Goal: Task Accomplishment & Management: Use online tool/utility

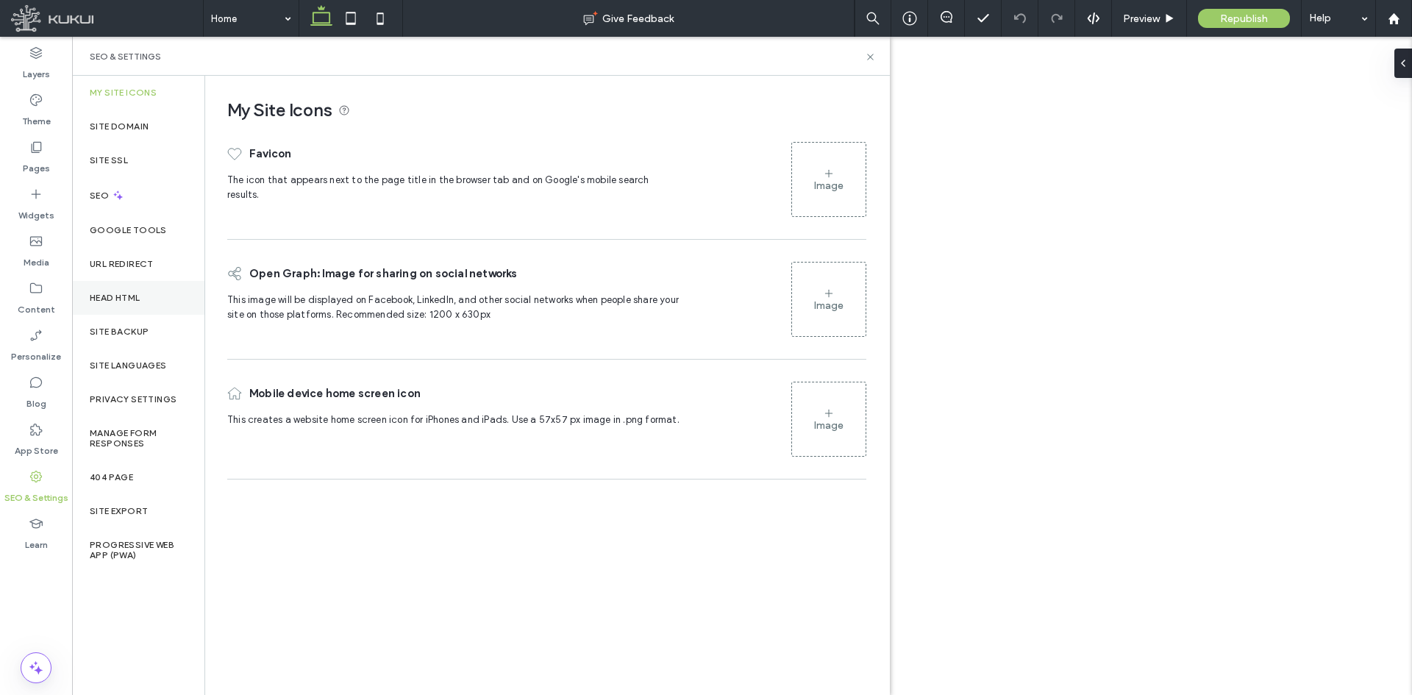
click at [135, 307] on div "Head HTML" at bounding box center [138, 298] width 132 height 34
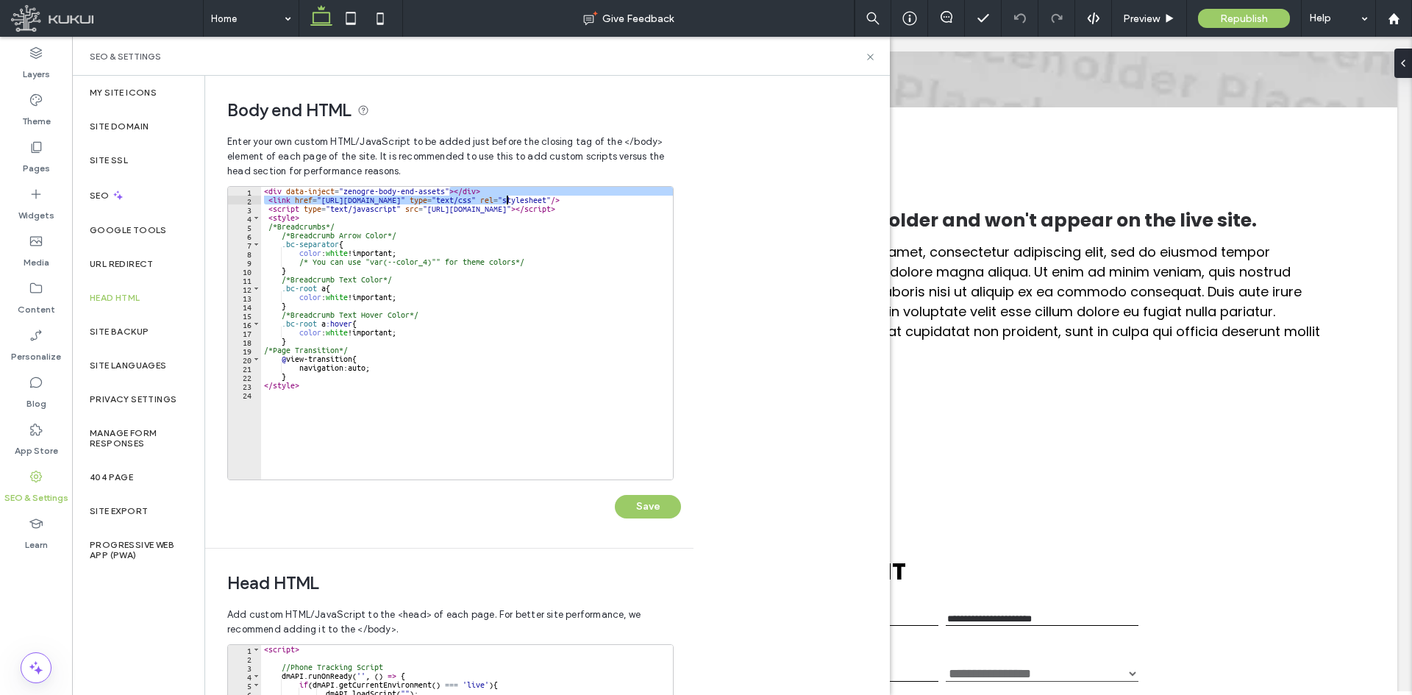
drag, startPoint x: 451, startPoint y: 192, endPoint x: 507, endPoint y: 196, distance: 56.0
click at [507, 196] on div "< div data-inject = "zenogre-body-end-assets" > </ div > < link href = "[URL][D…" at bounding box center [533, 336] width 544 height 299
click at [501, 195] on div "< div data-inject = "zenogre-body-end-assets" > </ div > < link href = "[URL][D…" at bounding box center [467, 333] width 412 height 293
click at [509, 189] on div "< div data-inject = "zenogre-body-end-assets" > </ div > < link href = "[URL][D…" at bounding box center [533, 336] width 544 height 299
drag, startPoint x: 465, startPoint y: 192, endPoint x: 518, endPoint y: 192, distance: 52.9
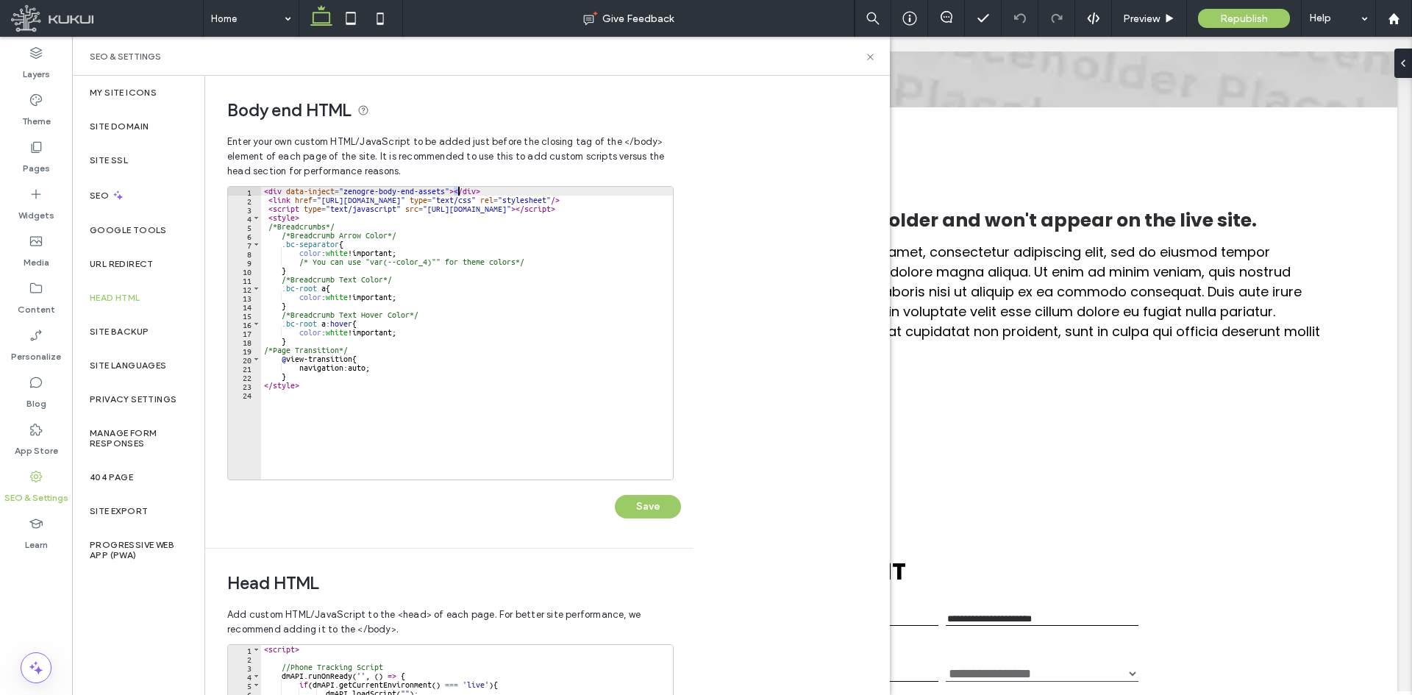
click at [518, 192] on div "< div data-inject = "zenogre-body-end-assets" > </ div > < link href = "[URL][D…" at bounding box center [533, 336] width 544 height 299
click at [310, 220] on div "< div data-inject = "zenogre-body-end-assets" > < link href = "[URL][DOMAIN_NAM…" at bounding box center [533, 336] width 544 height 299
type textarea "*******"
paste textarea "******"
type textarea "******"
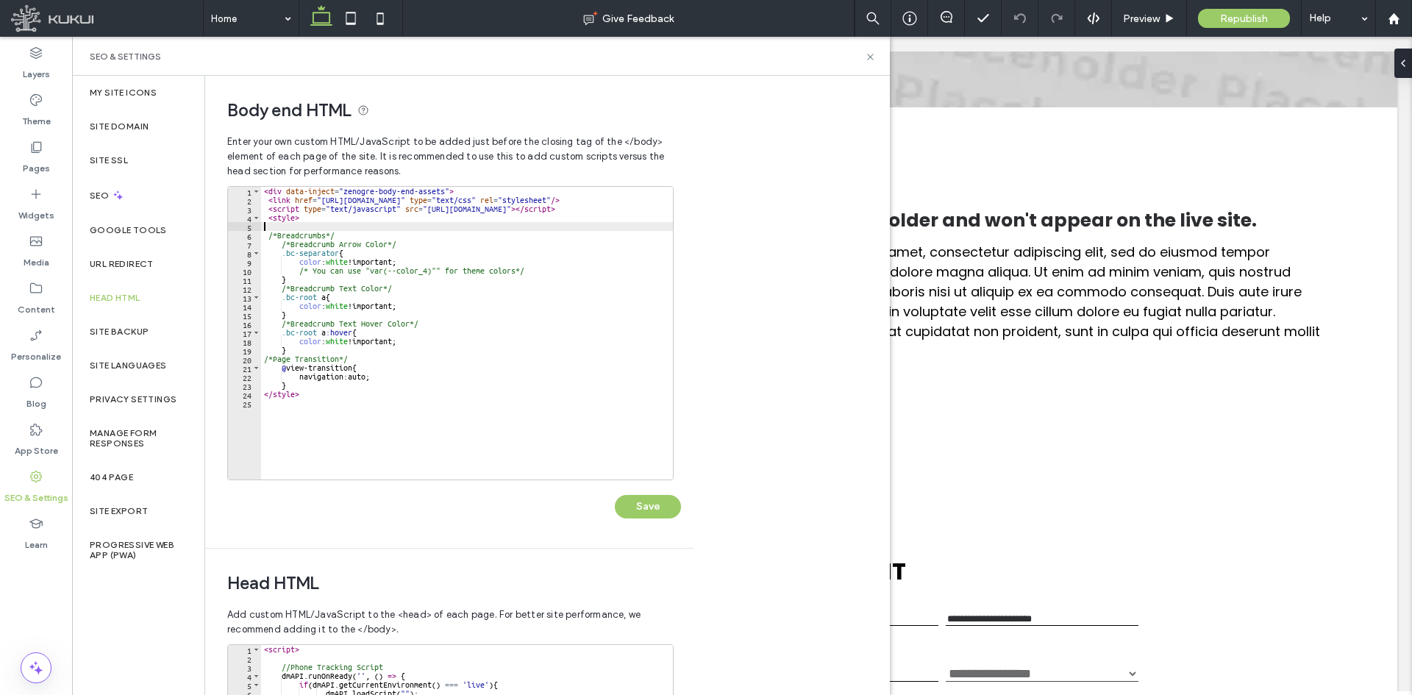
click at [261, 224] on div "< div data-inject = "zenogre-body-end-assets" > < link href = "[URL][DOMAIN_NAM…" at bounding box center [533, 336] width 544 height 299
paste textarea "******"
click at [264, 226] on div "< div data-inject = "zenogre-body-end-assets" > < link href = "[URL][DOMAIN_NAM…" at bounding box center [533, 336] width 544 height 299
click at [268, 218] on div "< div data-inject = "zenogre-body-end-assets" > < link href = "[URL][DOMAIN_NAM…" at bounding box center [533, 336] width 544 height 299
paste textarea "*******"
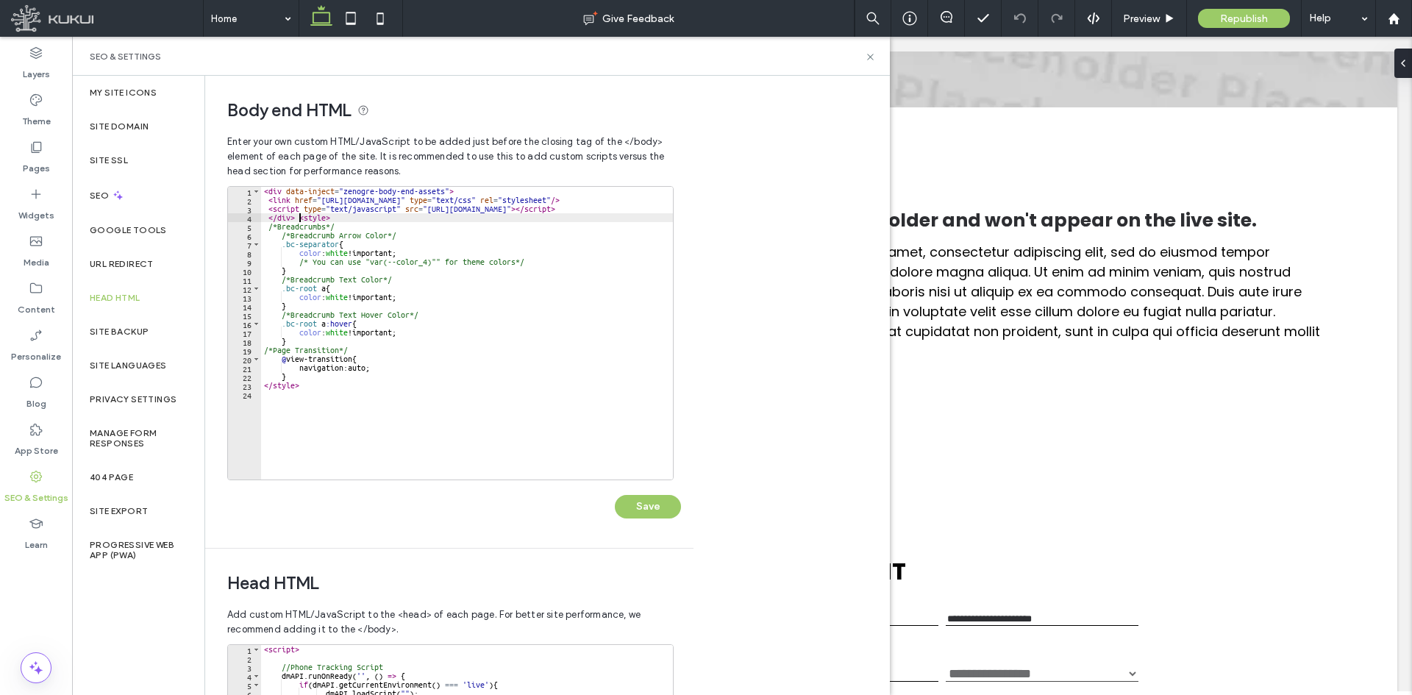
type textarea "*******"
click at [668, 511] on button "Save" at bounding box center [648, 507] width 66 height 24
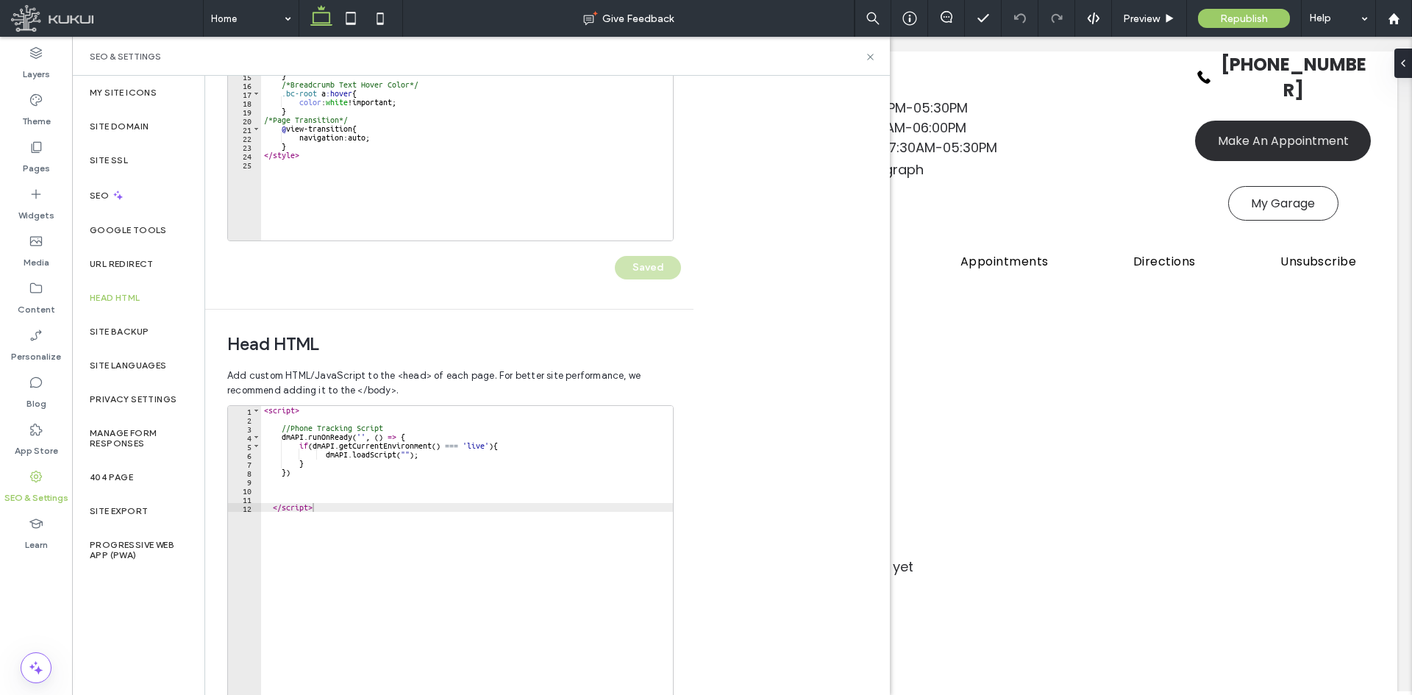
scroll to position [165, 0]
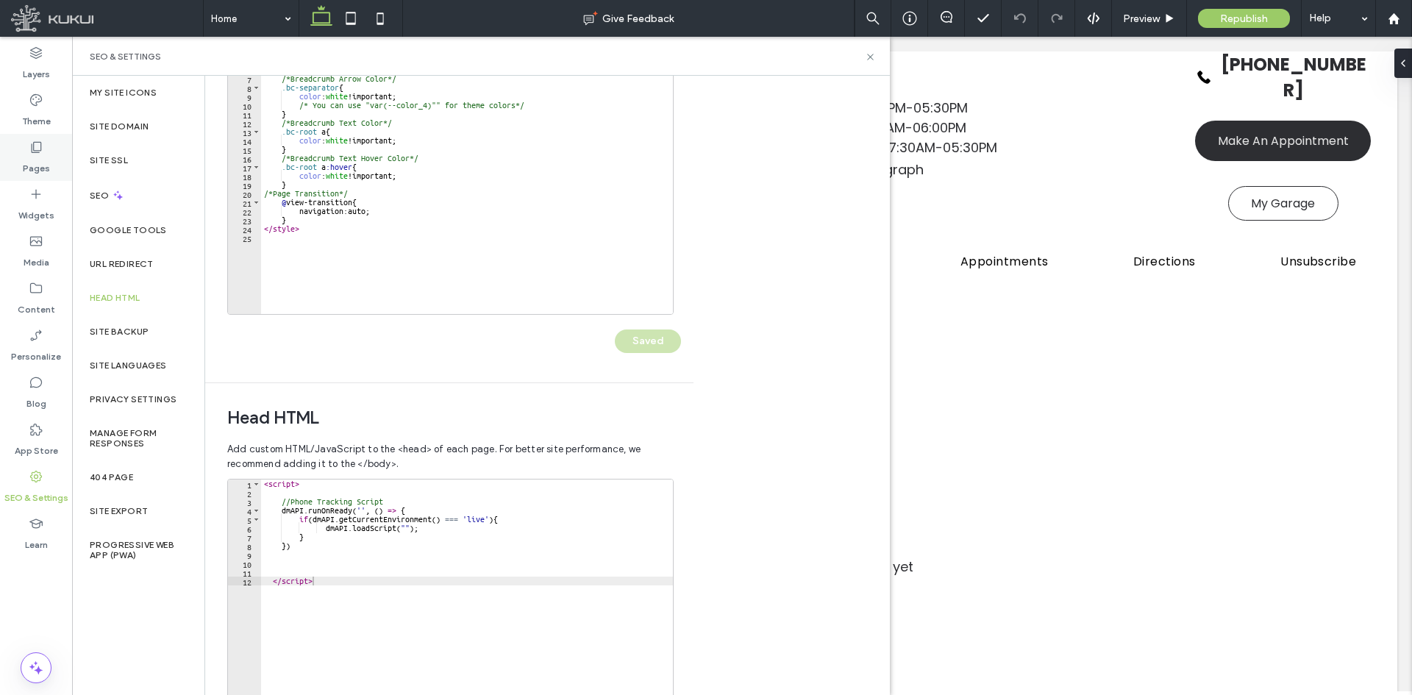
click at [53, 157] on div "Pages" at bounding box center [36, 157] width 72 height 47
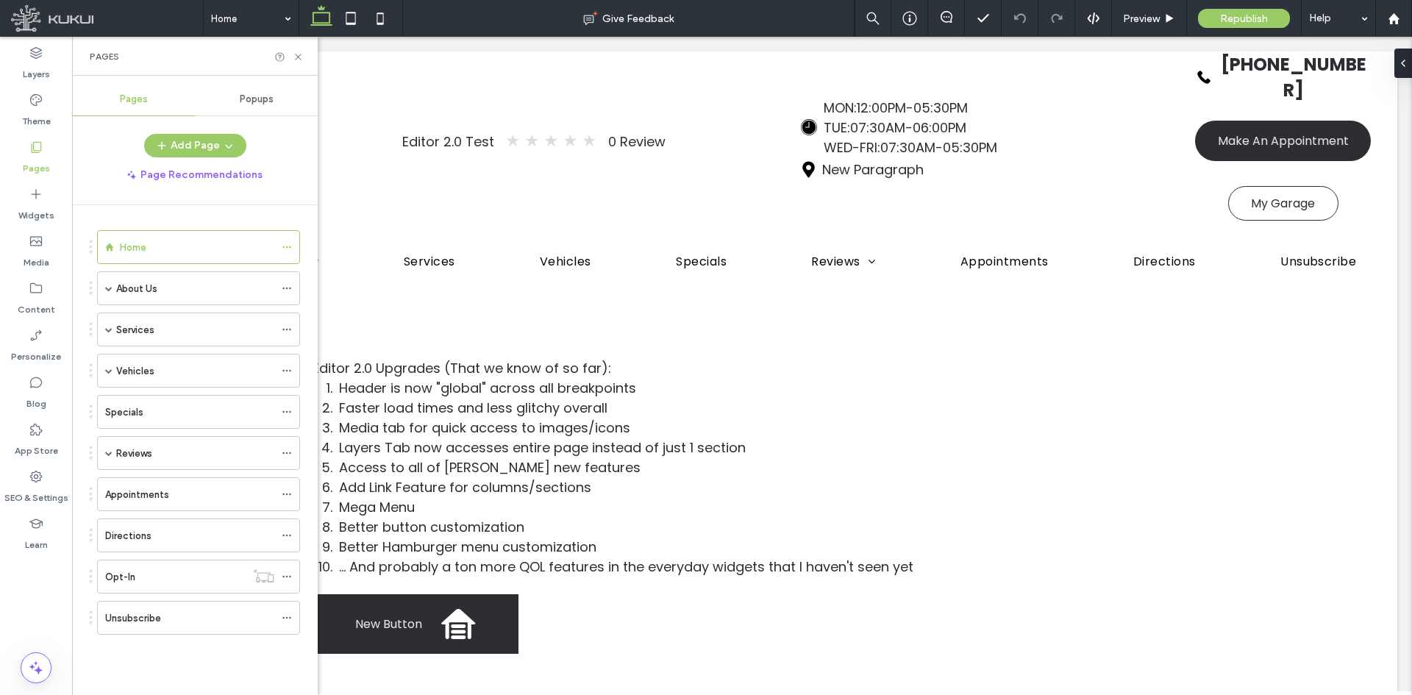
click at [265, 93] on span "Popups" at bounding box center [257, 99] width 34 height 12
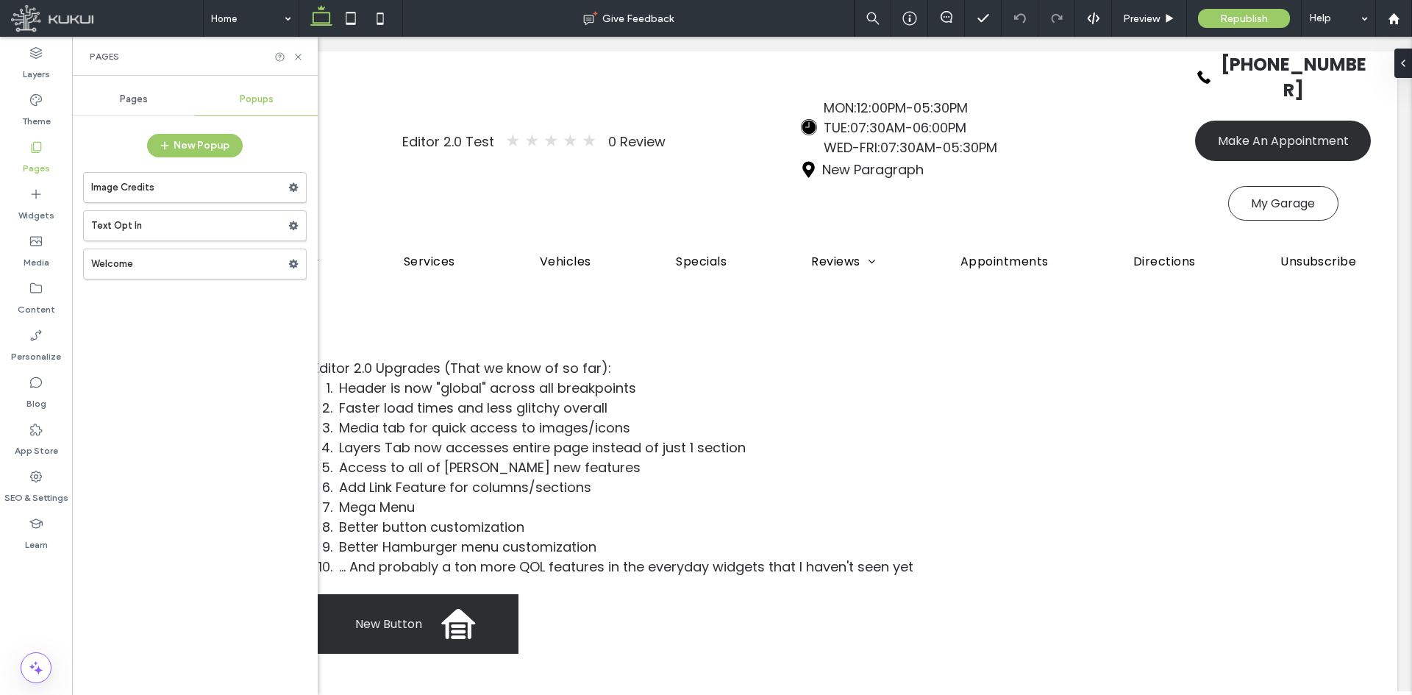
click at [221, 180] on label "Image Credits" at bounding box center [189, 187] width 197 height 29
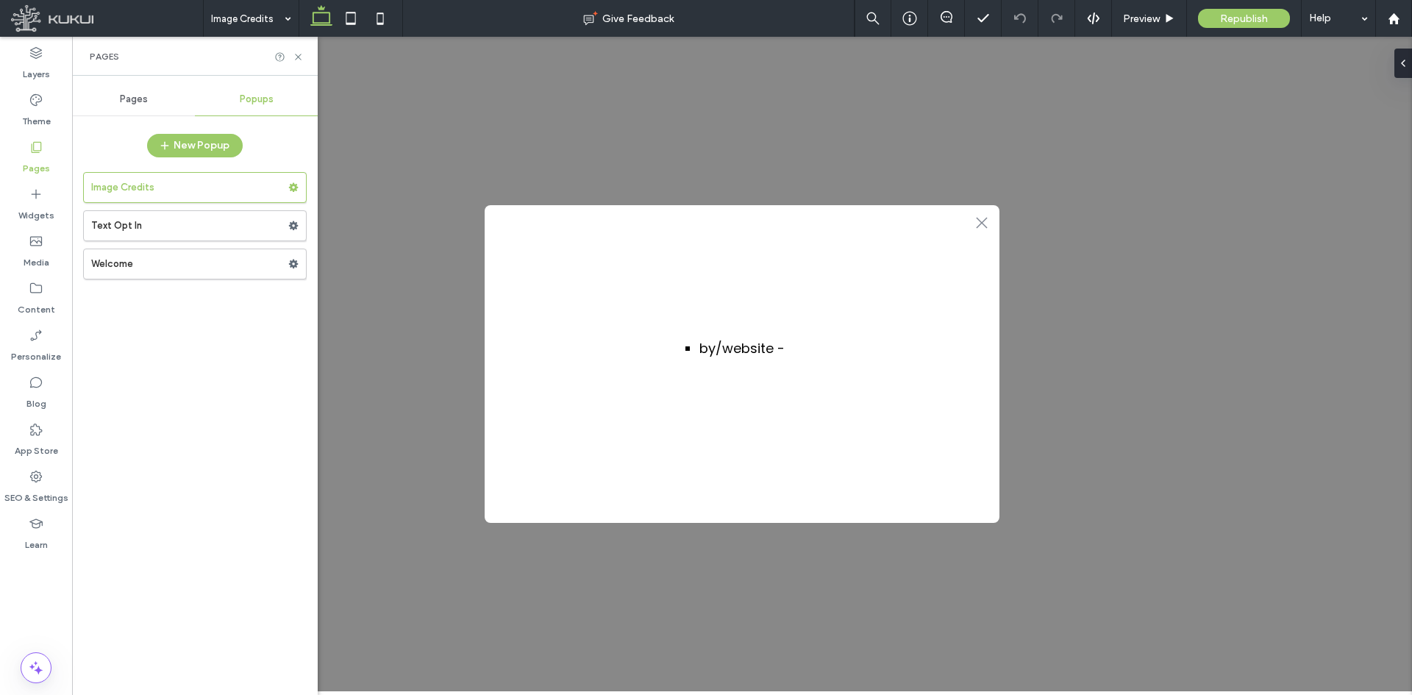
scroll to position [0, 0]
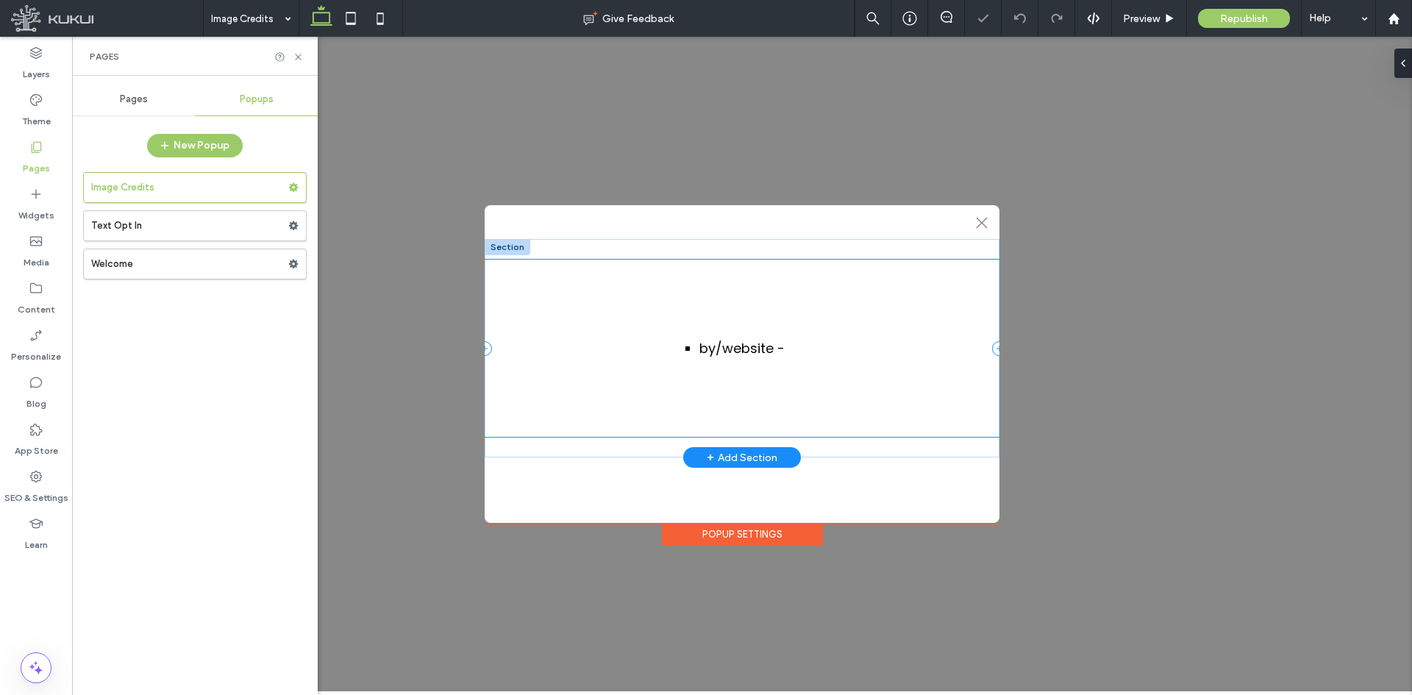
click at [823, 343] on div "by / website -" at bounding box center [742, 348] width 515 height 177
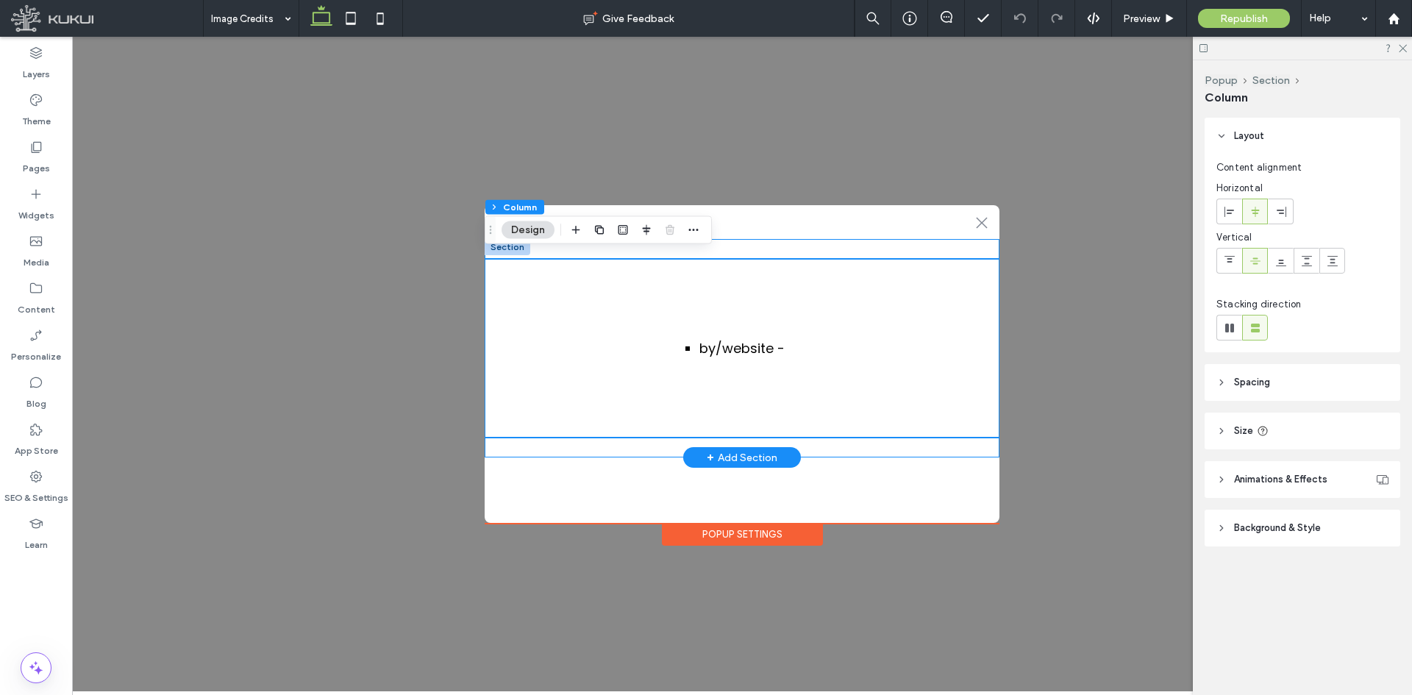
click at [760, 244] on div "by / website -" at bounding box center [742, 348] width 515 height 218
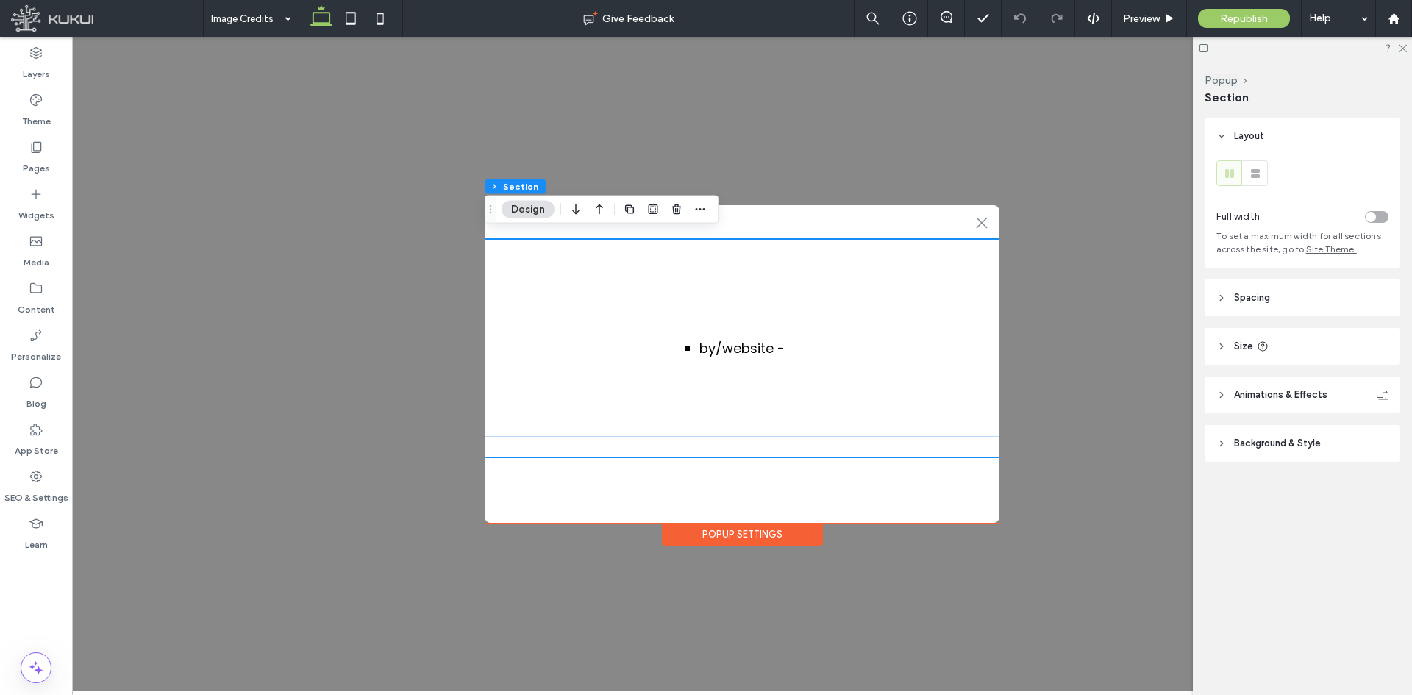
click at [604, 476] on div ".st0-1091118977{fill-rule:evenodd;clip-rule:evenodd;} + Add Section by / websit…" at bounding box center [742, 364] width 515 height 318
click at [646, 398] on div "by / website -" at bounding box center [742, 348] width 515 height 177
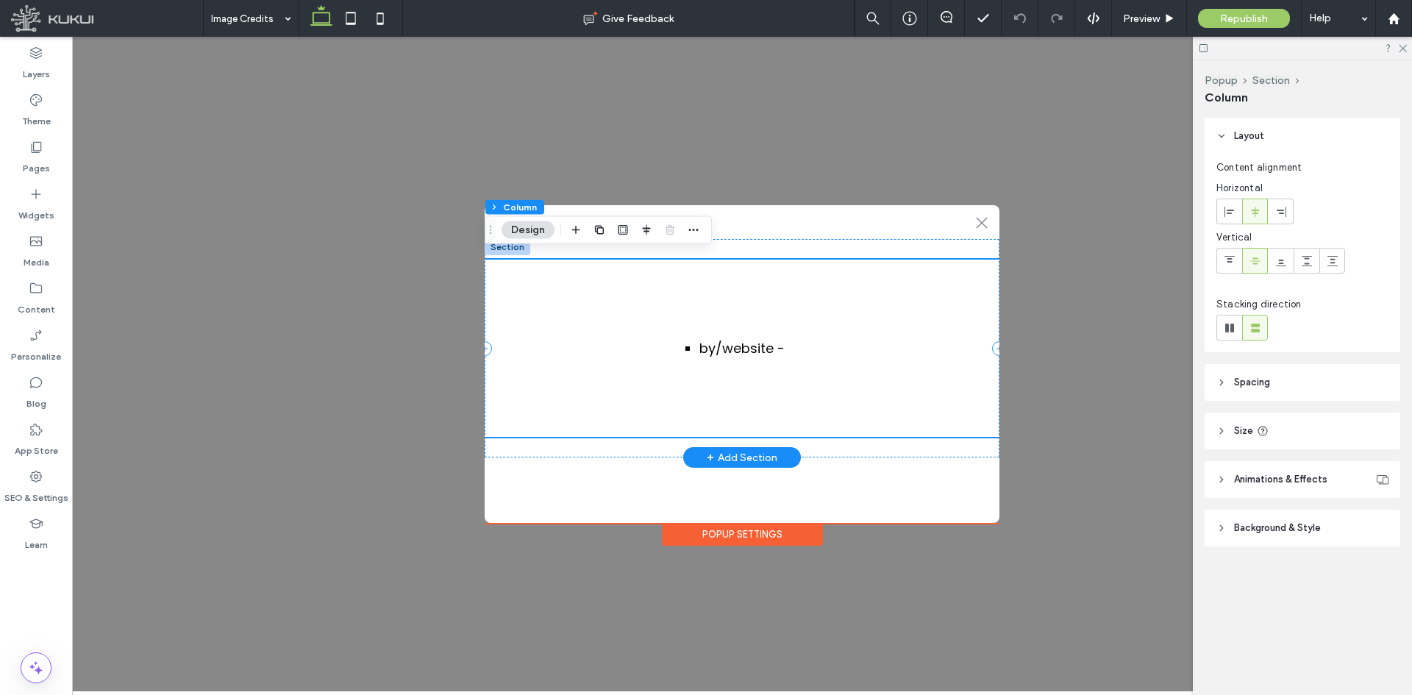
click at [672, 336] on div "by / website -" at bounding box center [742, 348] width 515 height 177
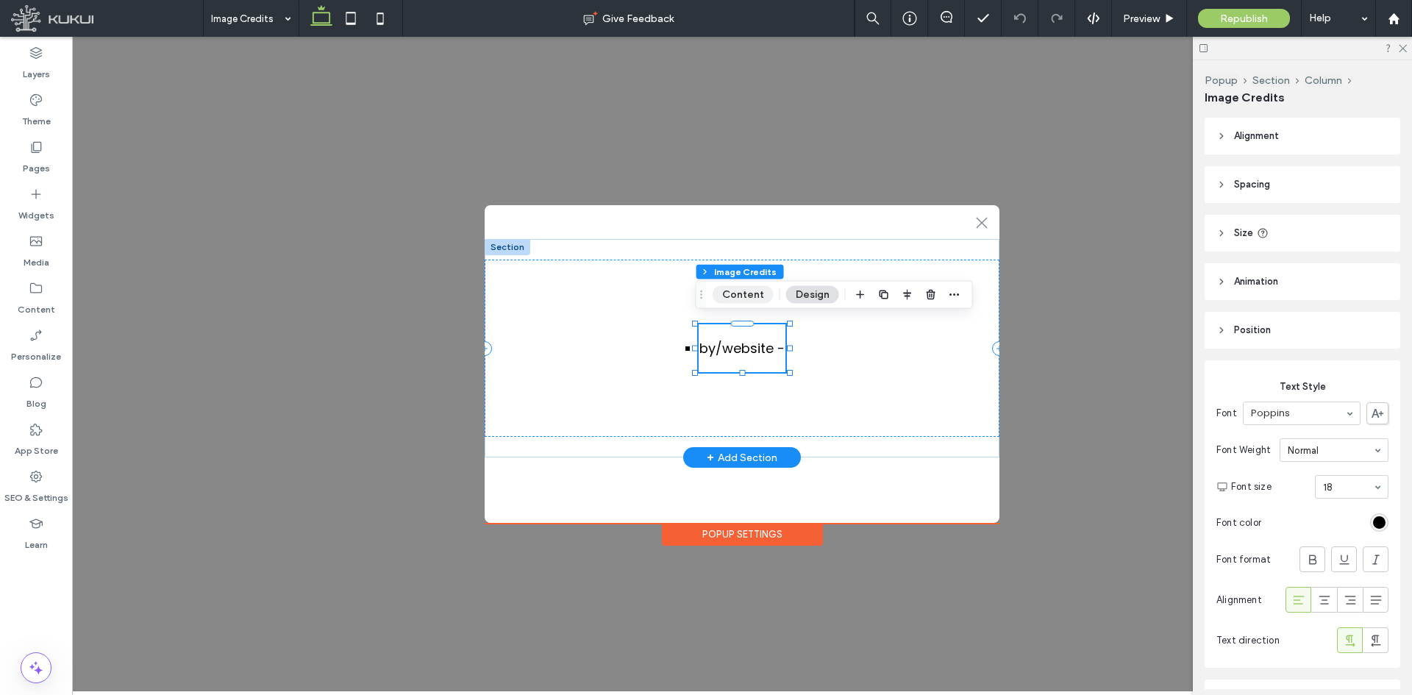
click at [763, 296] on button "Content" at bounding box center [742, 295] width 61 height 18
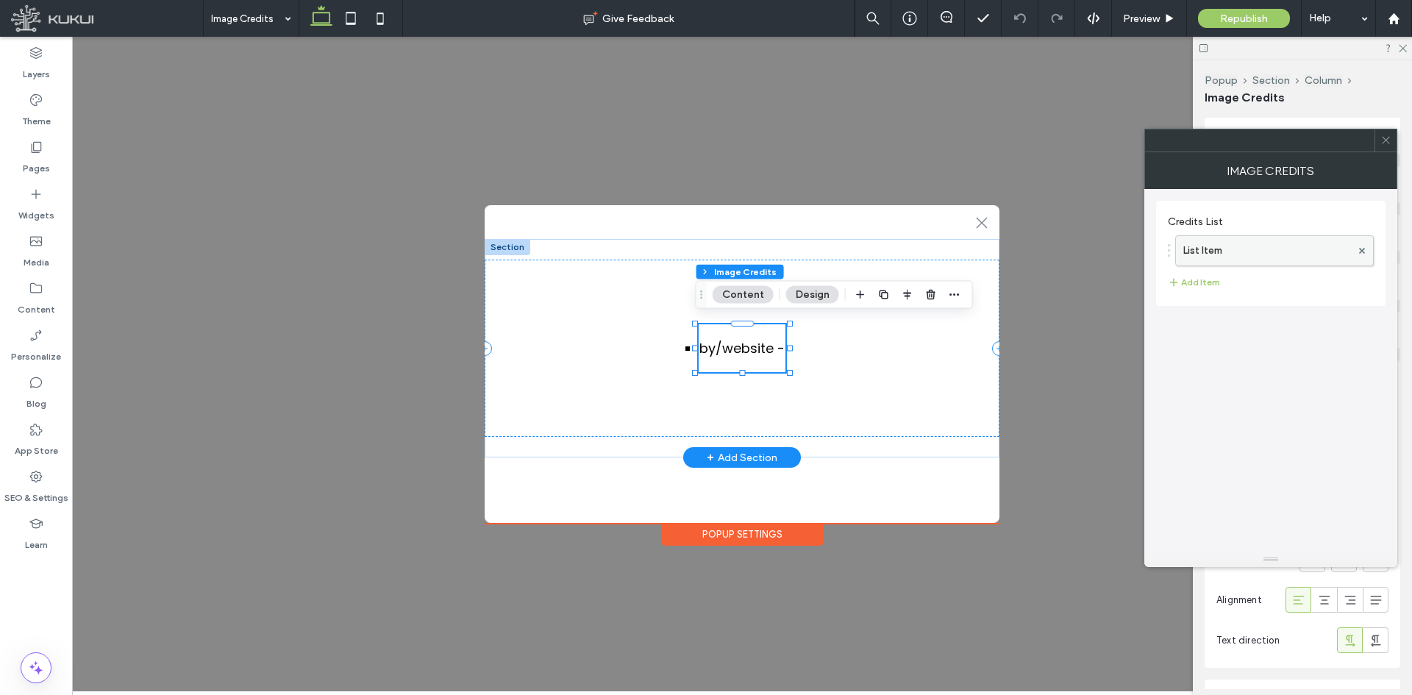
click at [1236, 251] on label "List Item" at bounding box center [1267, 250] width 168 height 29
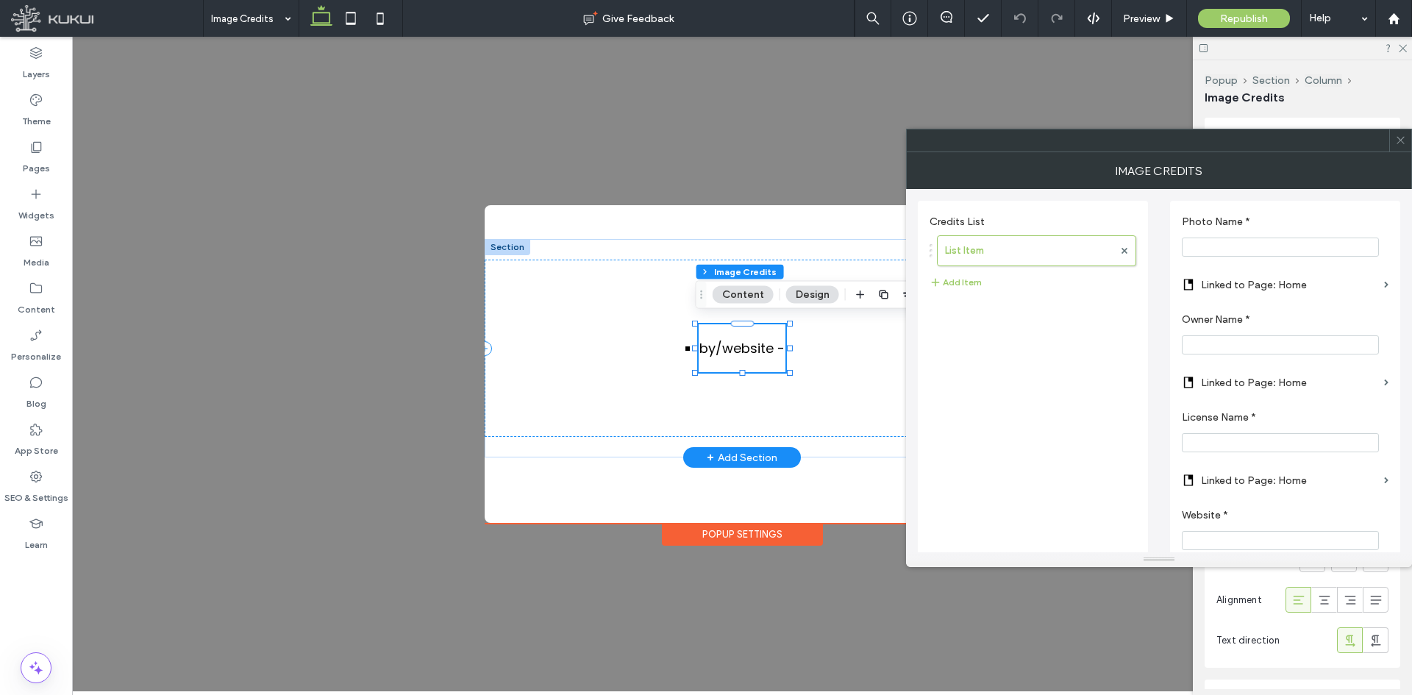
click at [1400, 146] on span at bounding box center [1400, 140] width 11 height 22
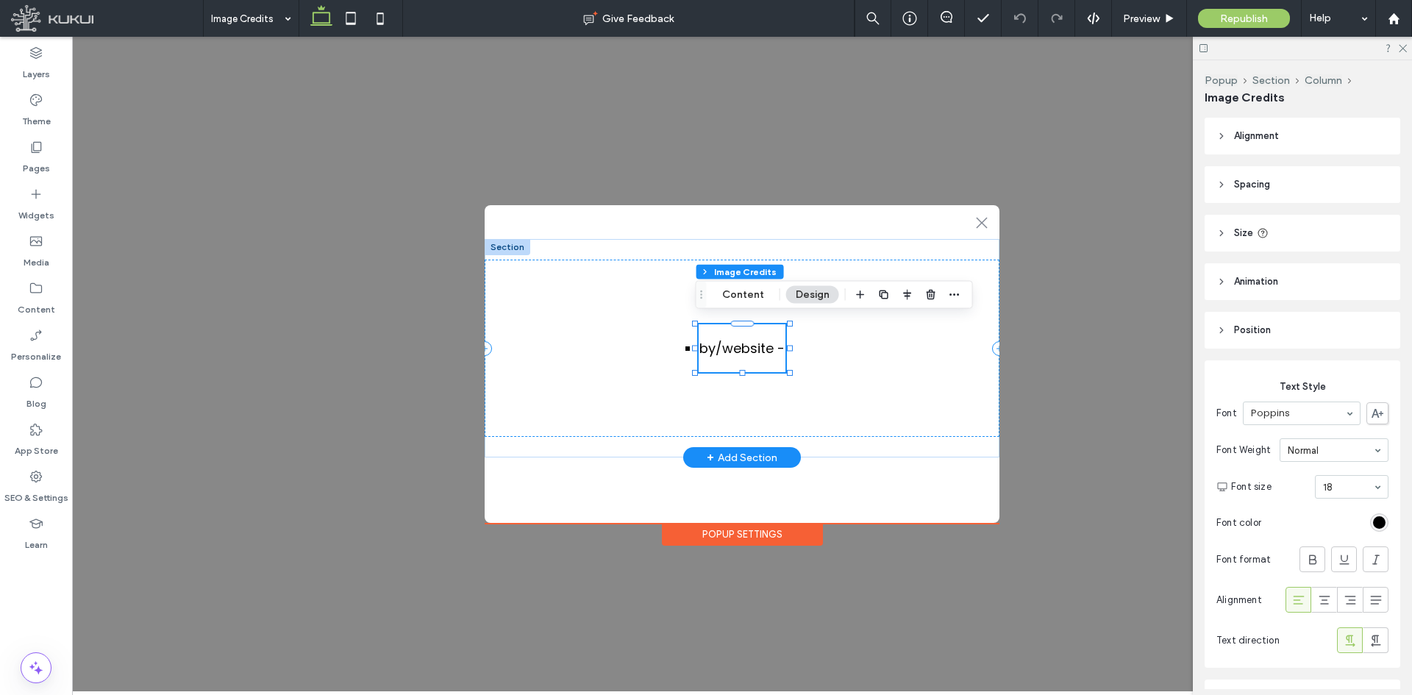
click at [1262, 237] on icon at bounding box center [1262, 233] width 12 height 12
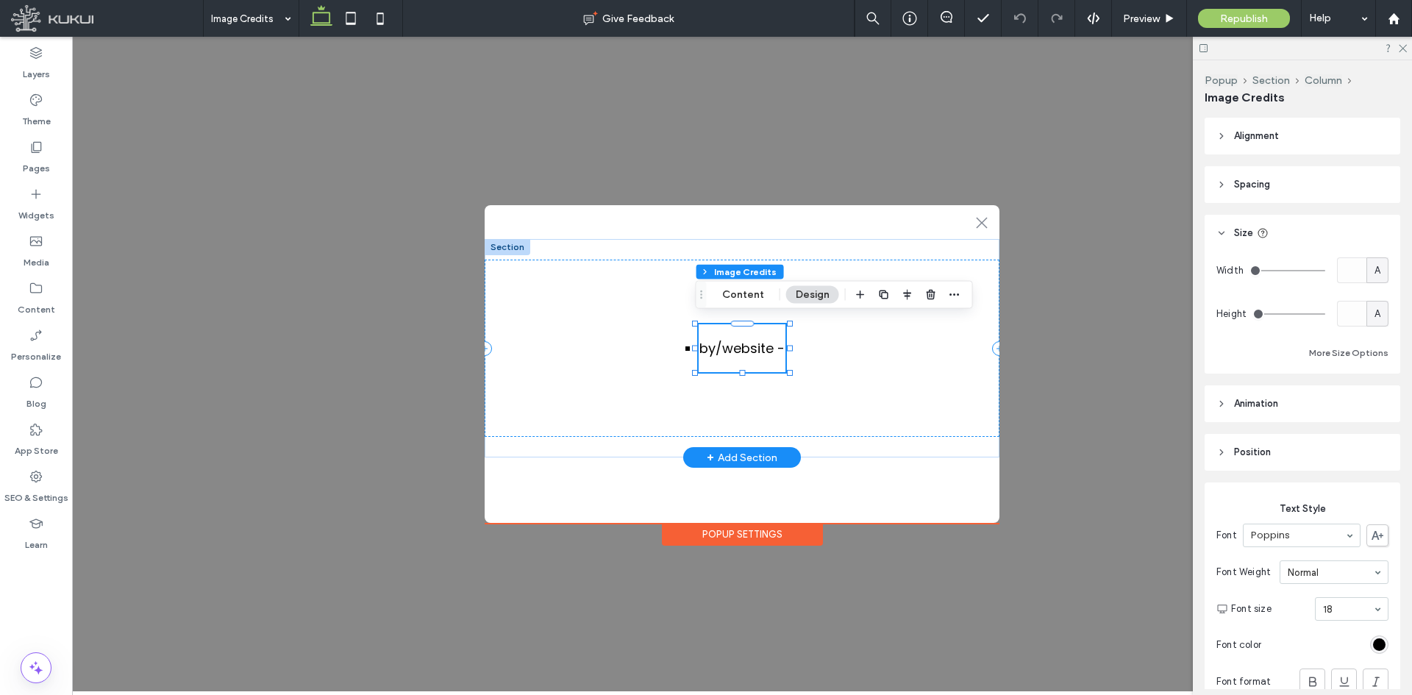
click at [1375, 263] on div "A" at bounding box center [1377, 270] width 15 height 15
click at [1374, 320] on div "%" at bounding box center [1369, 322] width 21 height 26
type input "**"
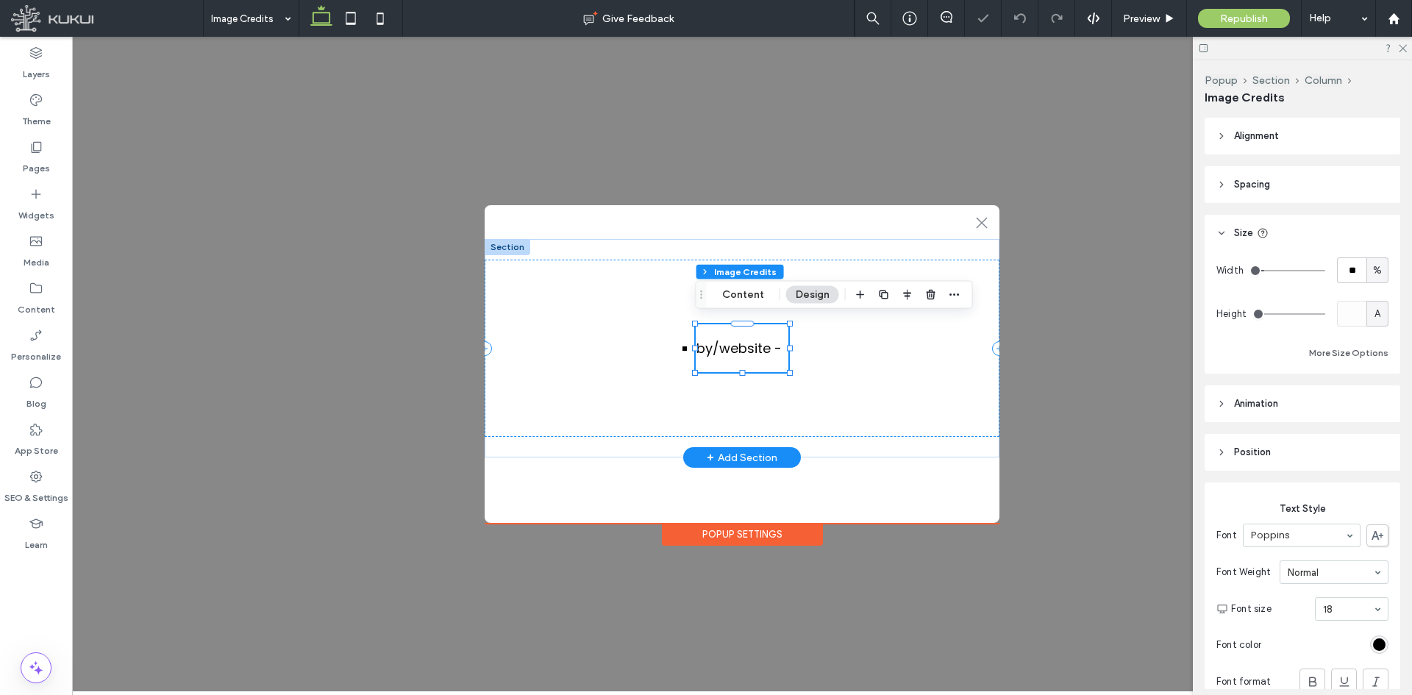
type input "**"
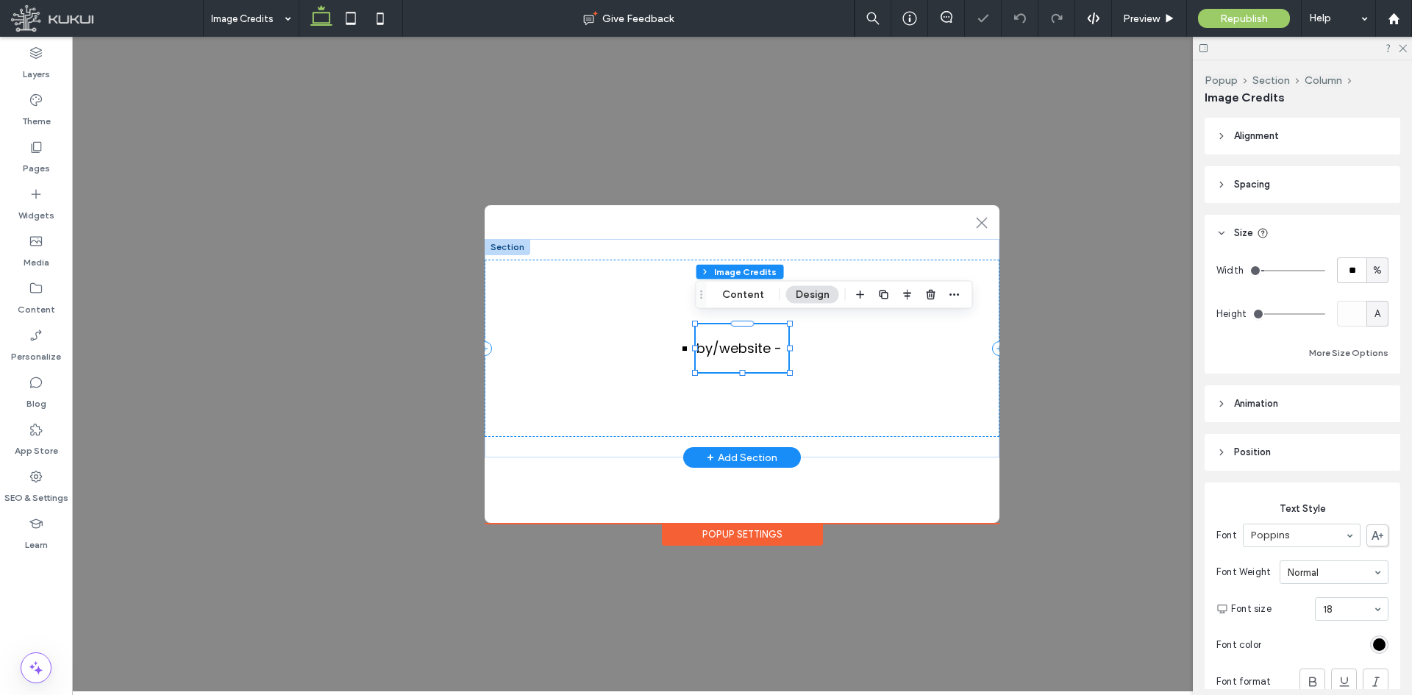
type input "**"
type input "***"
drag, startPoint x: 1309, startPoint y: 272, endPoint x: 1407, endPoint y: 276, distance: 98.6
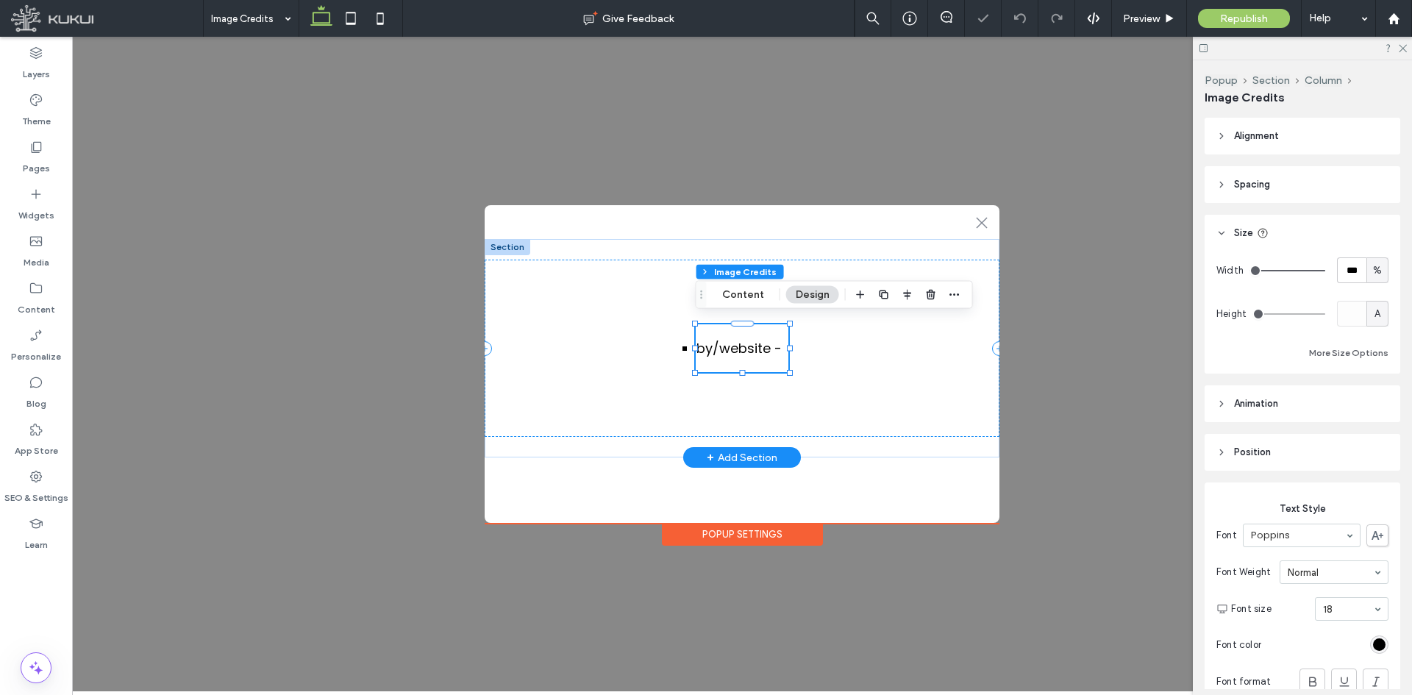
type input "***"
click at [1325, 271] on input "range" at bounding box center [1287, 270] width 76 height 1
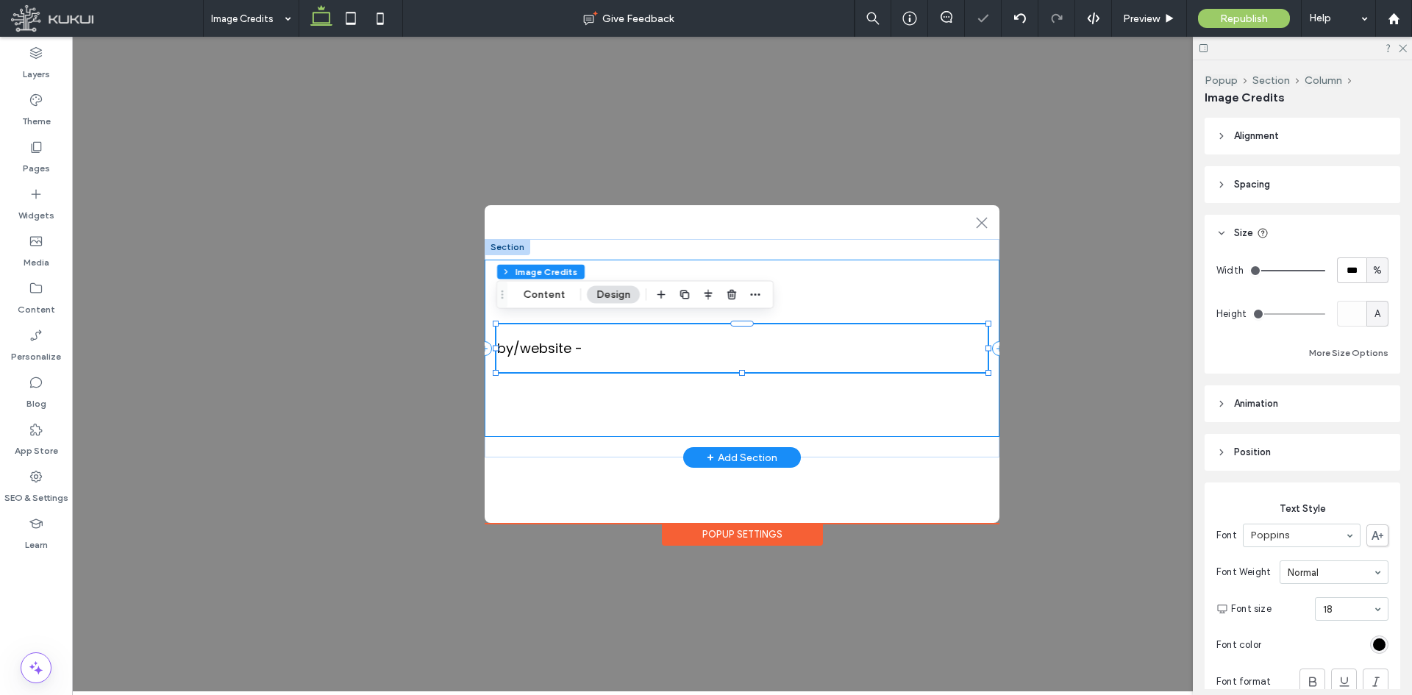
click at [854, 392] on div "by / website -" at bounding box center [742, 348] width 515 height 177
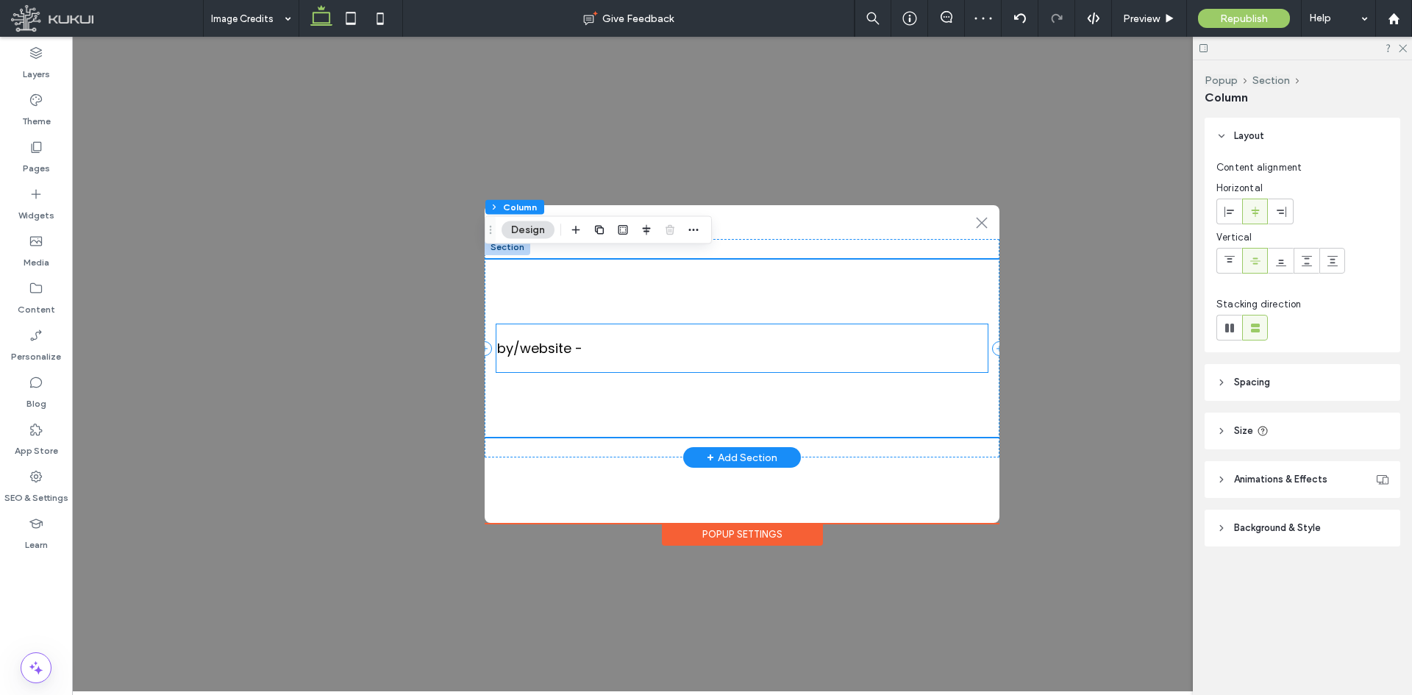
click at [662, 360] on div "by / website -" at bounding box center [741, 361] width 491 height 48
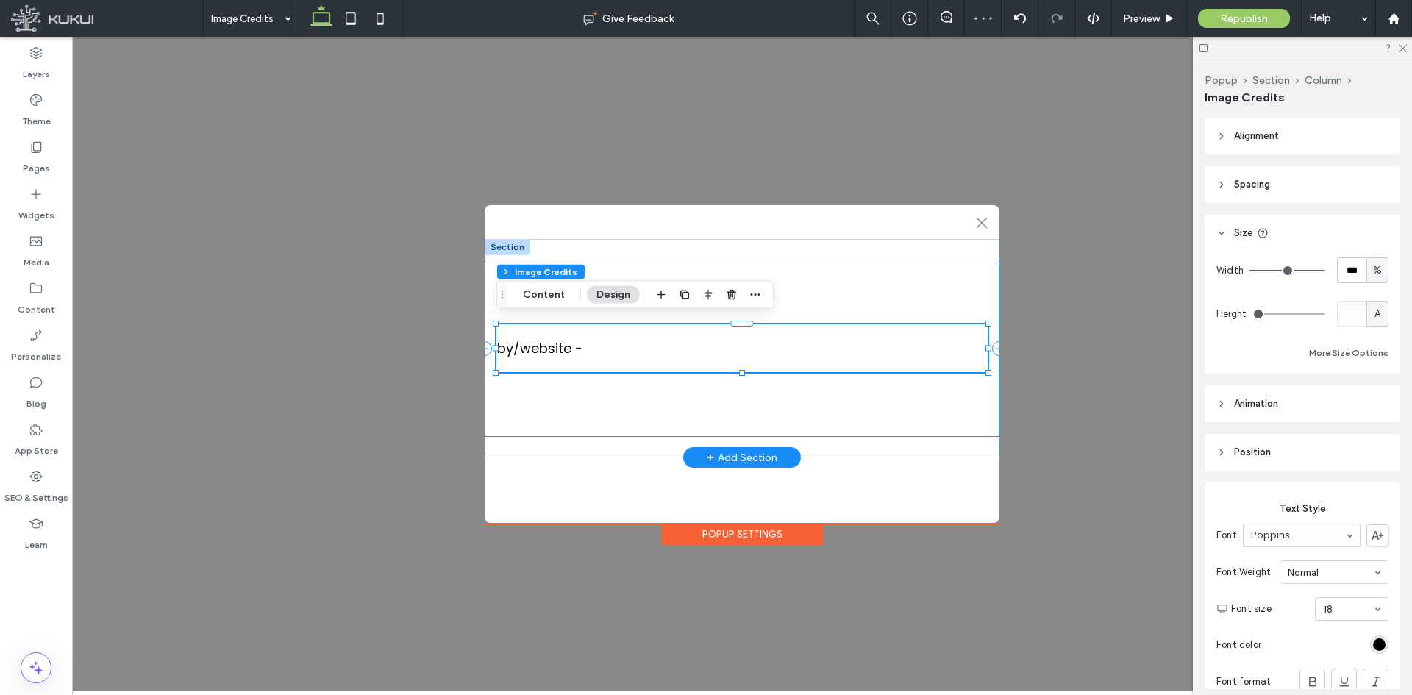
click at [664, 404] on div "by / website -" at bounding box center [742, 348] width 515 height 177
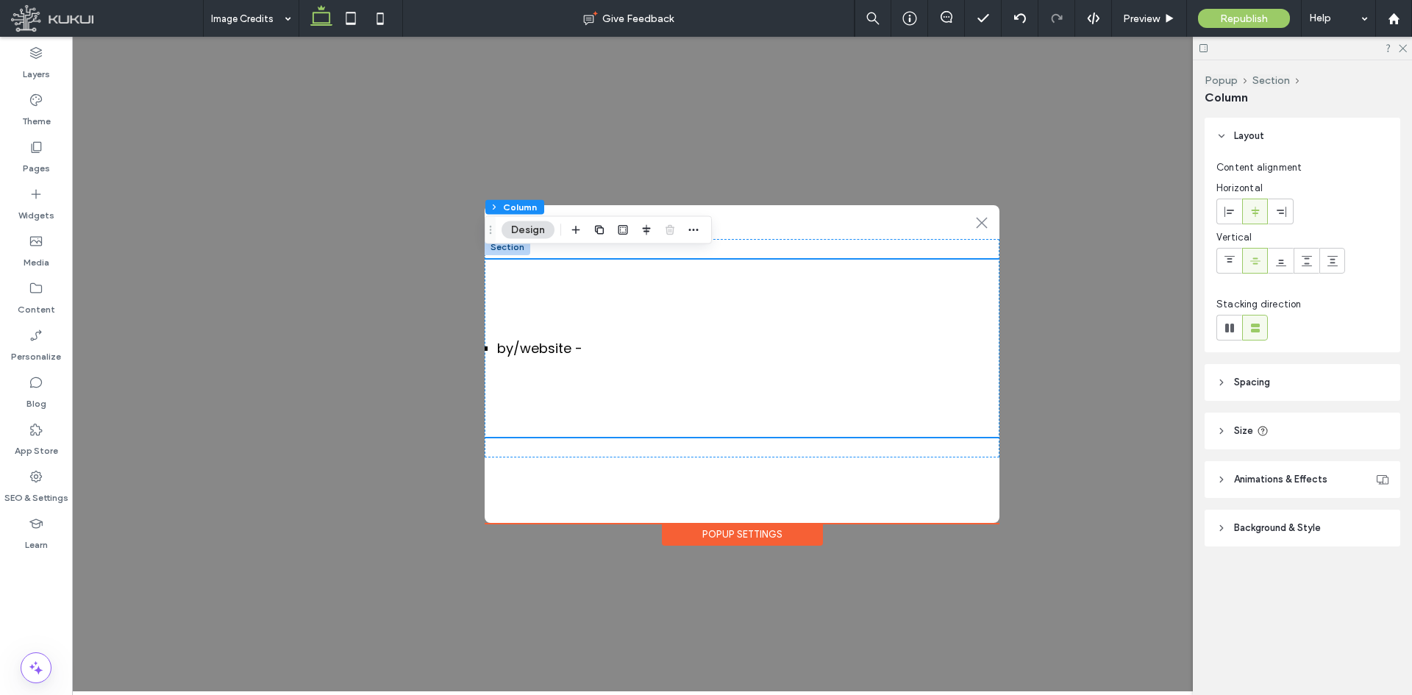
click at [1289, 419] on header "Size" at bounding box center [1302, 430] width 196 height 37
click at [1323, 389] on header "Spacing" at bounding box center [1302, 382] width 196 height 37
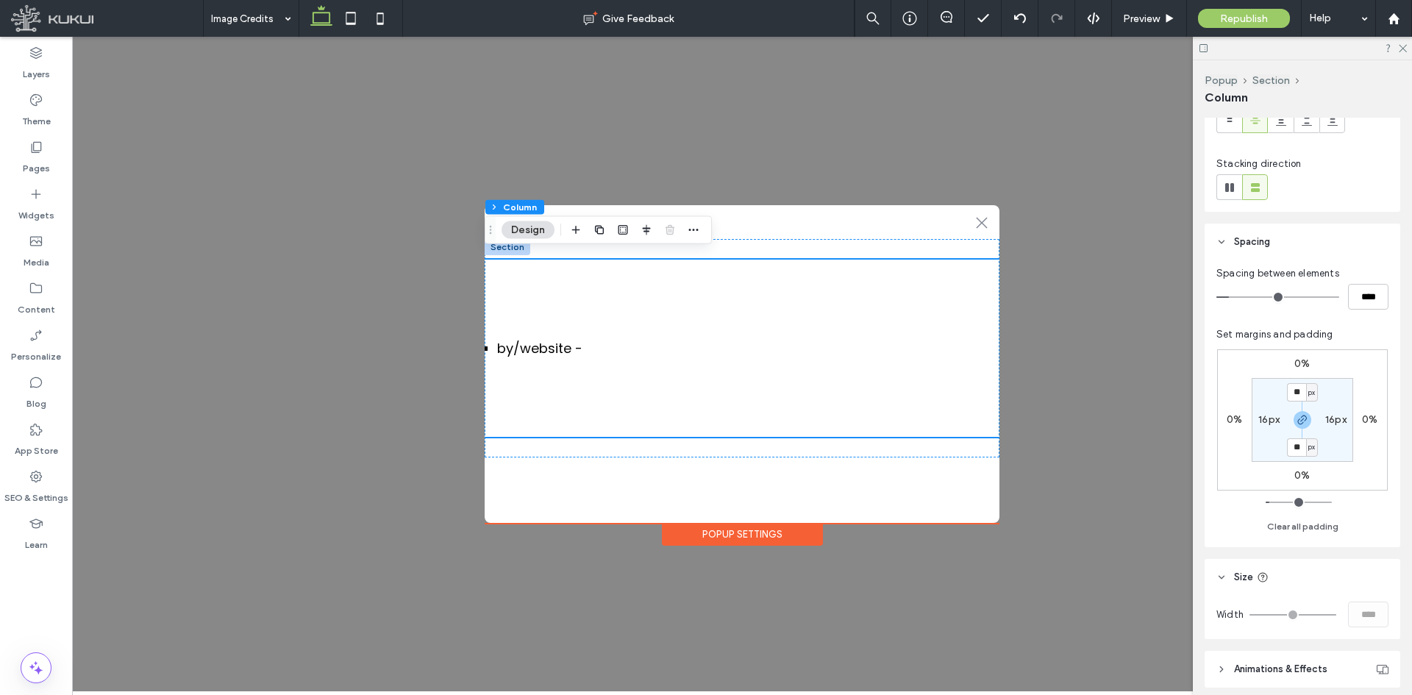
scroll to position [147, 0]
click at [1292, 518] on button "Clear all padding" at bounding box center [1302, 520] width 71 height 18
type input "*"
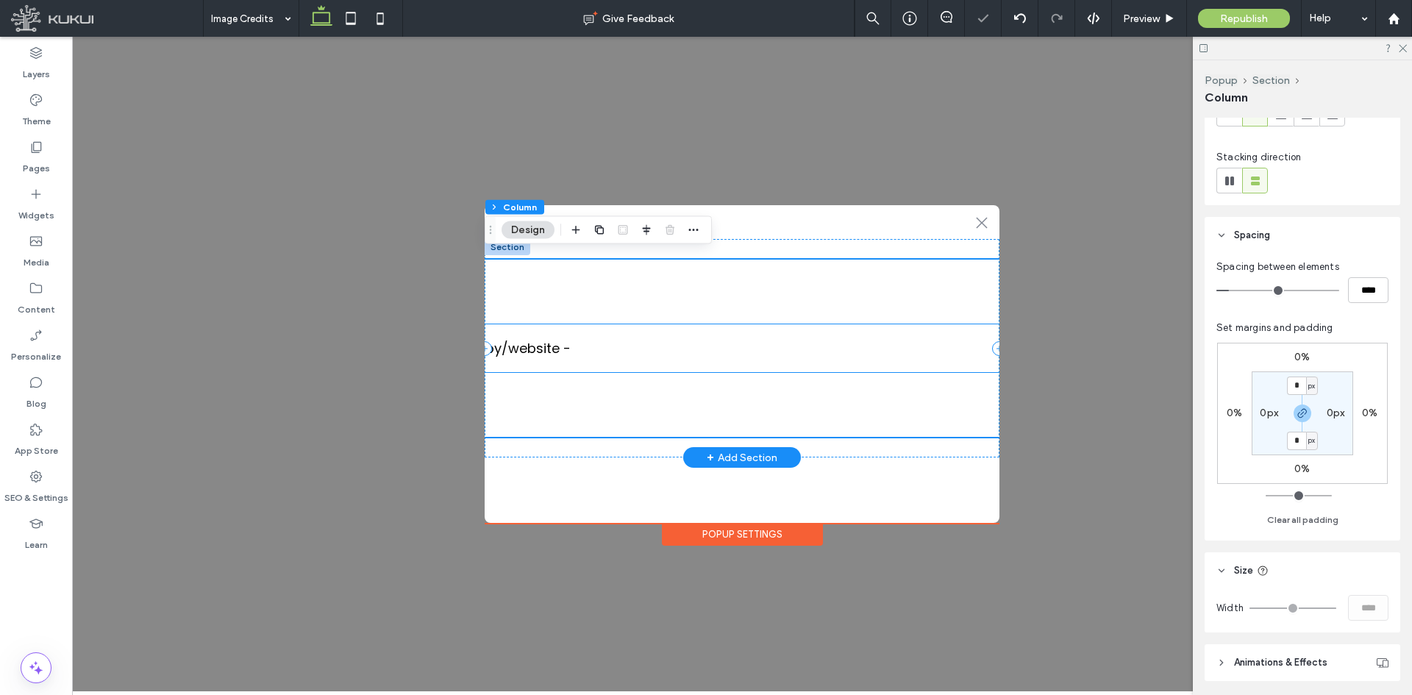
click at [601, 338] on li "by / website -" at bounding box center [741, 348] width 513 height 20
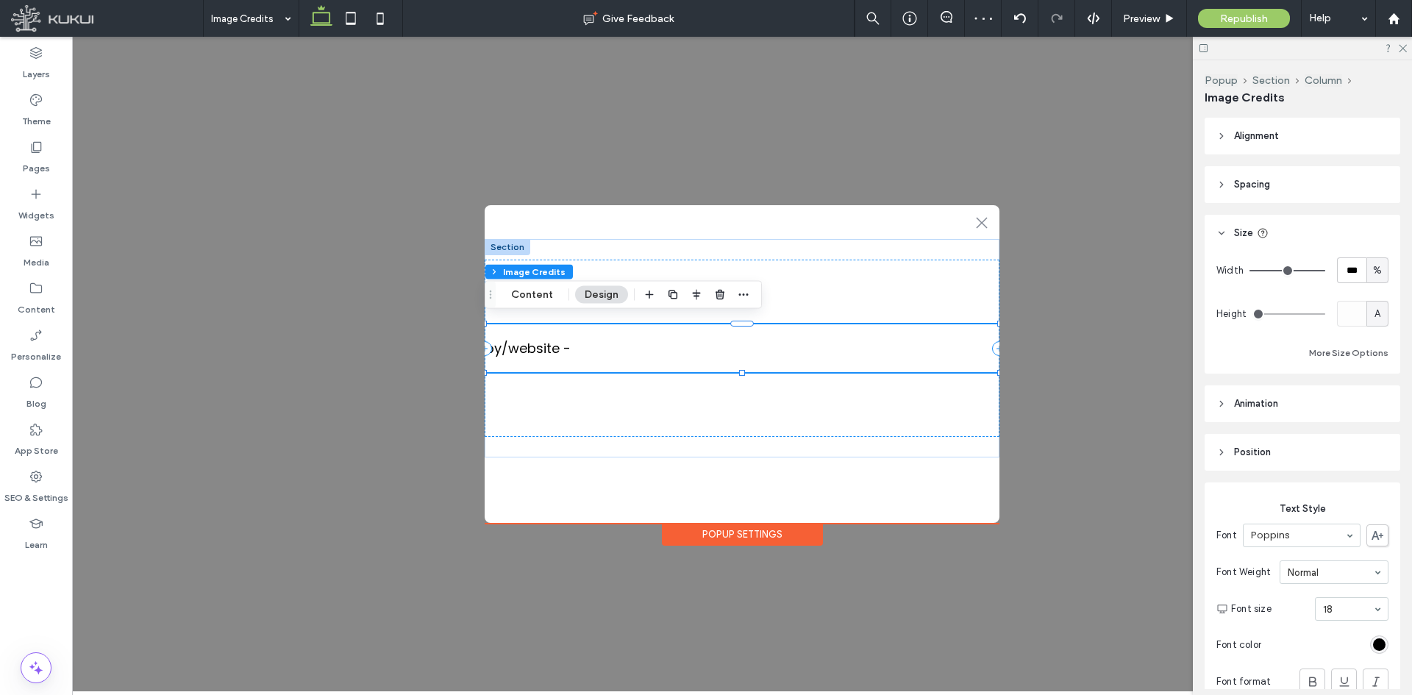
click at [1273, 182] on header "Spacing" at bounding box center [1302, 184] width 196 height 37
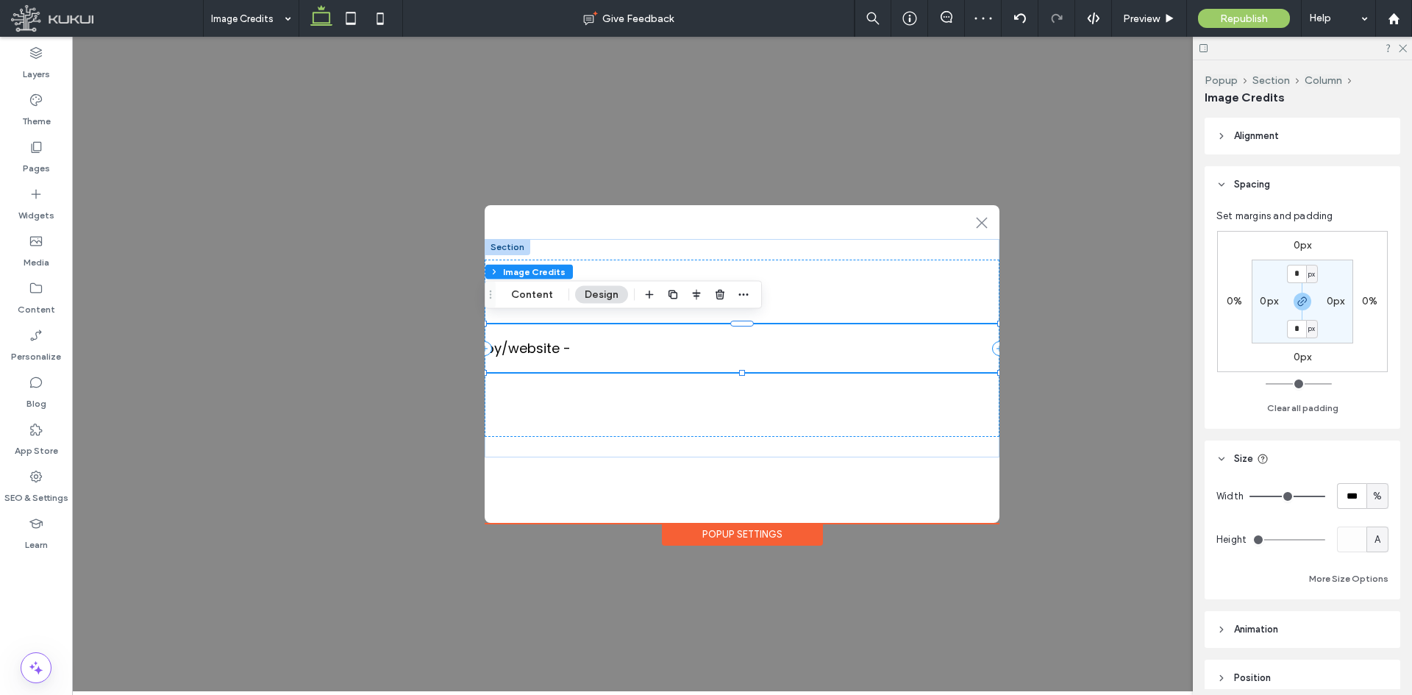
click at [1270, 307] on section "* px 0px * px 0px" at bounding box center [1301, 302] width 101 height 84
click at [1270, 302] on label "0px" at bounding box center [1268, 301] width 18 height 12
click at [1303, 405] on button "Clear all padding" at bounding box center [1302, 408] width 71 height 18
click at [1264, 297] on input "*" at bounding box center [1263, 301] width 19 height 18
type input "**"
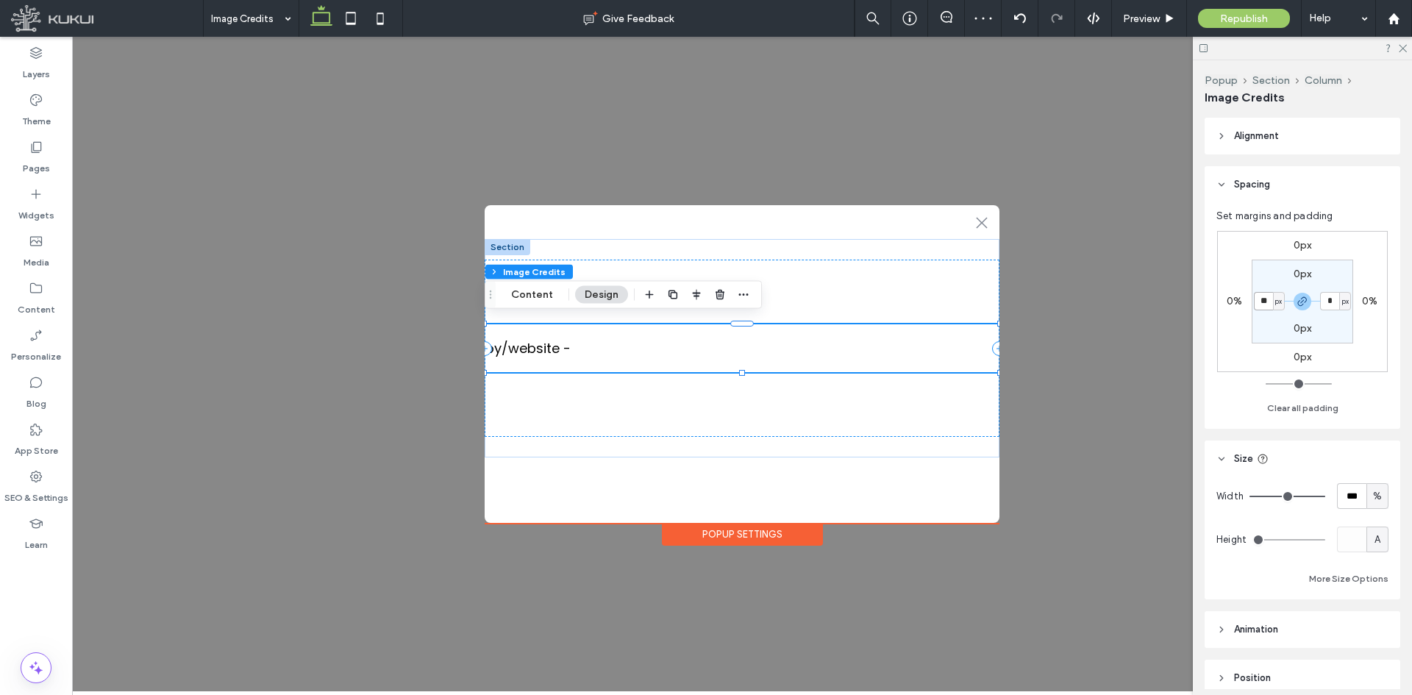
type input "**"
click at [1381, 341] on div "0px 0% 0px 0% 0px ** px 0px ** px" at bounding box center [1302, 301] width 171 height 141
click at [677, 385] on div "by / website -" at bounding box center [742, 348] width 515 height 177
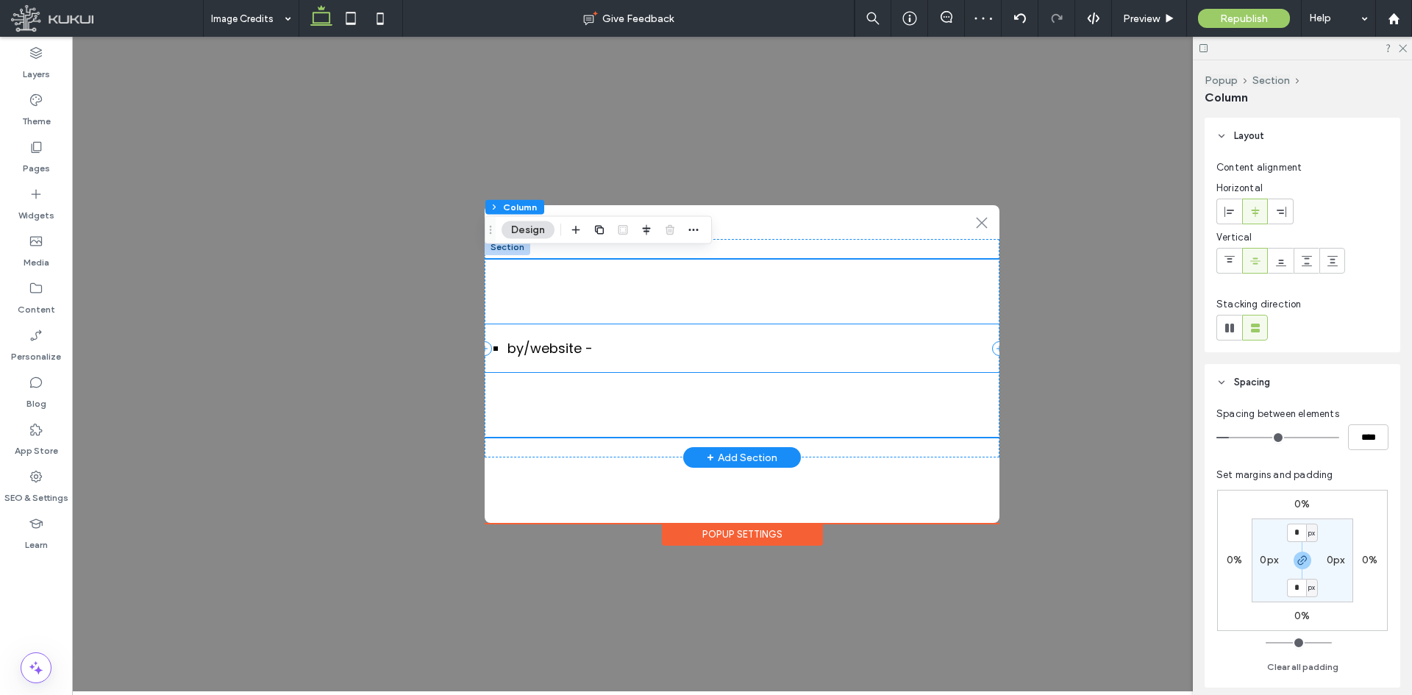
click at [684, 357] on div "by / website -" at bounding box center [742, 361] width 515 height 48
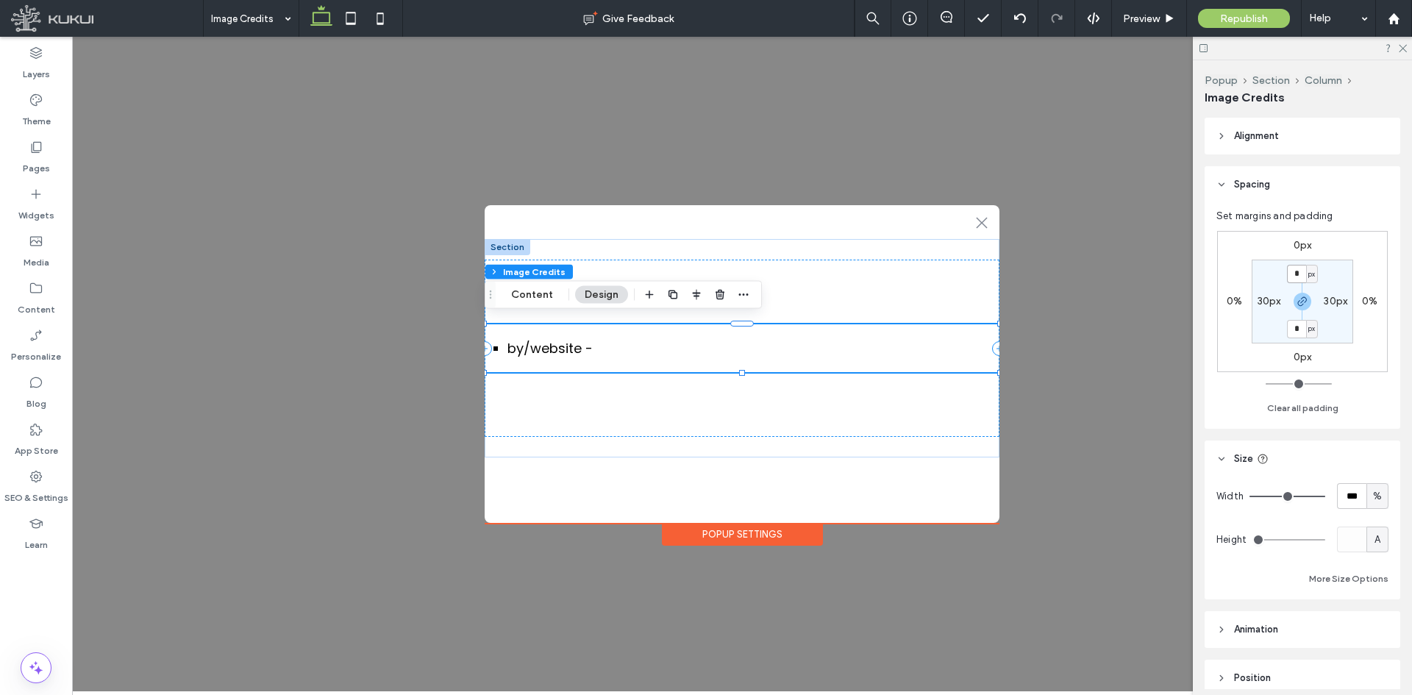
click at [1298, 269] on input "*" at bounding box center [1296, 274] width 19 height 18
click at [1254, 116] on div "Popup Section Column Image Credits" at bounding box center [1302, 88] width 196 height 57
drag, startPoint x: 1254, startPoint y: 131, endPoint x: 1243, endPoint y: 173, distance: 43.5
click at [1256, 131] on span "Alignment" at bounding box center [1256, 136] width 45 height 15
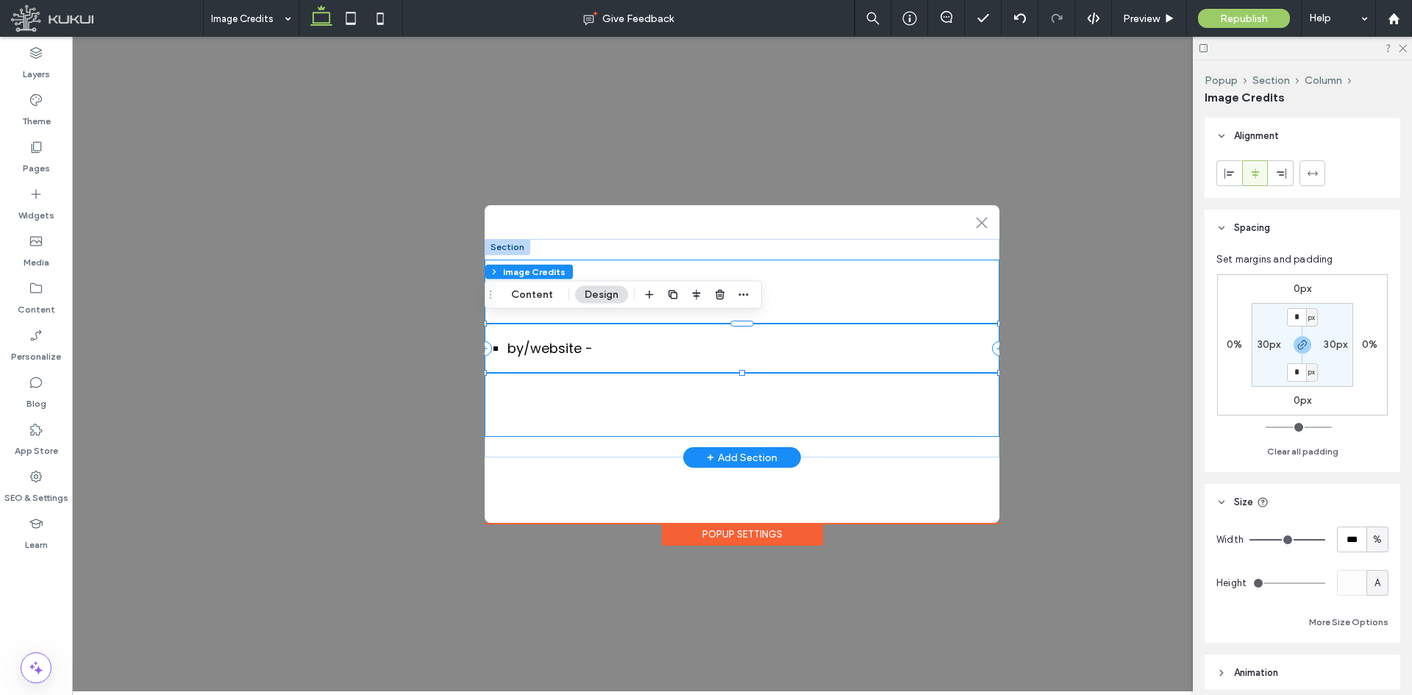
click at [649, 396] on div "by / website -" at bounding box center [742, 348] width 515 height 177
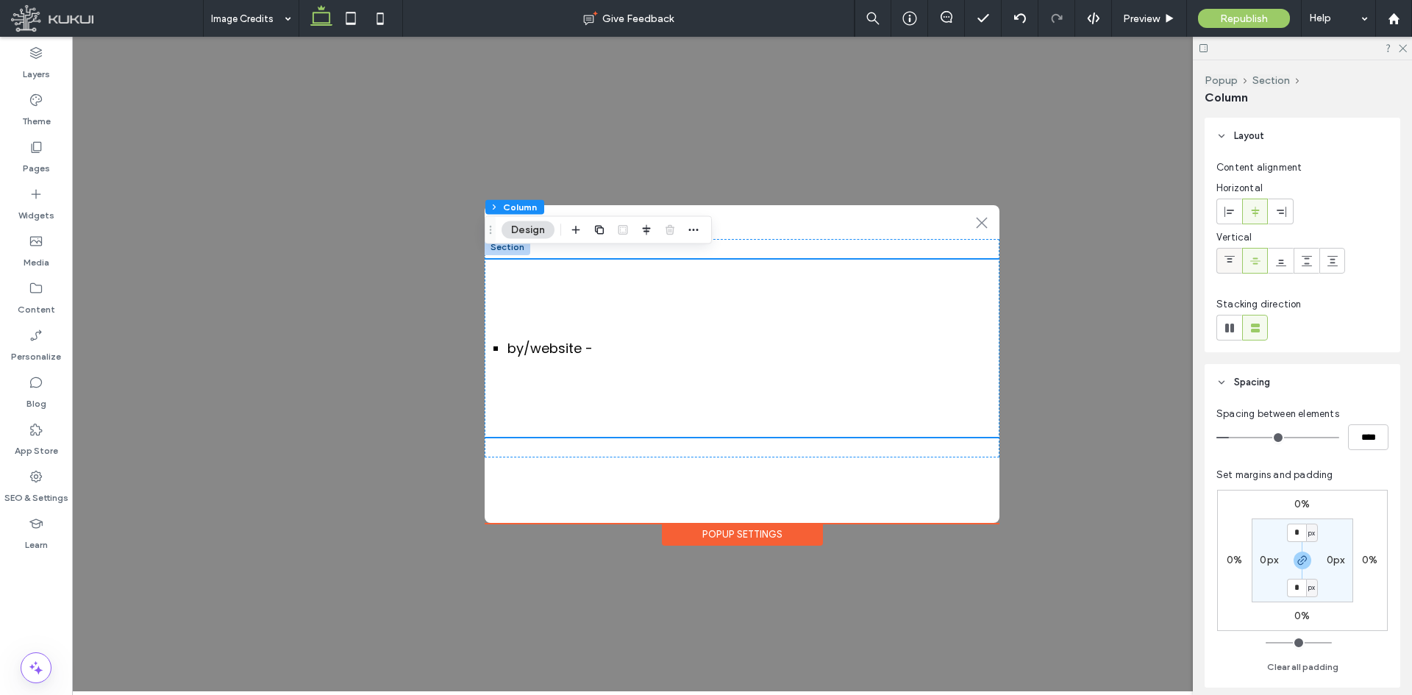
click at [1227, 257] on icon at bounding box center [1229, 261] width 12 height 12
click at [713, 387] on div "by / website -" at bounding box center [742, 348] width 515 height 177
click at [1140, 18] on span "Preview" at bounding box center [1141, 18] width 37 height 12
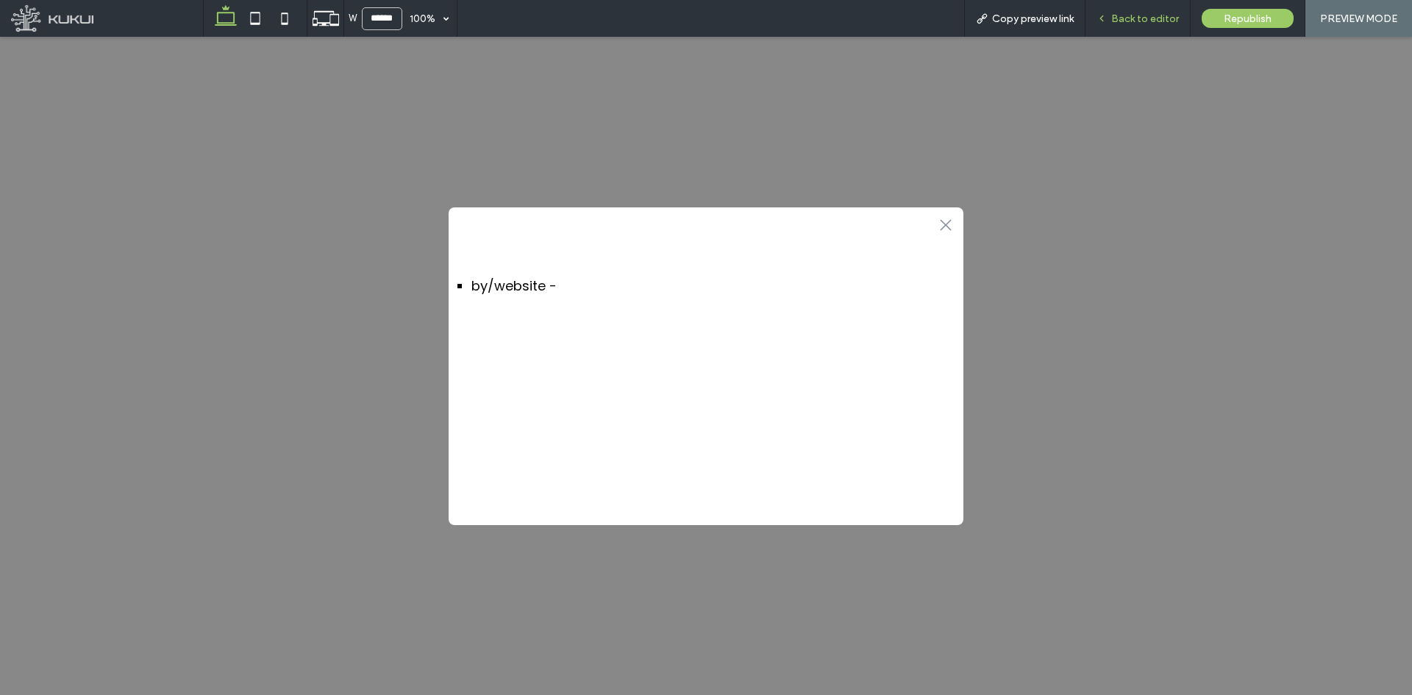
click at [1141, 15] on span "Back to editor" at bounding box center [1145, 18] width 68 height 12
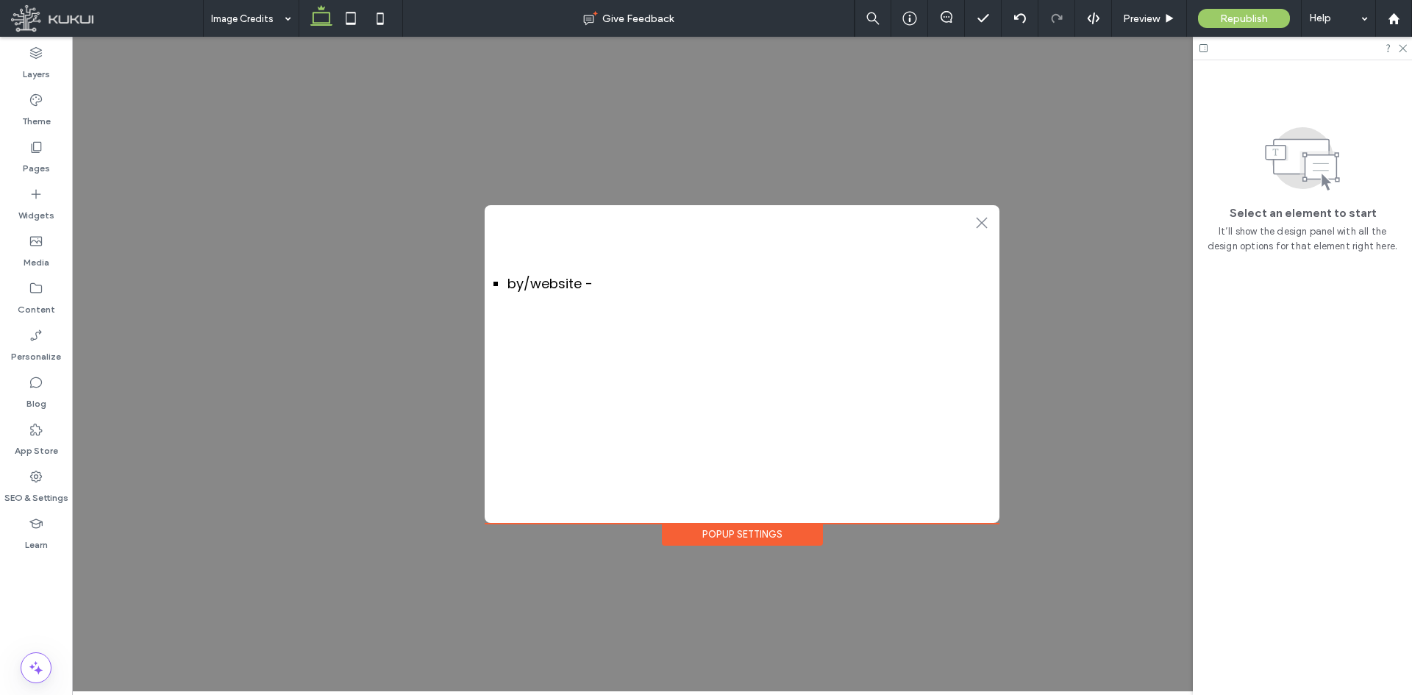
click at [749, 524] on div "Popup Settings" at bounding box center [742, 534] width 161 height 23
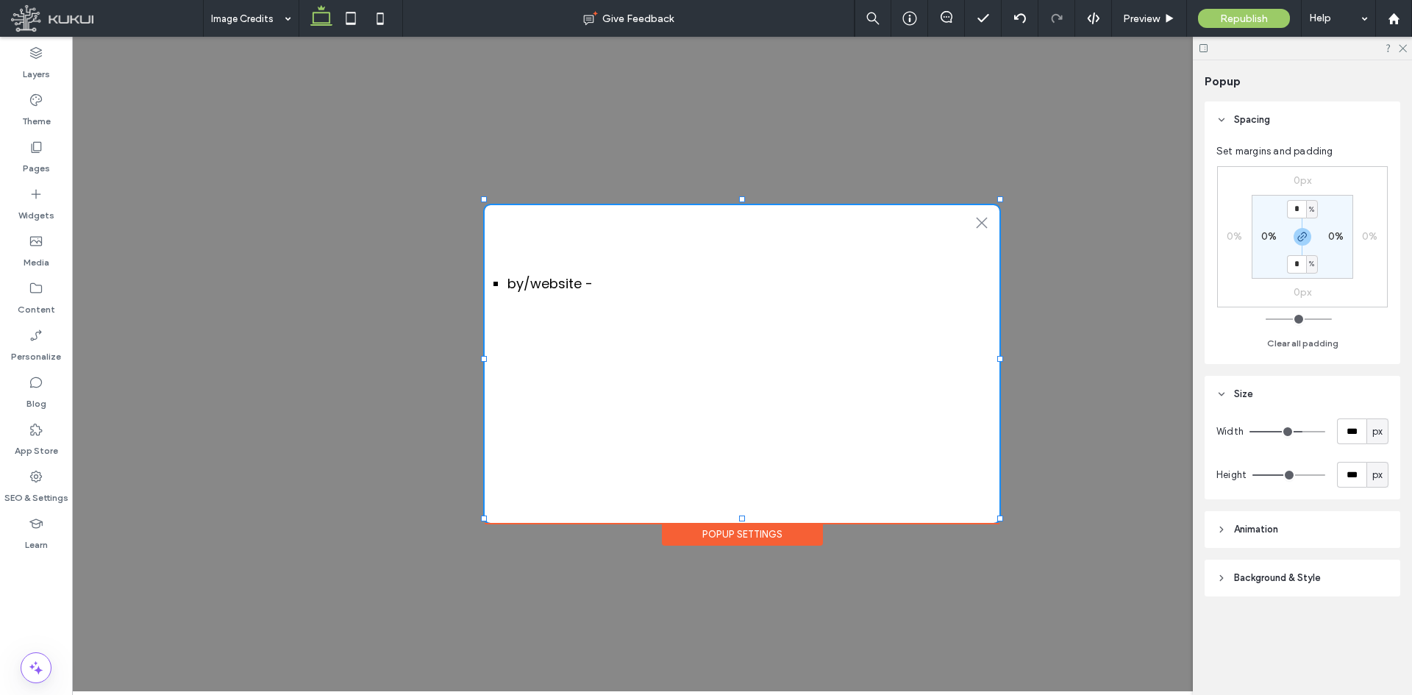
drag, startPoint x: 716, startPoint y: 541, endPoint x: 718, endPoint y: 531, distance: 10.5
click at [716, 537] on div ".st0-1091118977{fill-rule:evenodd;clip-rule:evenodd;} + Add Section by / websit…" at bounding box center [742, 364] width 1340 height 654
click at [719, 531] on div "Popup Settings" at bounding box center [742, 534] width 161 height 23
click at [1322, 585] on header "Background & Style" at bounding box center [1302, 578] width 196 height 37
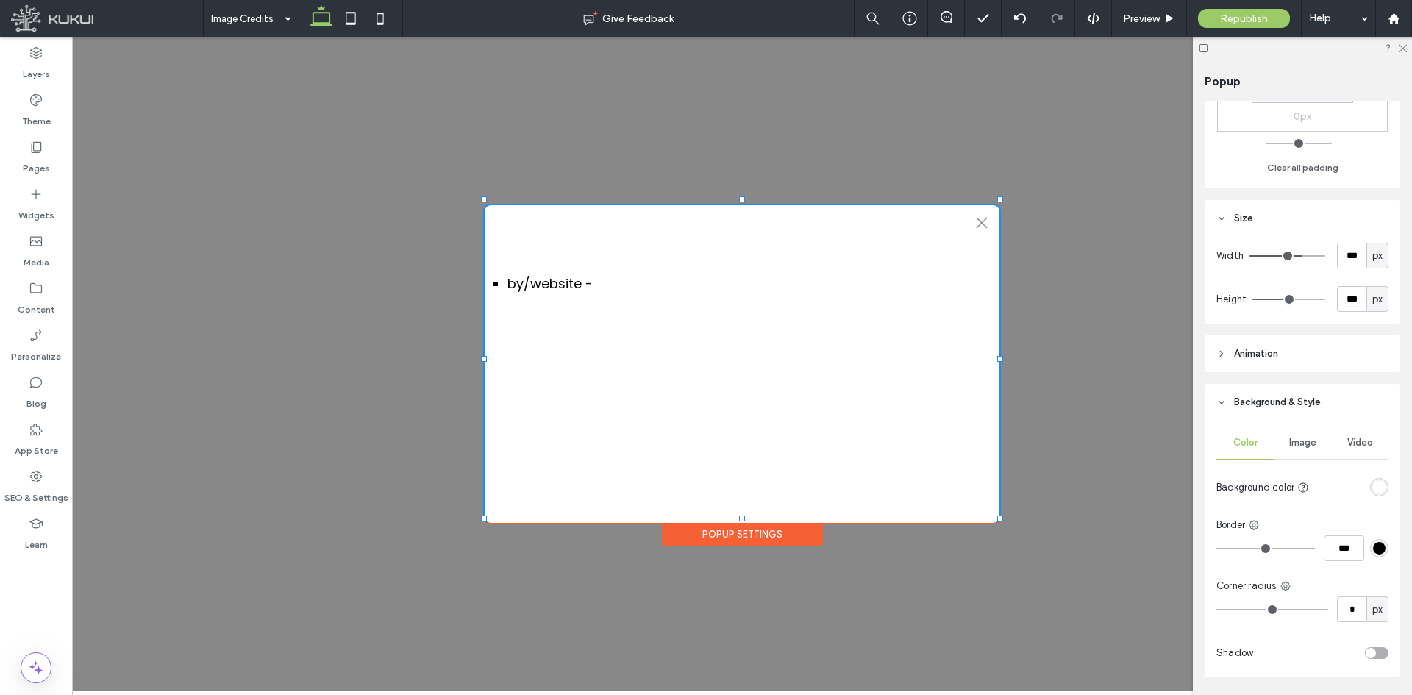
scroll to position [182, 0]
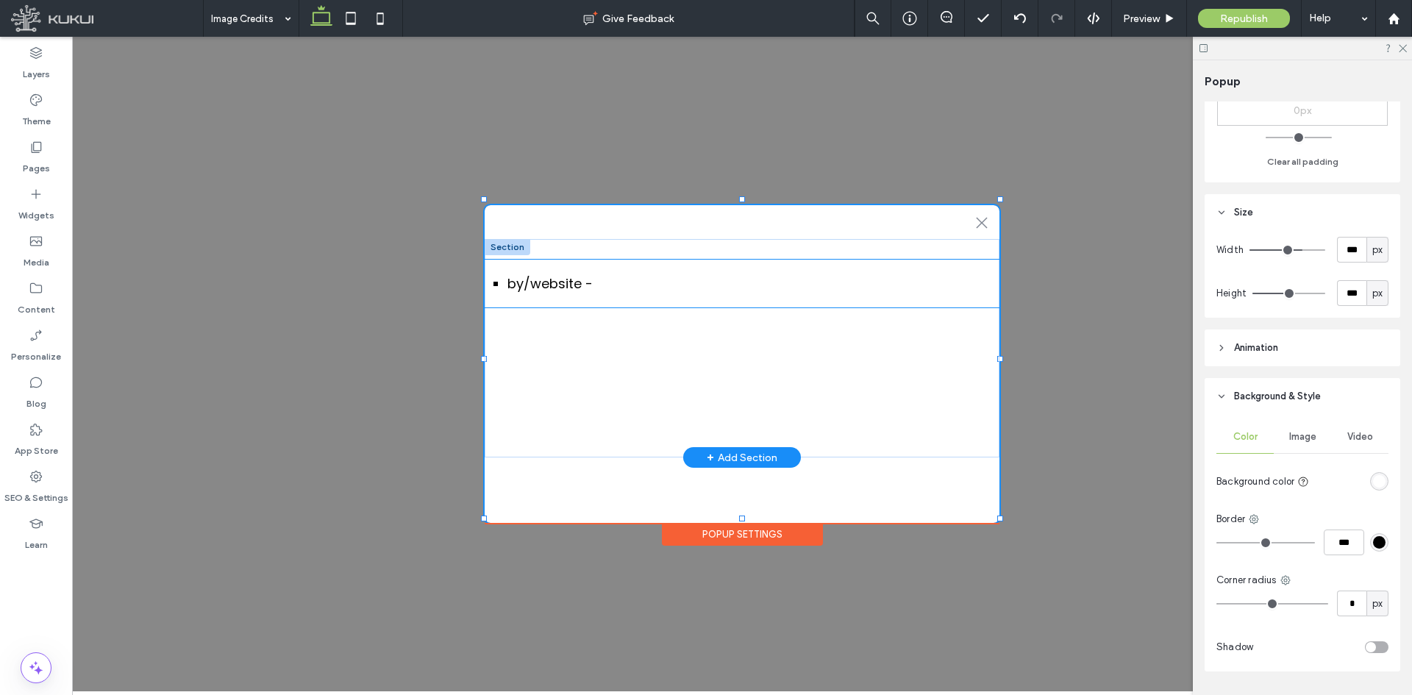
click at [810, 274] on li "by / website -" at bounding box center [741, 284] width 469 height 20
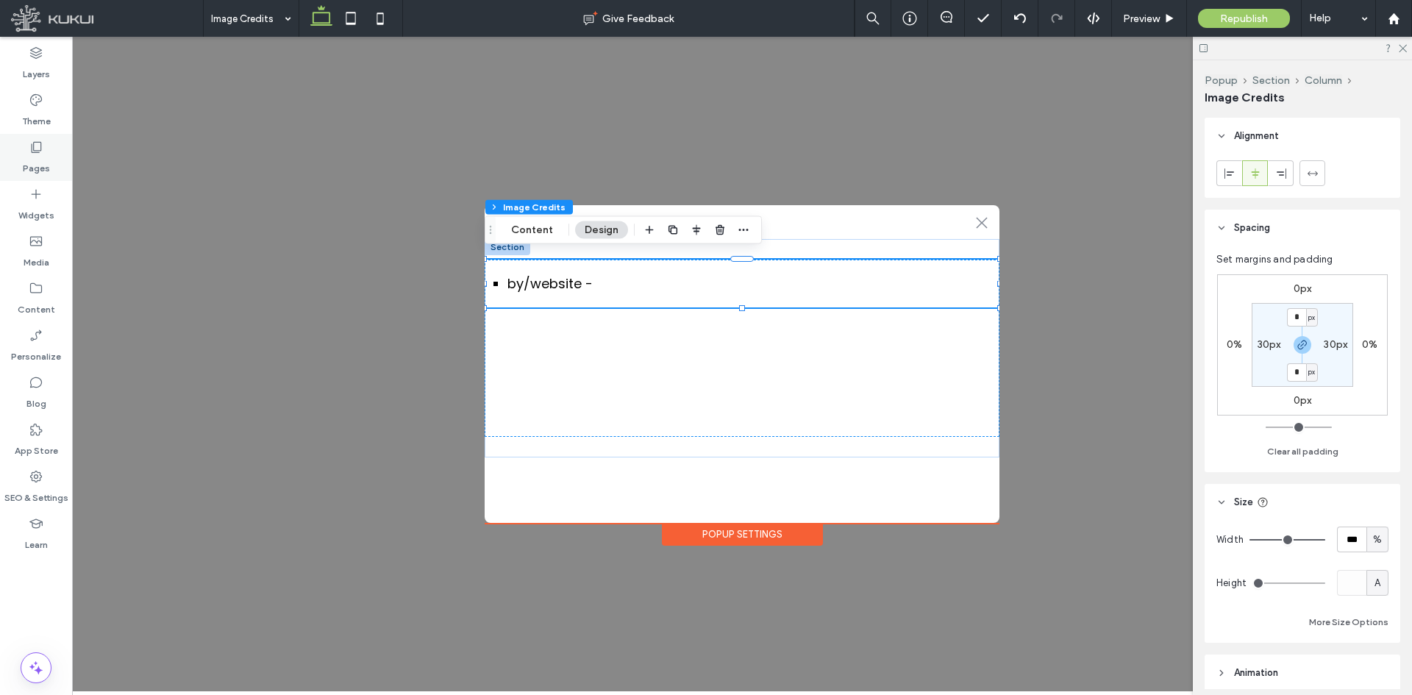
click at [25, 158] on label "Pages" at bounding box center [36, 164] width 27 height 21
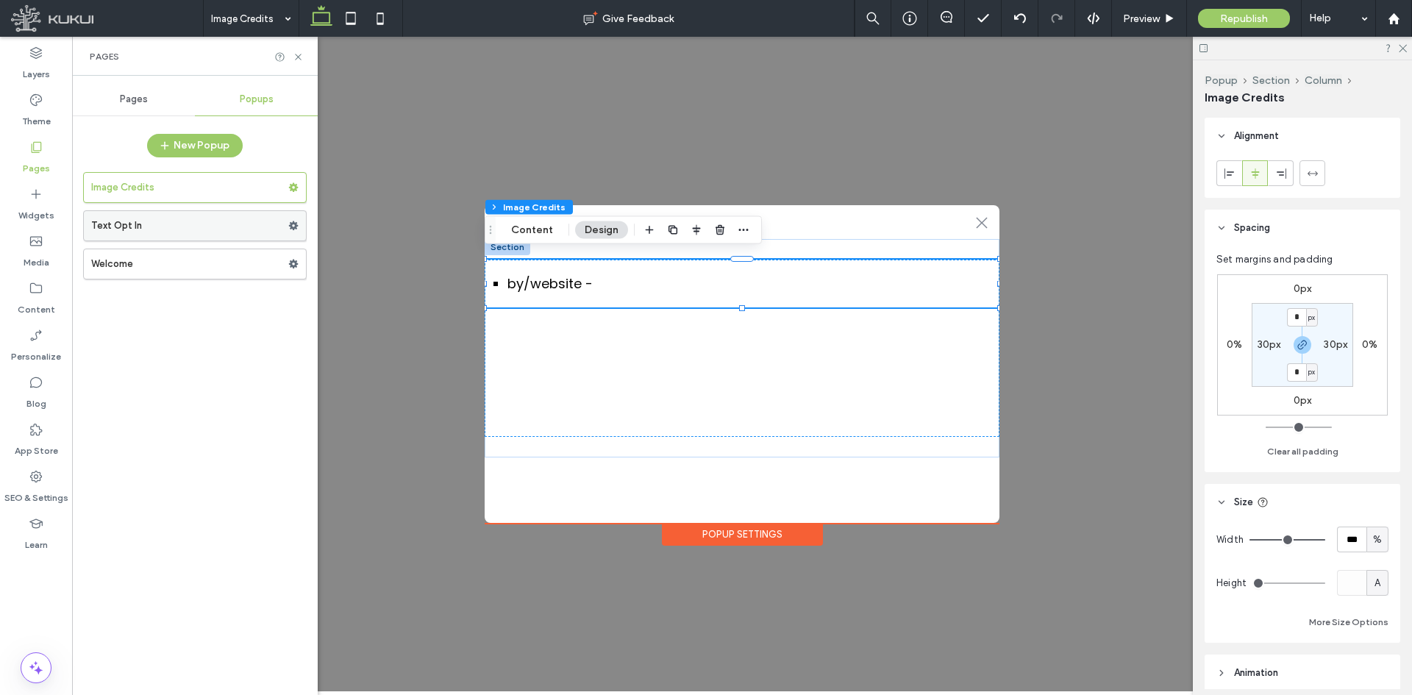
click at [133, 224] on label "Text Opt In" at bounding box center [189, 225] width 197 height 29
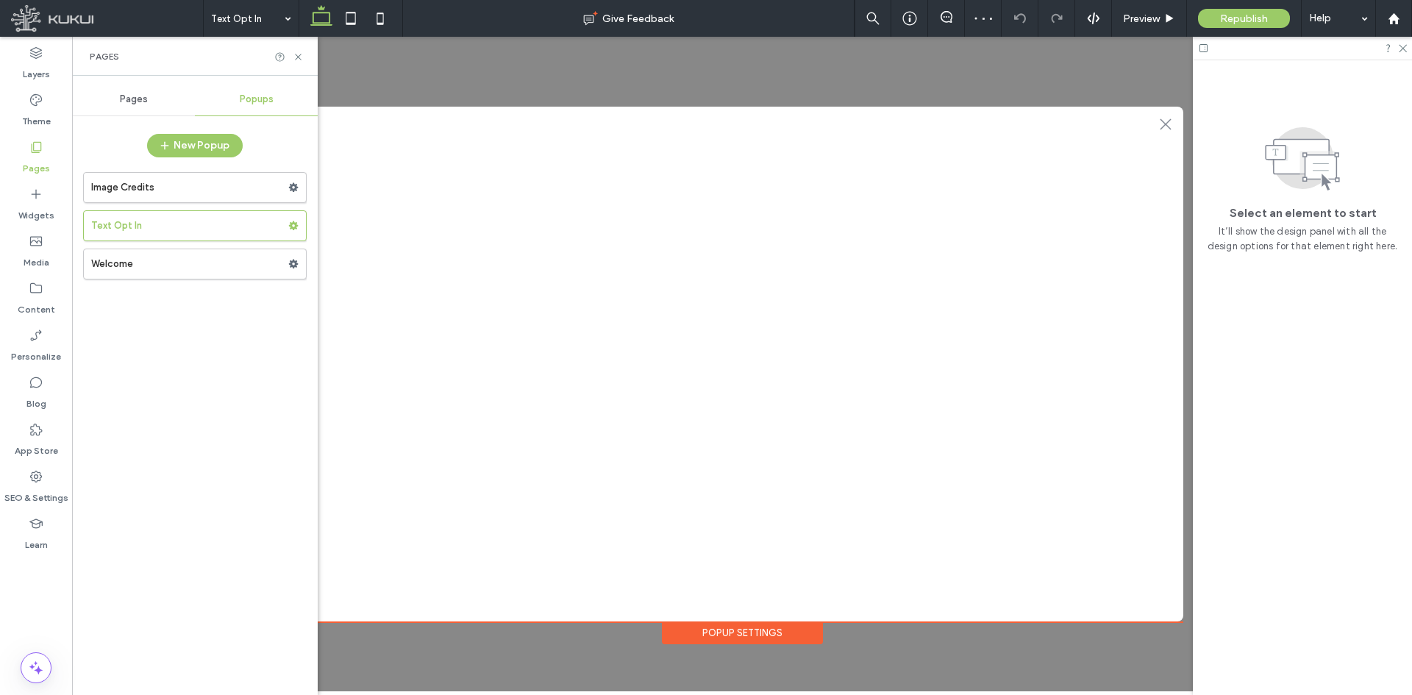
click at [296, 48] on div "Pages" at bounding box center [195, 56] width 246 height 39
drag, startPoint x: 299, startPoint y: 51, endPoint x: 201, endPoint y: 49, distance: 97.1
click at [299, 51] on icon at bounding box center [298, 56] width 11 height 11
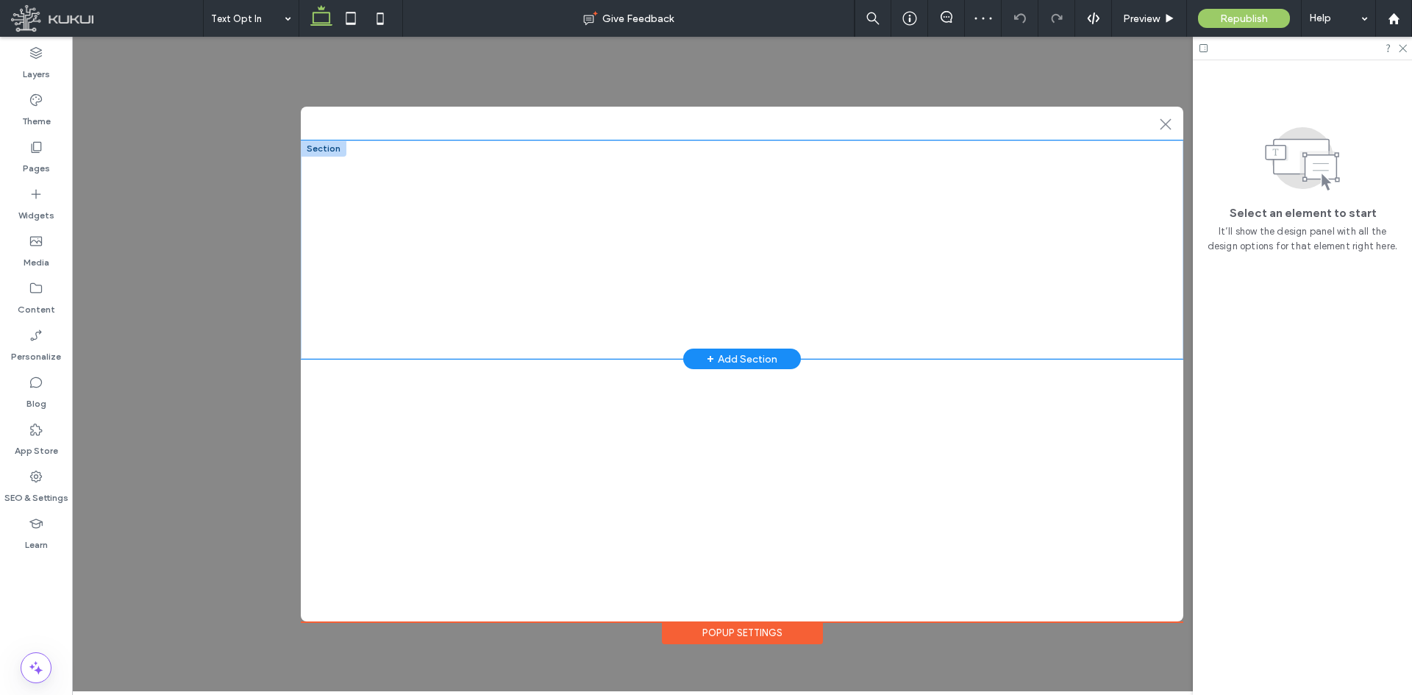
click at [368, 156] on div "**********" at bounding box center [742, 249] width 882 height 218
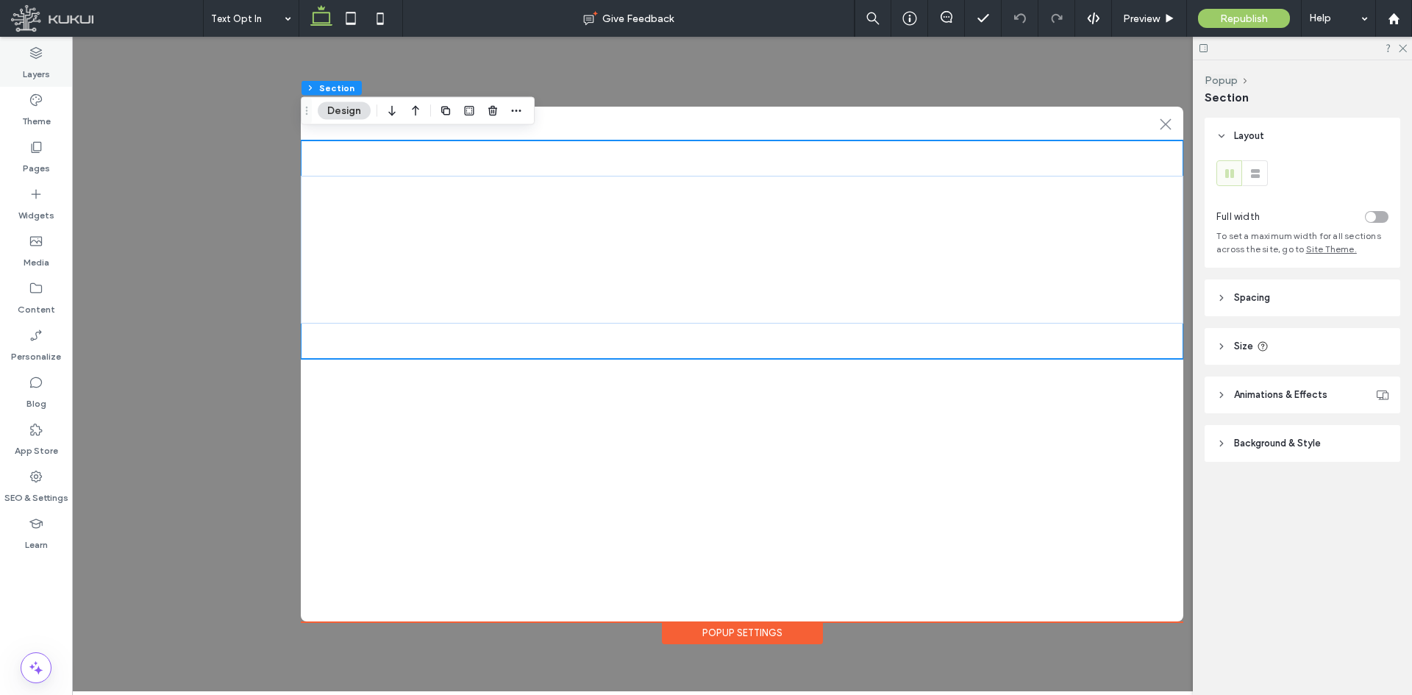
click at [40, 57] on icon at bounding box center [36, 53] width 15 height 15
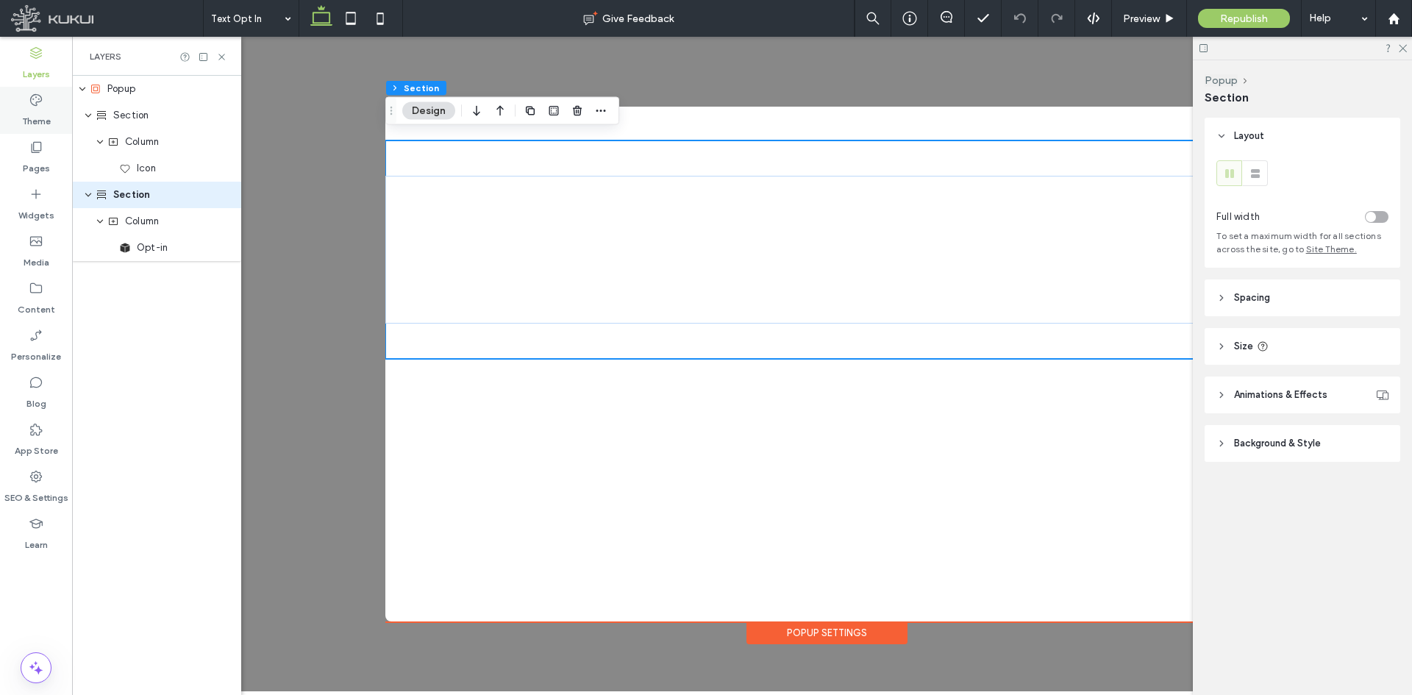
click at [62, 101] on div "Theme" at bounding box center [36, 110] width 72 height 47
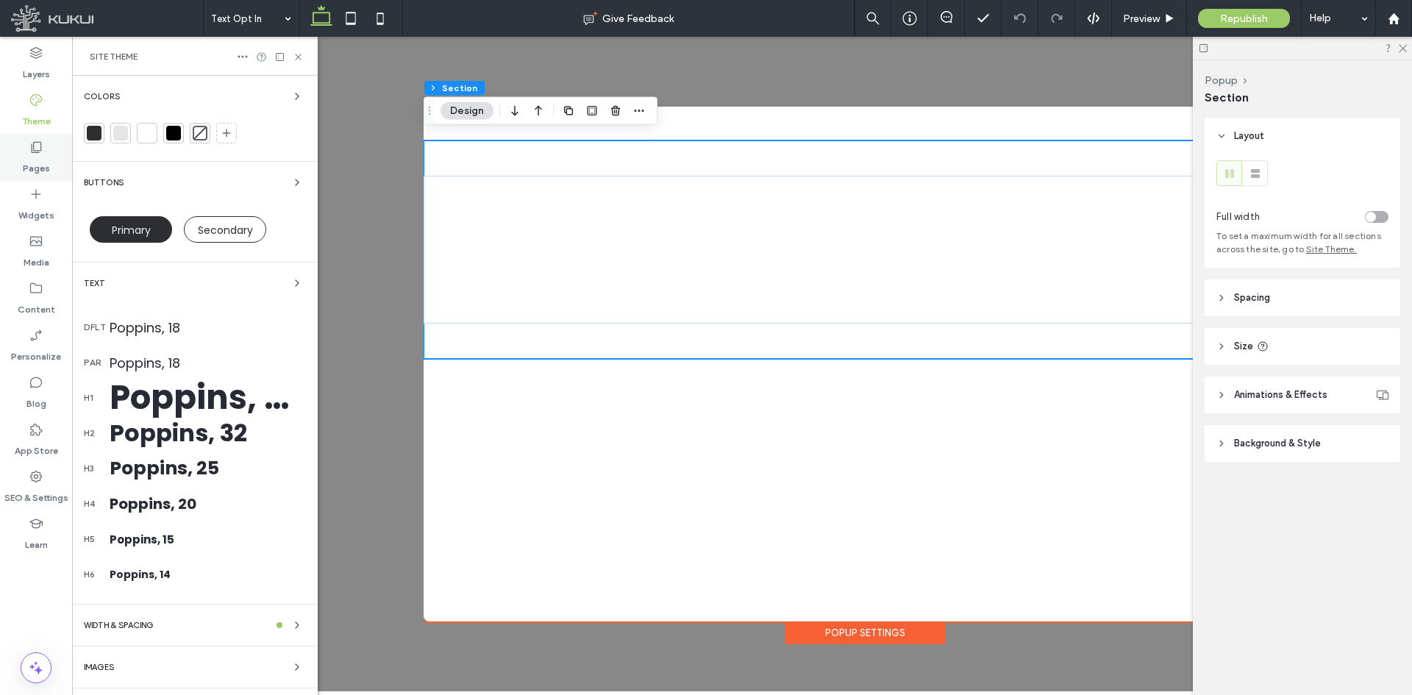
click at [50, 156] on div "Pages" at bounding box center [36, 157] width 72 height 47
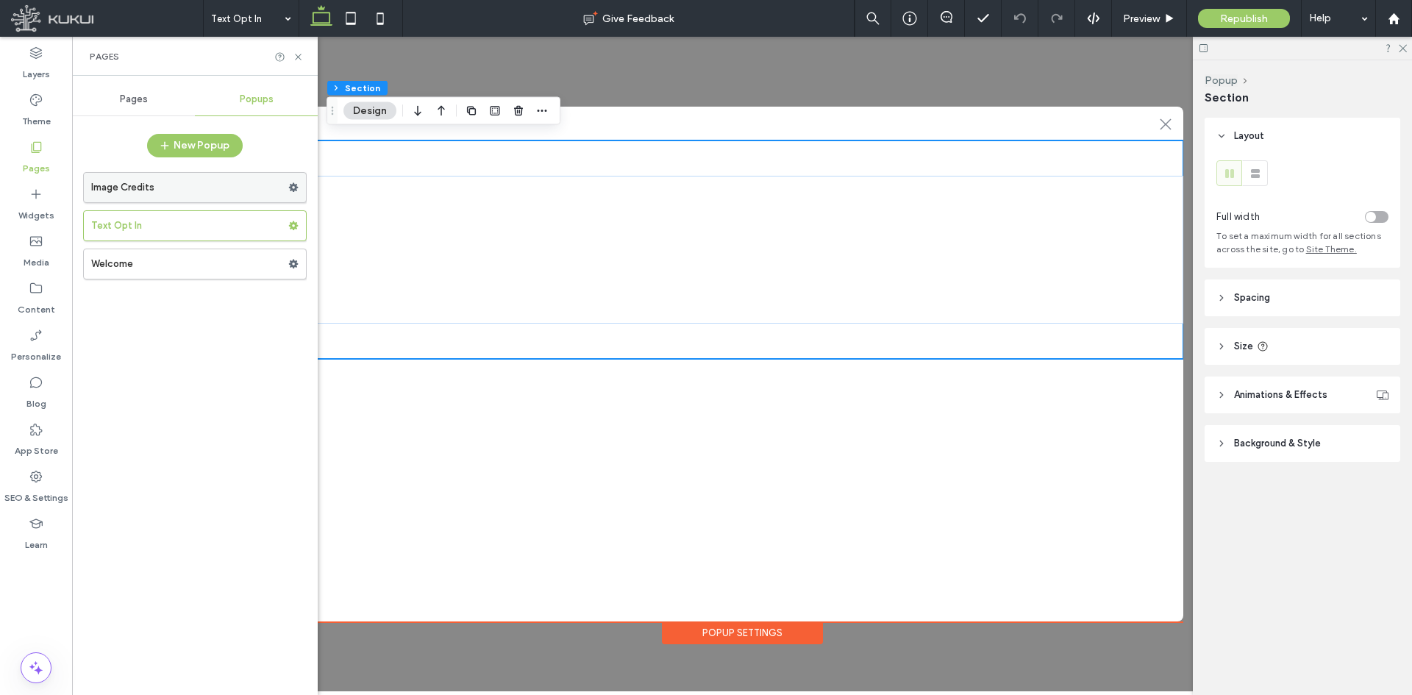
click at [116, 183] on label "Image Credits" at bounding box center [189, 187] width 197 height 29
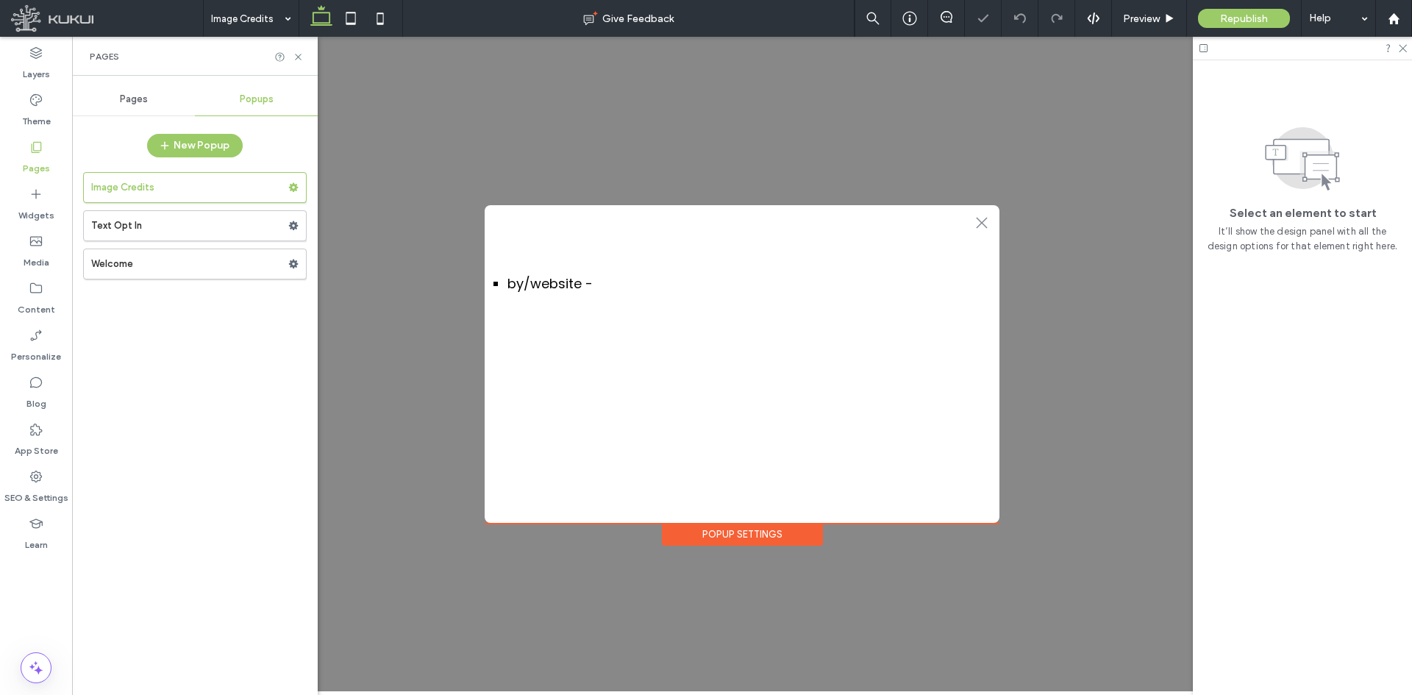
click at [732, 529] on div "Popup Settings" at bounding box center [742, 534] width 161 height 23
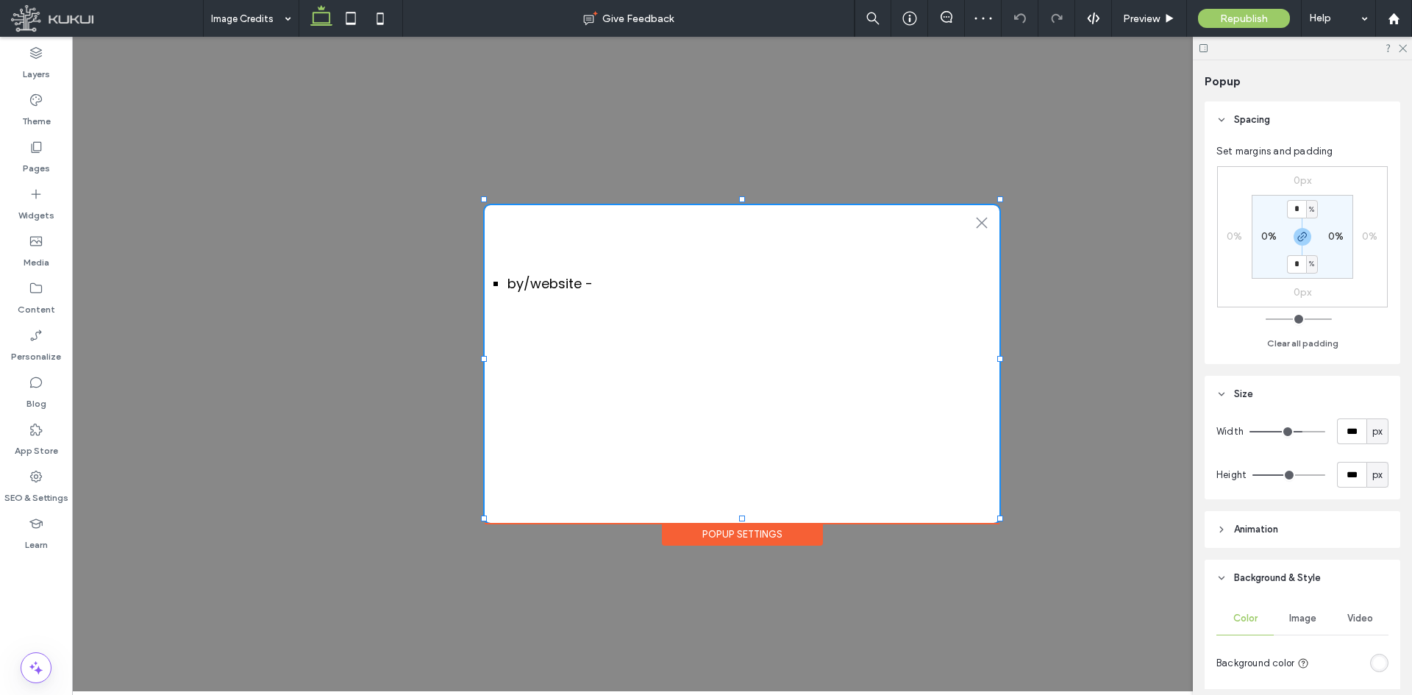
type input "***"
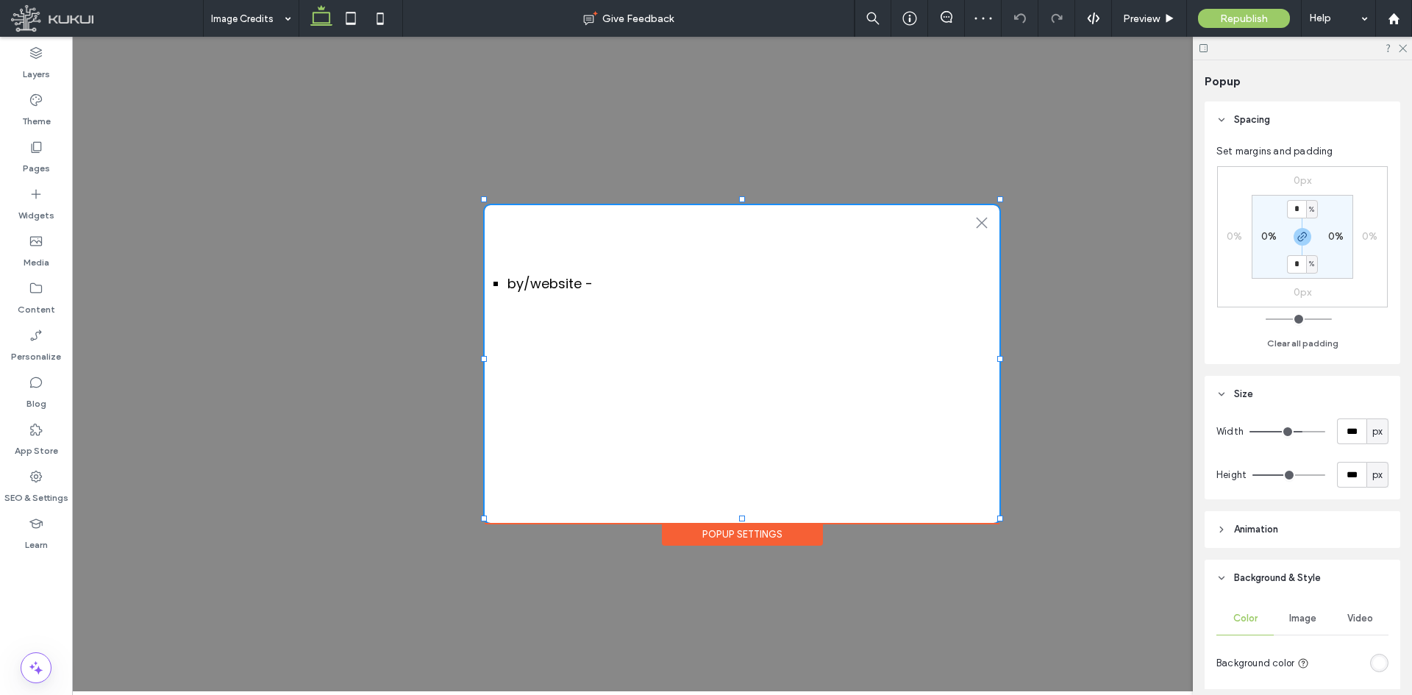
type input "***"
type input "****"
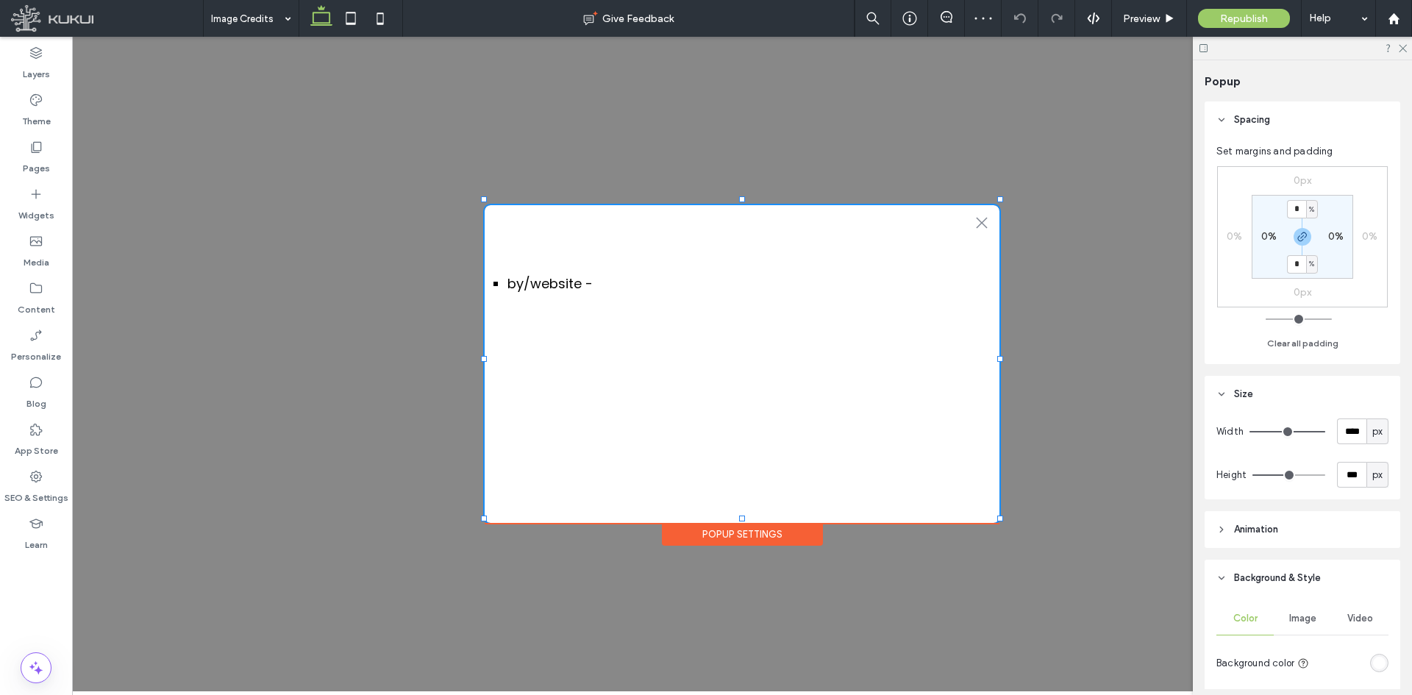
drag, startPoint x: 1326, startPoint y: 421, endPoint x: 1409, endPoint y: 420, distance: 83.8
type input "****"
click at [1325, 431] on input "range" at bounding box center [1287, 431] width 76 height 1
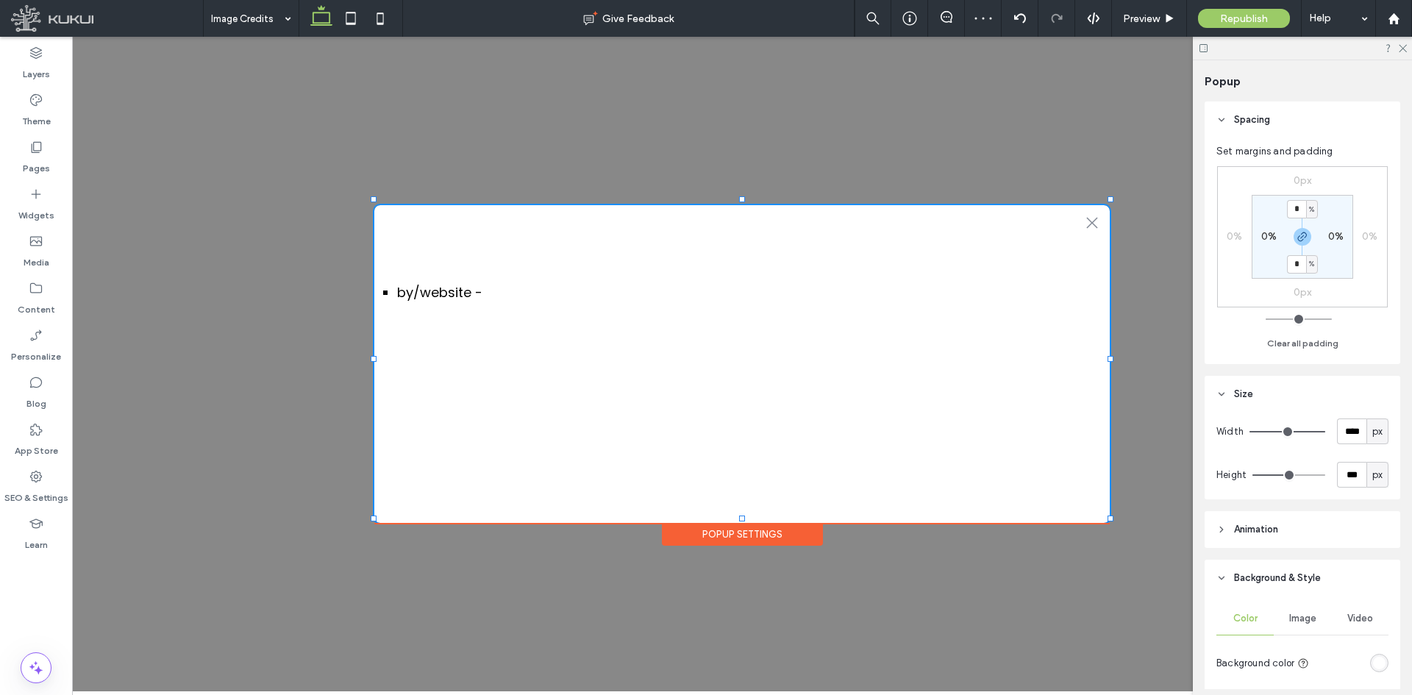
type input "***"
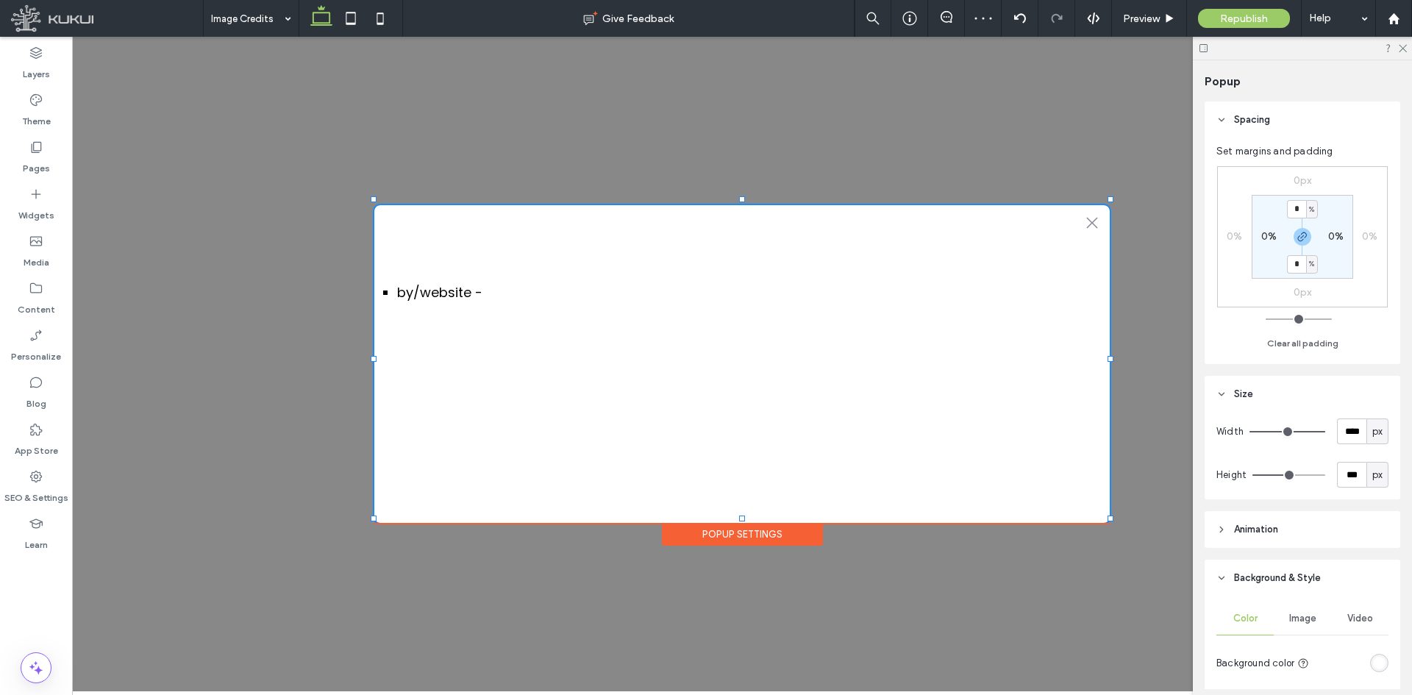
type input "***"
type input "****"
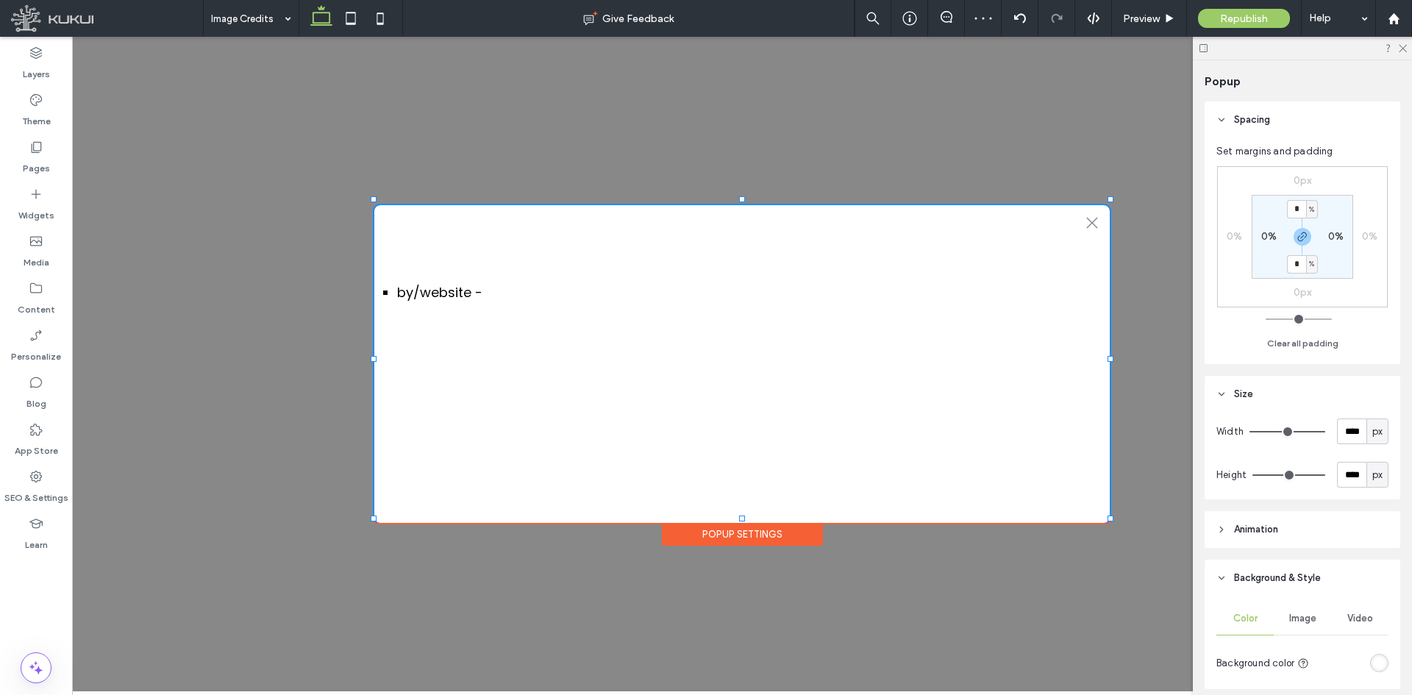
drag, startPoint x: 1290, startPoint y: 474, endPoint x: 1410, endPoint y: 485, distance: 121.0
click at [1325, 476] on input "range" at bounding box center [1288, 474] width 73 height 1
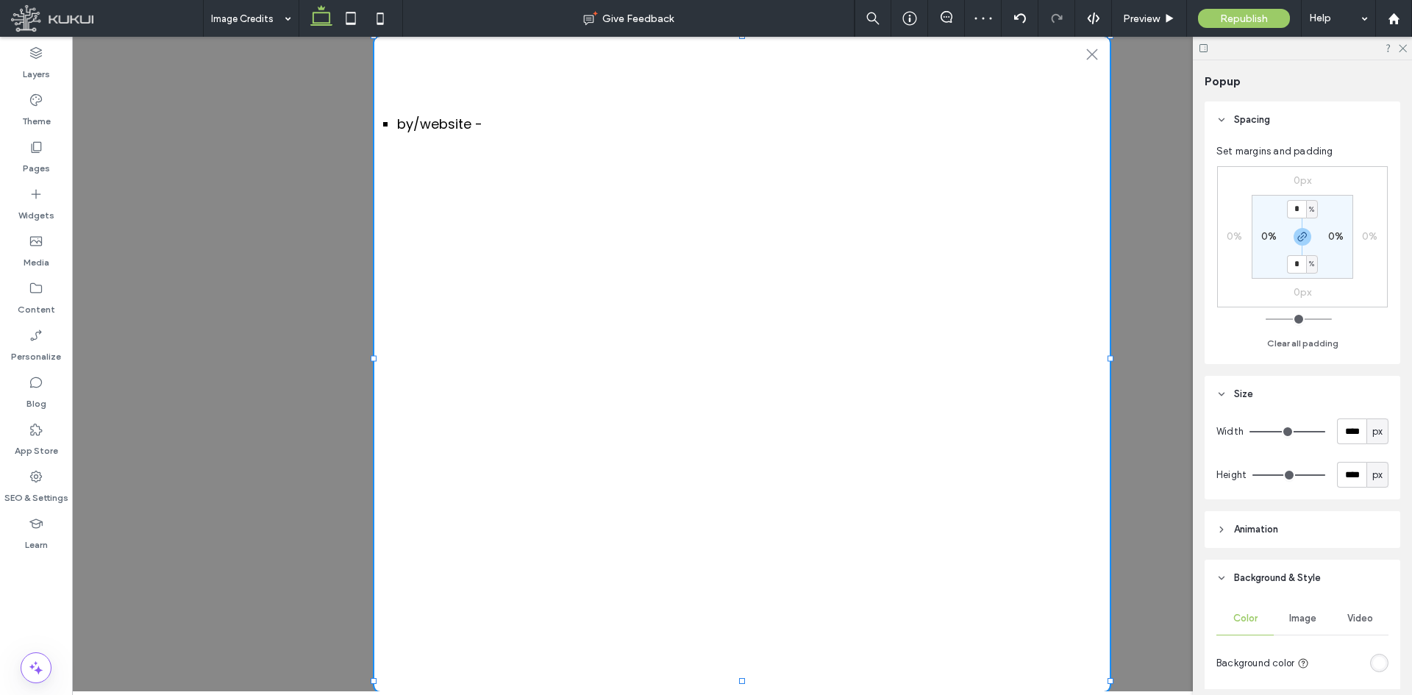
type input "***"
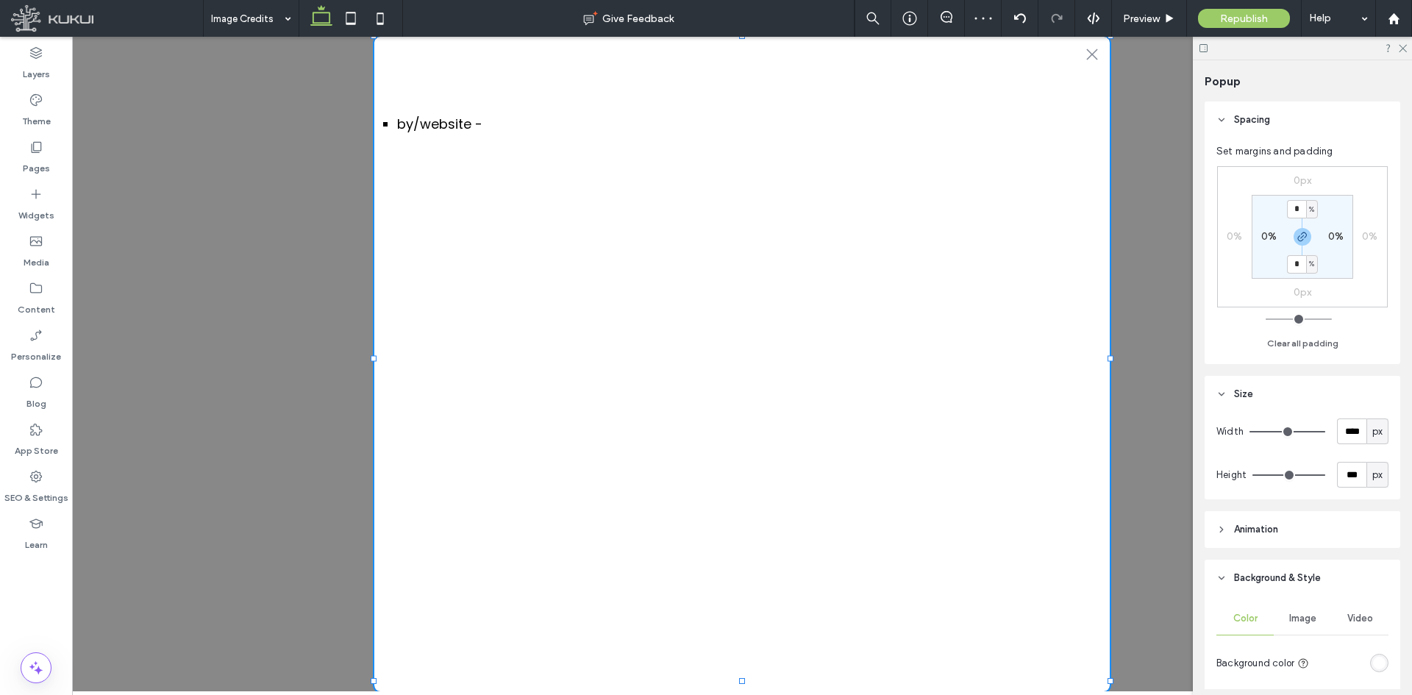
type input "***"
drag, startPoint x: 1311, startPoint y: 473, endPoint x: 1298, endPoint y: 476, distance: 13.6
click at [1298, 476] on input "range" at bounding box center [1288, 474] width 73 height 1
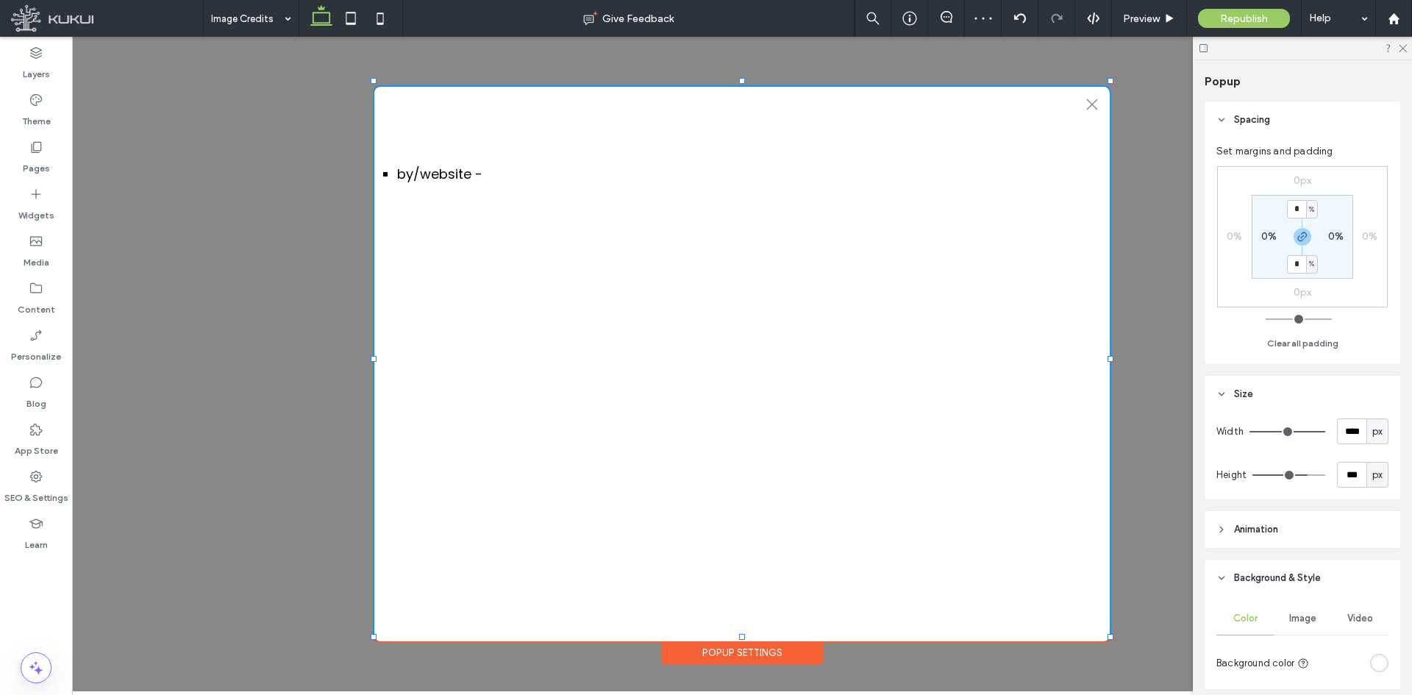
type input "***"
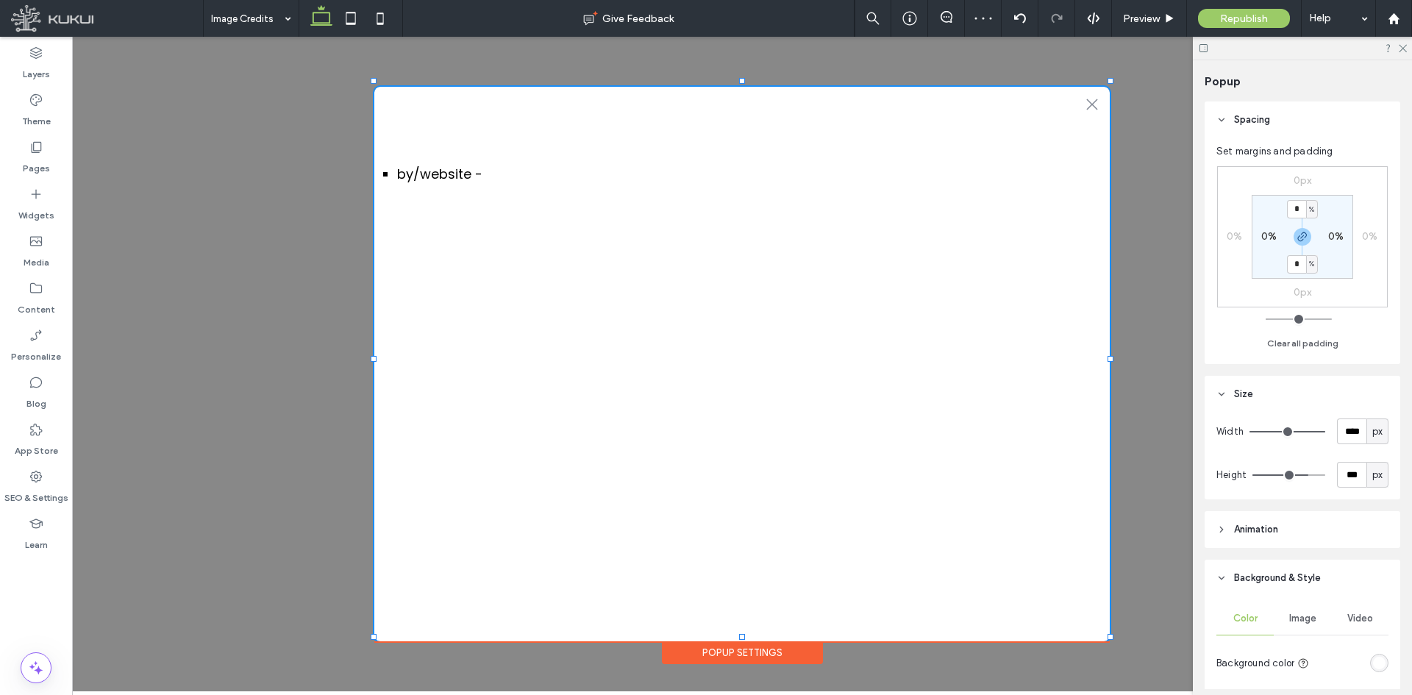
click at [1299, 474] on input "range" at bounding box center [1288, 474] width 73 height 1
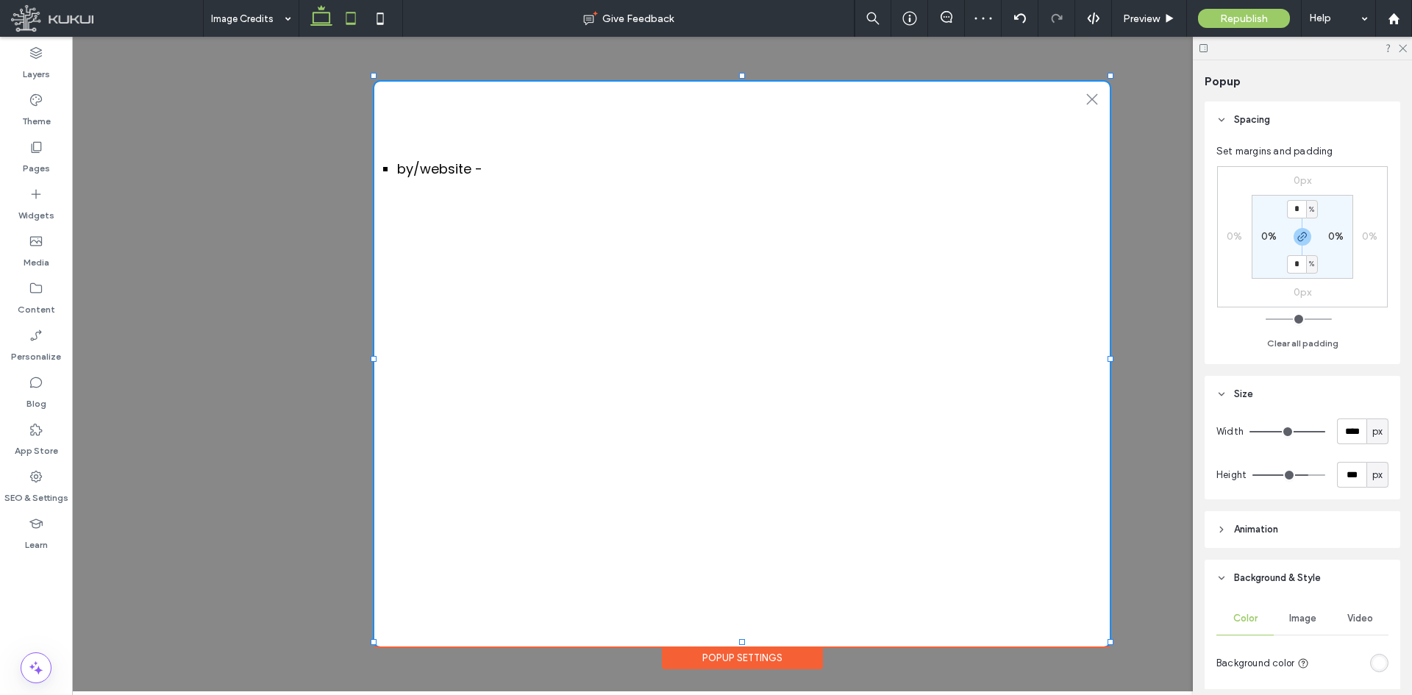
click at [348, 19] on icon at bounding box center [350, 18] width 29 height 29
type input "***"
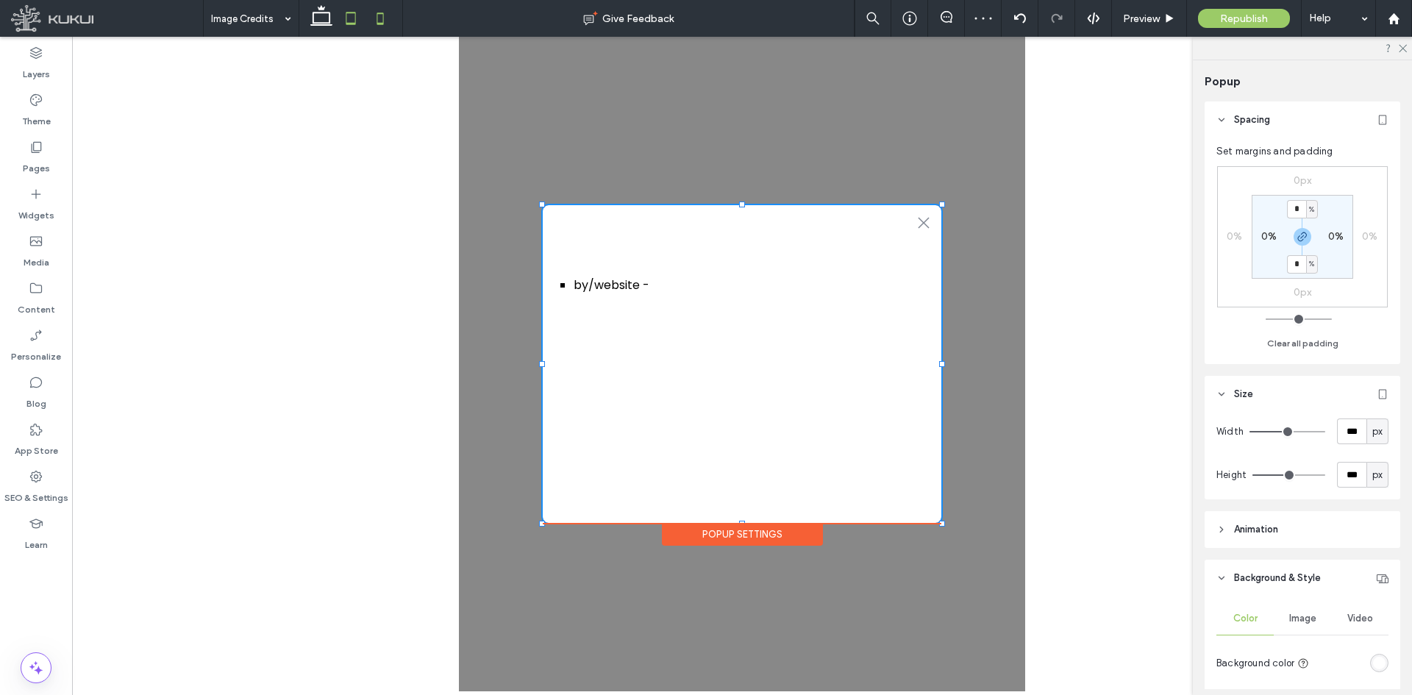
click at [388, 14] on icon at bounding box center [379, 18] width 29 height 29
type input "***"
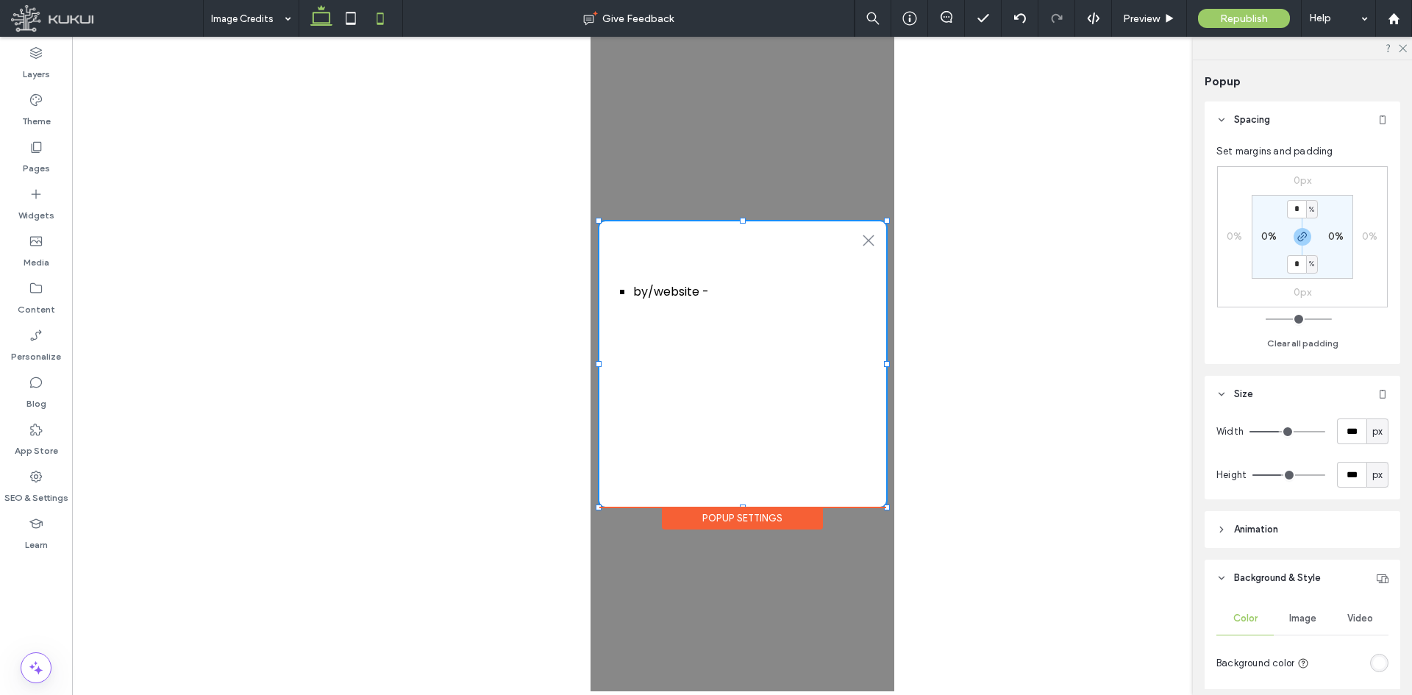
click at [323, 10] on use at bounding box center [321, 15] width 22 height 21
type input "****"
type input "***"
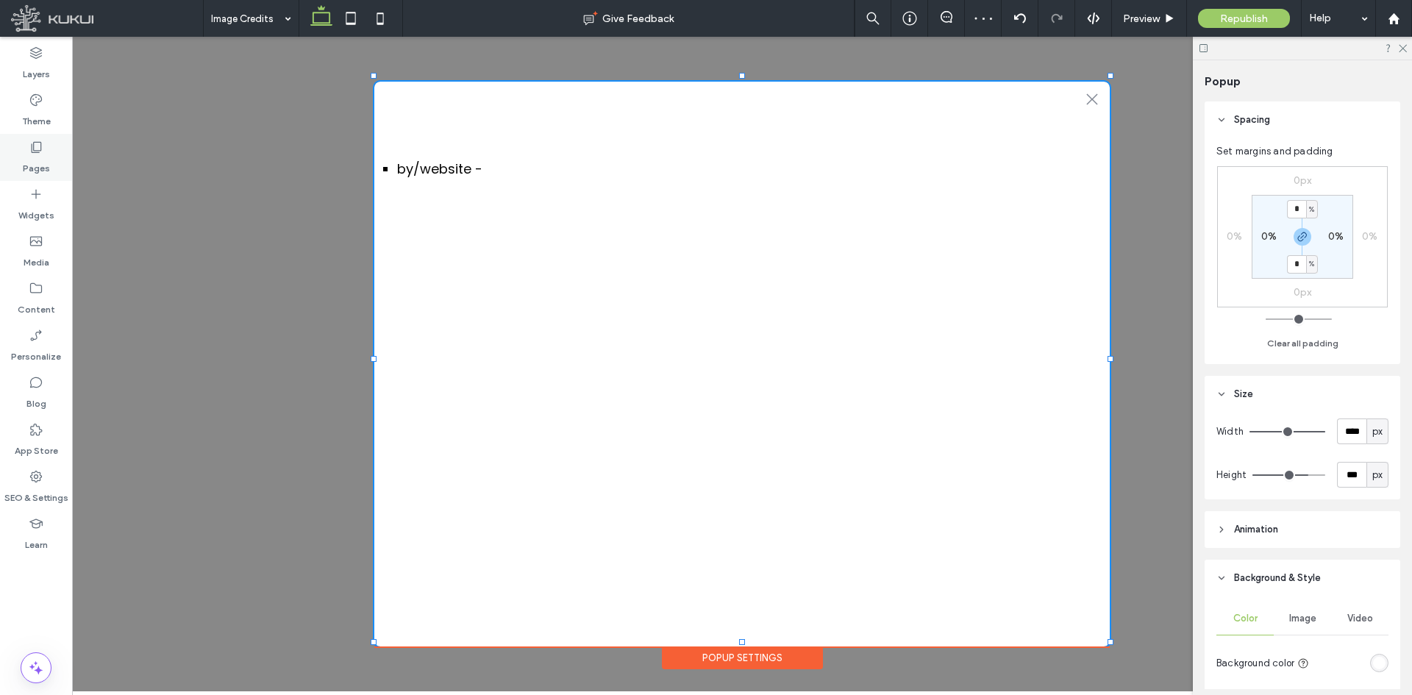
click at [37, 159] on label "Pages" at bounding box center [36, 164] width 27 height 21
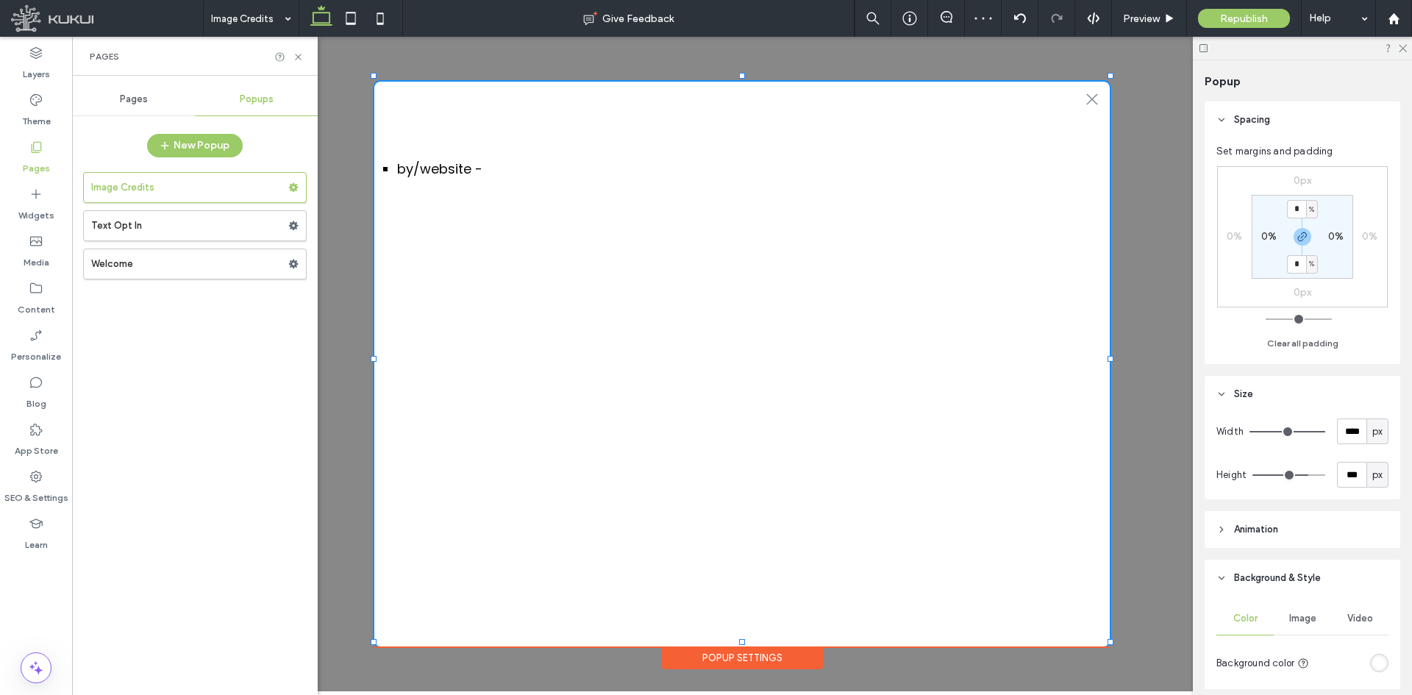
click at [138, 256] on label "Welcome" at bounding box center [189, 263] width 197 height 29
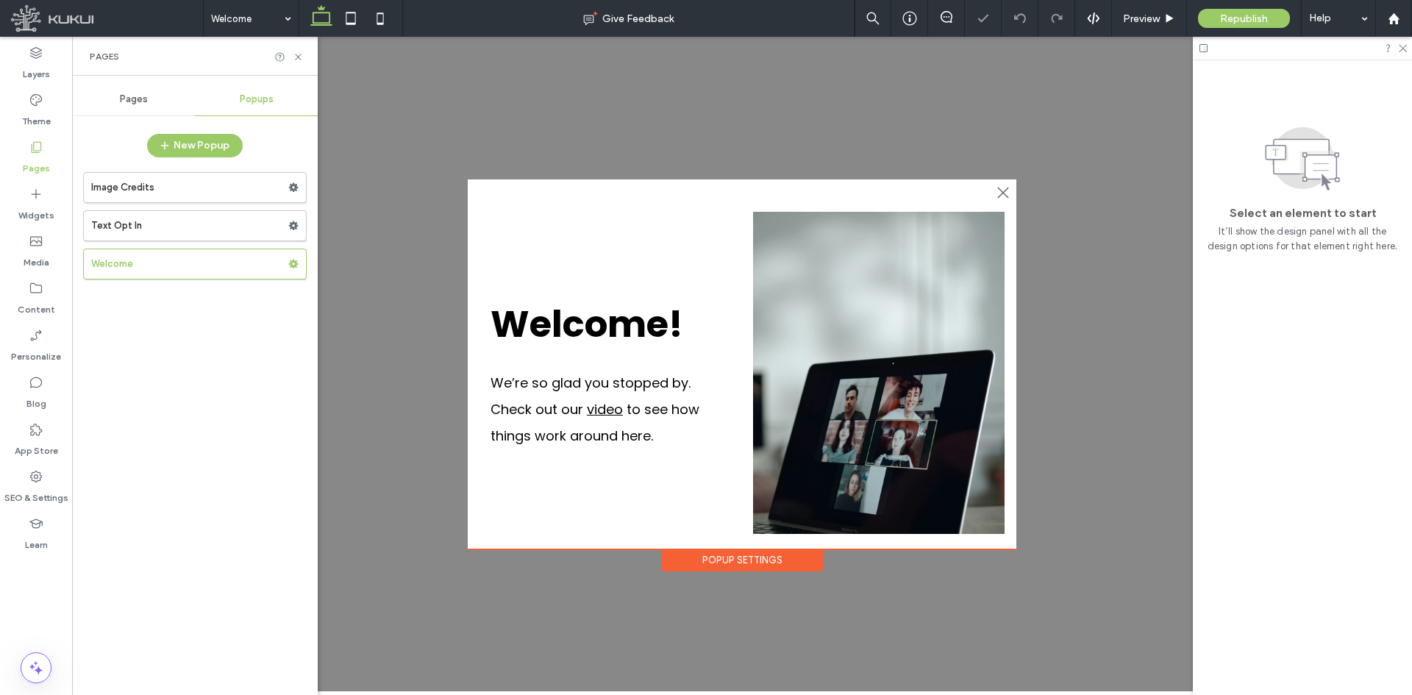
click at [127, 100] on span "Pages" at bounding box center [134, 99] width 28 height 12
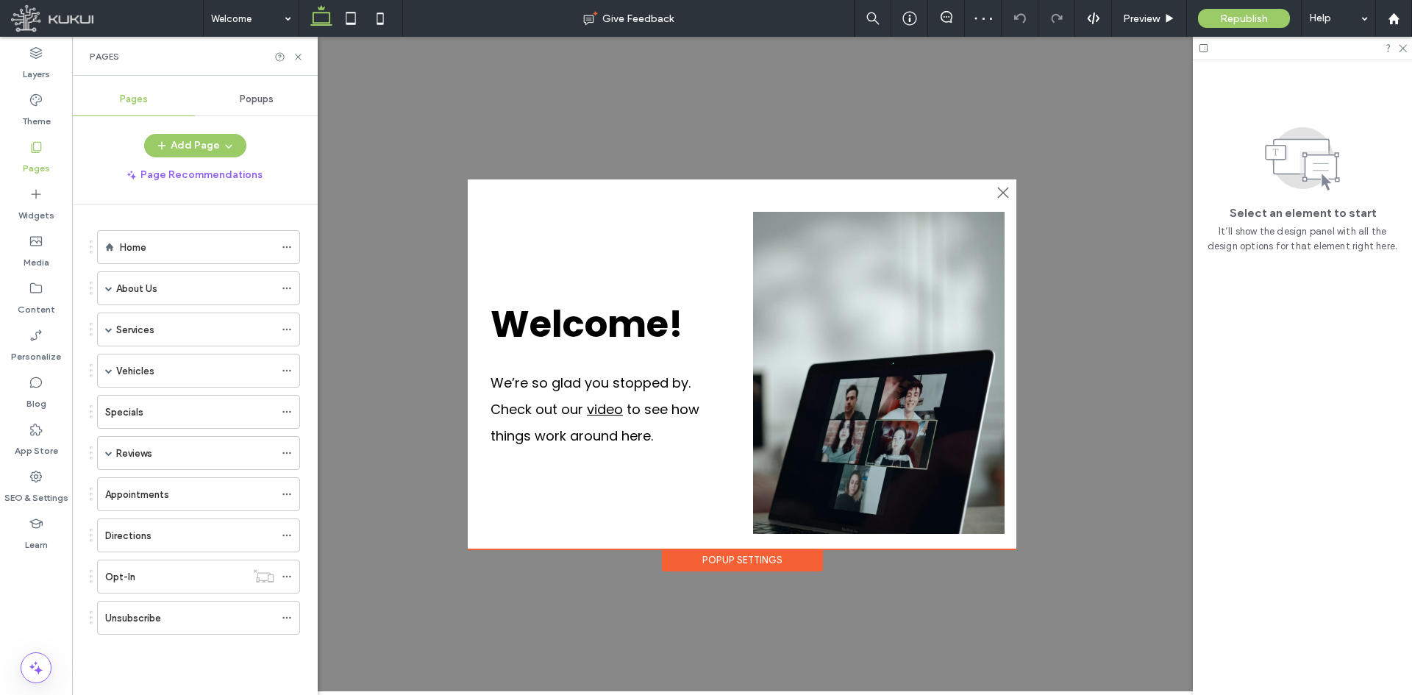
click at [306, 49] on div "Pages" at bounding box center [195, 56] width 246 height 39
click at [340, 26] on icon at bounding box center [350, 18] width 29 height 29
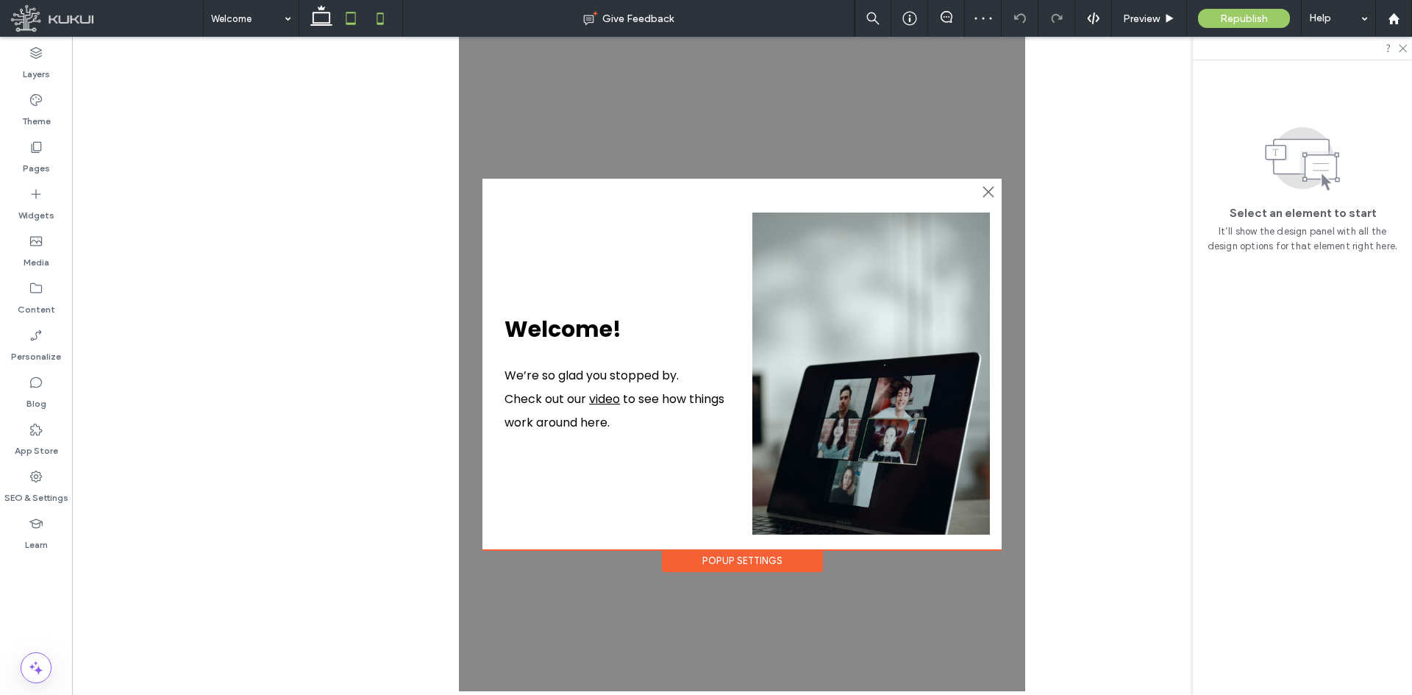
click at [377, 15] on use at bounding box center [380, 18] width 7 height 12
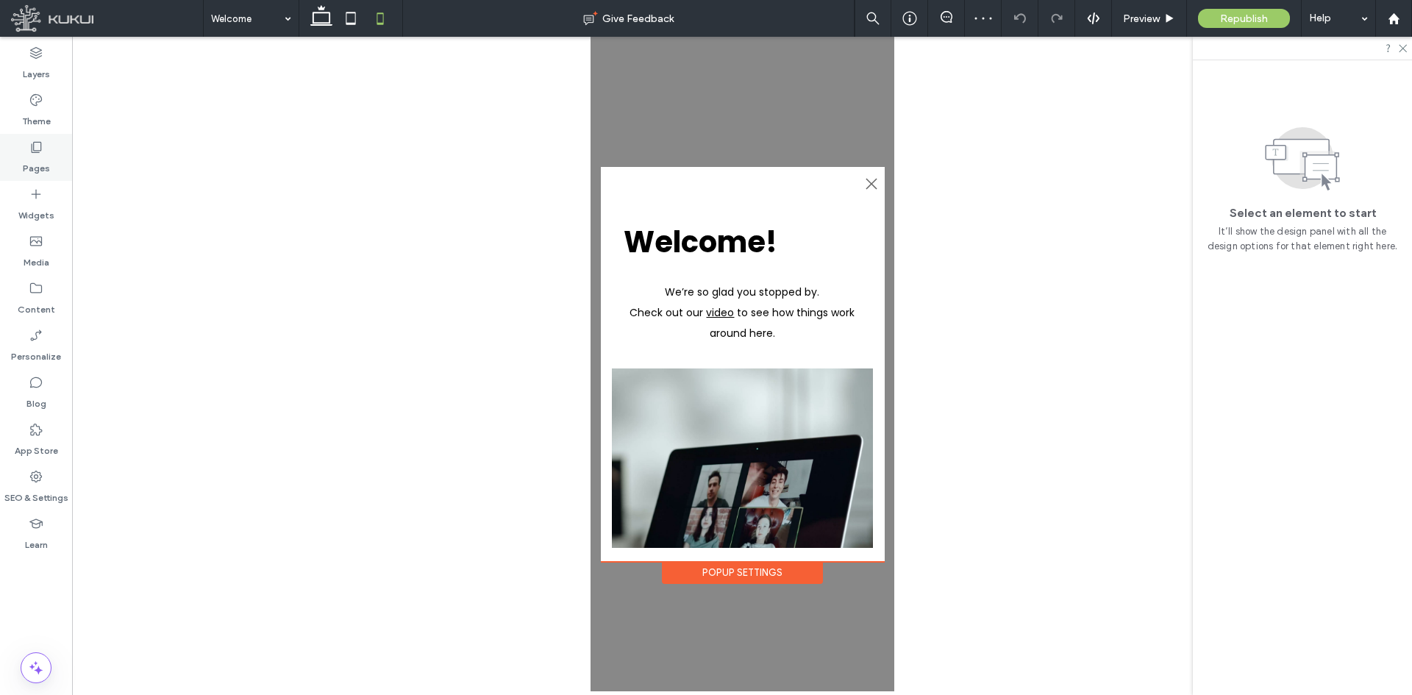
click at [18, 155] on div "Pages" at bounding box center [36, 157] width 72 height 47
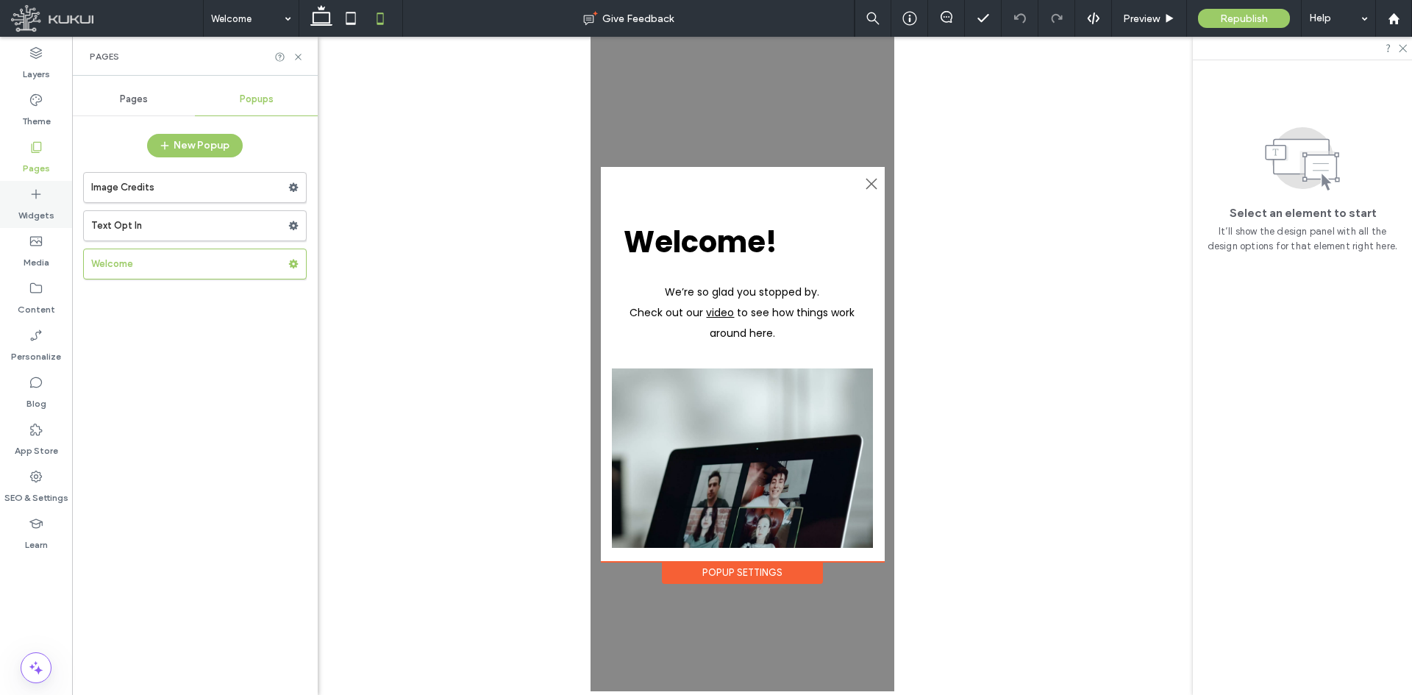
click at [44, 221] on label "Widgets" at bounding box center [36, 211] width 36 height 21
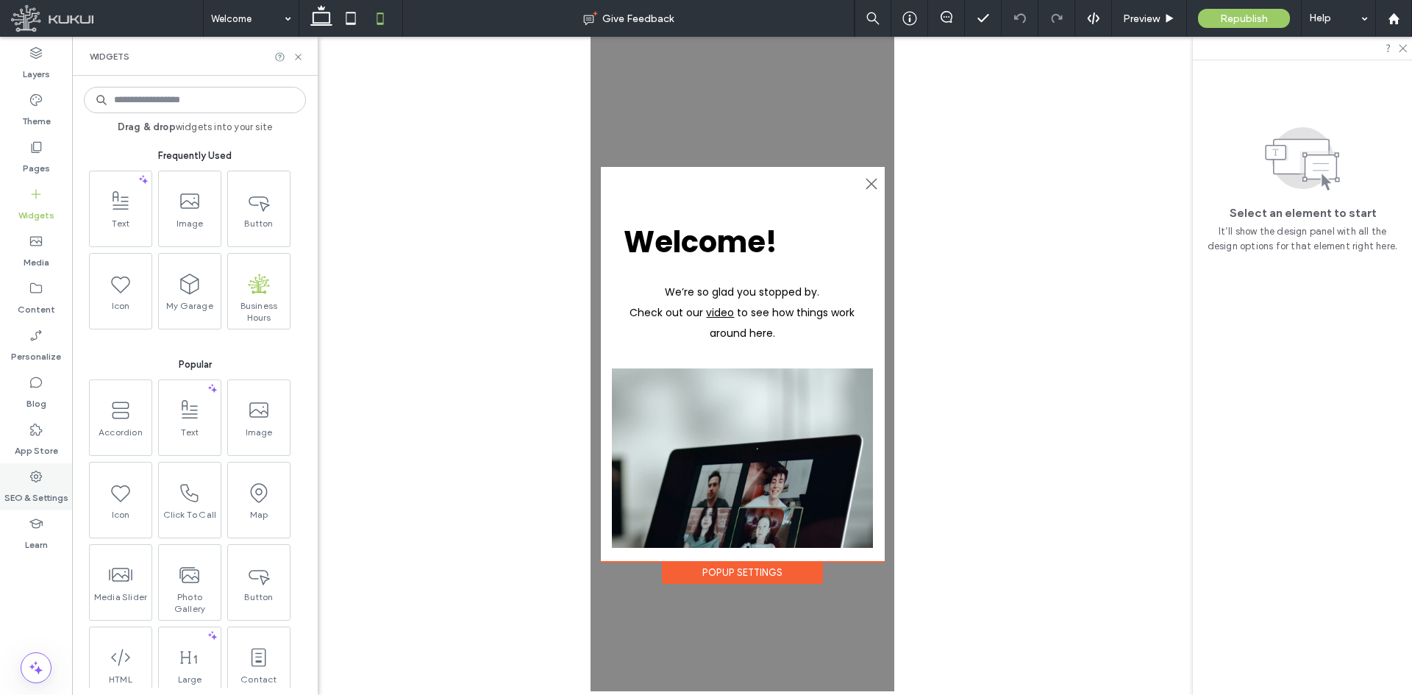
click at [35, 510] on div "Learn" at bounding box center [36, 533] width 72 height 47
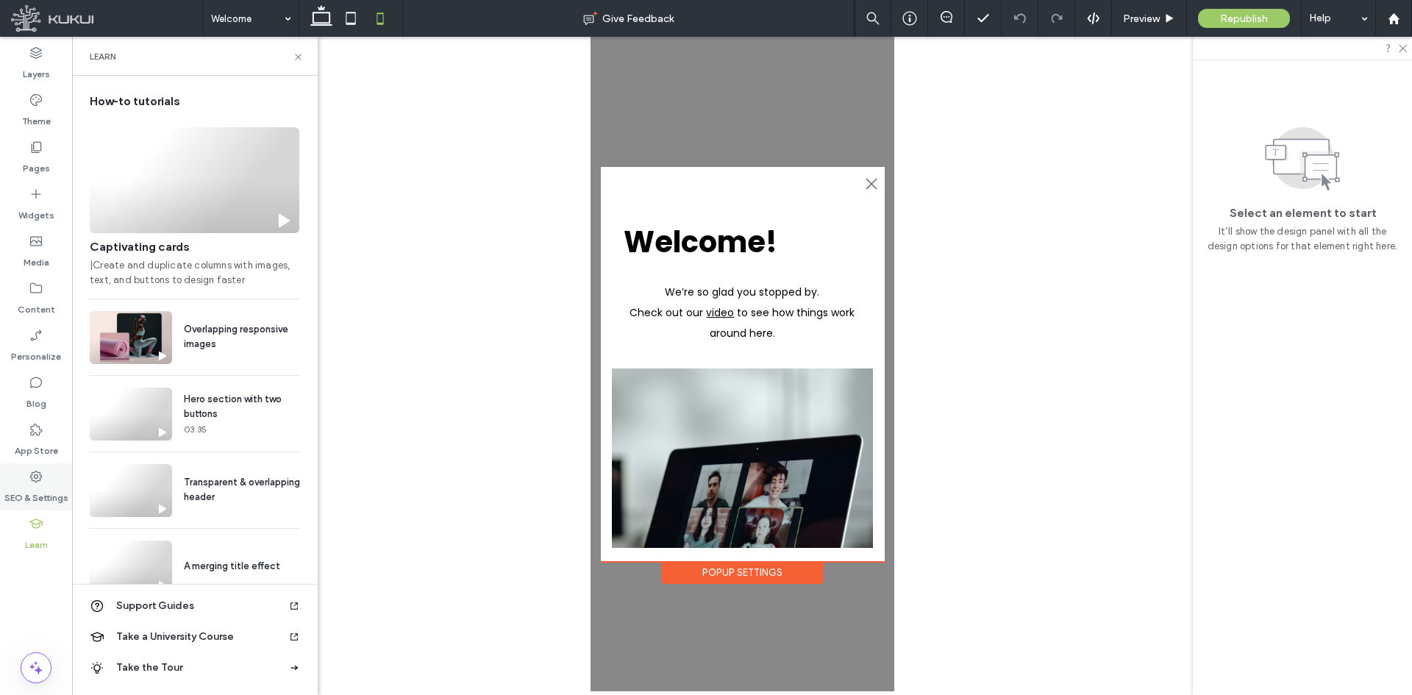
click at [40, 482] on icon at bounding box center [36, 476] width 15 height 15
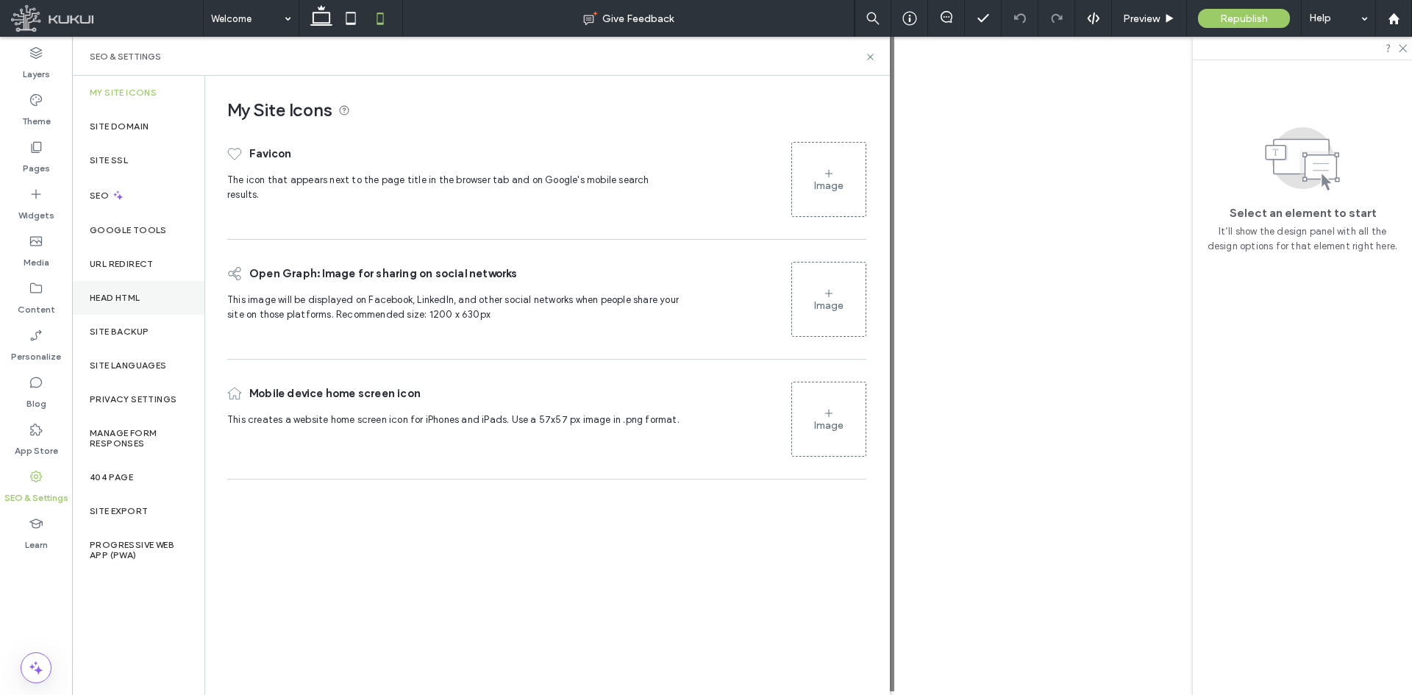
click at [126, 290] on div "Head HTML" at bounding box center [138, 298] width 132 height 34
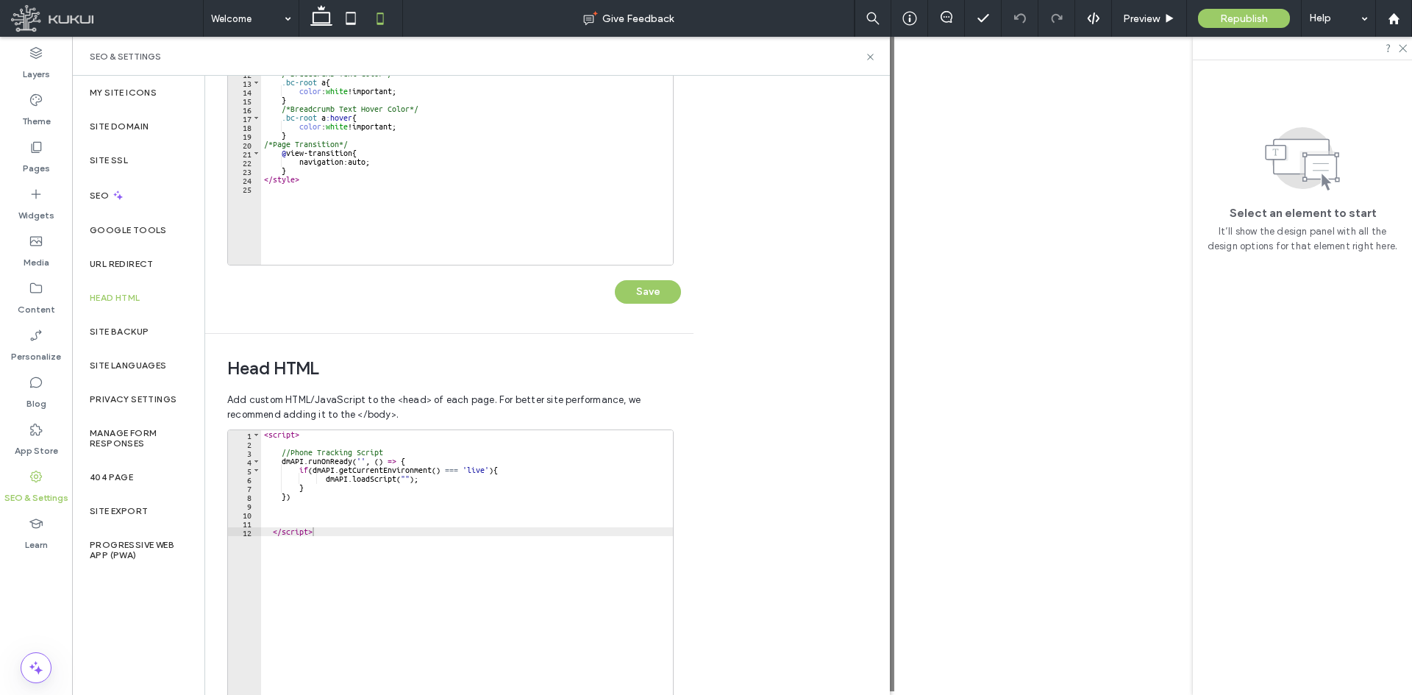
scroll to position [165, 0]
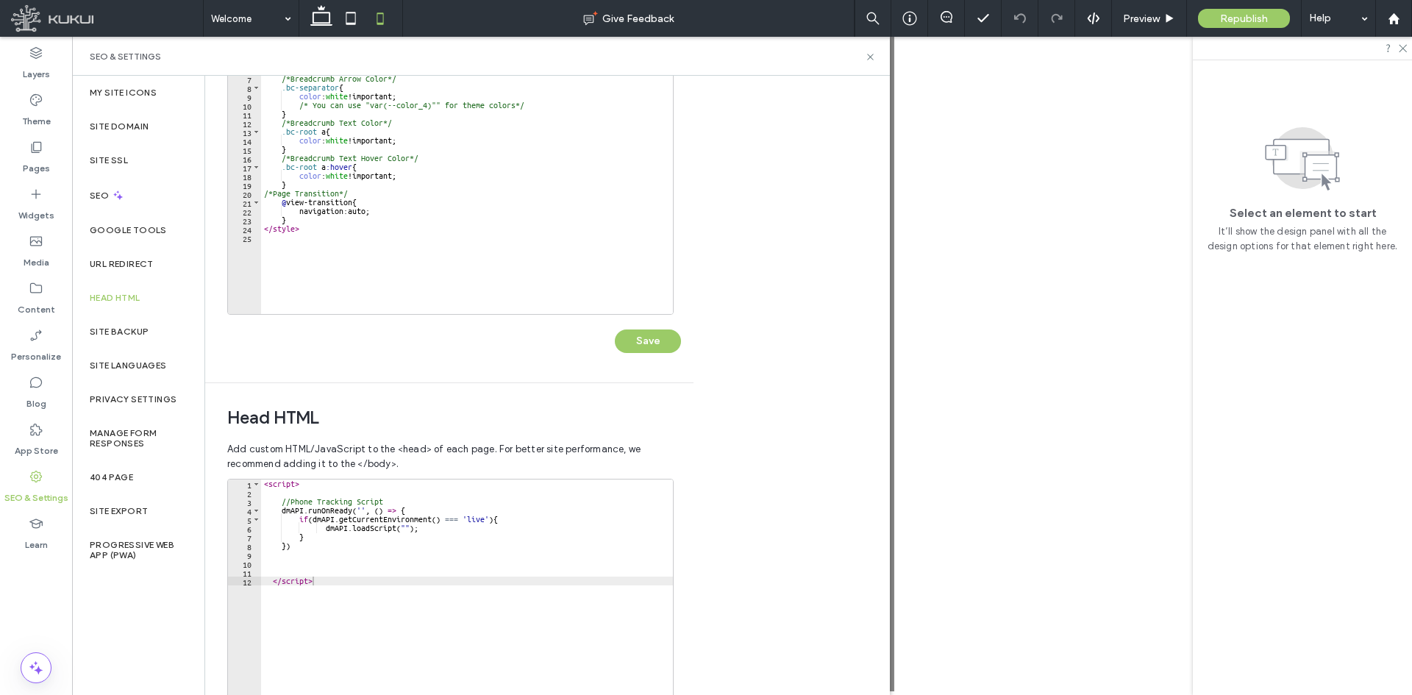
click at [876, 57] on div "SEO & Settings" at bounding box center [481, 56] width 818 height 39
click at [876, 54] on div "SEO & Settings" at bounding box center [481, 56] width 818 height 39
click at [873, 60] on icon at bounding box center [870, 56] width 11 height 11
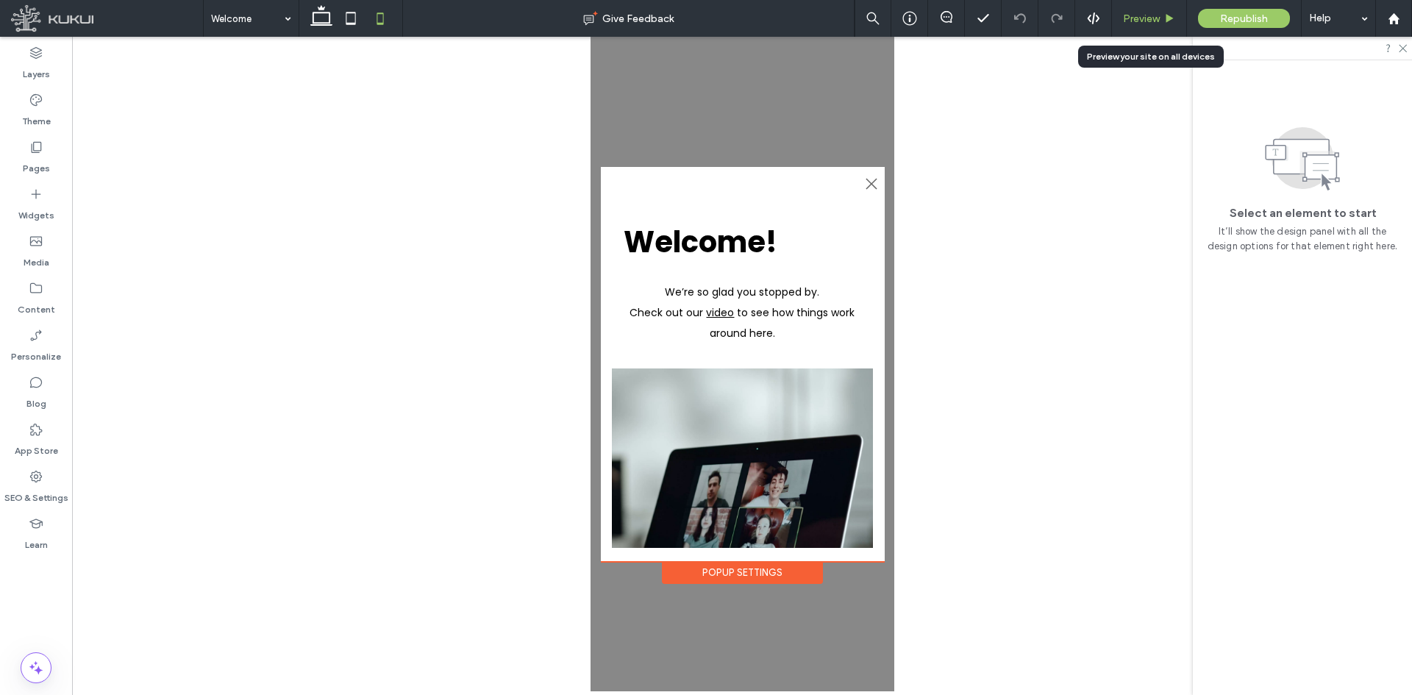
click at [1147, 9] on div "Preview" at bounding box center [1149, 18] width 75 height 37
click at [26, 145] on div "Pages" at bounding box center [36, 157] width 72 height 47
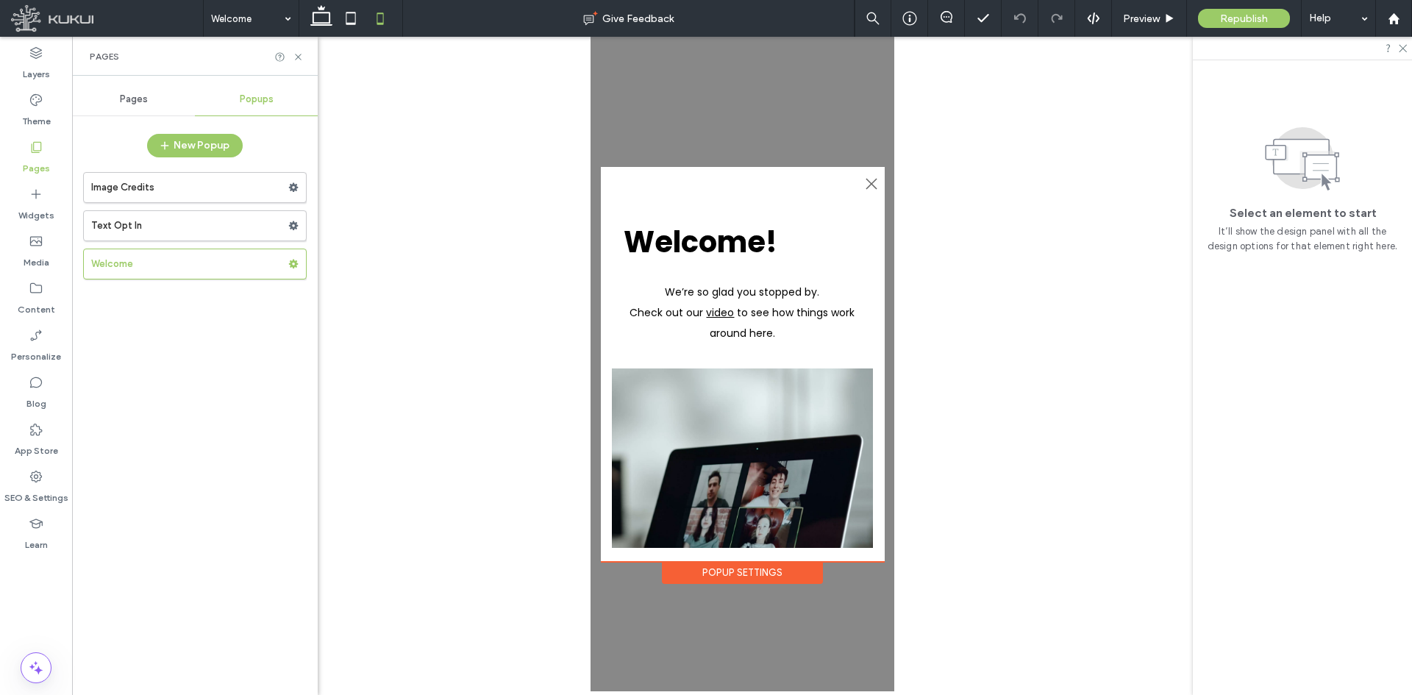
click at [136, 106] on div "Pages" at bounding box center [133, 99] width 123 height 32
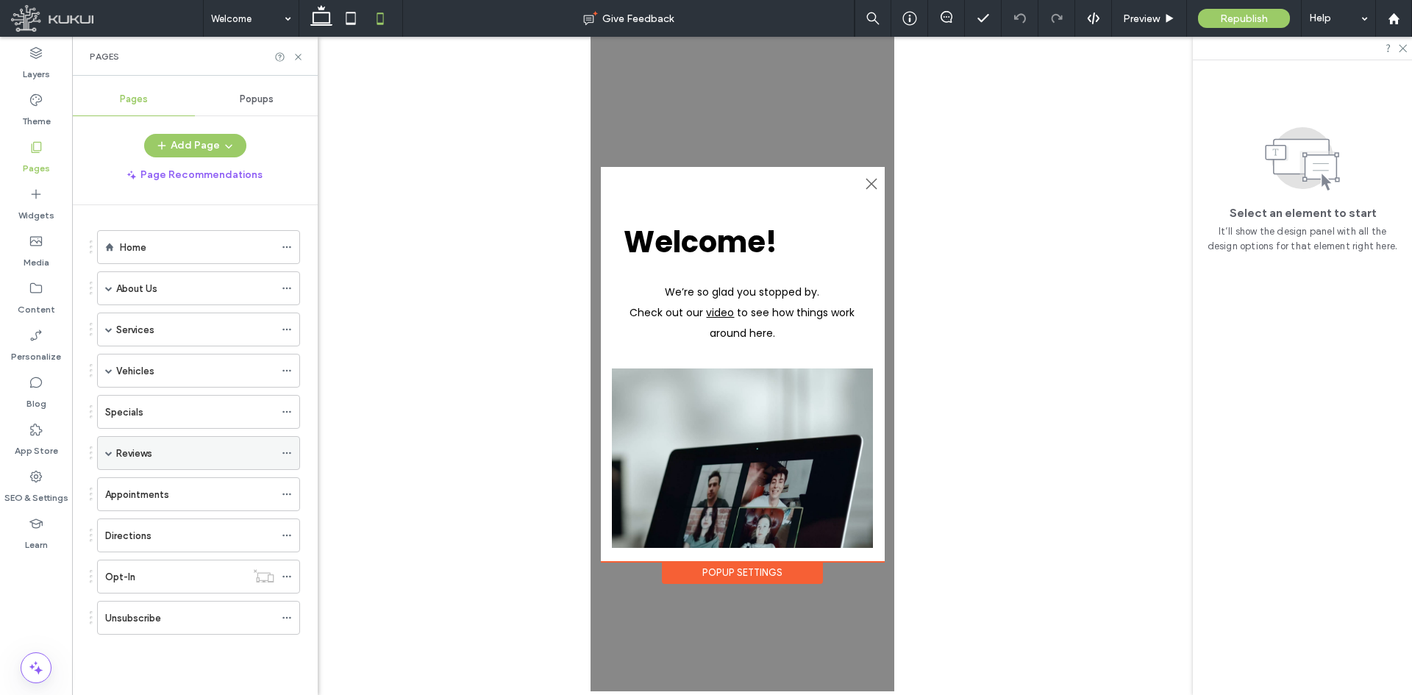
click at [104, 451] on div "Reviews" at bounding box center [198, 453] width 203 height 34
click at [113, 452] on div "Reviews" at bounding box center [198, 453] width 203 height 34
click at [109, 450] on span at bounding box center [108, 452] width 7 height 7
click at [107, 366] on span at bounding box center [108, 370] width 7 height 32
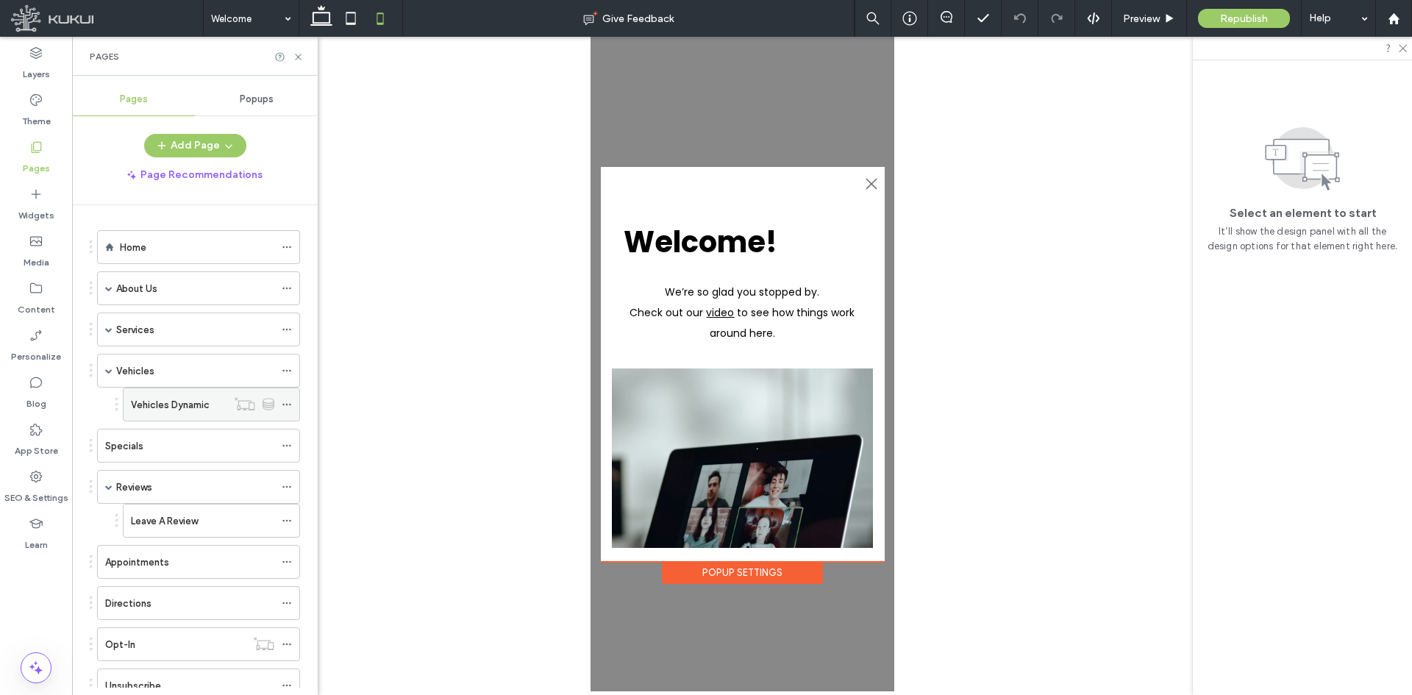
click at [146, 392] on div "Vehicles Dynamic" at bounding box center [179, 404] width 96 height 32
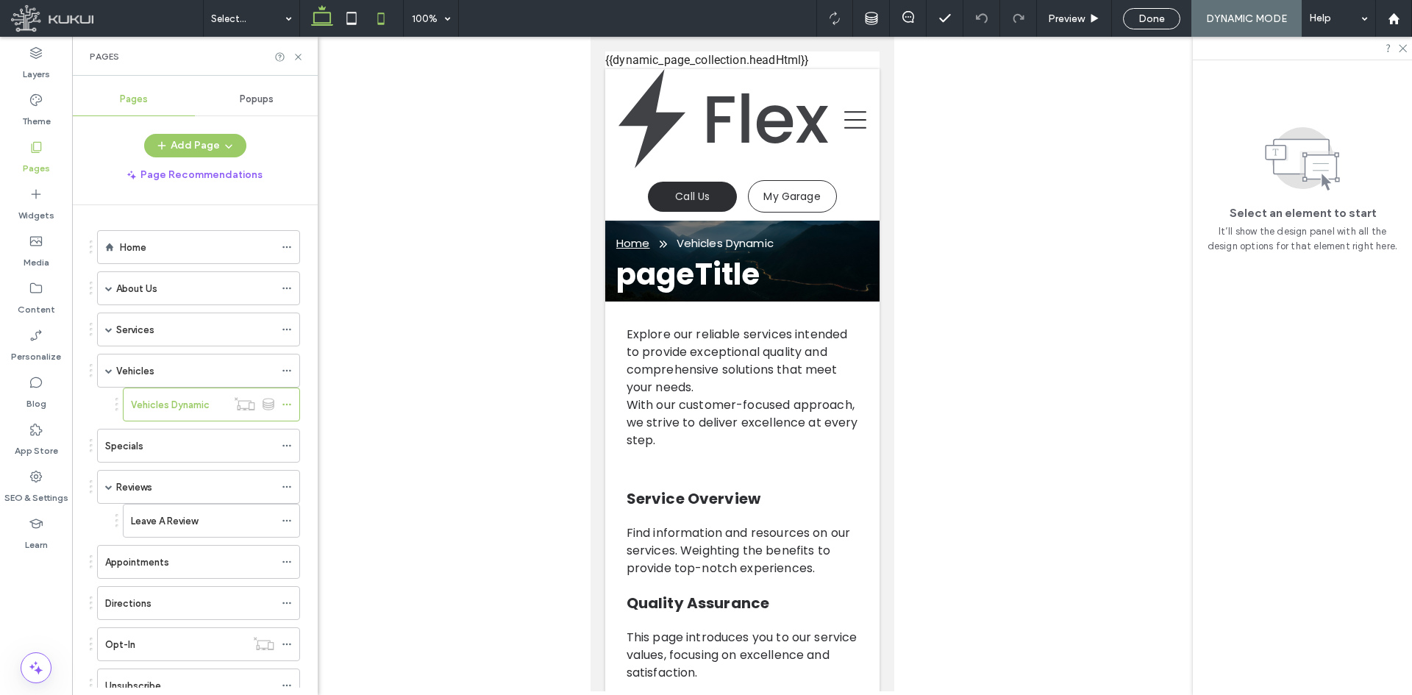
click at [318, 11] on icon at bounding box center [321, 18] width 29 height 29
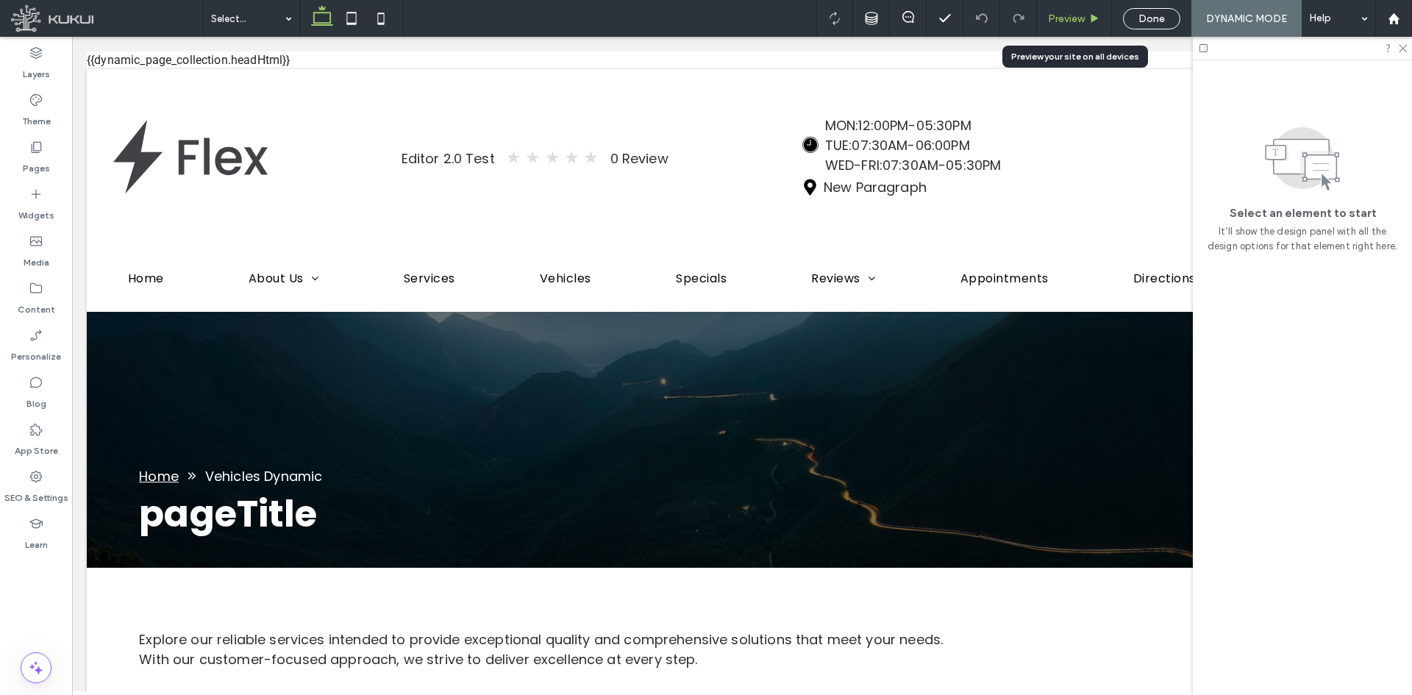
click at [1050, 15] on span "Preview" at bounding box center [1066, 18] width 37 height 12
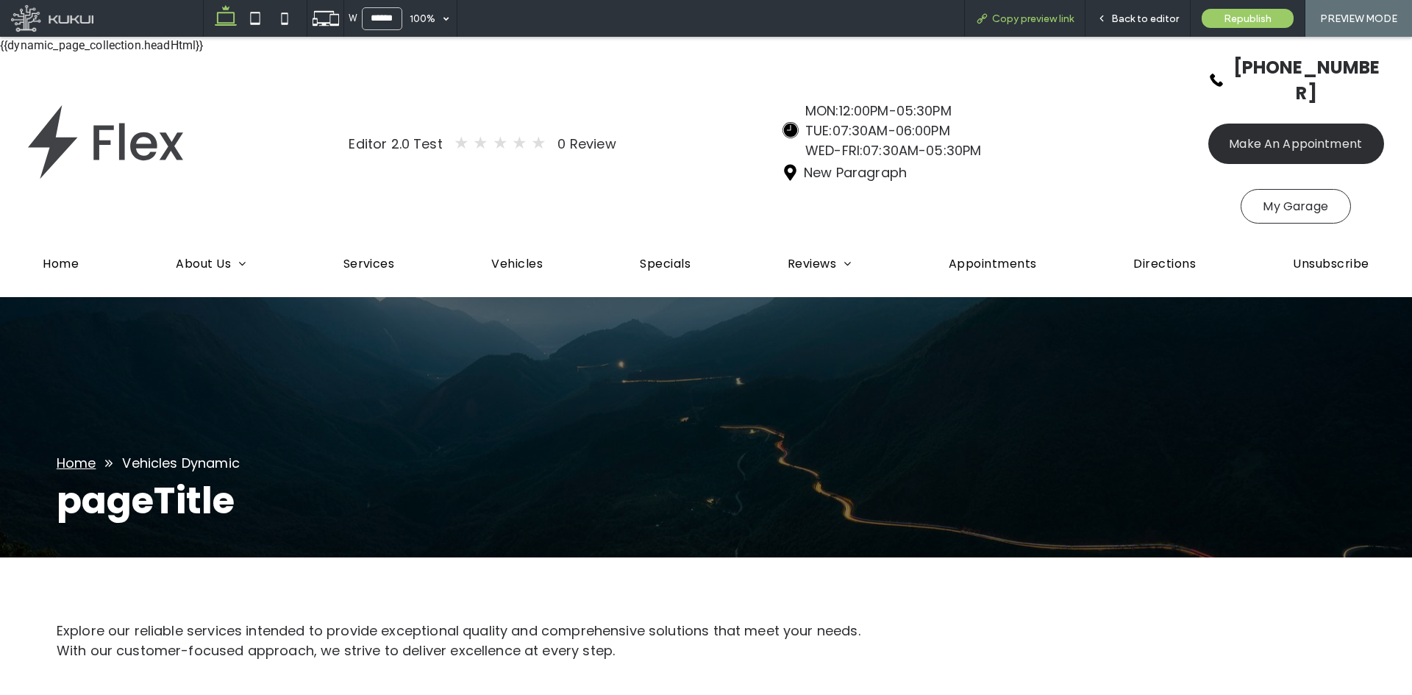
click at [1032, 22] on span "Copy preview link" at bounding box center [1033, 18] width 82 height 12
click at [1117, 17] on span "Back to editor" at bounding box center [1145, 18] width 68 height 12
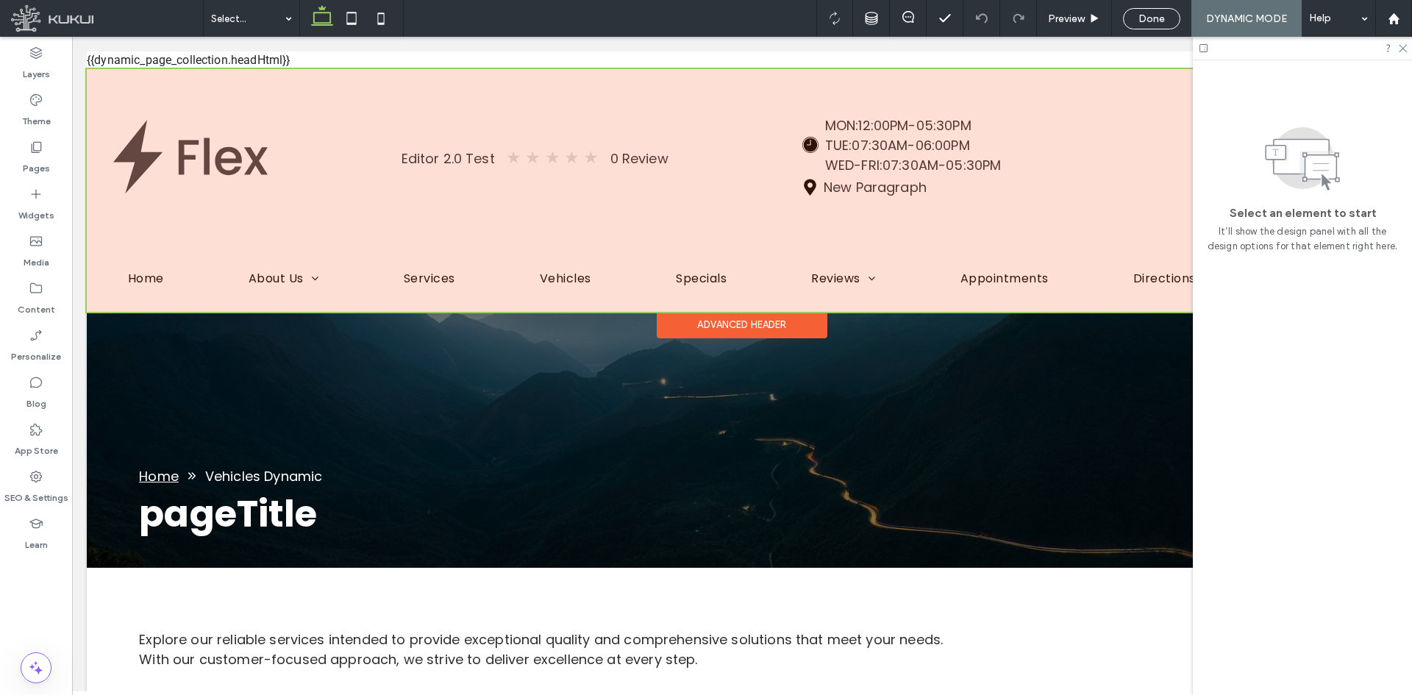
click at [485, 143] on div at bounding box center [742, 190] width 1310 height 243
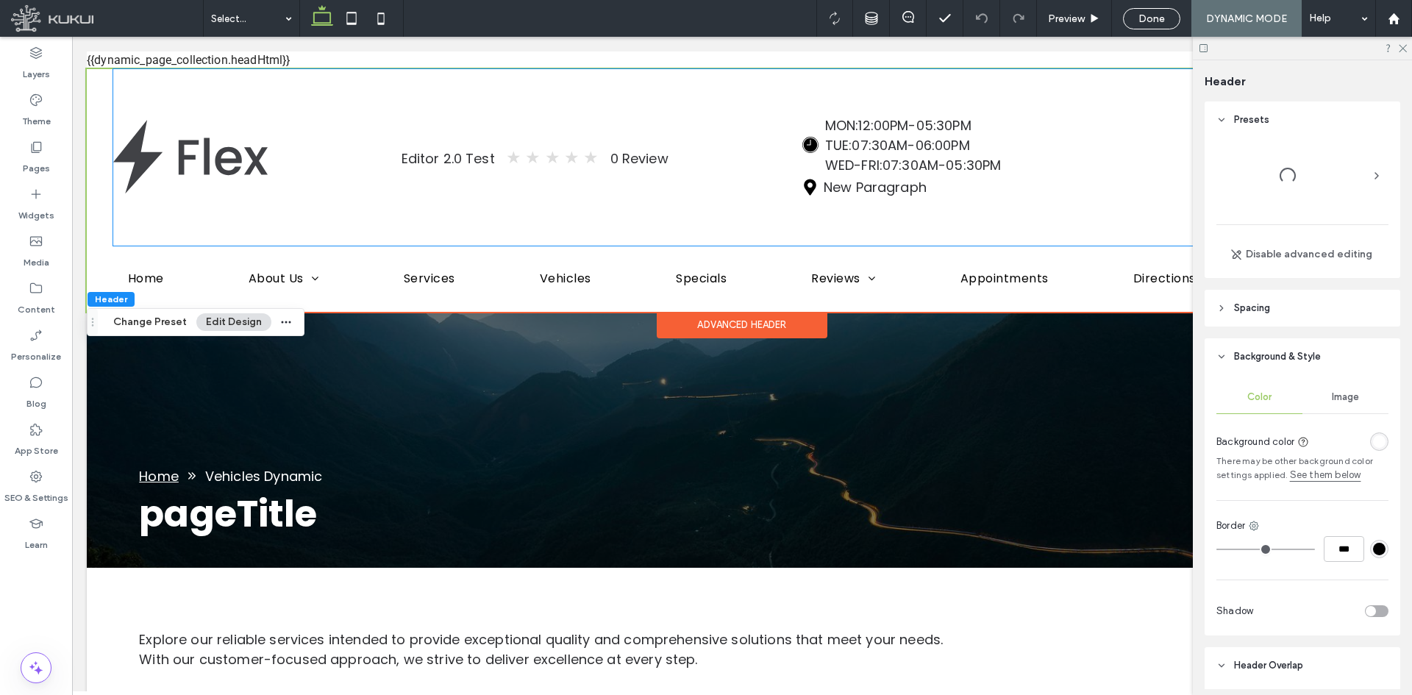
click at [485, 149] on div "Editor 2.0 Test" at bounding box center [447, 159] width 93 height 20
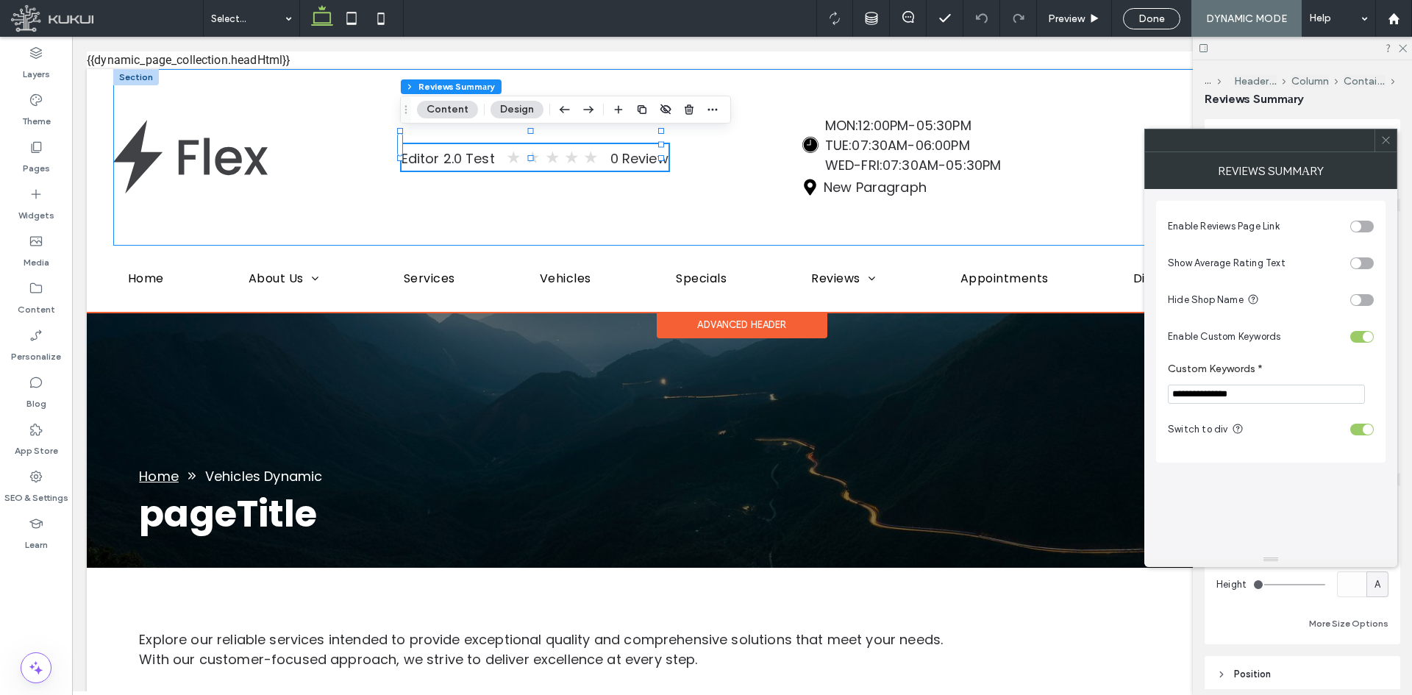
click at [497, 168] on div "Editor 2.0 Test ★ ★ ★ ★ ★ 0 Review Loading ... Missing business hours data / Er…" at bounding box center [742, 157] width 1258 height 176
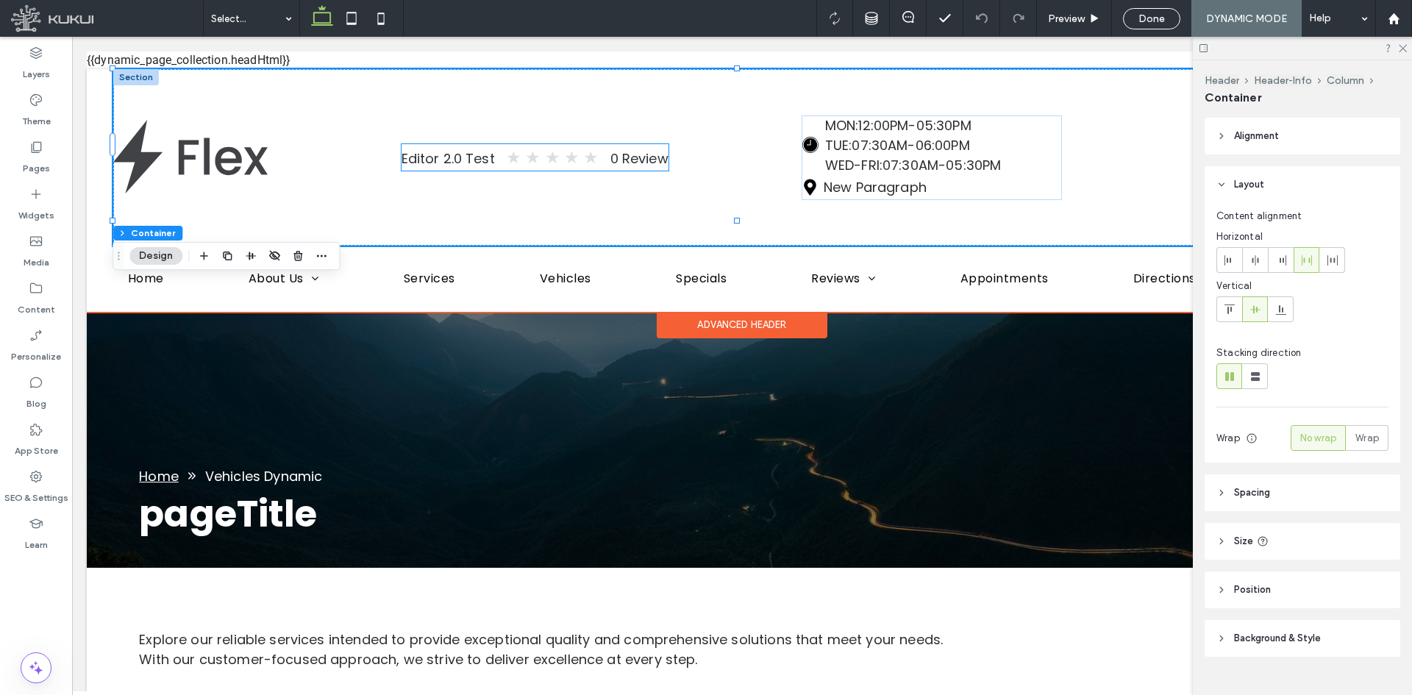
click at [501, 149] on div "Editor 2.0 Test ★ ★ ★ ★ ★ 0 Review" at bounding box center [534, 157] width 267 height 26
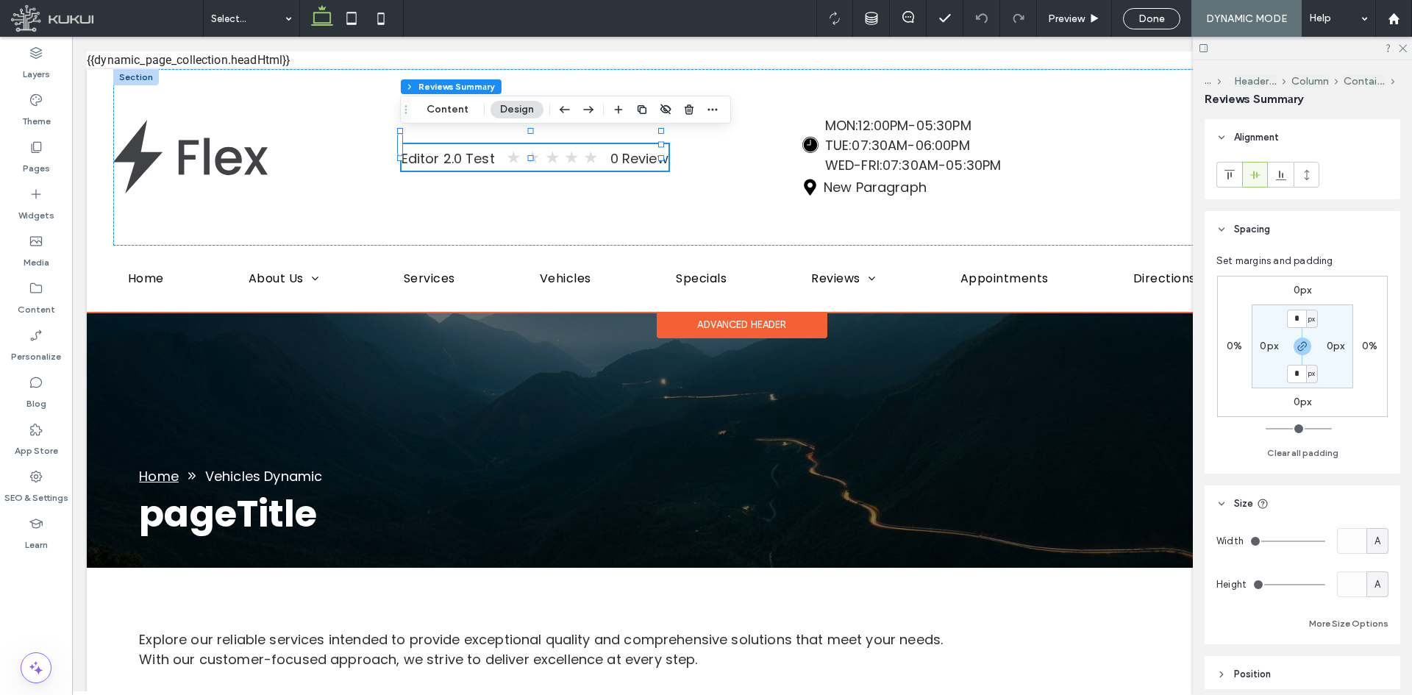
click at [518, 144] on div "★ ★ ★ ★ ★" at bounding box center [552, 157] width 93 height 26
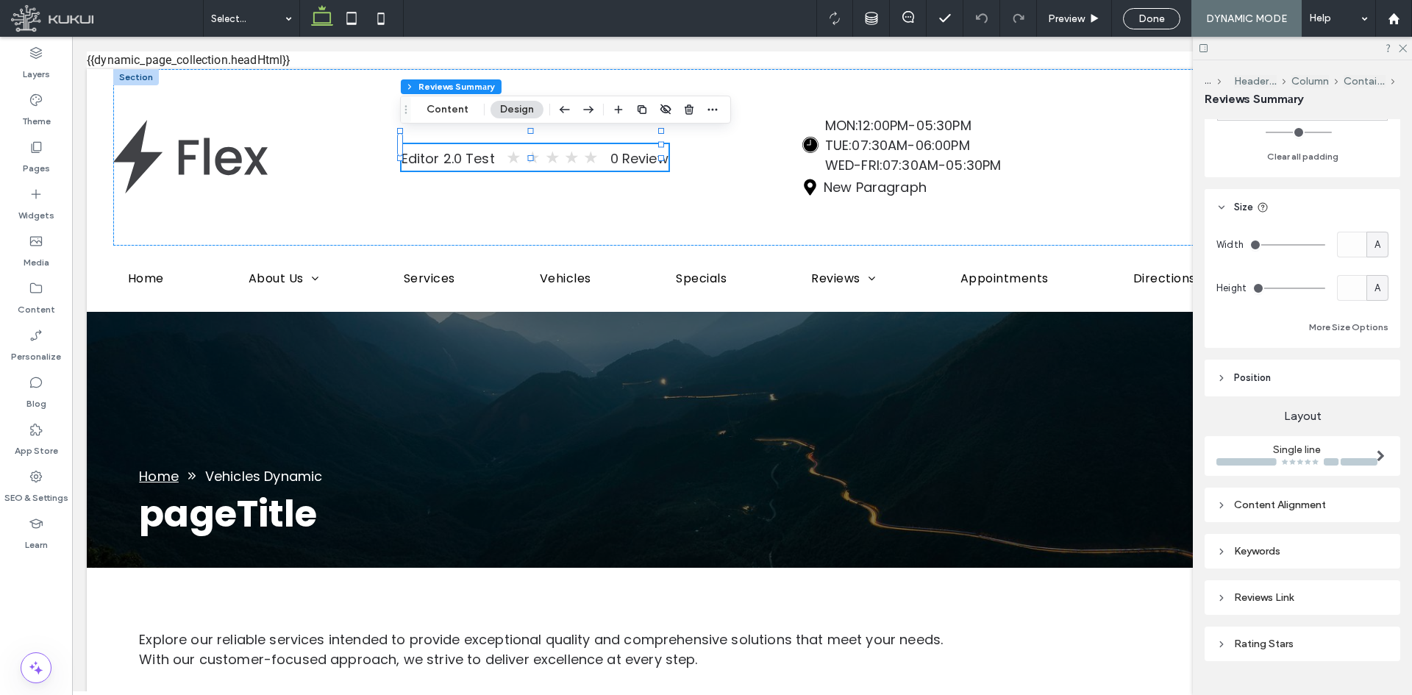
scroll to position [335, 0]
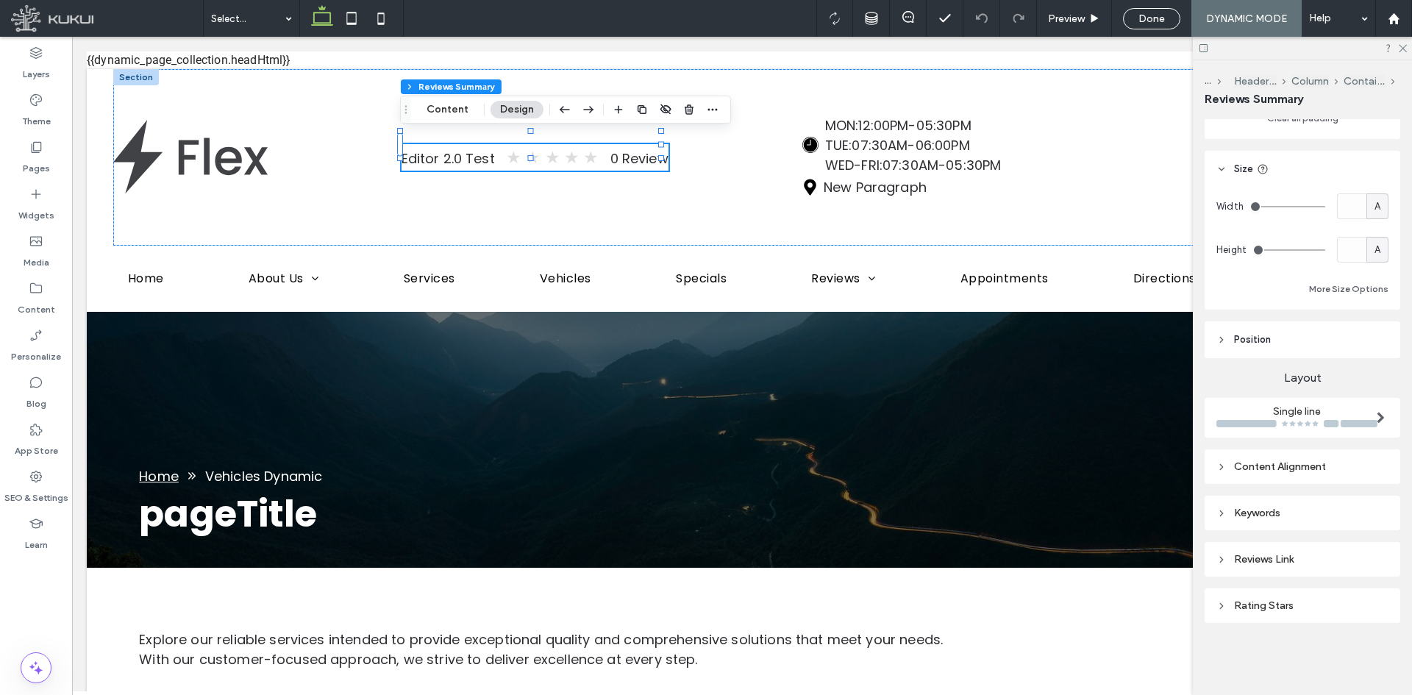
click at [1290, 457] on div "Content Alignment" at bounding box center [1302, 467] width 172 height 20
click at [1292, 455] on div "Content Alignment Section Title Left" at bounding box center [1302, 495] width 196 height 93
click at [1288, 462] on div "Content Alignment" at bounding box center [1302, 466] width 172 height 12
click at [1262, 515] on div "Keywords" at bounding box center [1302, 513] width 172 height 12
click at [1261, 519] on div "Keywords" at bounding box center [1302, 513] width 172 height 20
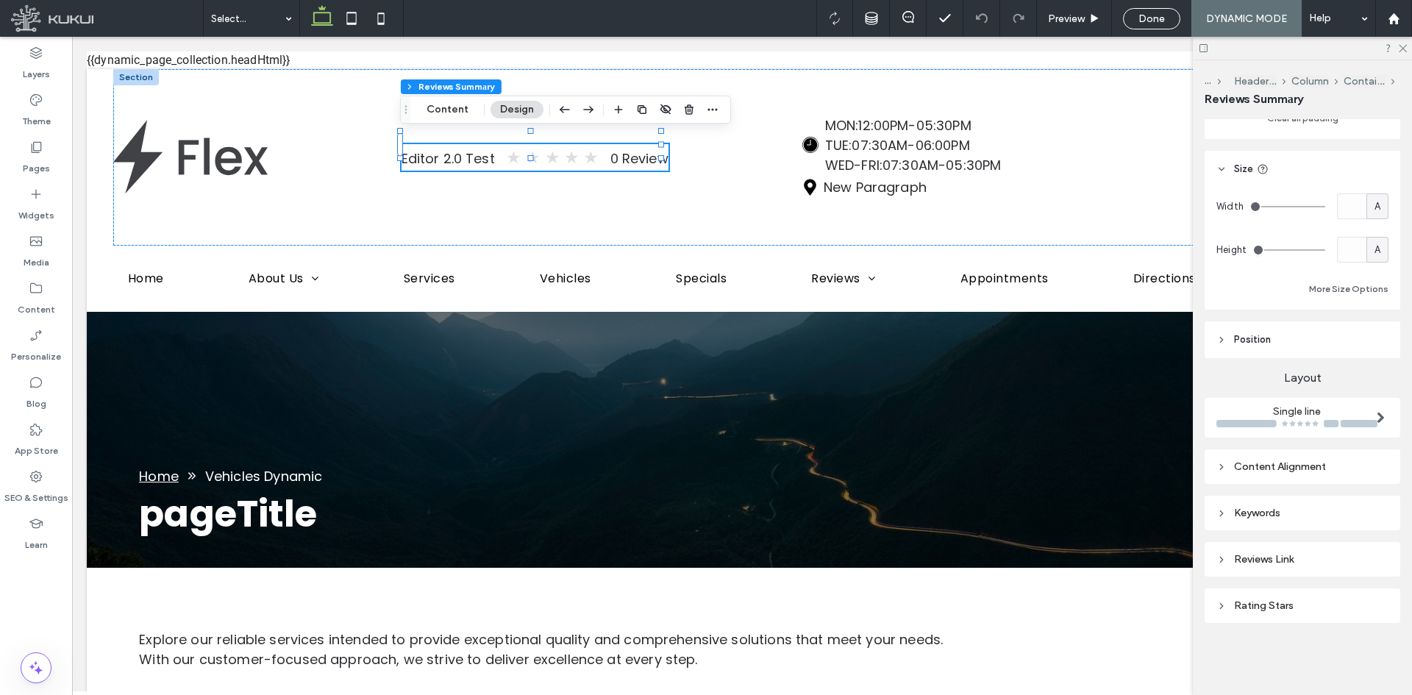
click at [1251, 507] on div "Keywords" at bounding box center [1302, 513] width 172 height 12
click at [1248, 512] on div "Keywords" at bounding box center [1302, 513] width 172 height 12
click at [1235, 546] on div "Reviews Link" at bounding box center [1302, 559] width 196 height 35
click at [1232, 554] on div "Reviews Link" at bounding box center [1302, 559] width 172 height 12
click at [1231, 554] on div "Reviews Link" at bounding box center [1302, 559] width 172 height 12
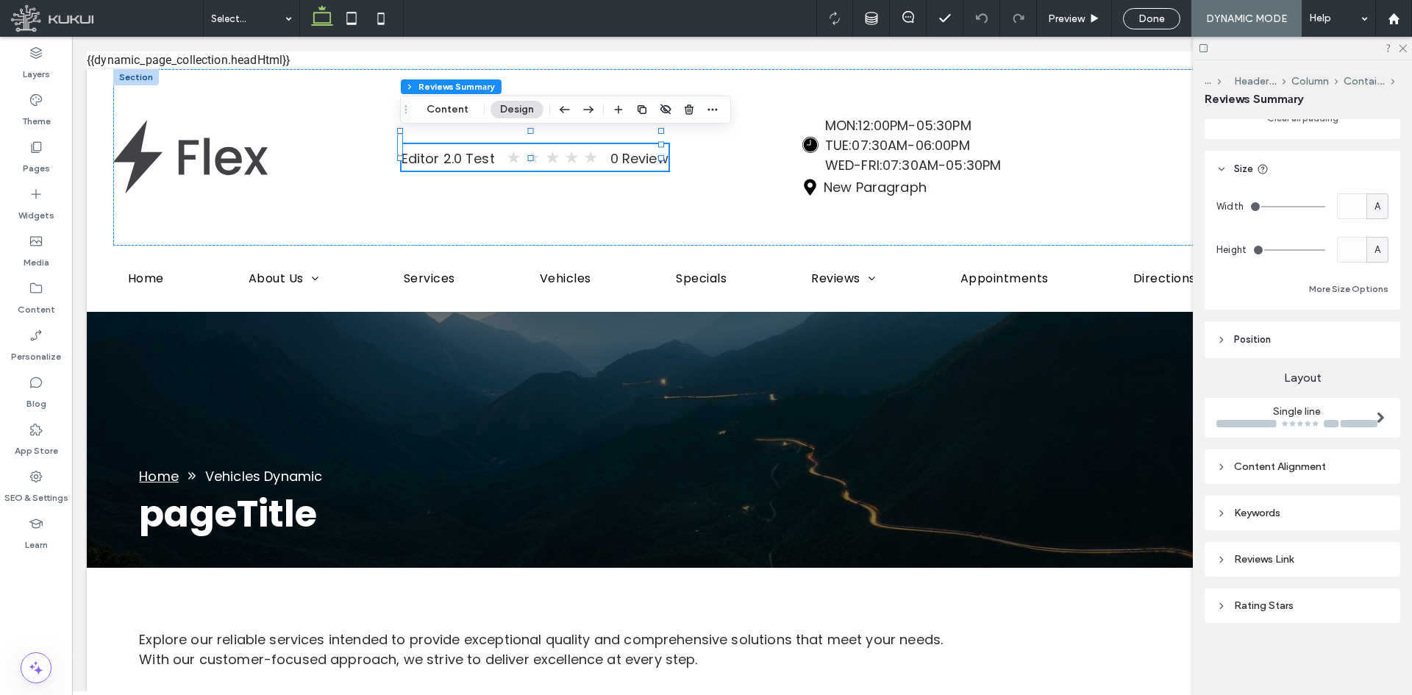
click at [1252, 523] on div "Keywords" at bounding box center [1302, 513] width 196 height 35
click at [1258, 515] on div "Keywords" at bounding box center [1302, 513] width 172 height 12
click at [1273, 482] on div "Content Alignment" at bounding box center [1302, 466] width 196 height 35
click at [1281, 465] on div "Content Alignment" at bounding box center [1302, 466] width 172 height 12
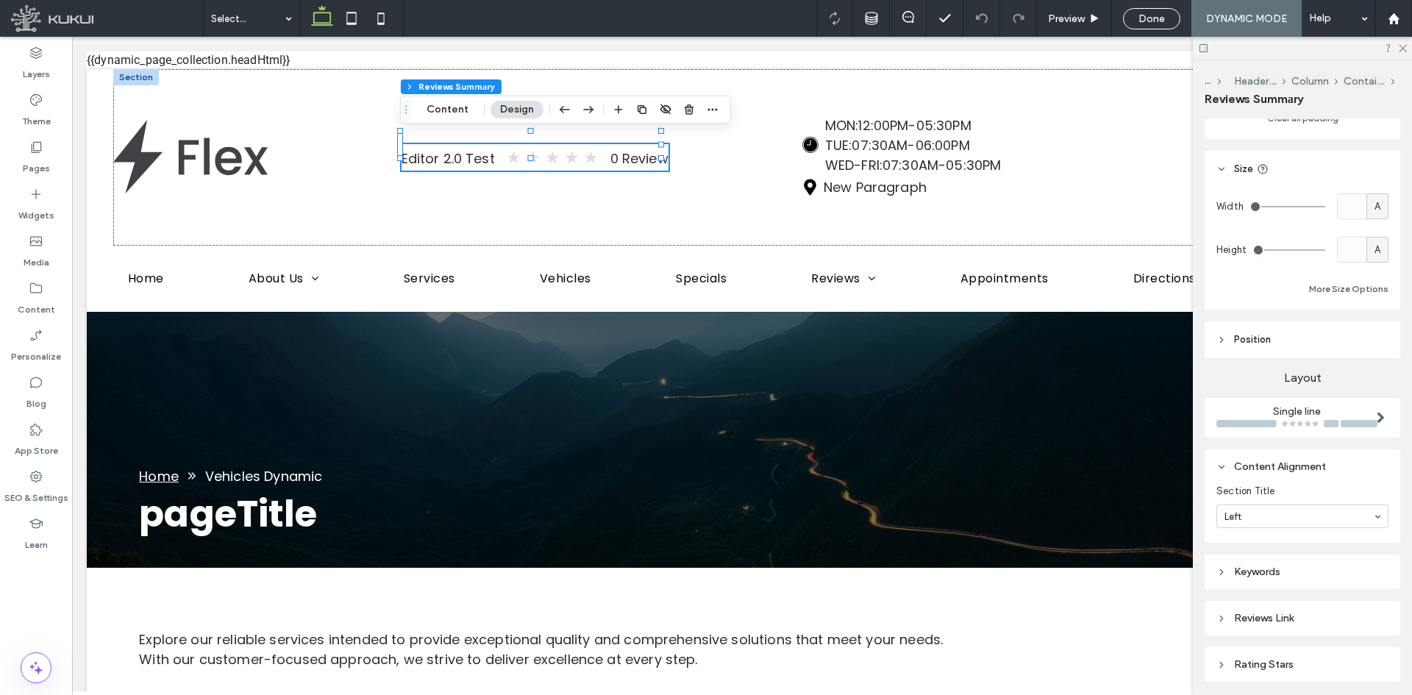
click at [1281, 465] on div "Content Alignment" at bounding box center [1302, 466] width 172 height 12
click at [1244, 563] on div "Reviews Link" at bounding box center [1302, 559] width 172 height 12
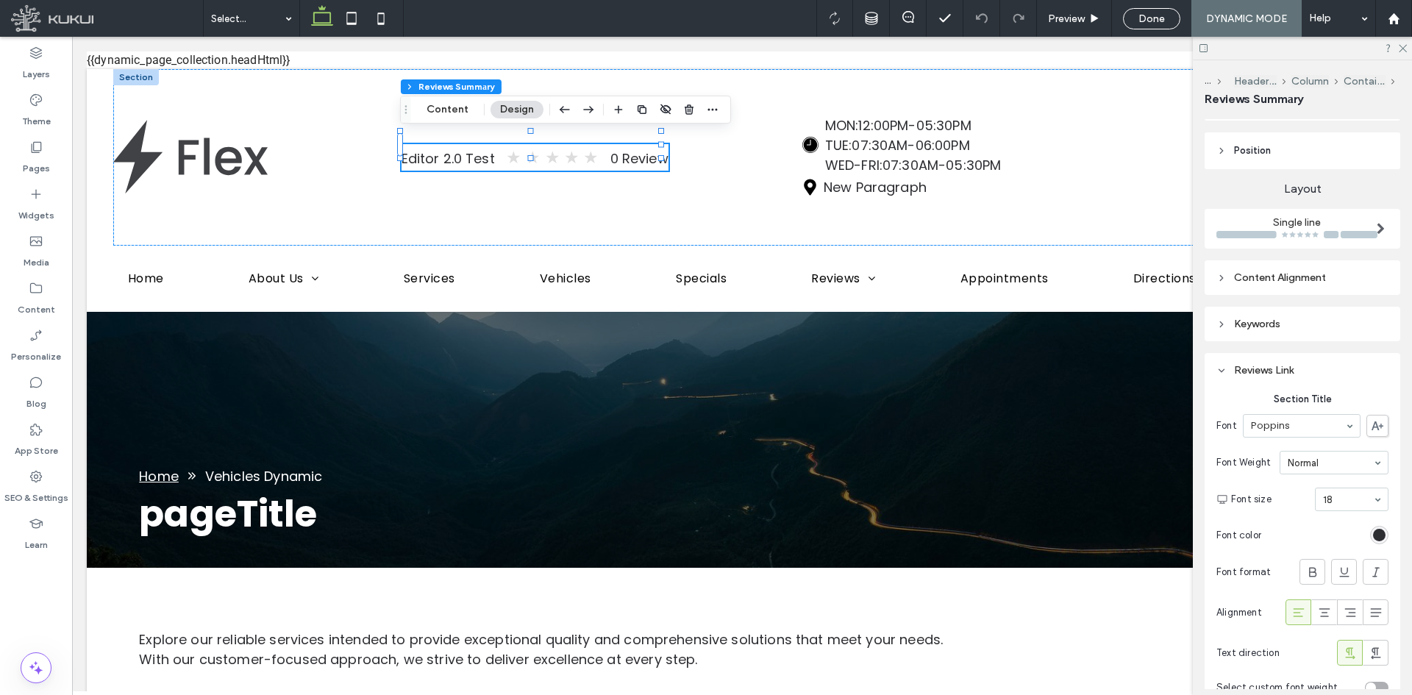
scroll to position [555, 0]
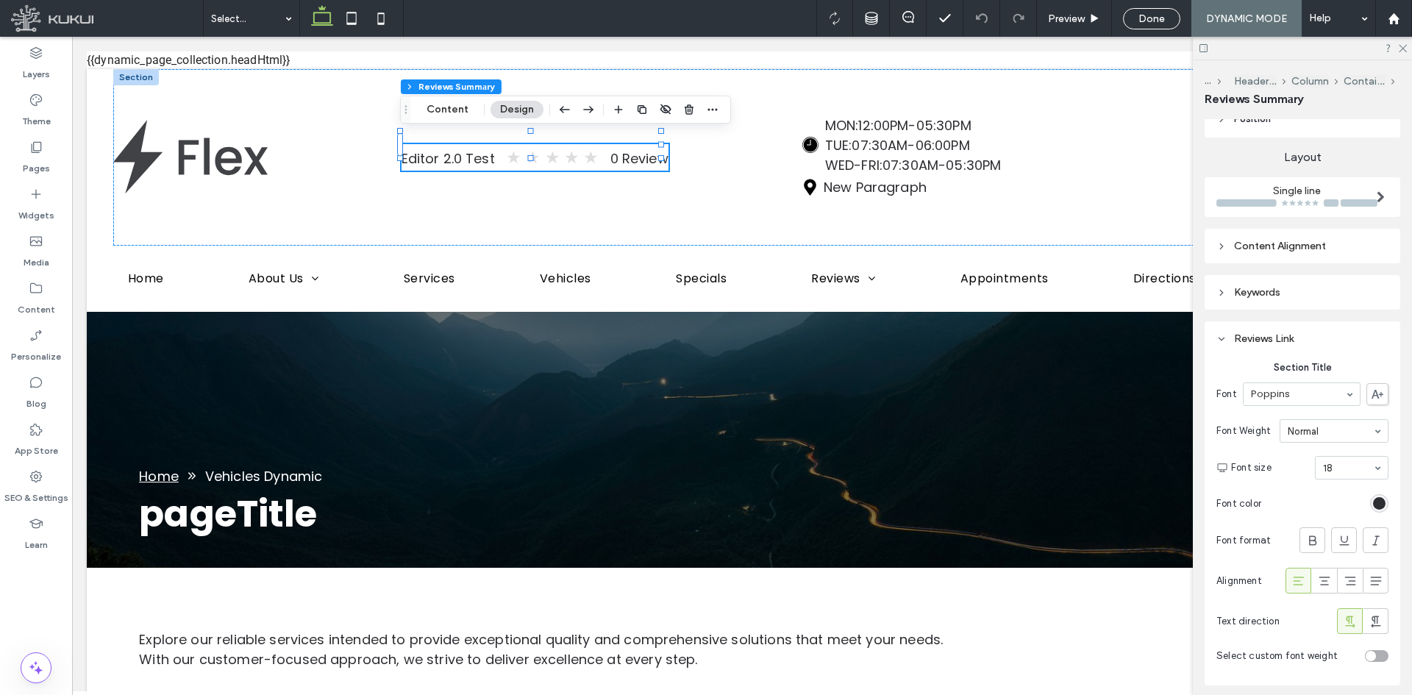
click at [1318, 328] on div "Reviews Link Section Title Font Poppins Font Weight Normal Font size 18 Font co…" at bounding box center [1302, 503] width 196 height 364
click at [1314, 344] on div "Reviews Link" at bounding box center [1302, 338] width 172 height 12
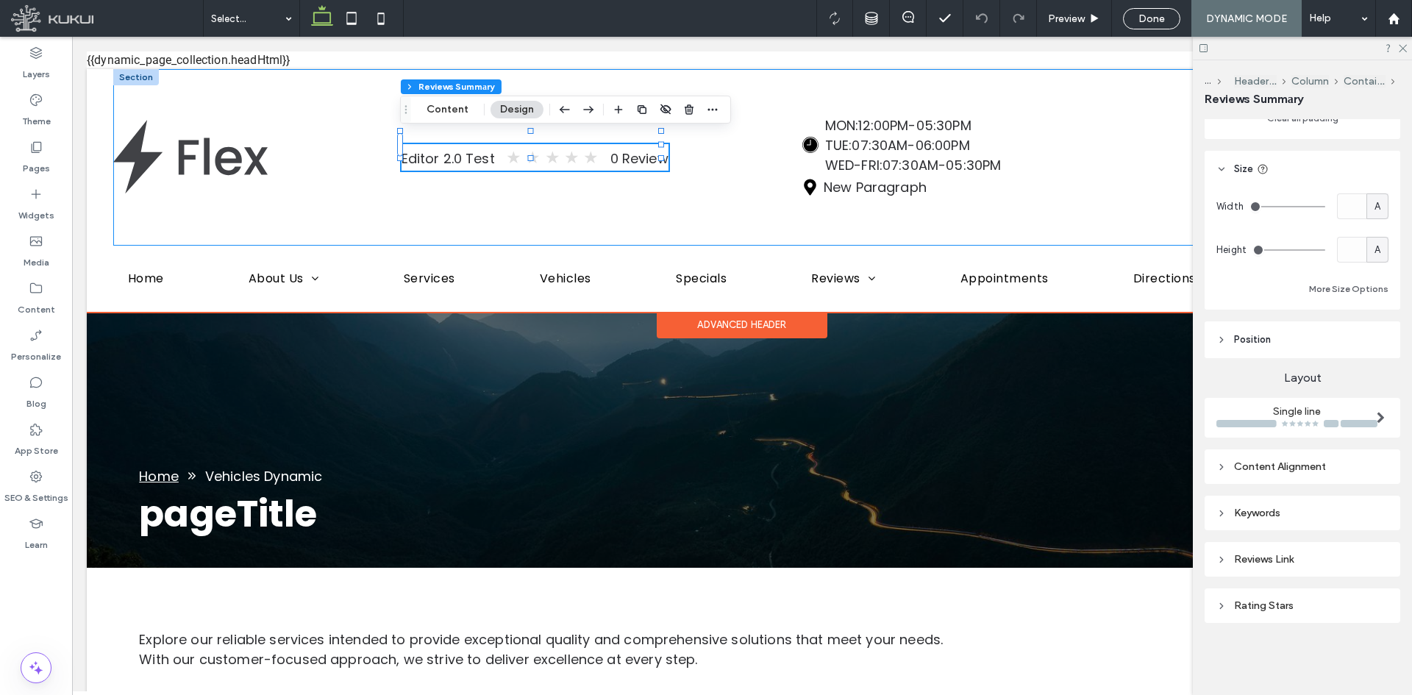
click at [637, 190] on div "Editor 2.0 Test ★ ★ ★ ★ ★ 0 Review Loading ... Missing business hours data / Er…" at bounding box center [742, 157] width 1258 height 176
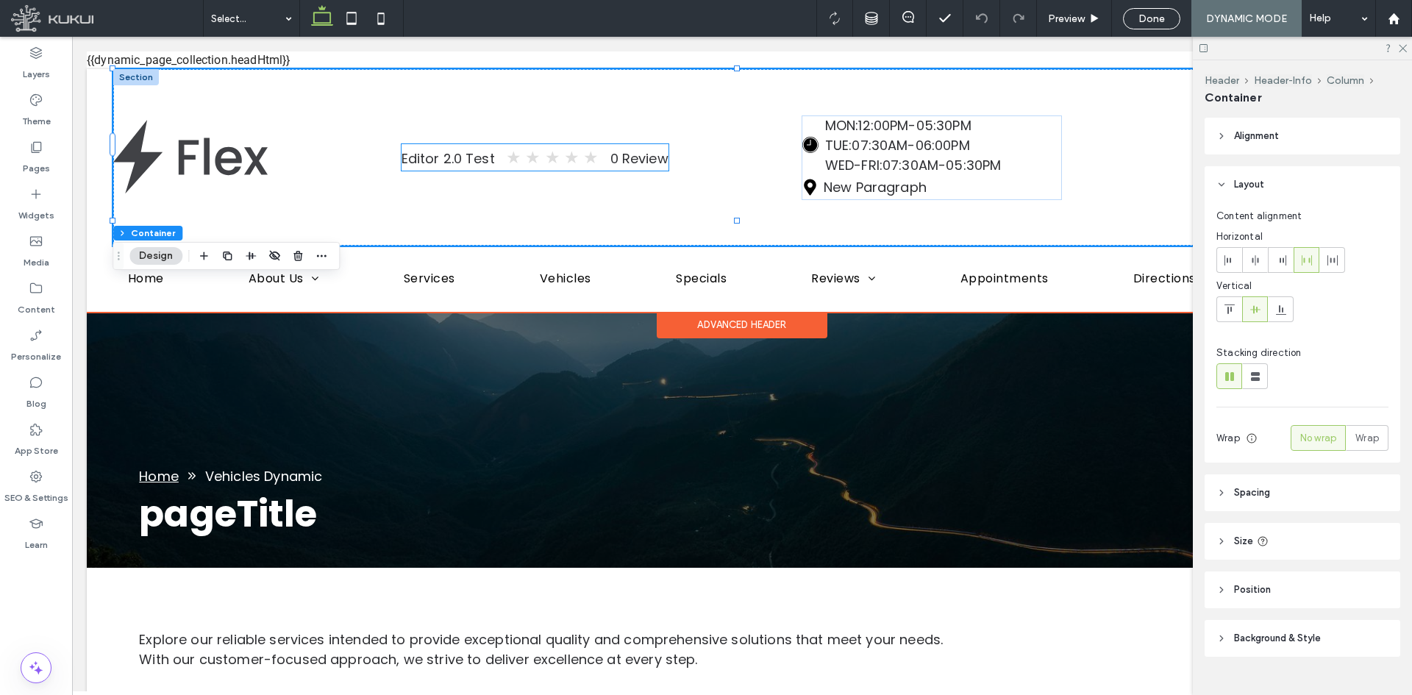
click at [639, 154] on span "0 Review" at bounding box center [639, 158] width 58 height 18
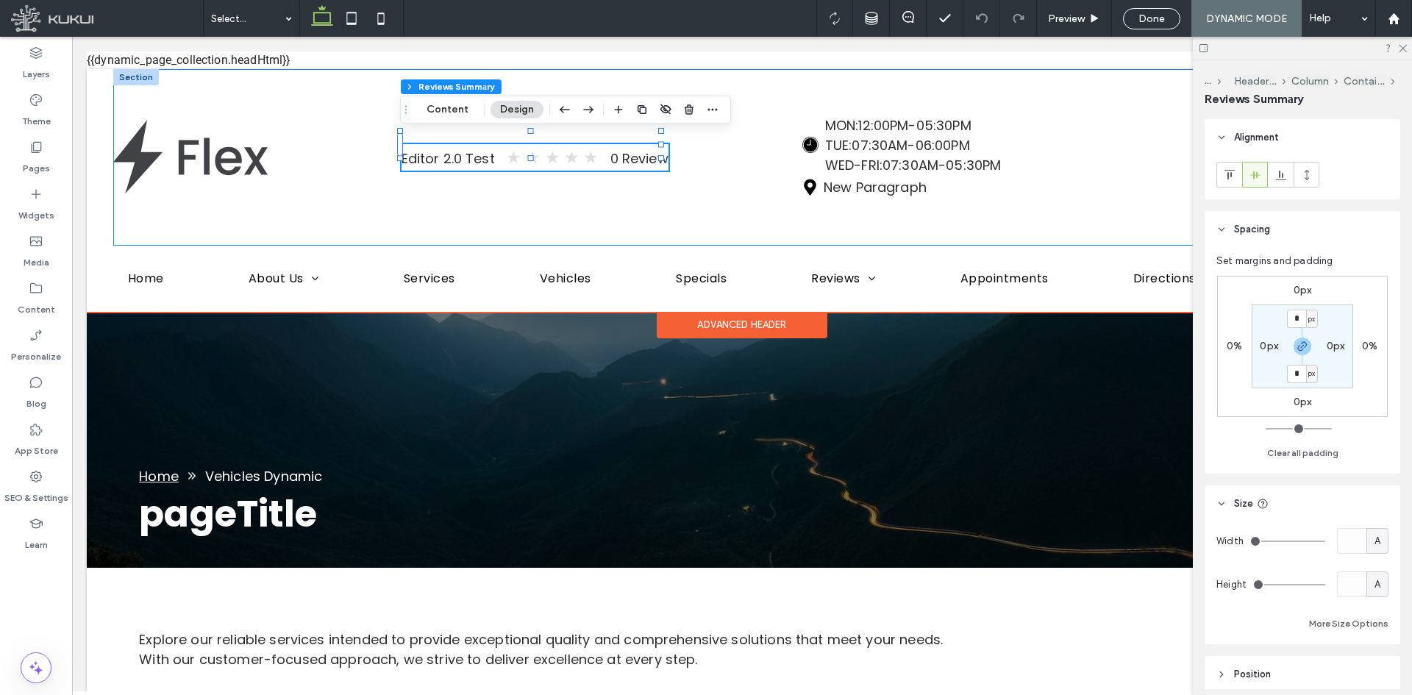
click at [638, 170] on div "Editor 2.0 Test ★ ★ ★ ★ ★ 0 Review Loading ... Missing business hours data / Er…" at bounding box center [742, 157] width 1258 height 176
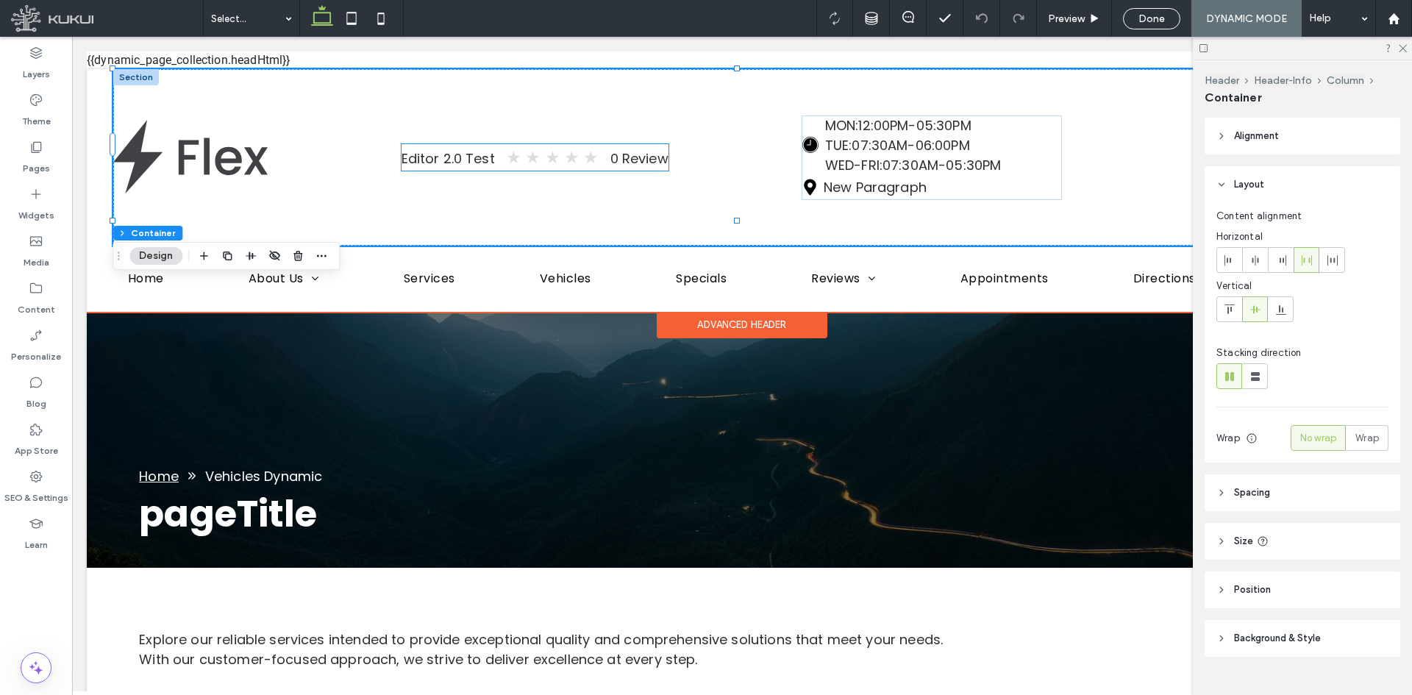
click at [634, 149] on span "0 Review" at bounding box center [639, 158] width 58 height 18
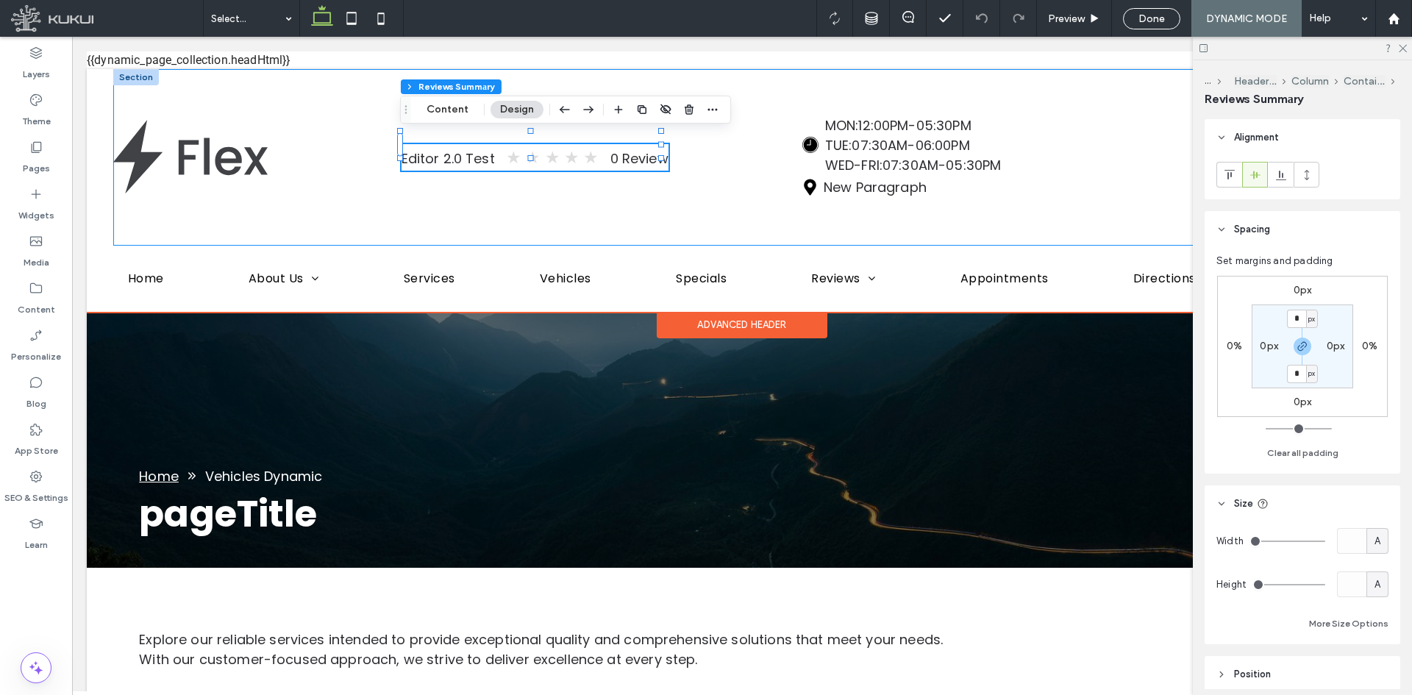
click at [622, 176] on div "Editor 2.0 Test ★ ★ ★ ★ ★ 0 Review Loading ... Missing business hours data / Er…" at bounding box center [742, 157] width 1258 height 176
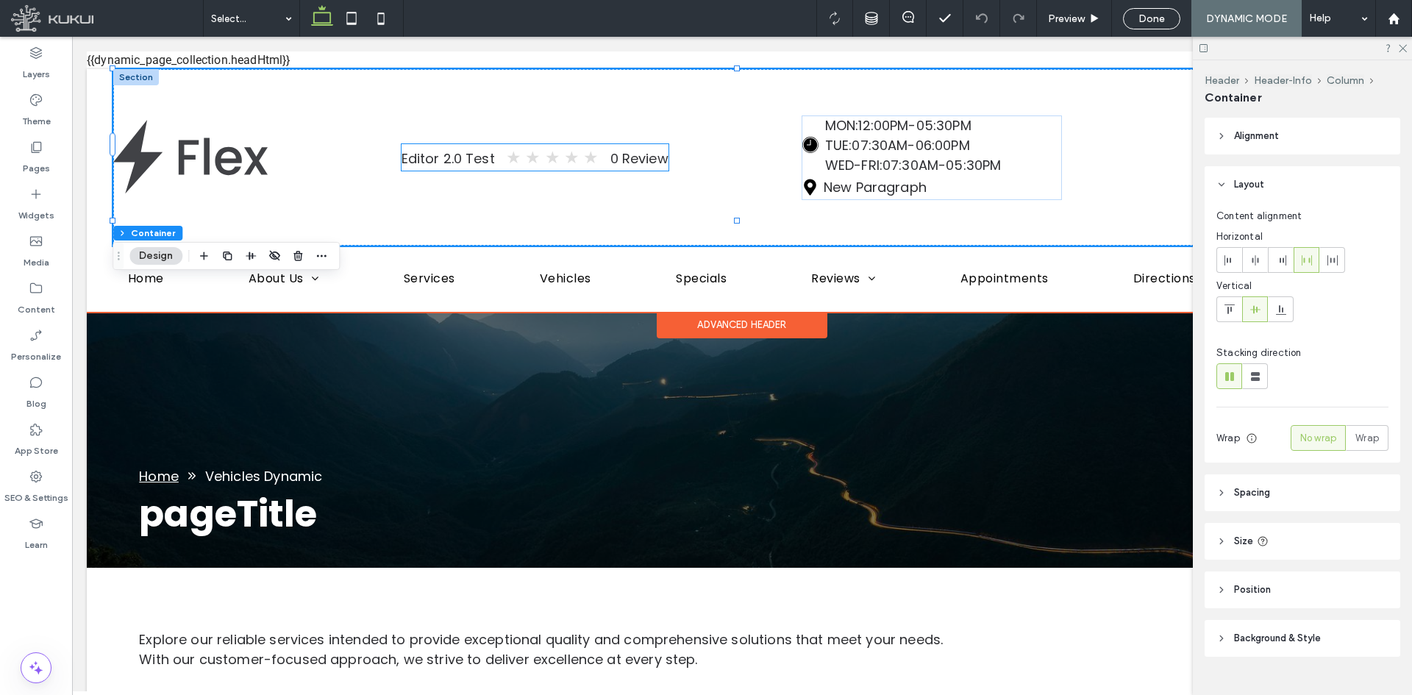
click at [624, 153] on span "0 Review" at bounding box center [639, 158] width 58 height 18
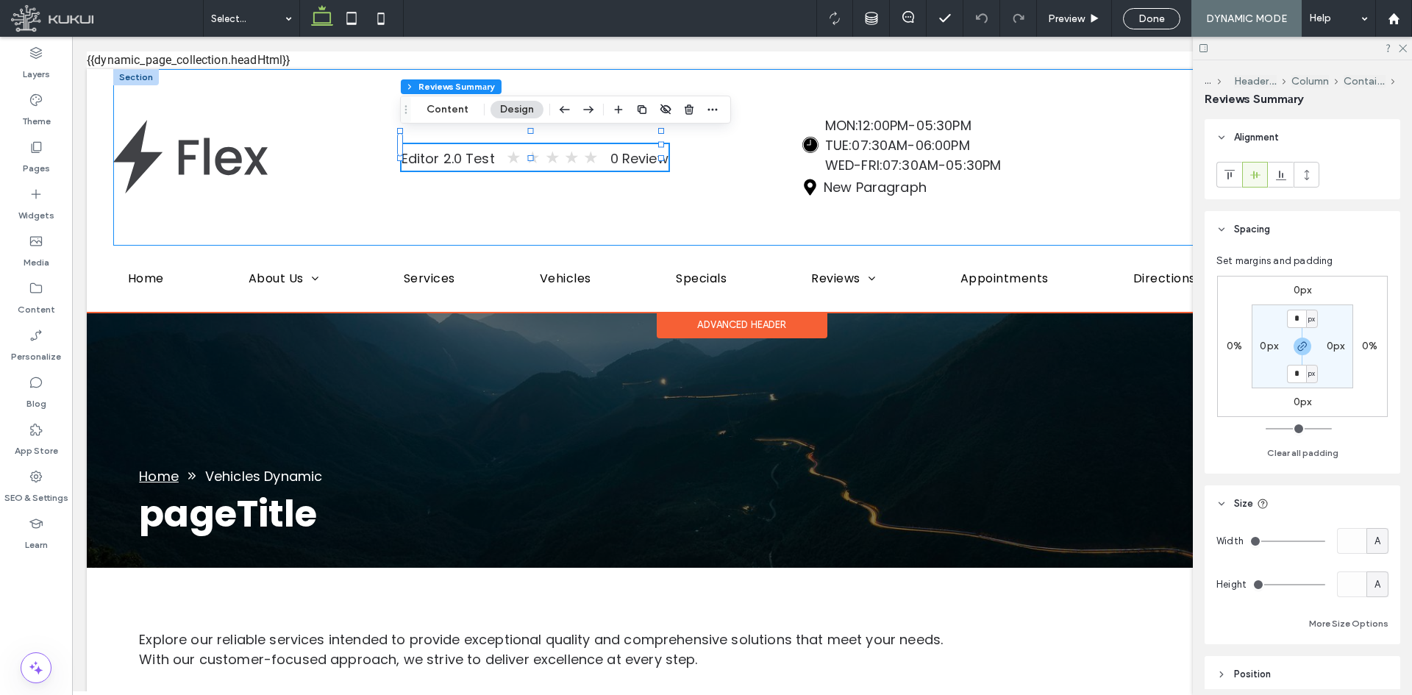
click at [616, 174] on div "Editor 2.0 Test ★ ★ ★ ★ ★ 0 Review Loading ... Missing business hours data / Er…" at bounding box center [742, 157] width 1258 height 176
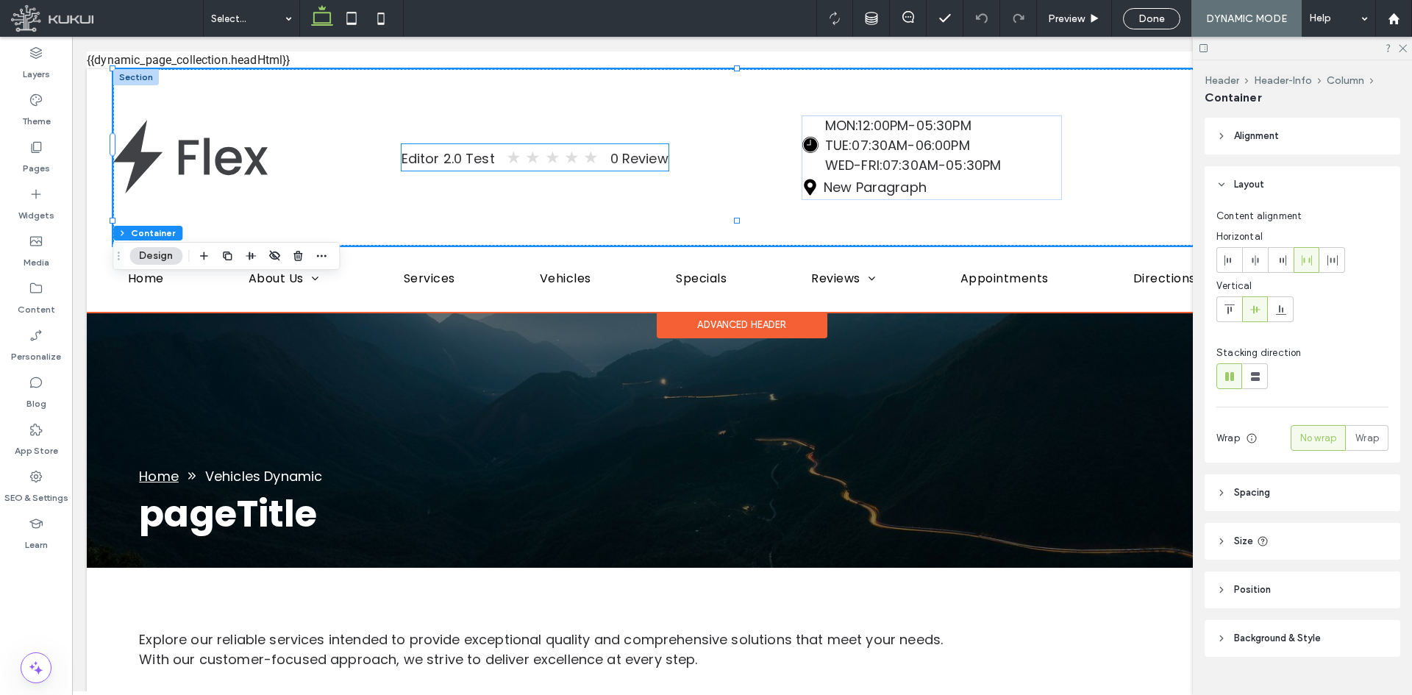
click at [623, 149] on span "0 Review" at bounding box center [639, 158] width 58 height 18
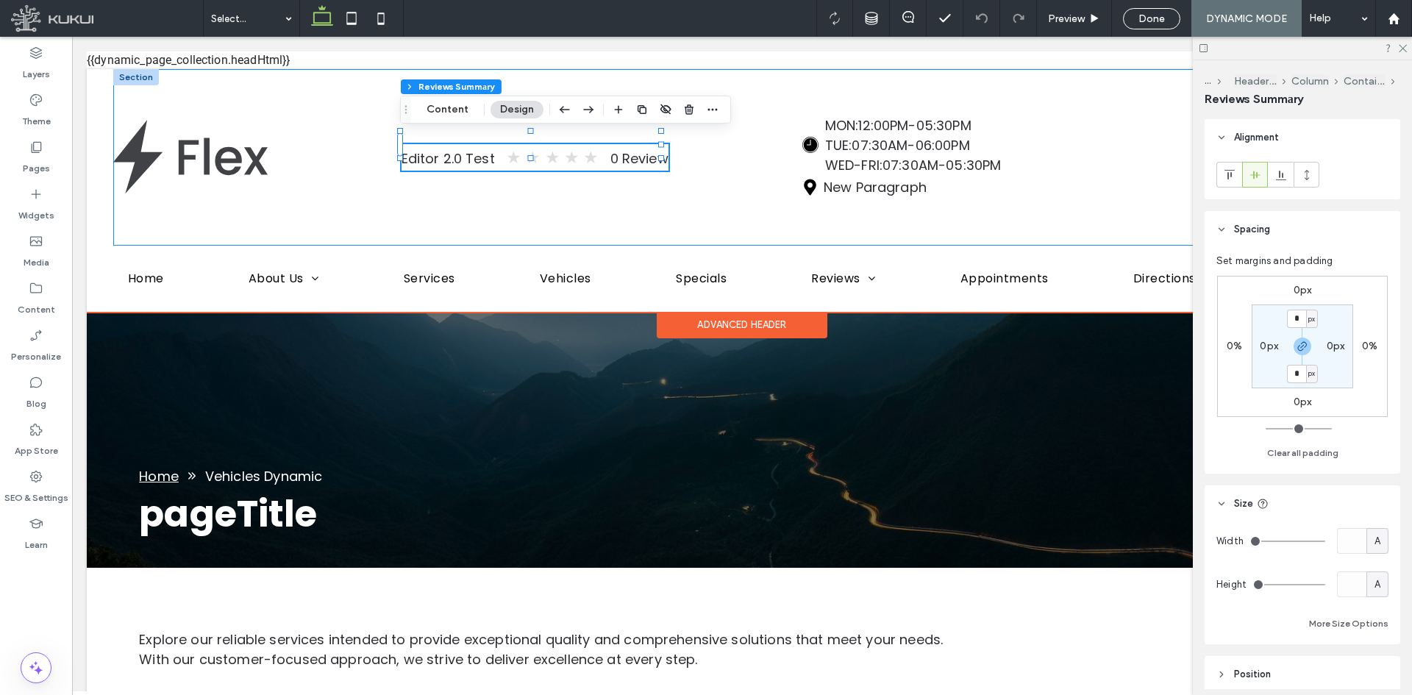
click at [612, 173] on div "Editor 2.0 Test ★ ★ ★ ★ ★ 0 Review Loading ... Missing business hours data / Er…" at bounding box center [742, 157] width 1258 height 176
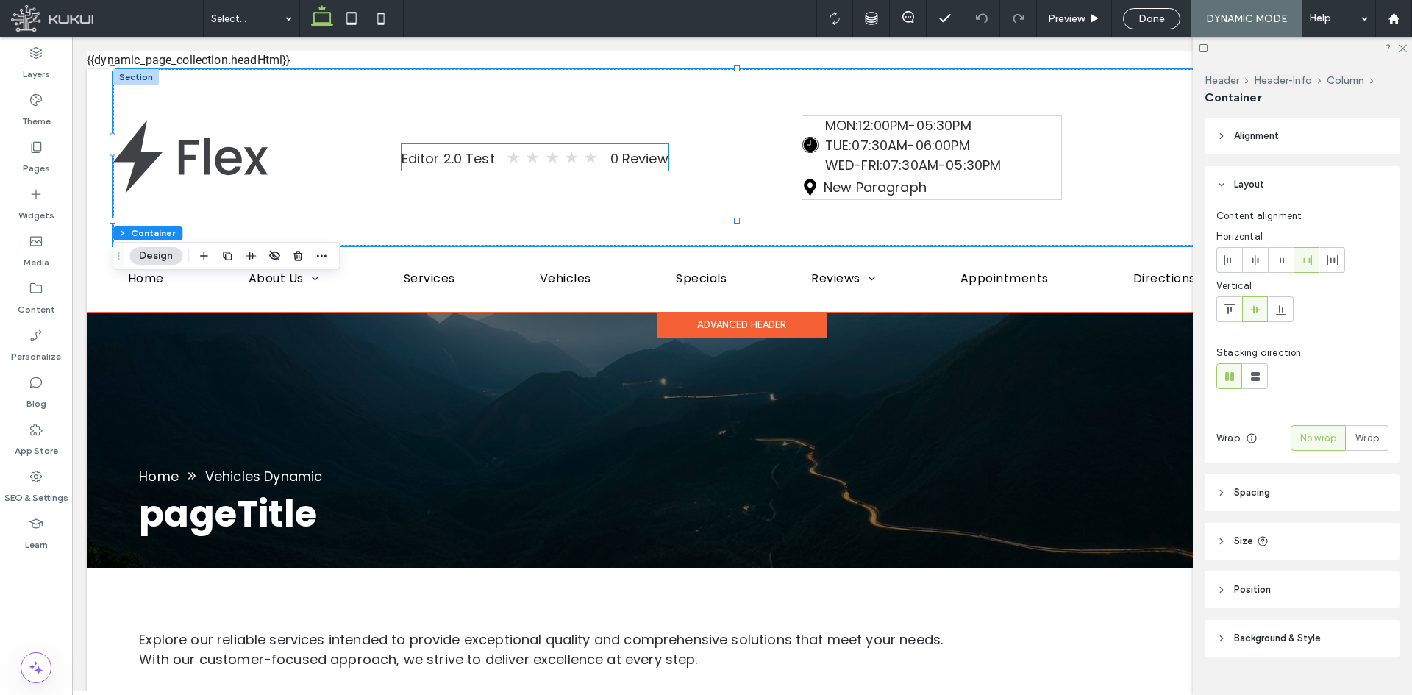
click at [623, 149] on span "0 Review" at bounding box center [639, 158] width 58 height 18
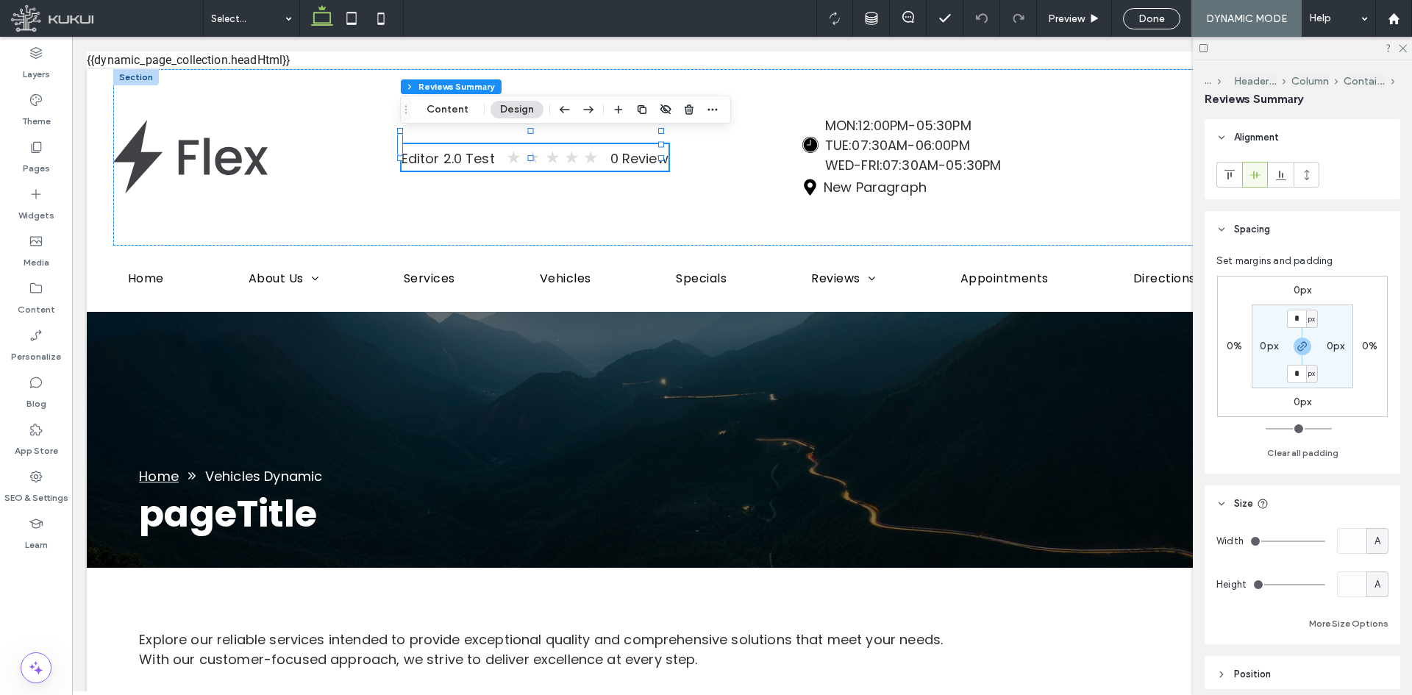
click at [649, 102] on div at bounding box center [665, 109] width 112 height 26
click at [645, 106] on icon "button" at bounding box center [642, 110] width 12 height 12
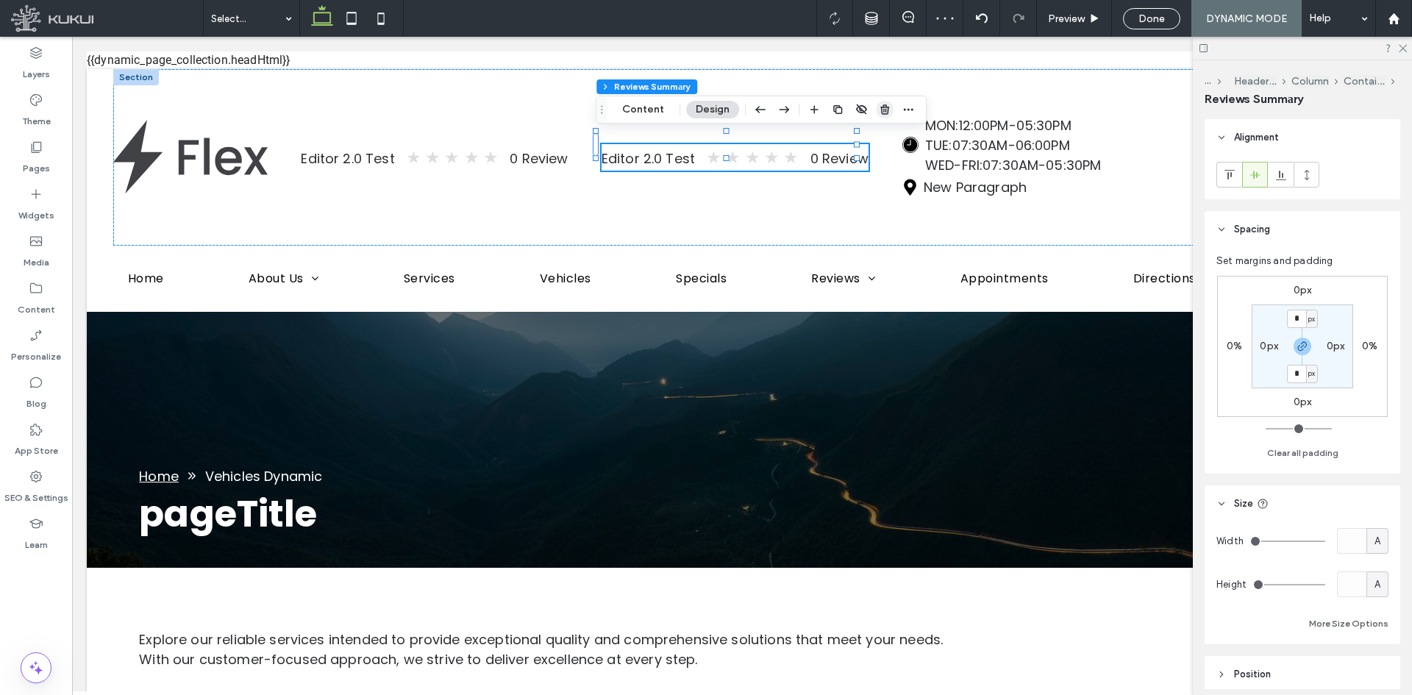
click at [880, 107] on use "button" at bounding box center [884, 109] width 9 height 10
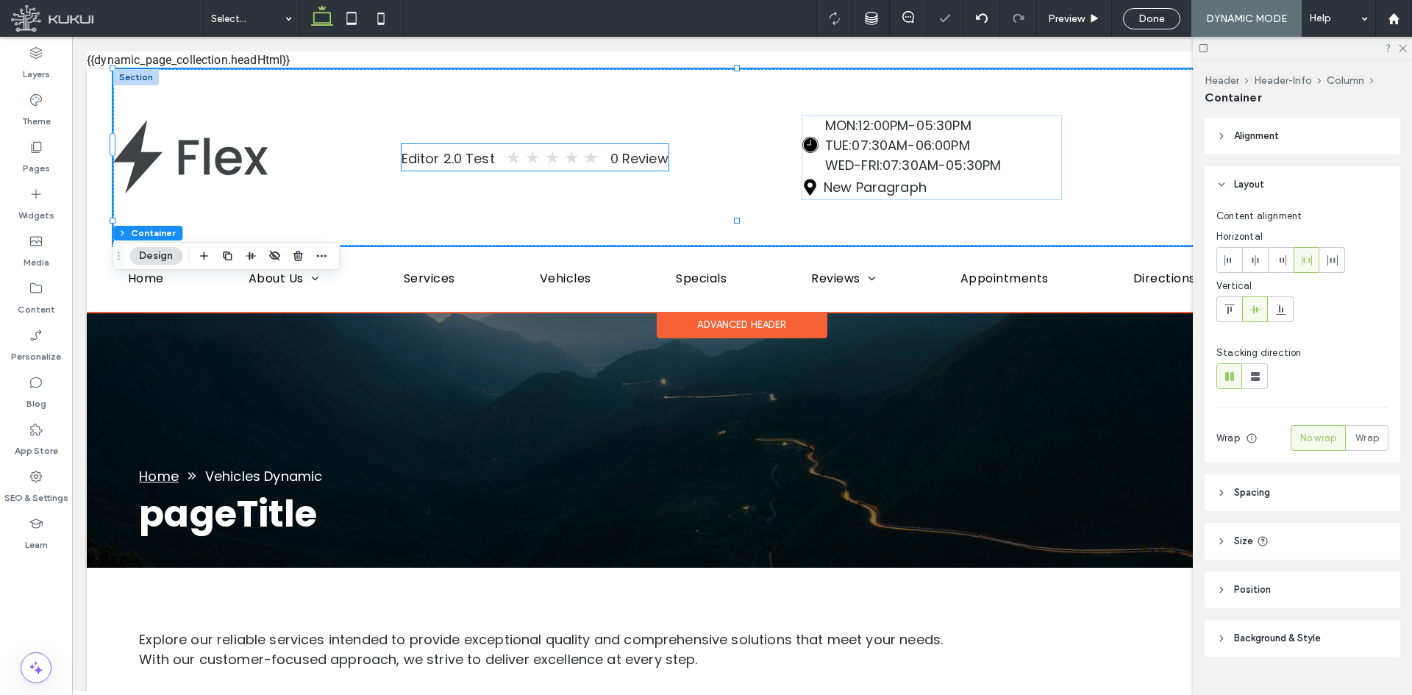
click at [545, 154] on span "★" at bounding box center [552, 157] width 15 height 26
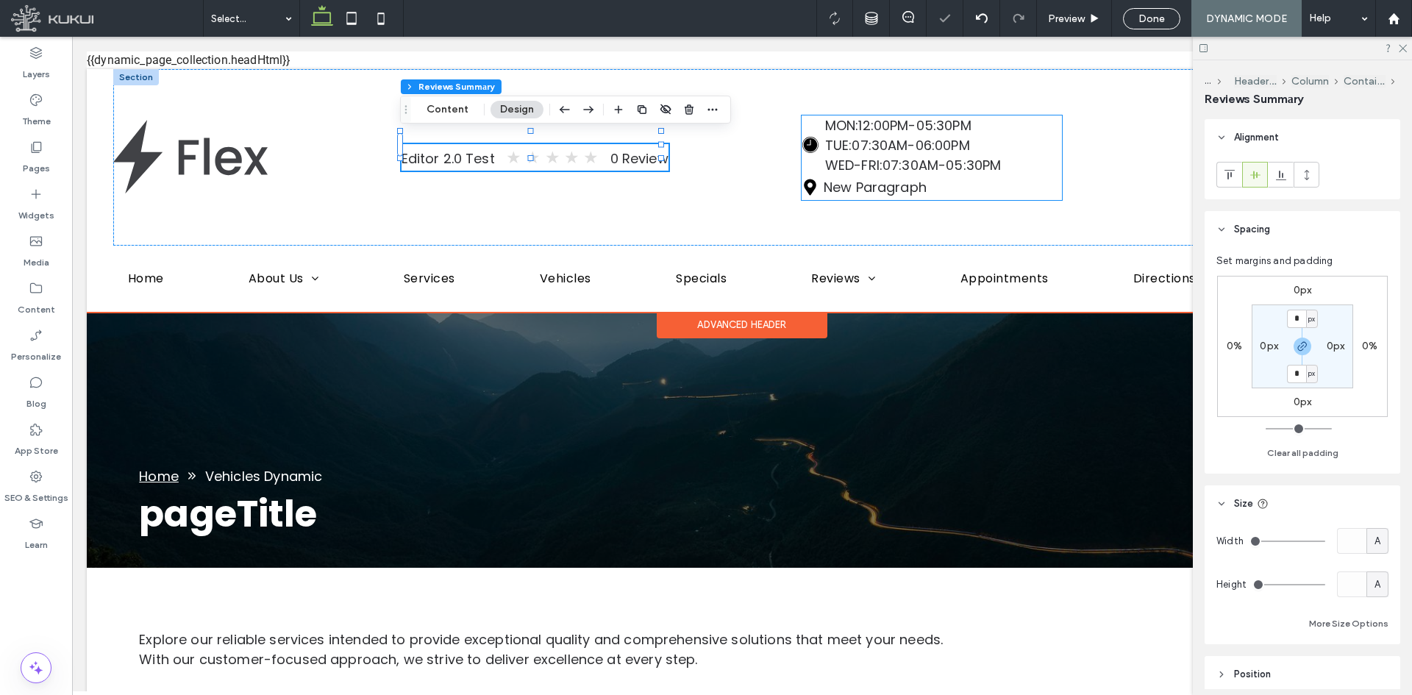
click at [854, 156] on span "WED-FRI:" at bounding box center [853, 165] width 57 height 18
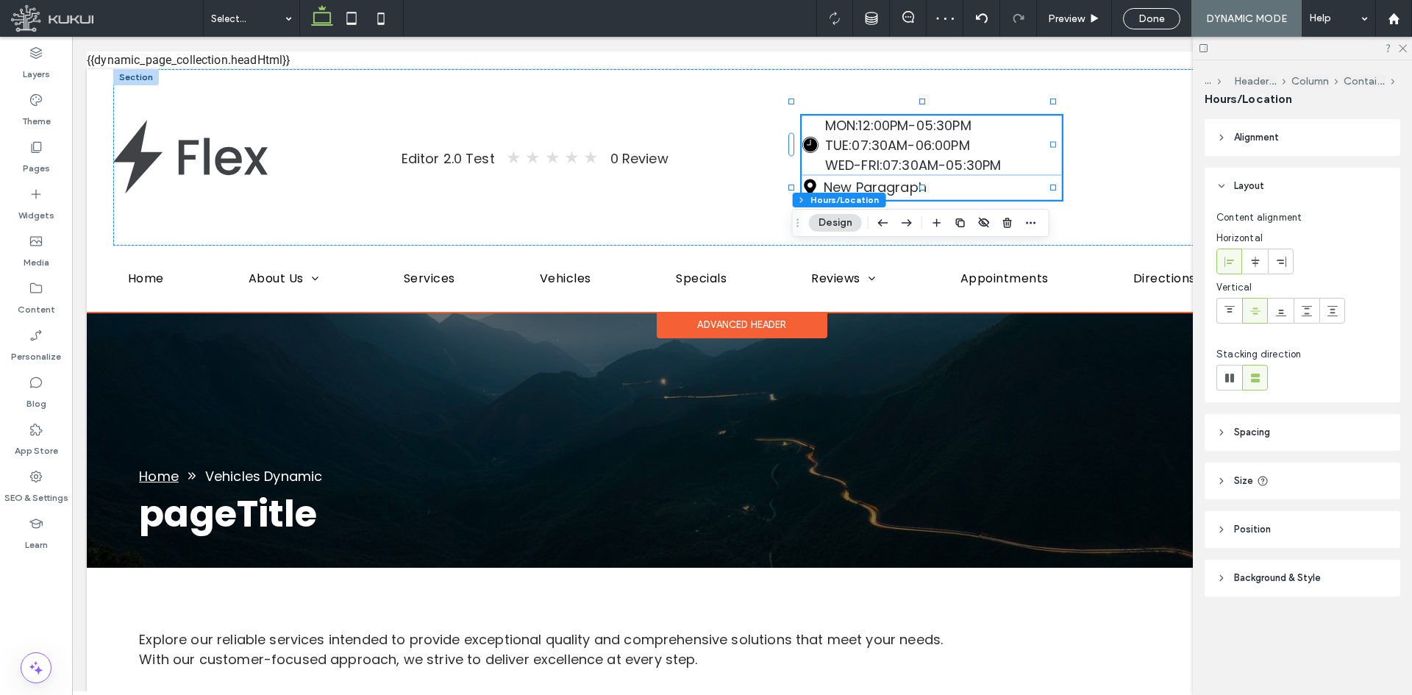
click at [859, 156] on span "WED-FRI:" at bounding box center [853, 165] width 57 height 18
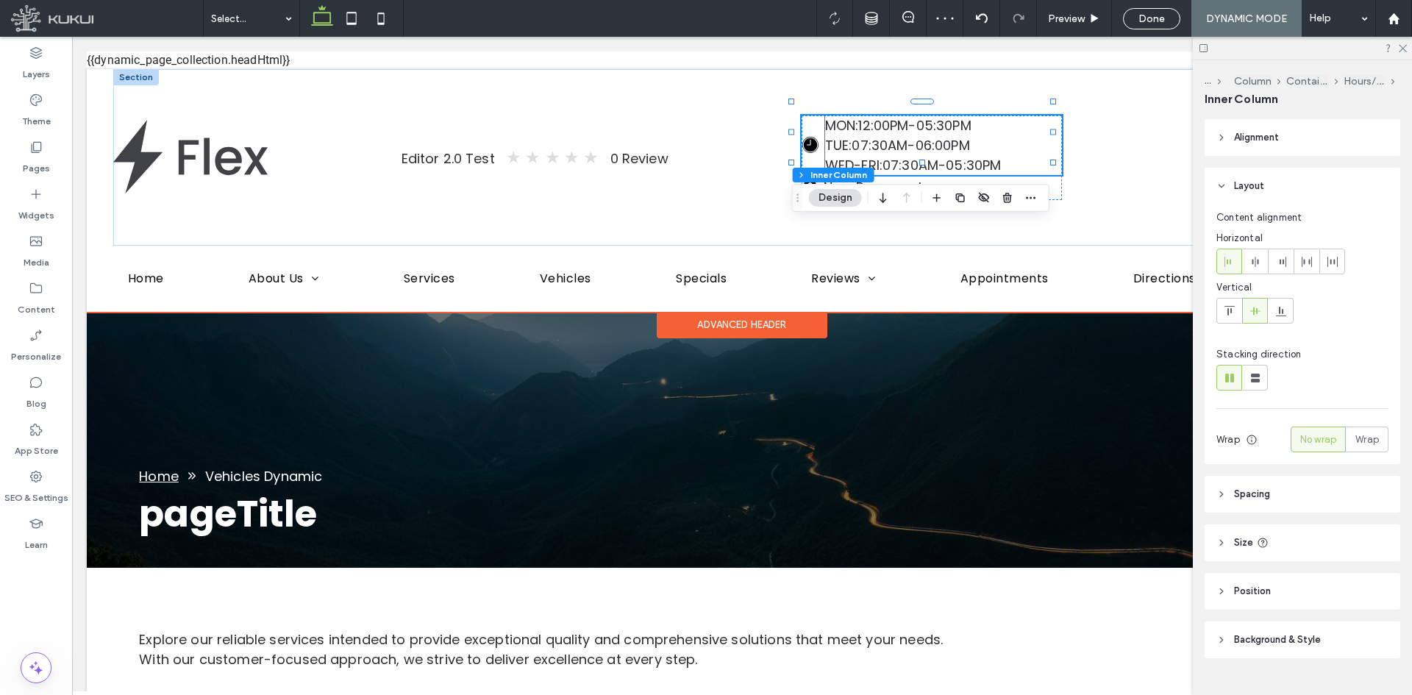
click at [1009, 123] on div "MON: 12:00PM-05:30PM TUE: 07:30AM-06:00PM WED-FRI: 07:30AM-05:30PM" at bounding box center [943, 145] width 237 height 60
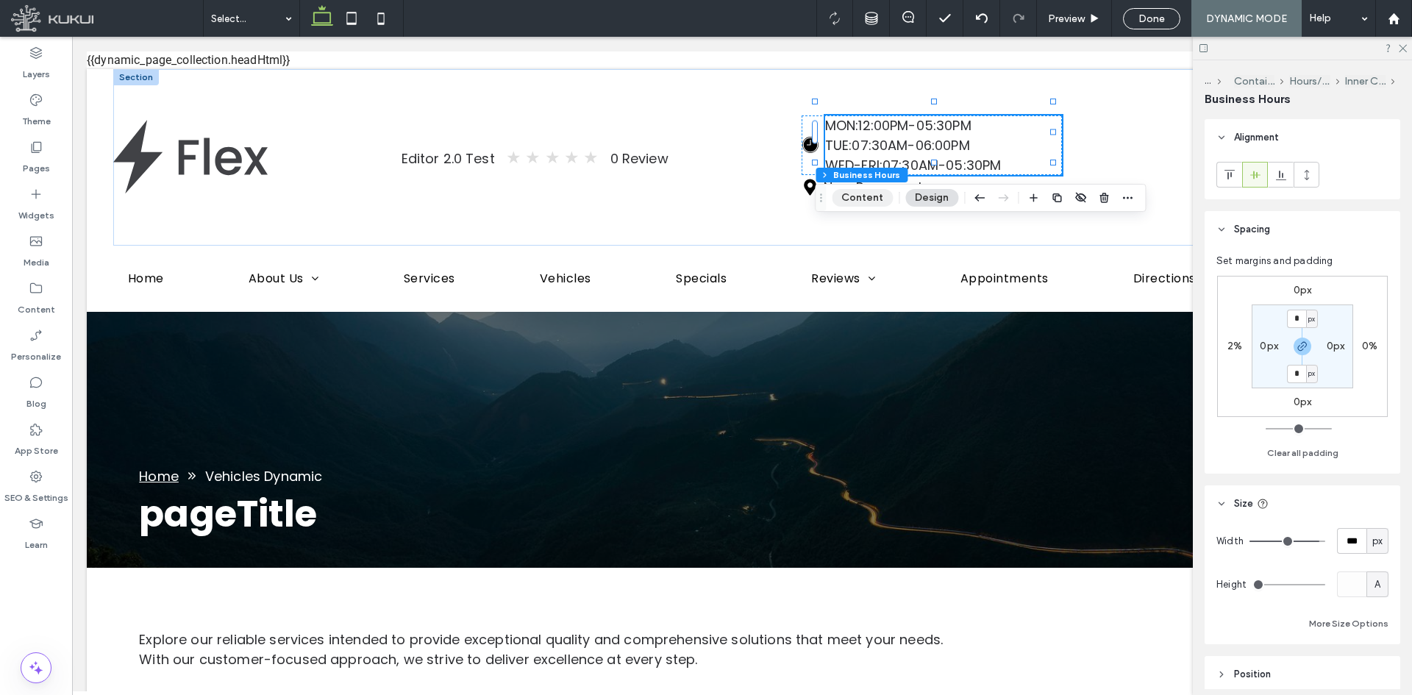
click at [859, 199] on button "Content" at bounding box center [862, 198] width 61 height 18
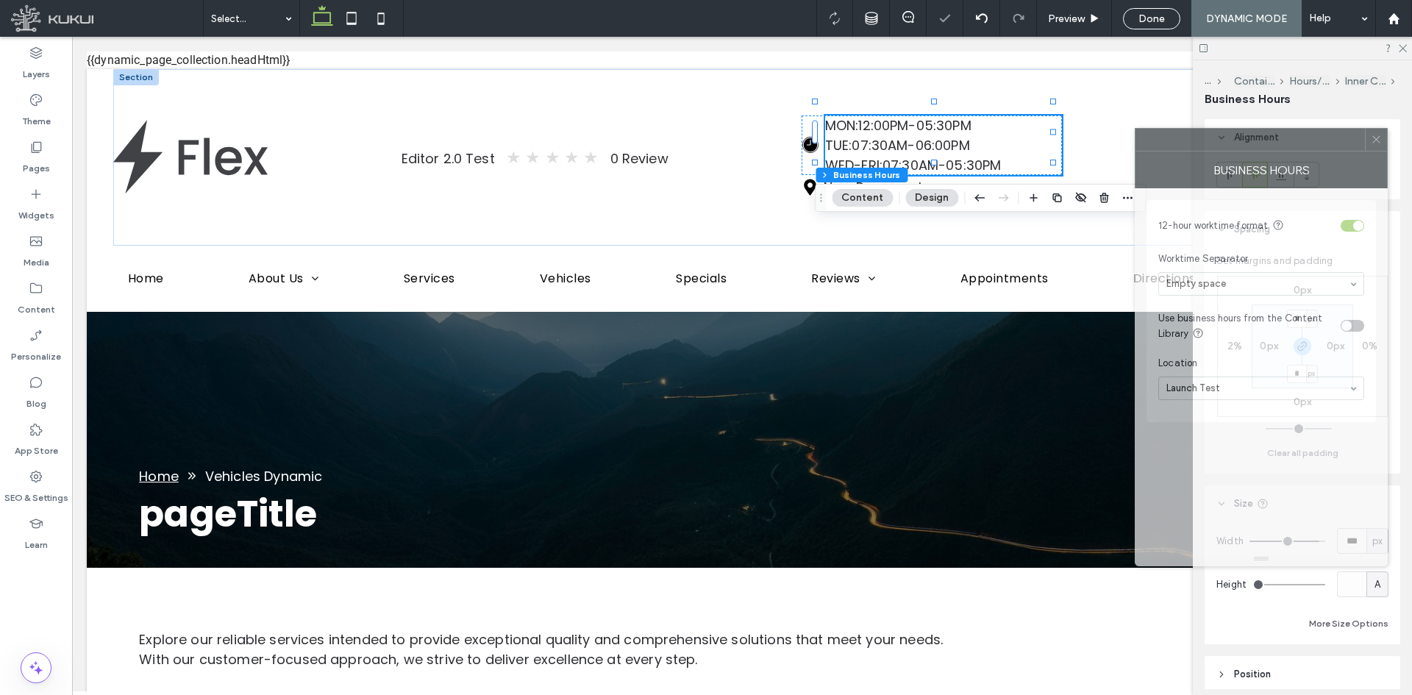
drag, startPoint x: 1317, startPoint y: 156, endPoint x: 1221, endPoint y: 182, distance: 99.0
click at [1221, 182] on div "Business Hours" at bounding box center [1260, 169] width 253 height 37
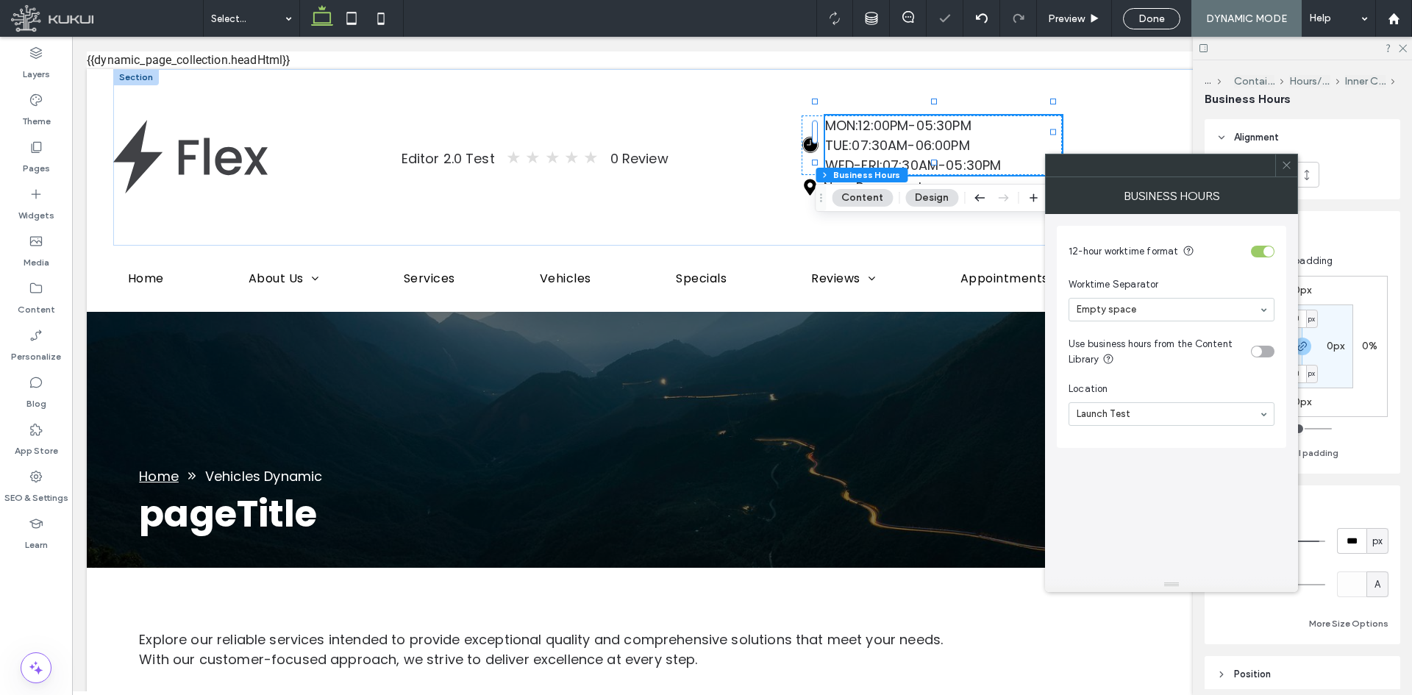
click at [1275, 165] on div at bounding box center [1286, 165] width 22 height 22
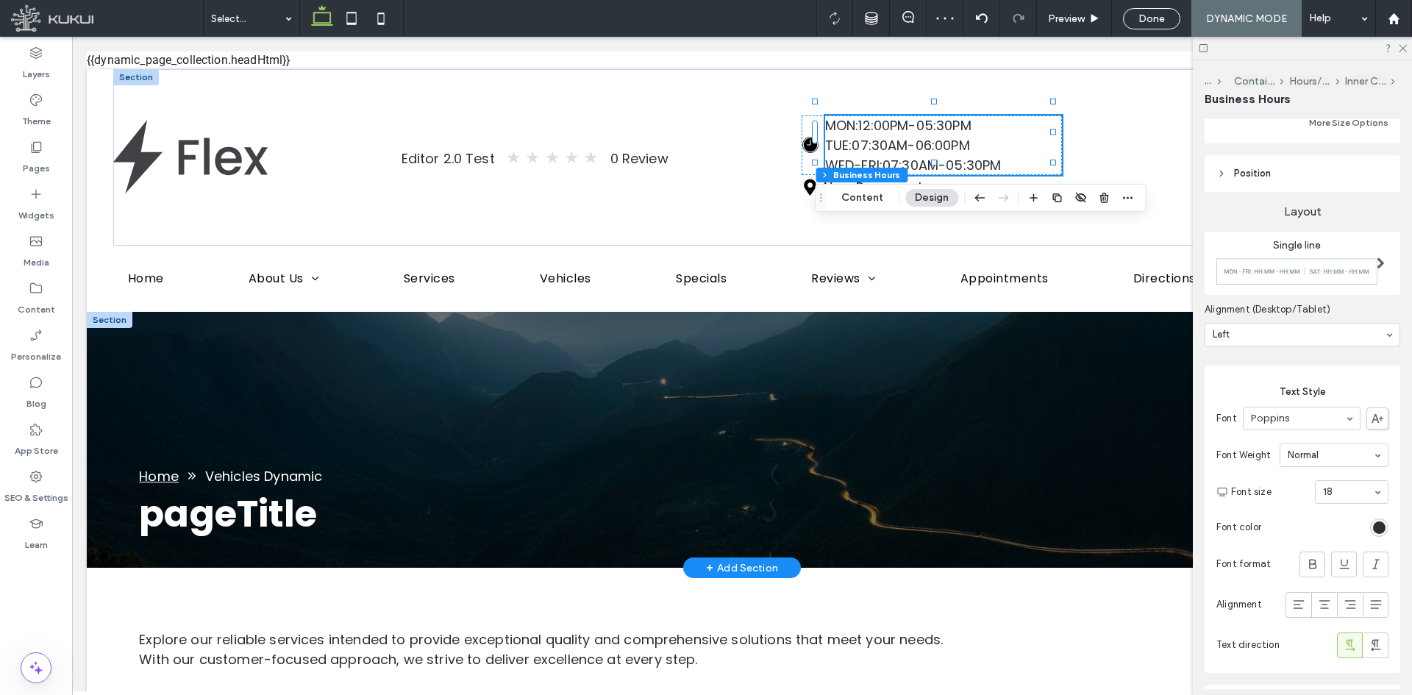
scroll to position [515, 0]
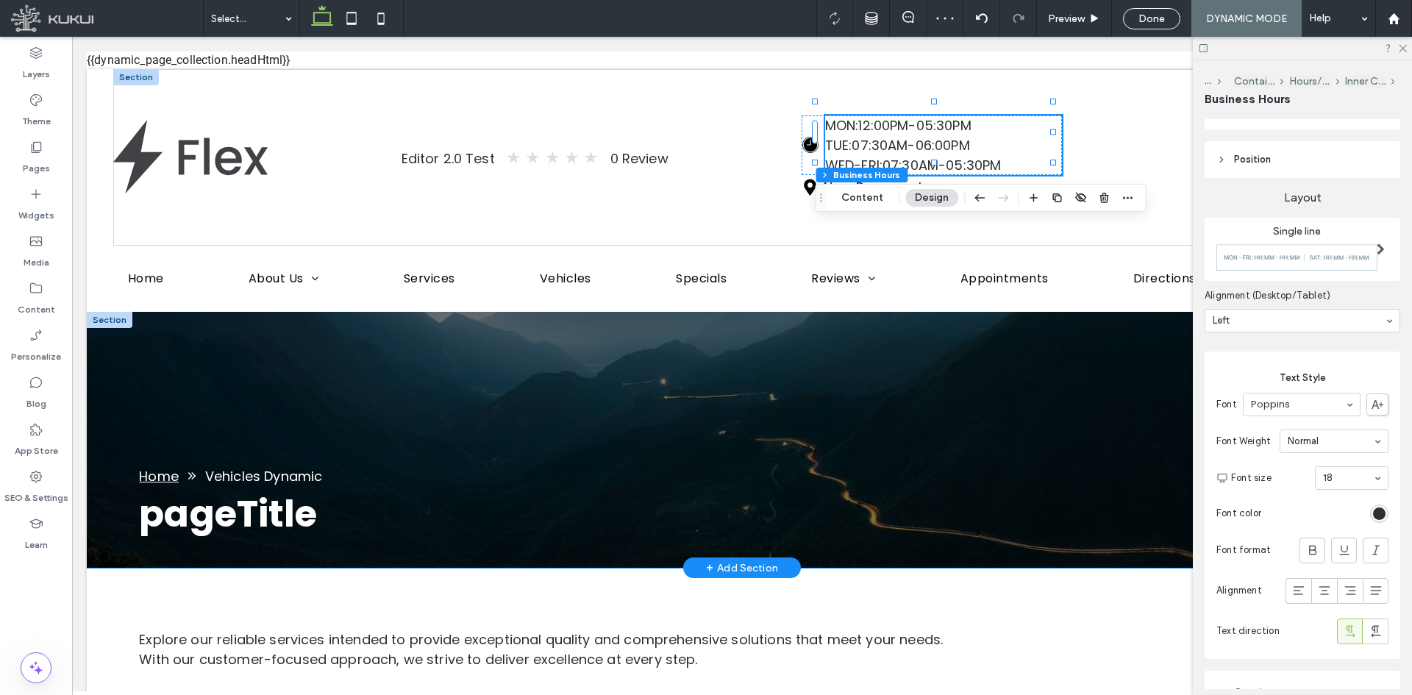
click at [736, 440] on div "pageTitle Home Vehicles Dynamic" at bounding box center [742, 504] width 1310 height 128
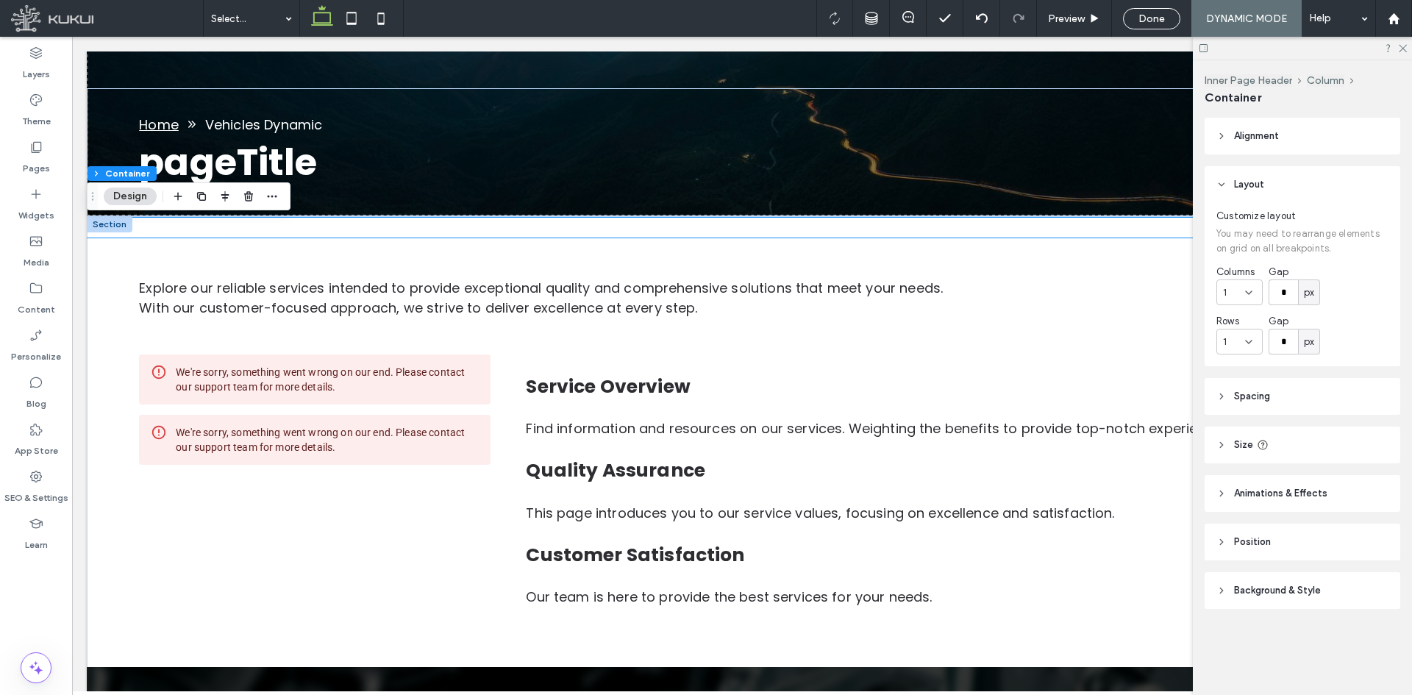
scroll to position [368, 0]
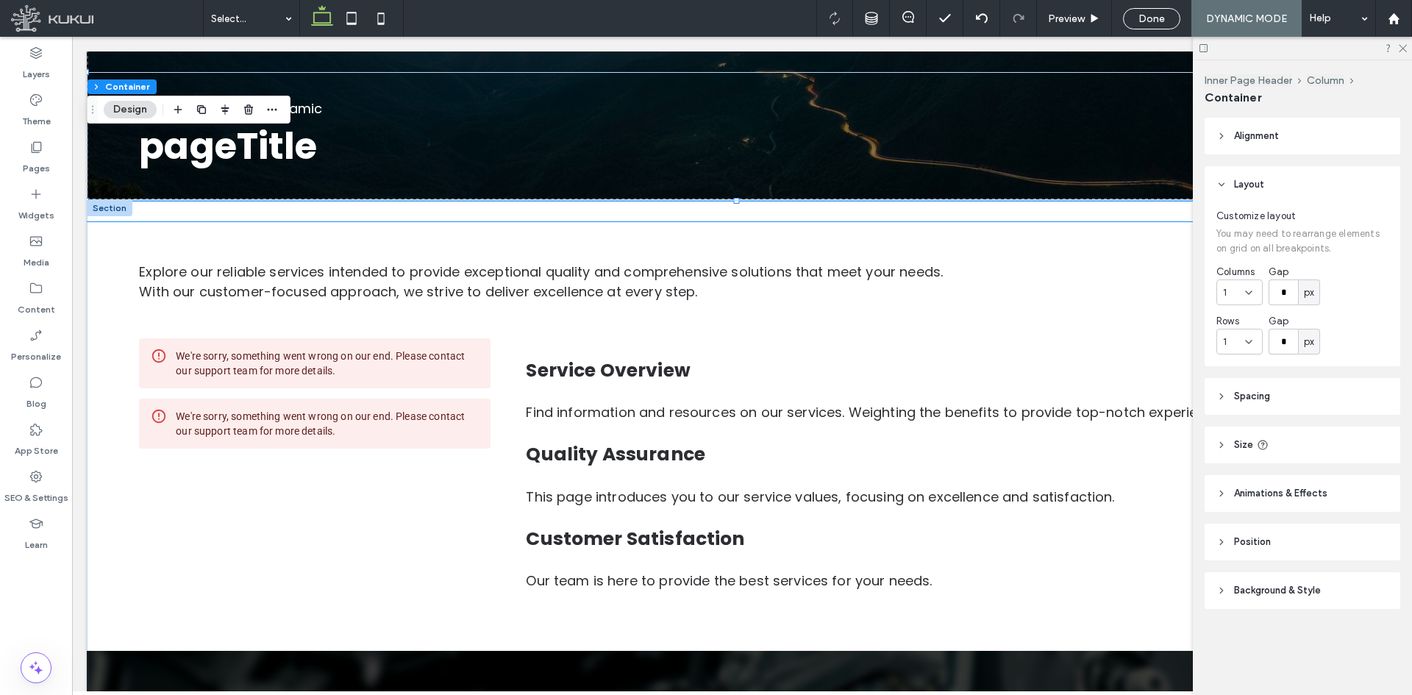
click at [771, 338] on div "Service Overview Find information and resources on our services. Weighting the …" at bounding box center [935, 471] width 818 height 266
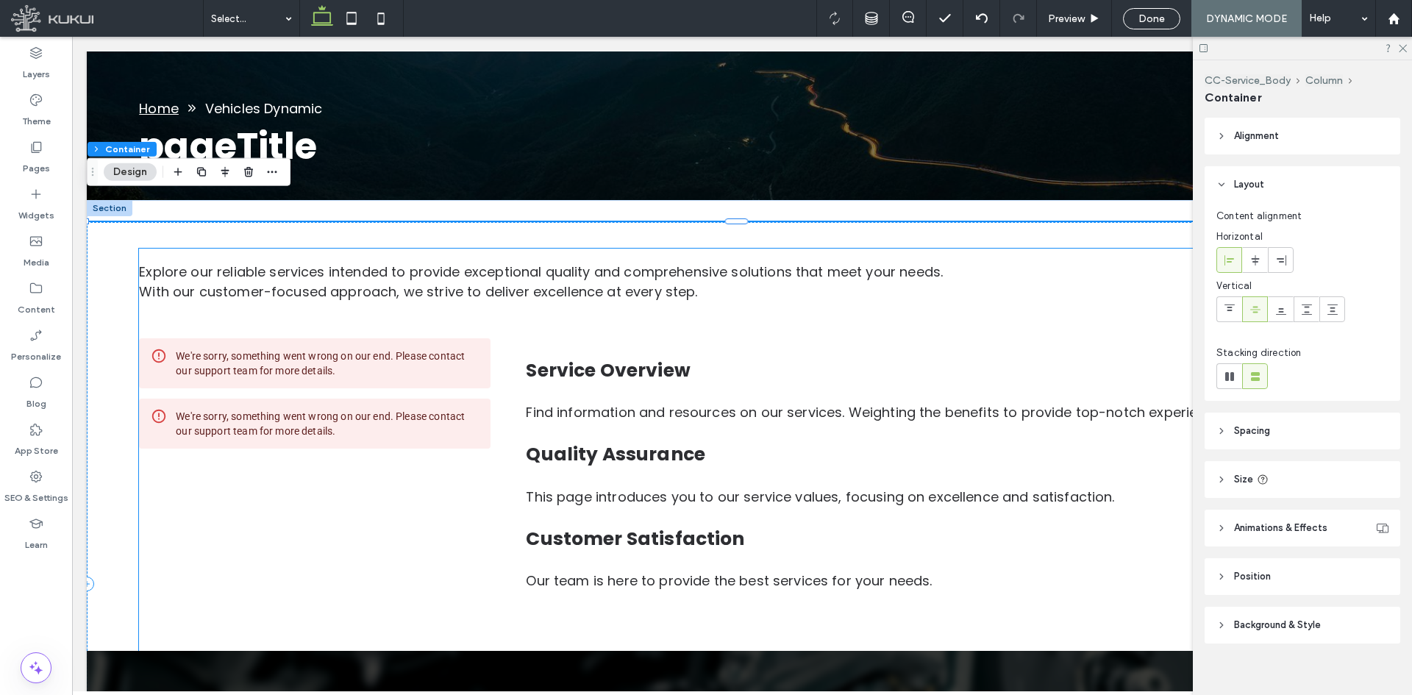
click at [760, 338] on div "Service Overview Find information and resources on our services. Weighting the …" at bounding box center [935, 471] width 818 height 266
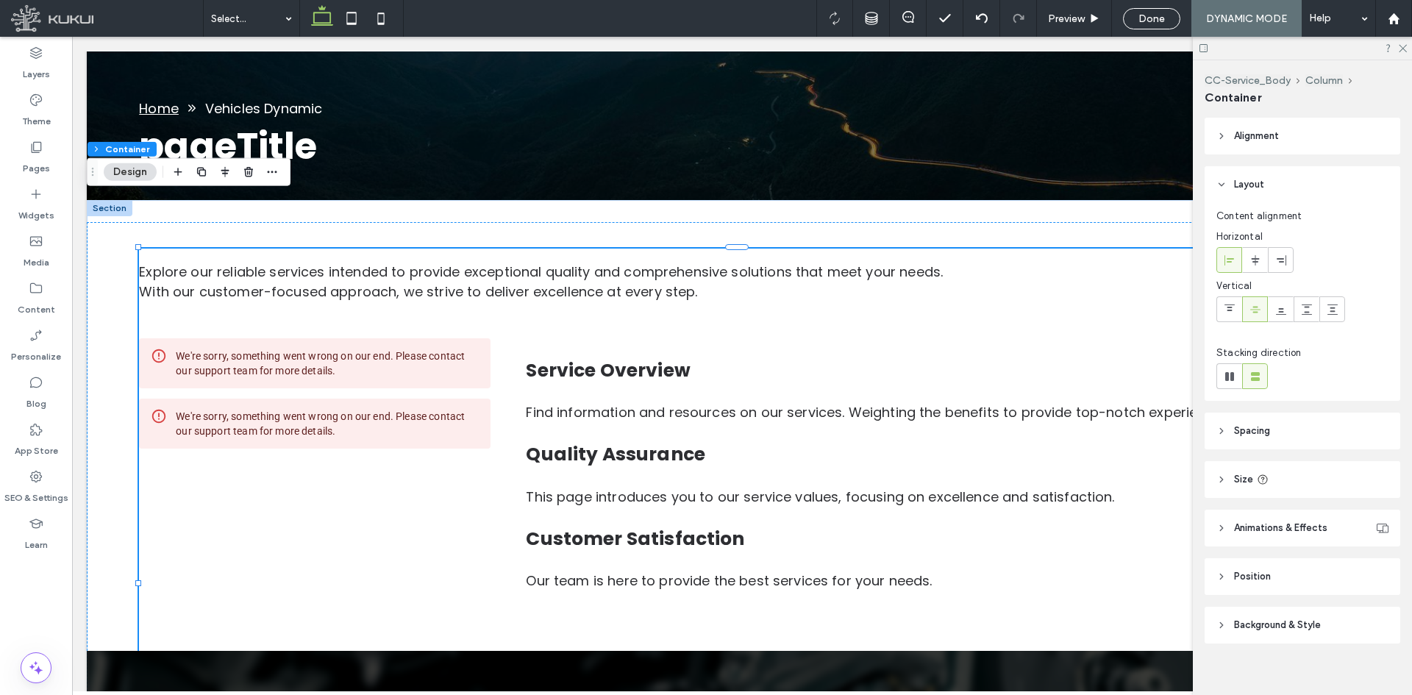
click at [760, 338] on div "Service Overview Find information and resources on our services. Weighting the …" at bounding box center [935, 471] width 818 height 266
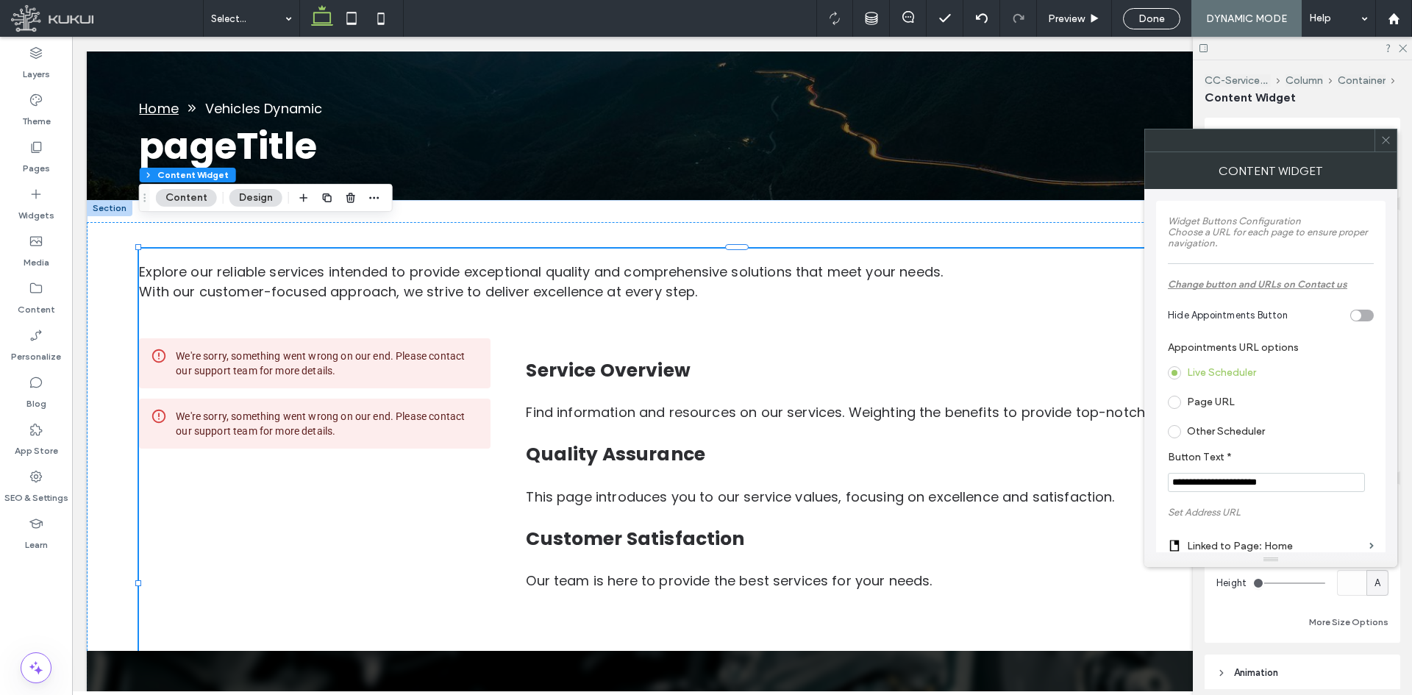
click at [1390, 144] on icon at bounding box center [1385, 140] width 11 height 11
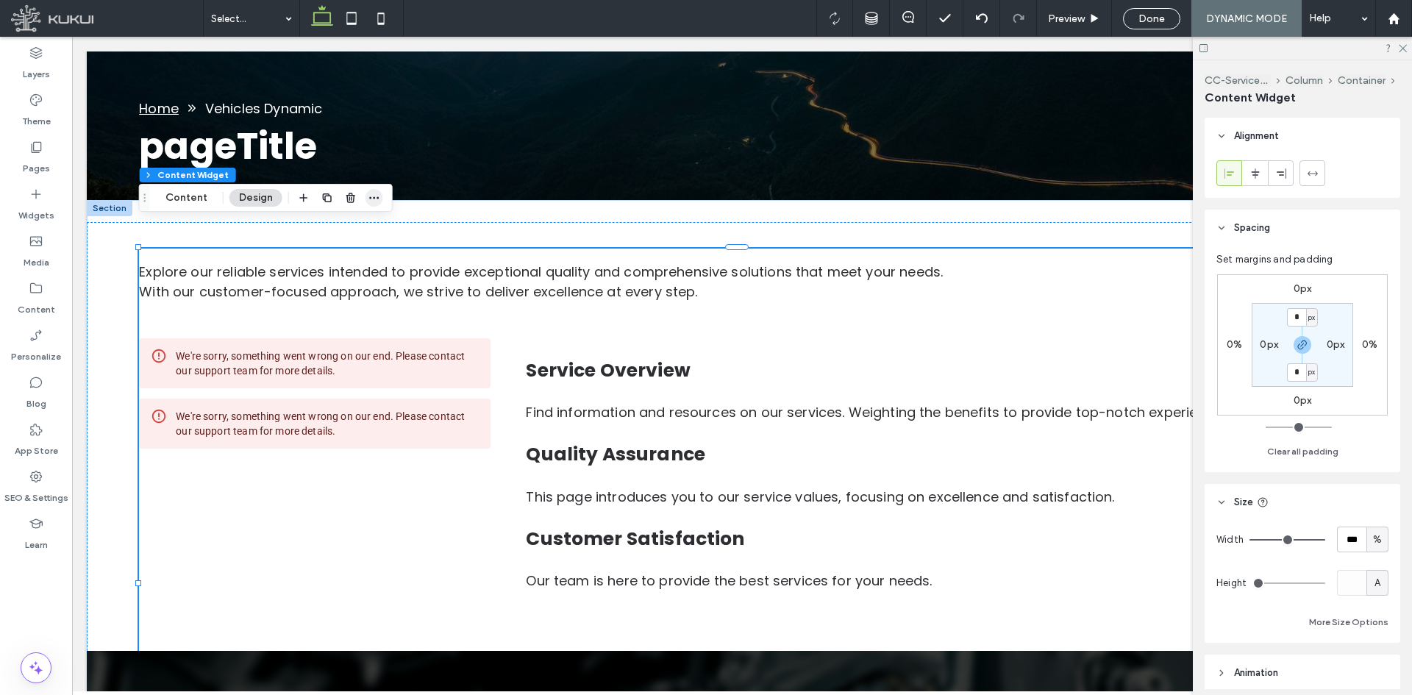
click at [371, 194] on icon "button" at bounding box center [374, 198] width 12 height 12
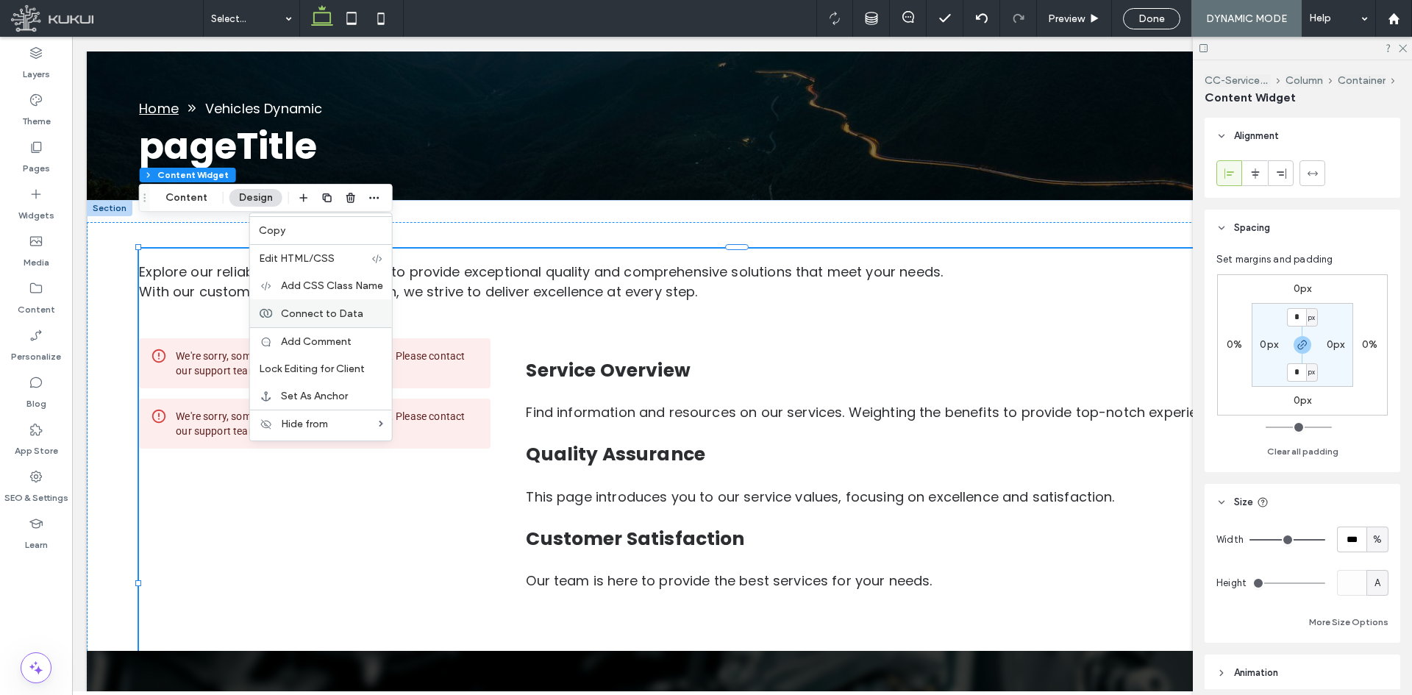
click at [370, 322] on div "Connect to Data" at bounding box center [321, 313] width 142 height 28
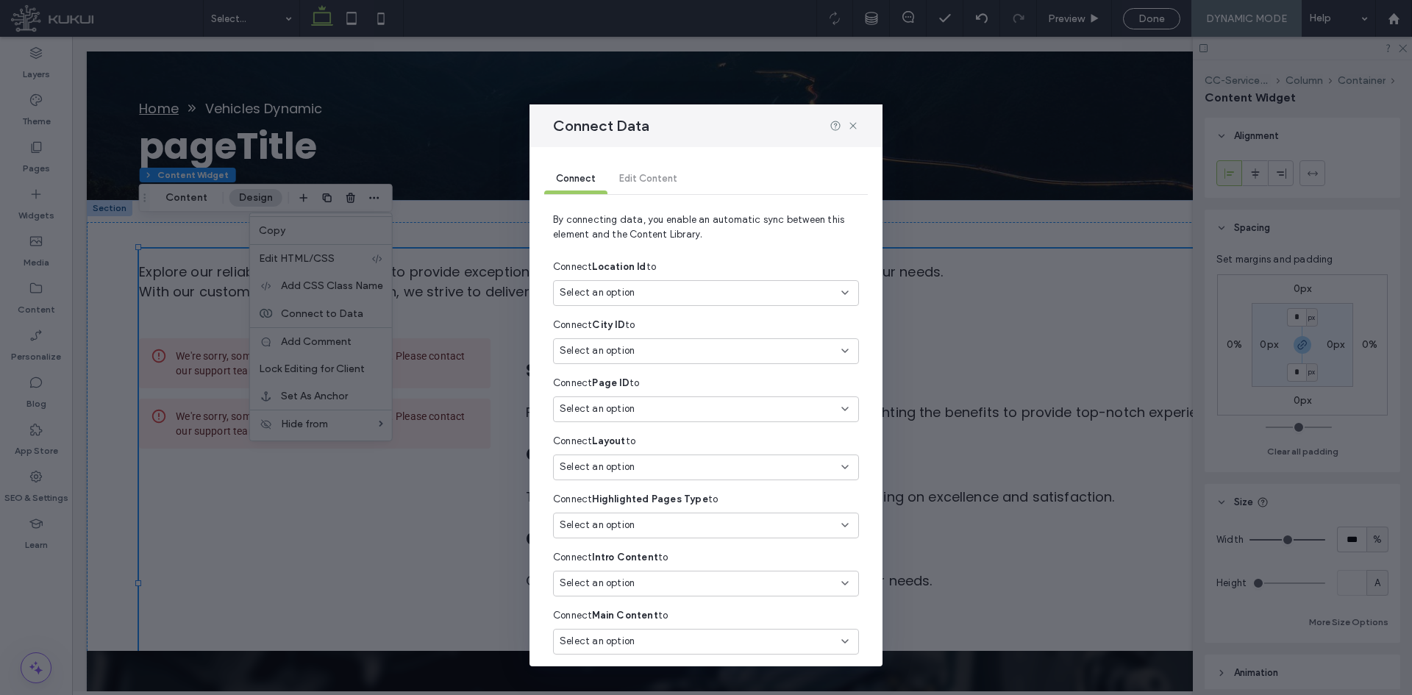
click at [704, 347] on div "Select an option" at bounding box center [697, 350] width 275 height 15
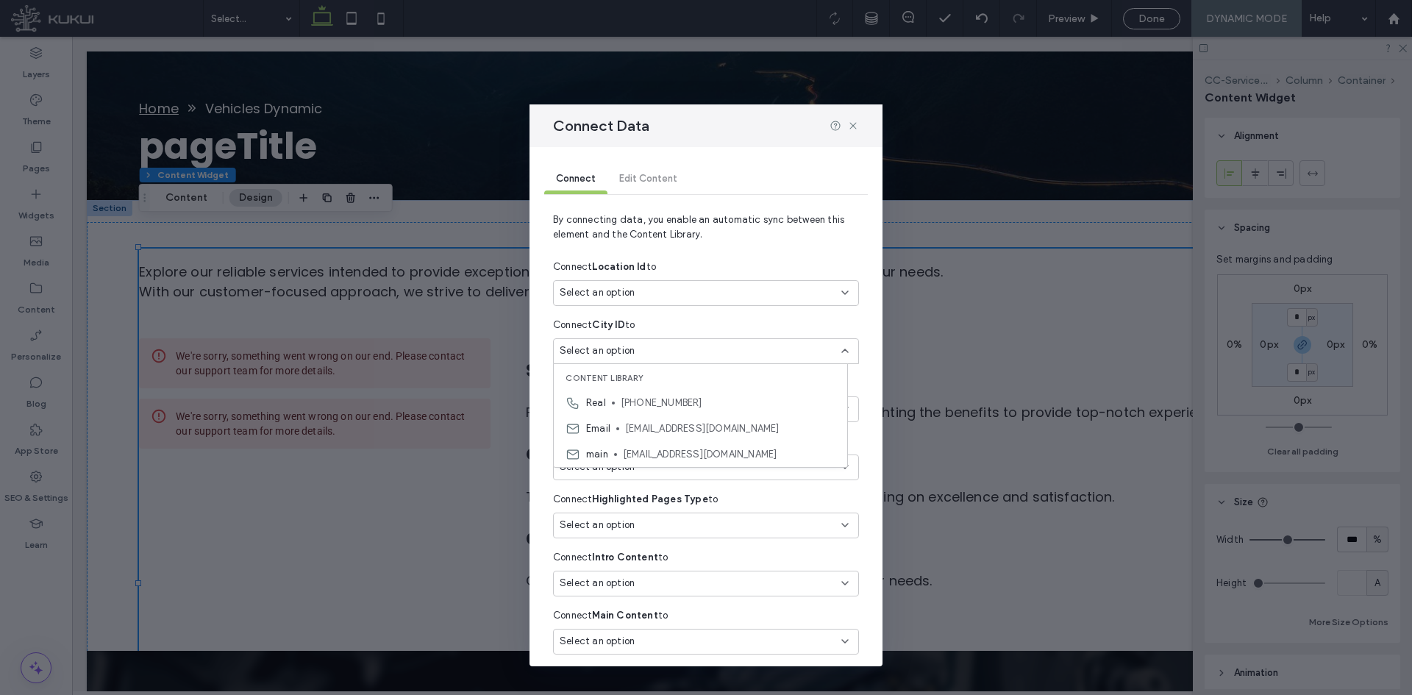
click at [704, 348] on div "Select an option" at bounding box center [697, 350] width 275 height 15
click at [673, 394] on div "Connect Page ID to" at bounding box center [706, 383] width 306 height 26
click at [666, 402] on div "Select an option" at bounding box center [697, 408] width 275 height 15
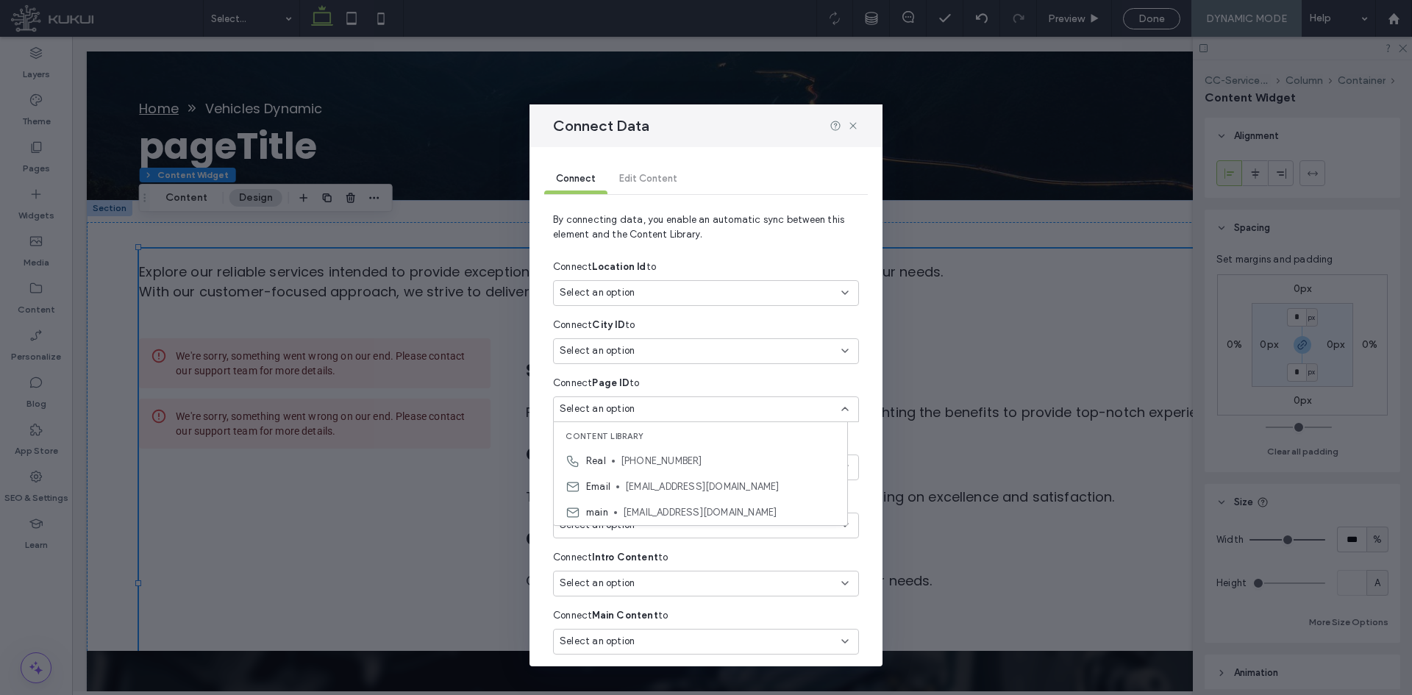
click at [666, 402] on div "Select an option" at bounding box center [697, 408] width 275 height 15
click at [658, 476] on div "Select an option" at bounding box center [706, 467] width 306 height 26
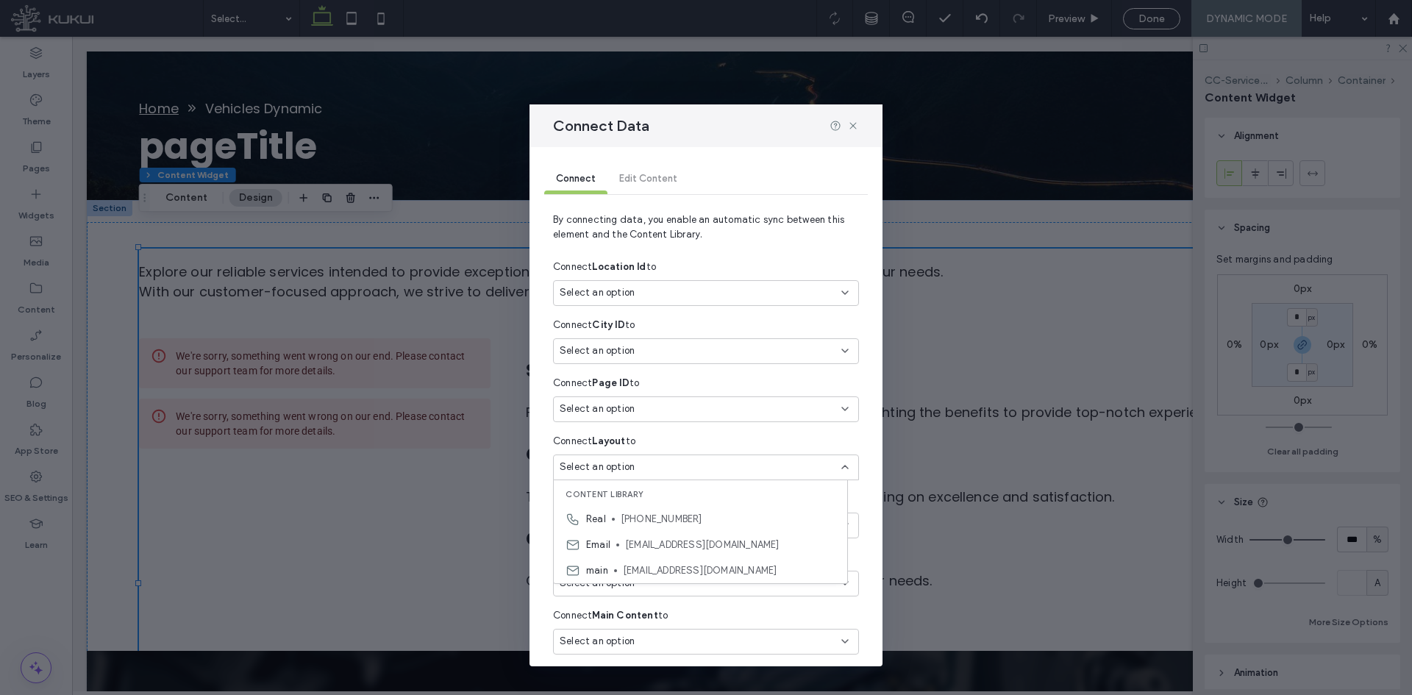
click at [659, 473] on div "Select an option" at bounding box center [697, 467] width 275 height 15
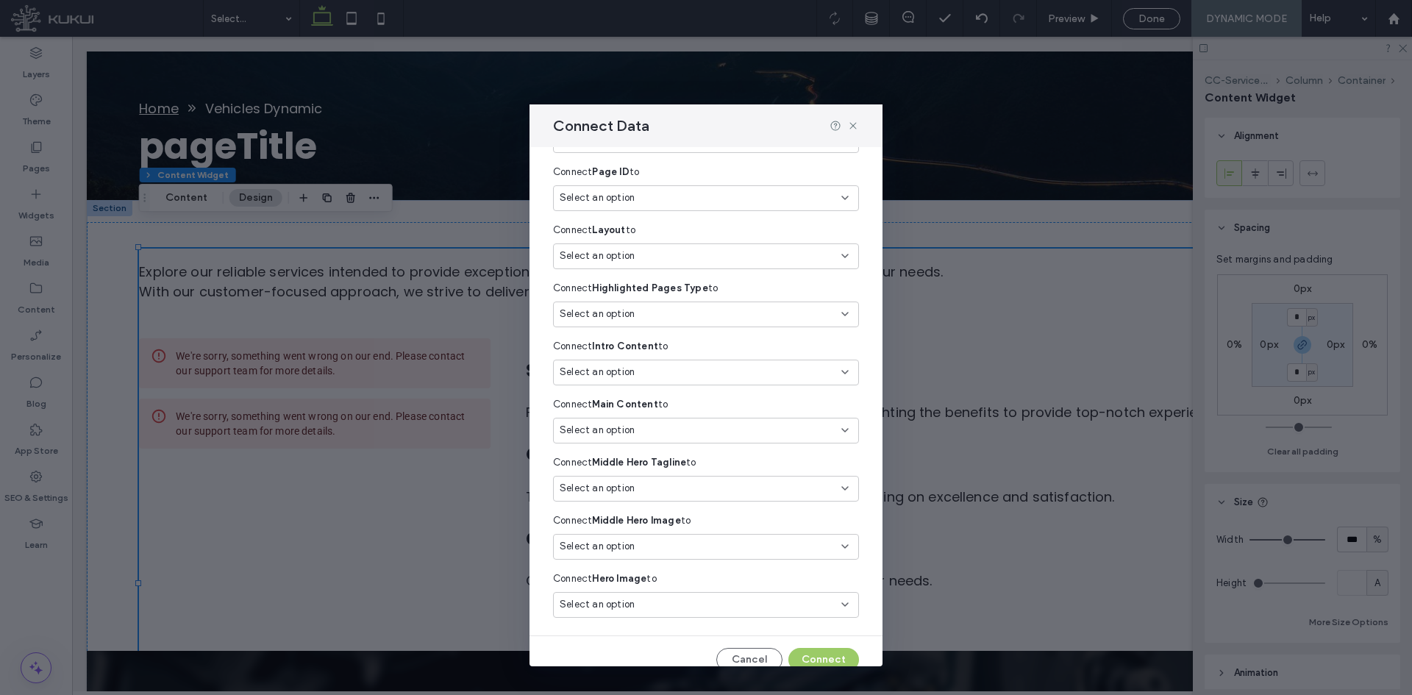
scroll to position [221, 0]
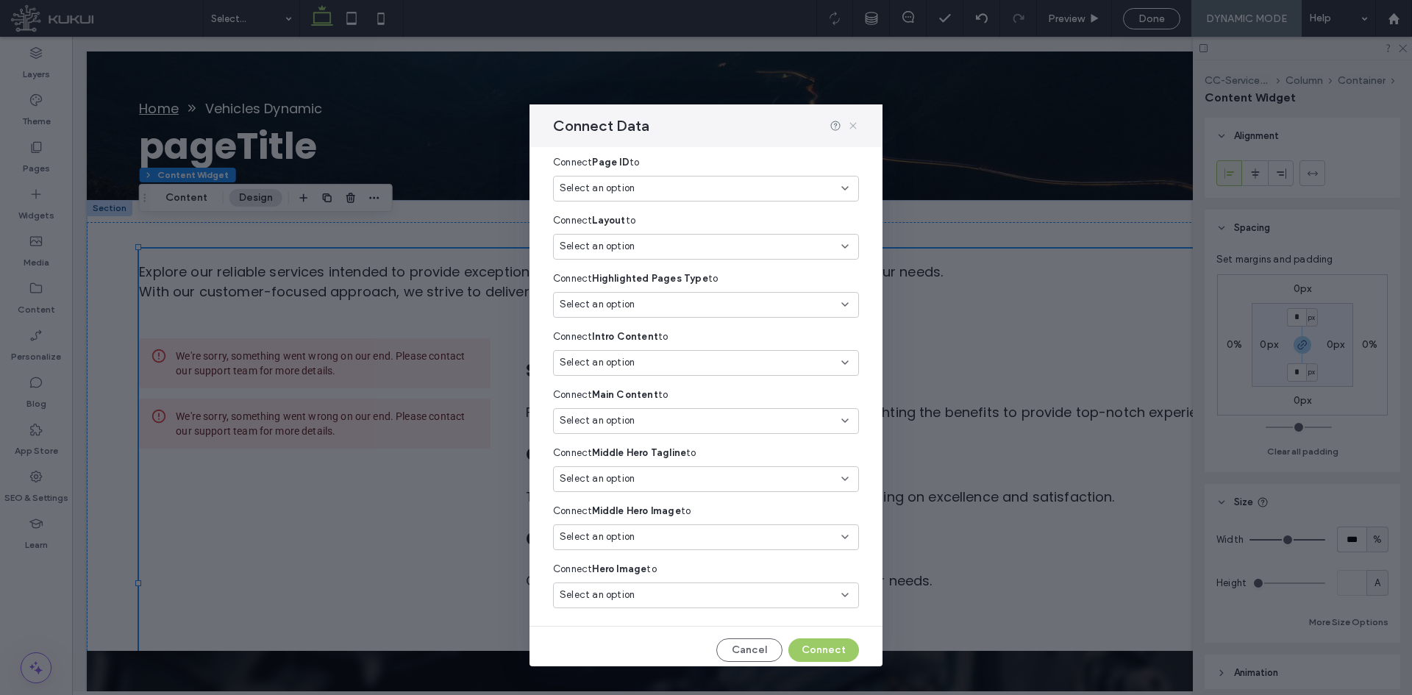
click at [849, 125] on icon at bounding box center [853, 126] width 12 height 12
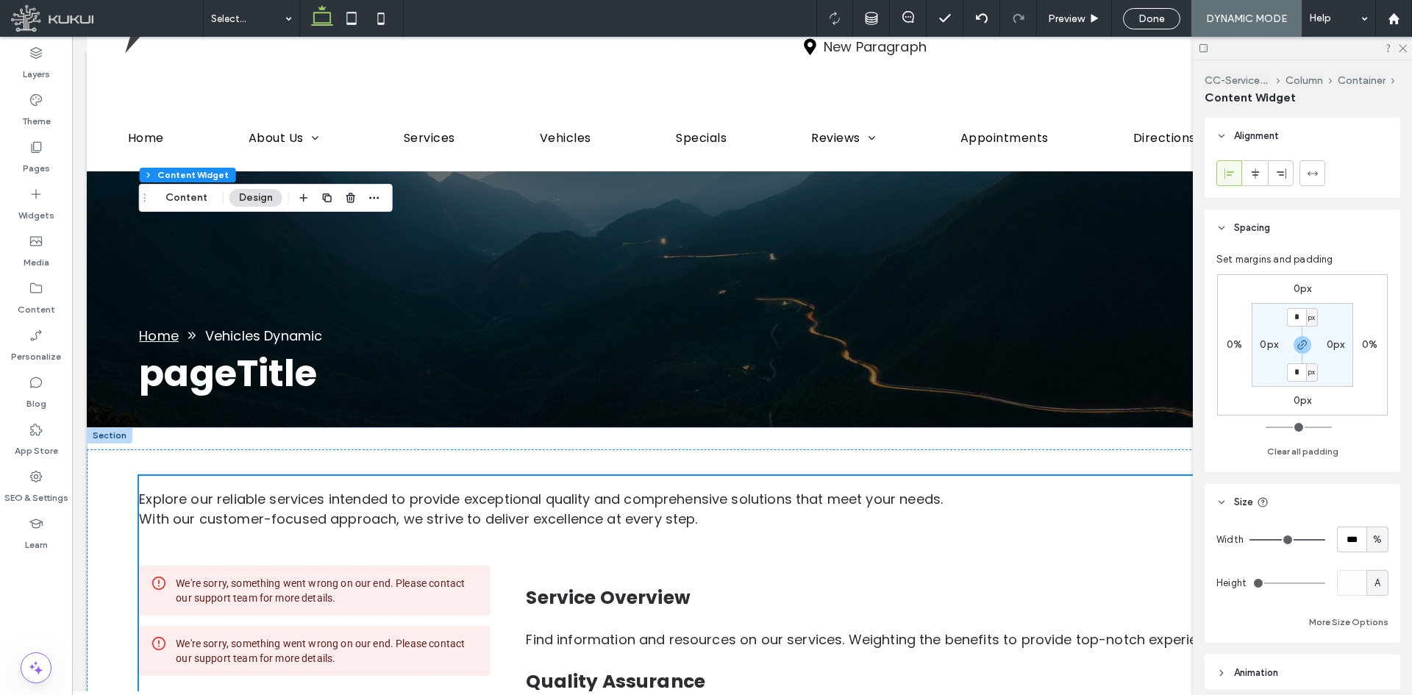
scroll to position [0, 0]
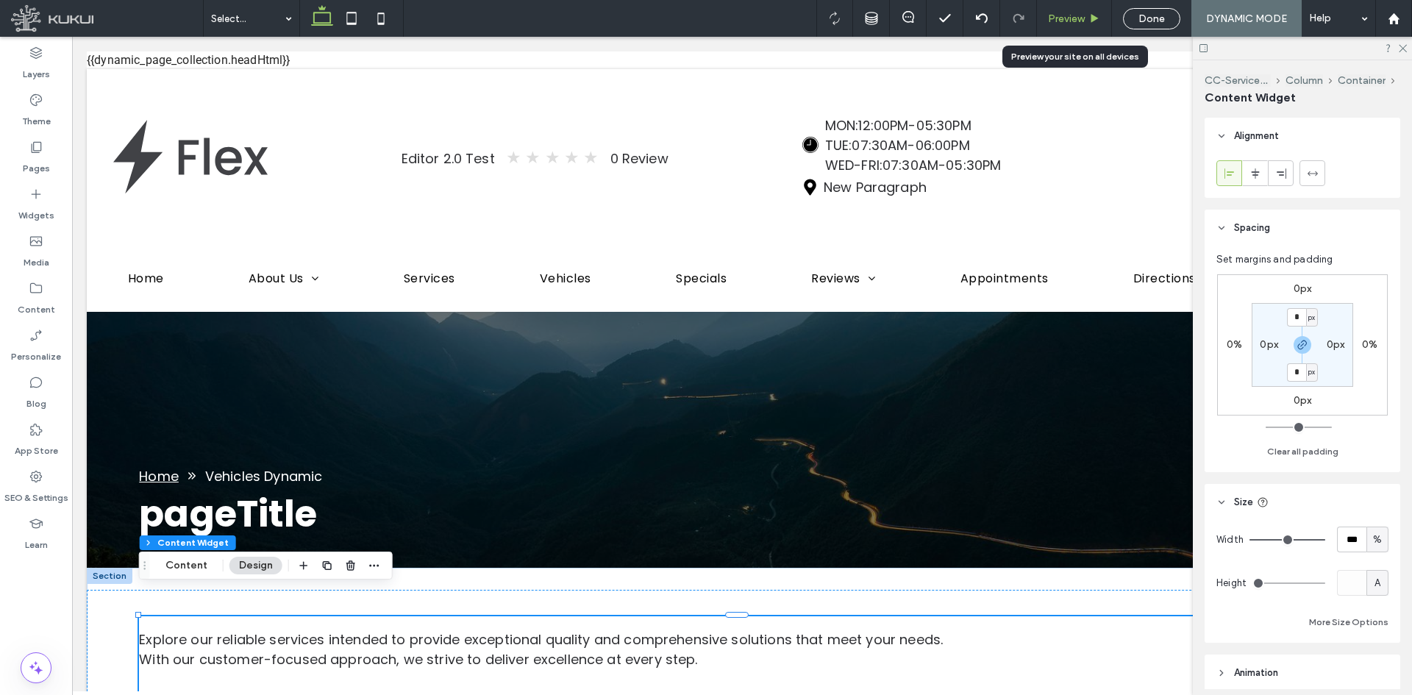
click at [1073, 19] on span "Preview" at bounding box center [1066, 18] width 37 height 12
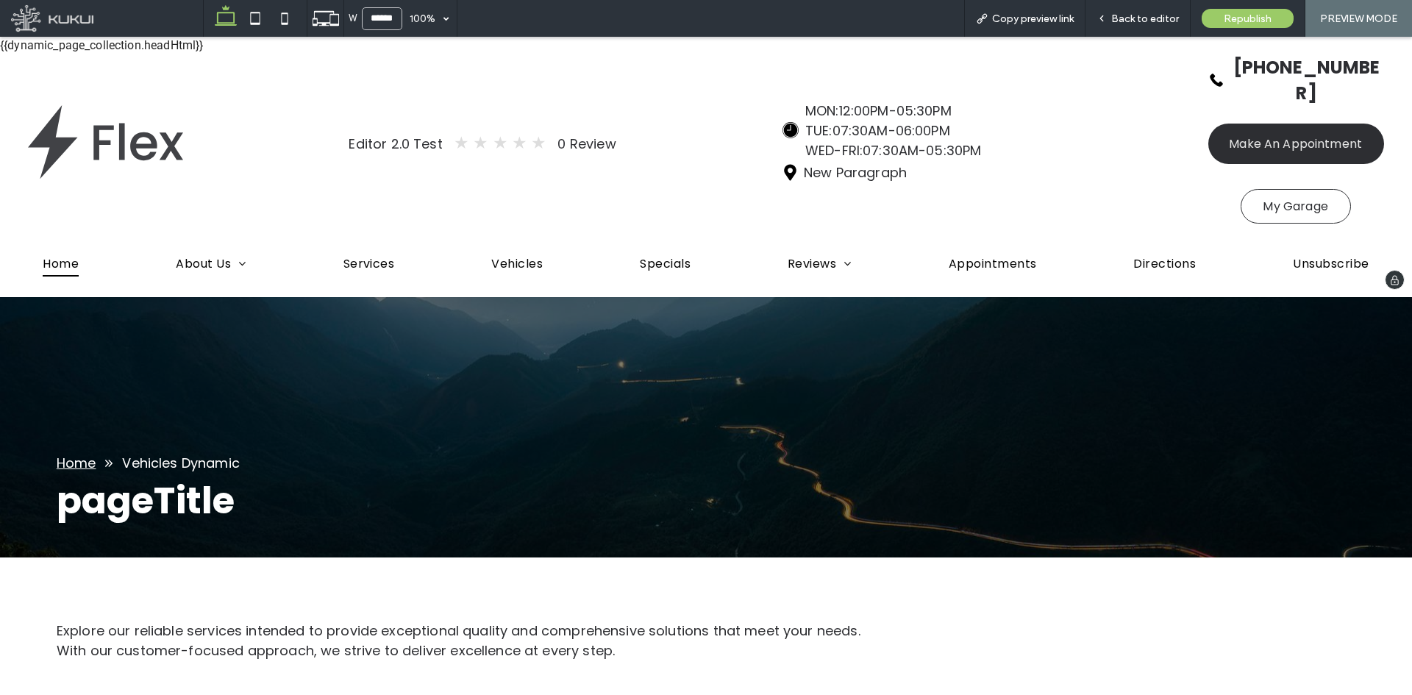
drag, startPoint x: 71, startPoint y: 238, endPoint x: 66, endPoint y: 283, distance: 45.1
click at [71, 251] on span "Home" at bounding box center [61, 263] width 36 height 25
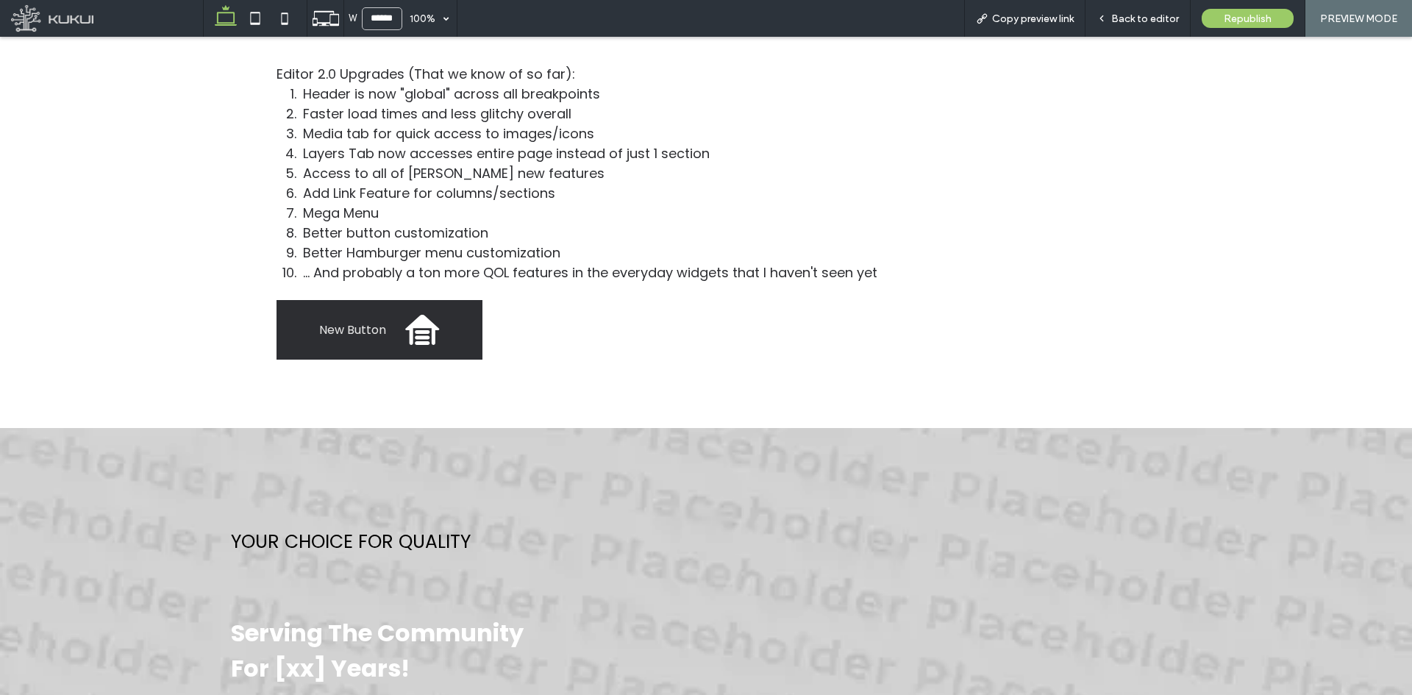
scroll to position [294, 0]
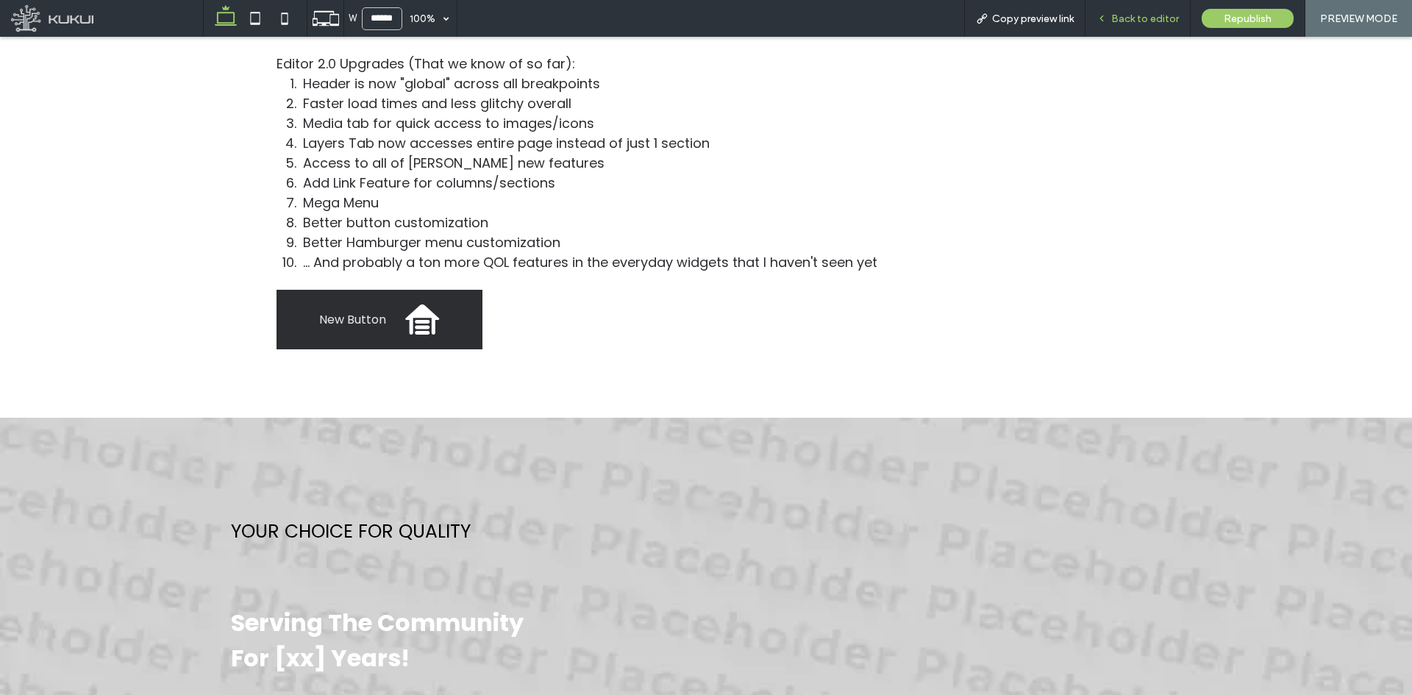
click at [1134, 8] on div "Back to editor" at bounding box center [1137, 18] width 105 height 37
click at [1120, 21] on span "Back to editor" at bounding box center [1145, 18] width 68 height 12
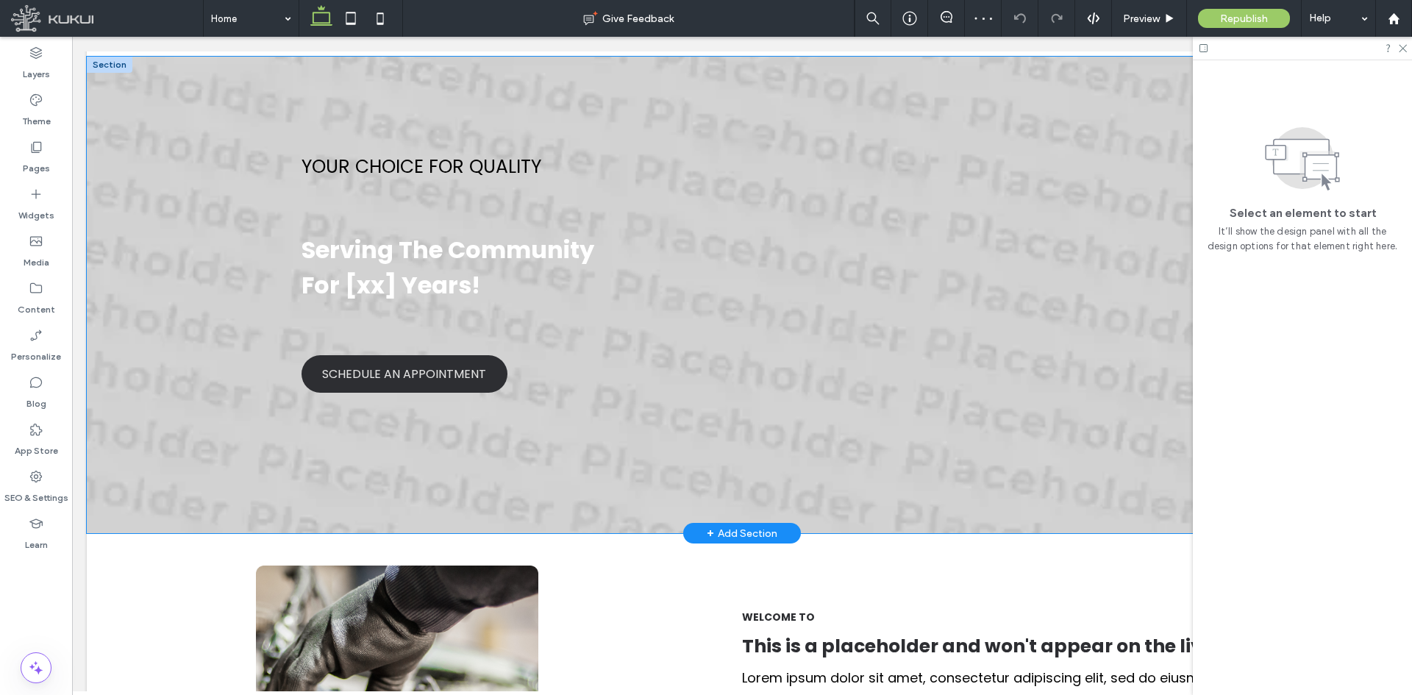
click at [476, 293] on div "YOUR CHOICE FOR QUALITY Serving The Community For [xx] Years! SCHEDULE AN APPOI…" at bounding box center [741, 273] width 881 height 292
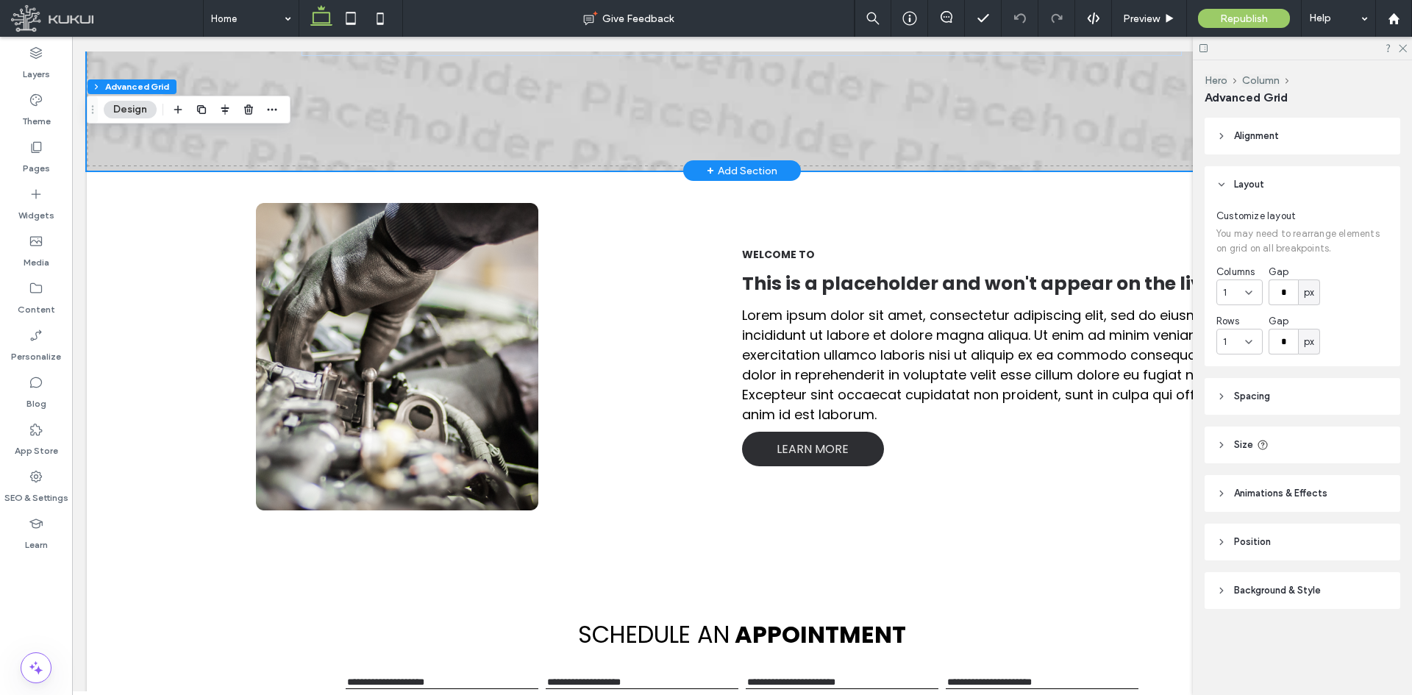
scroll to position [1029, 0]
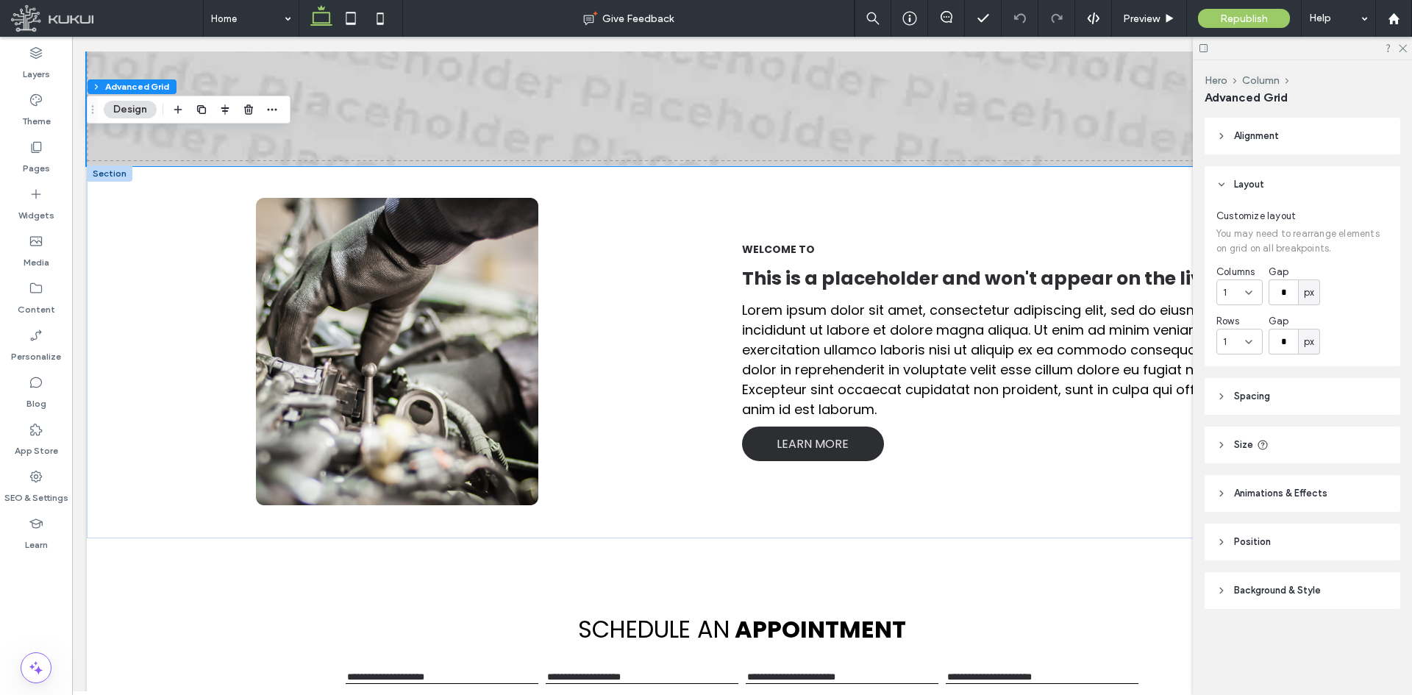
click at [476, 293] on img at bounding box center [397, 351] width 282 height 307
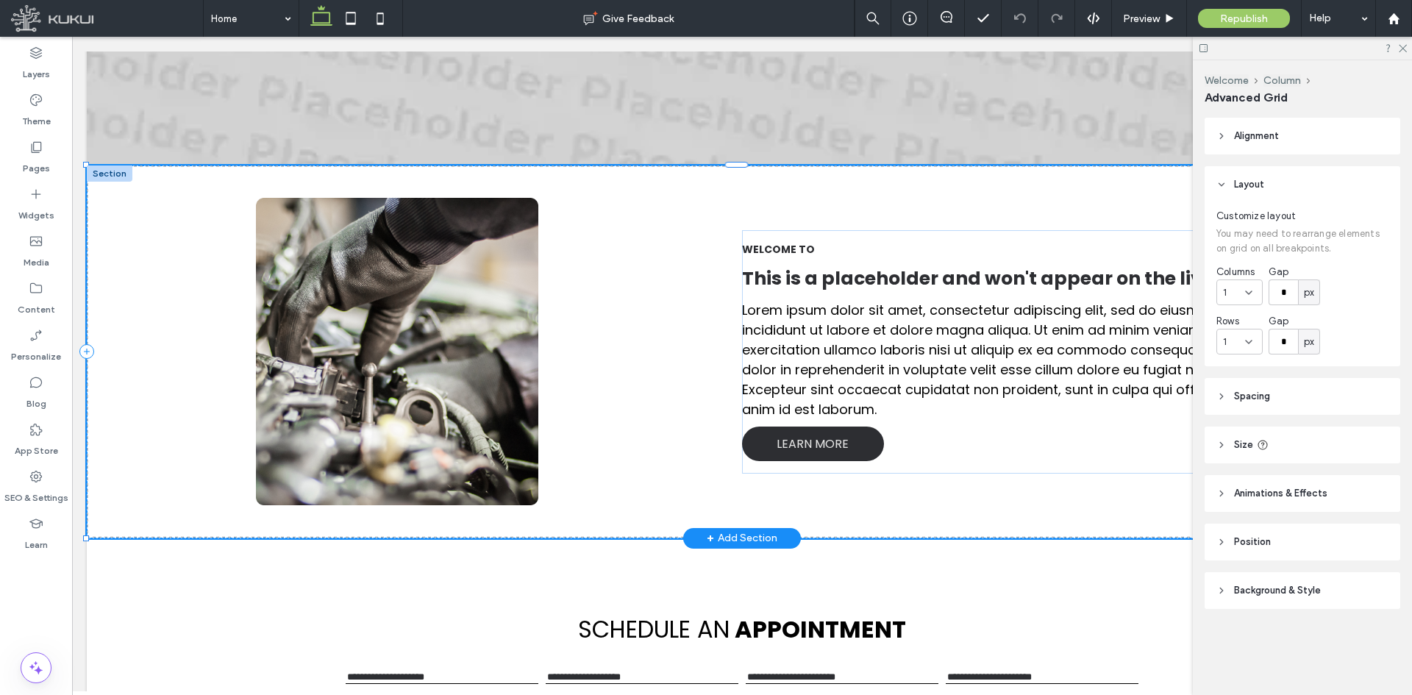
click at [476, 293] on img at bounding box center [397, 351] width 282 height 307
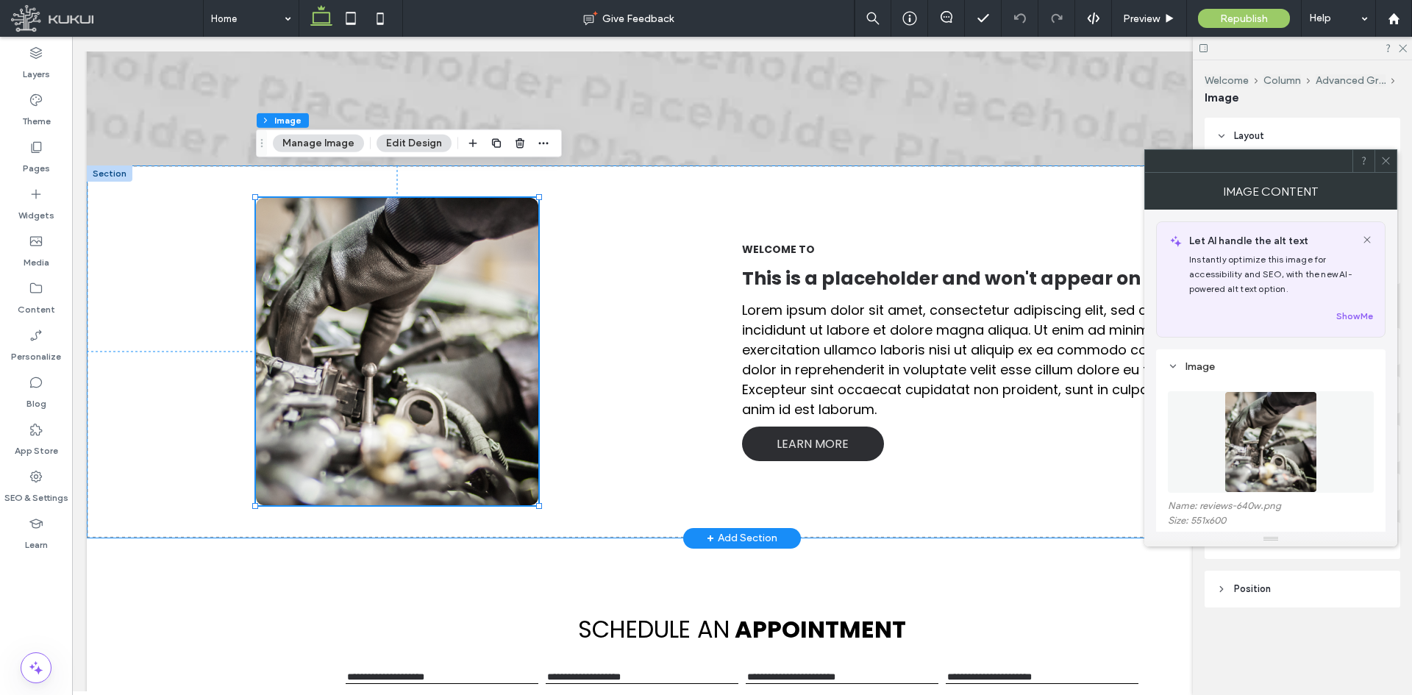
click at [636, 292] on div "WELCOME TO This is a placeholder and won't appear on the live site. Lorem ipsum…" at bounding box center [742, 351] width 1310 height 372
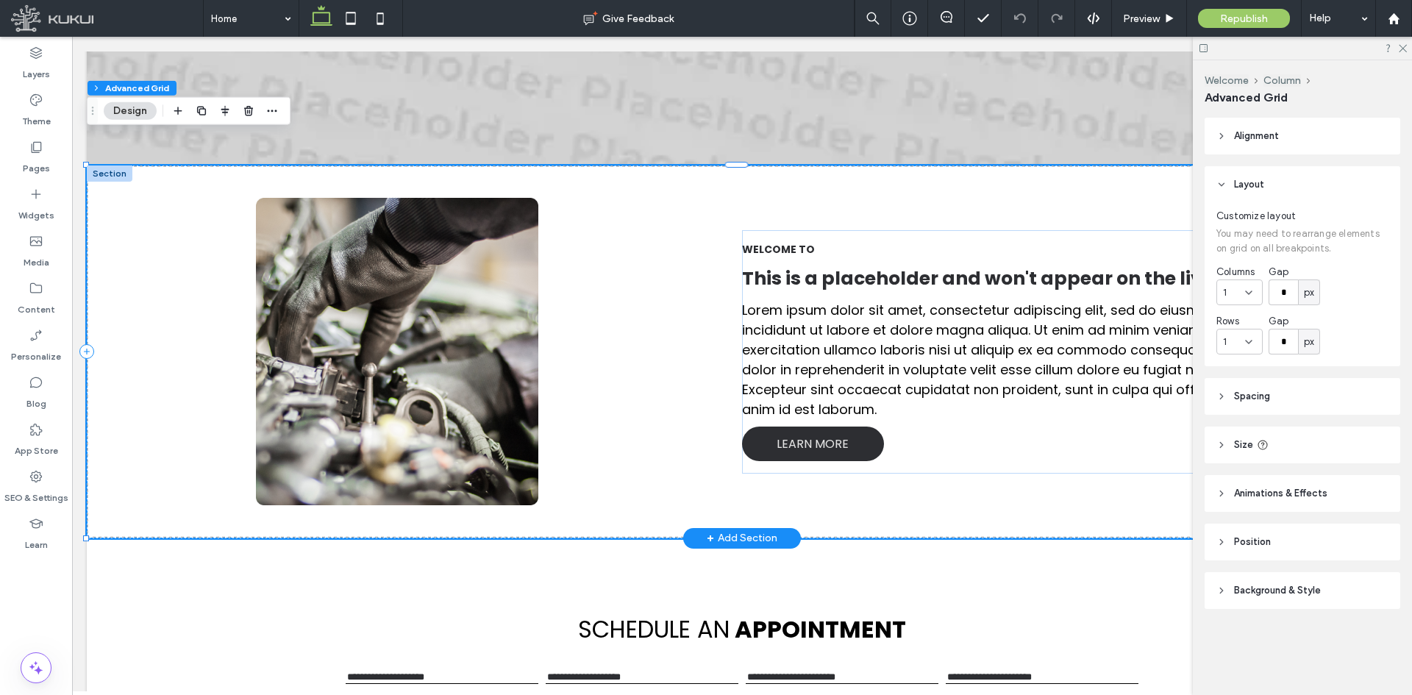
click at [660, 365] on div "WELCOME TO This is a placeholder and won't appear on the live site. Lorem ipsum…" at bounding box center [742, 351] width 1310 height 372
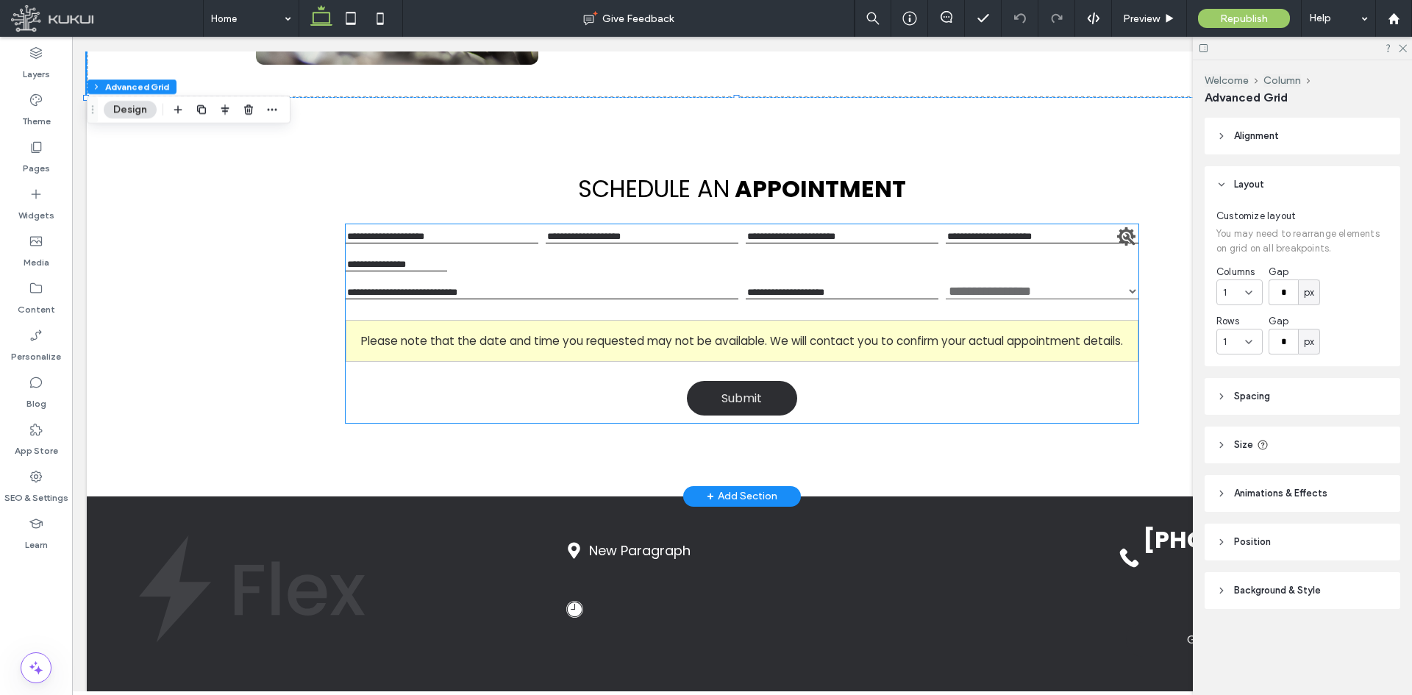
click at [623, 323] on div "Please note that the date and time you requested may not be available. We will …" at bounding box center [742, 341] width 793 height 42
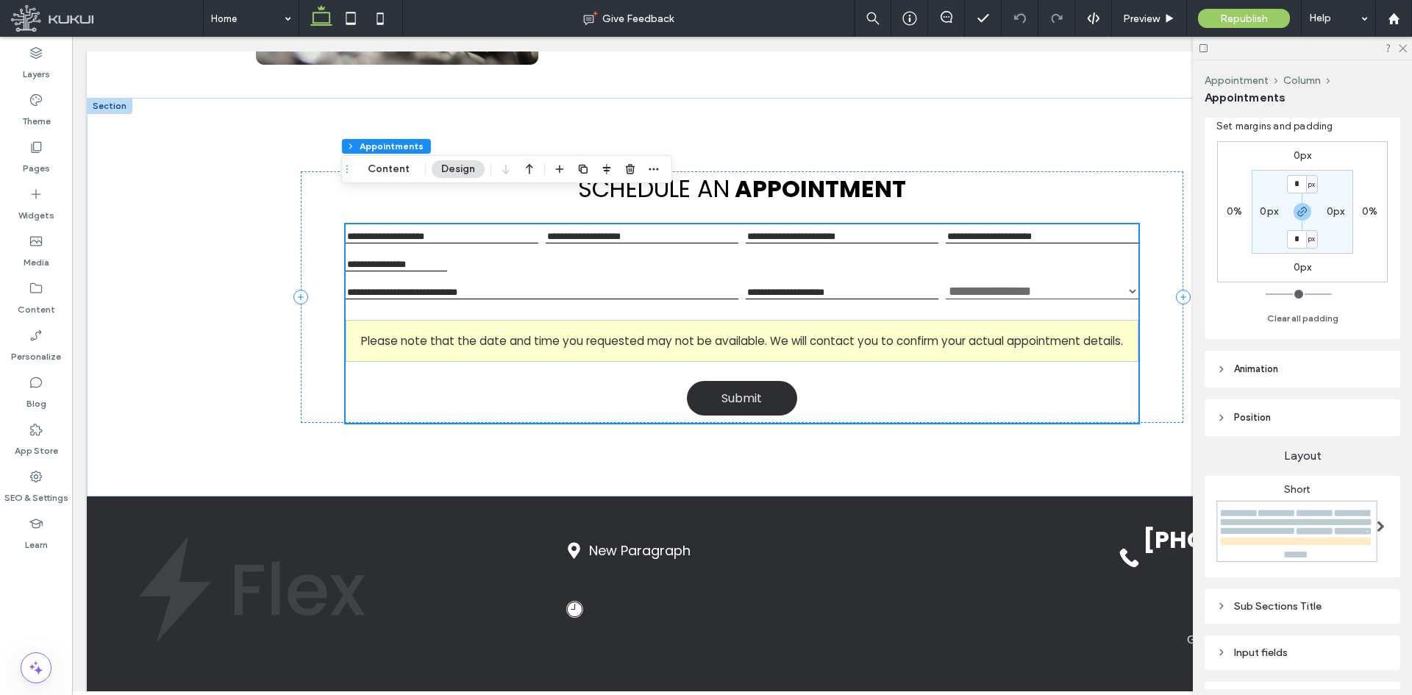
scroll to position [315, 0]
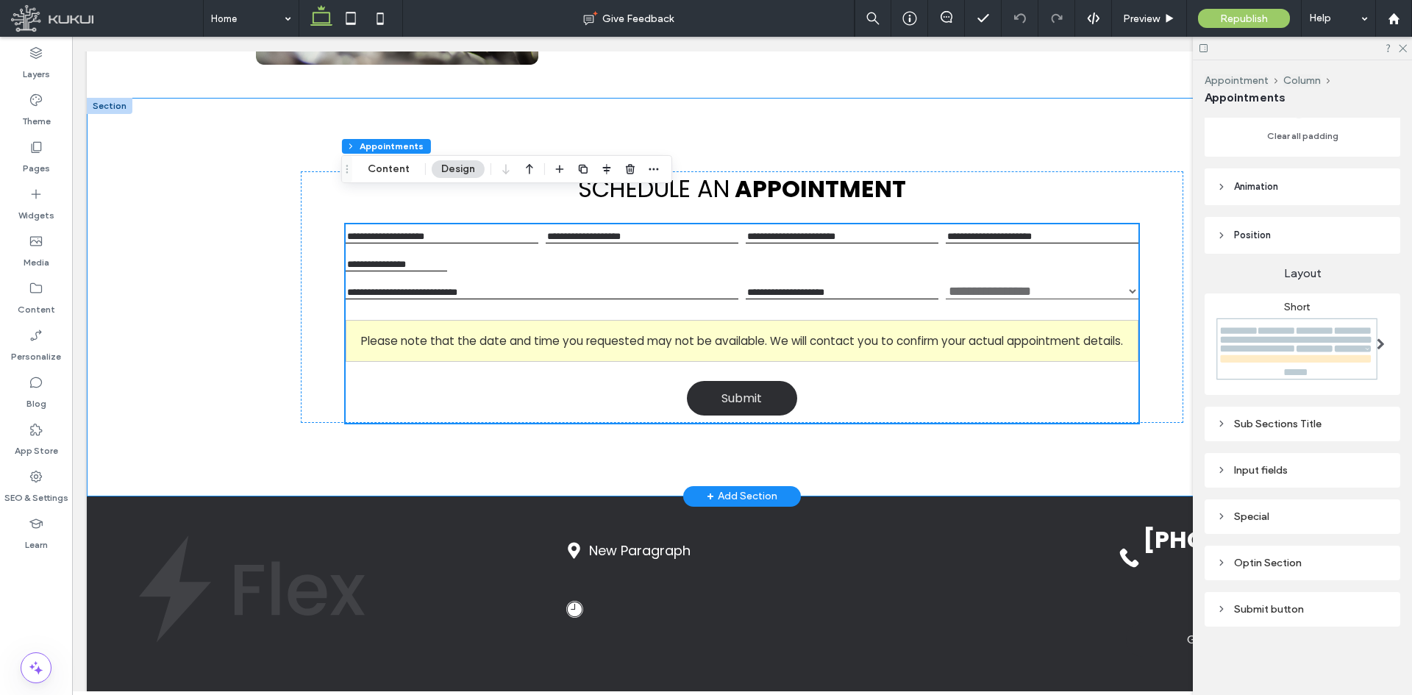
click at [553, 448] on div "**********" at bounding box center [742, 297] width 882 height 398
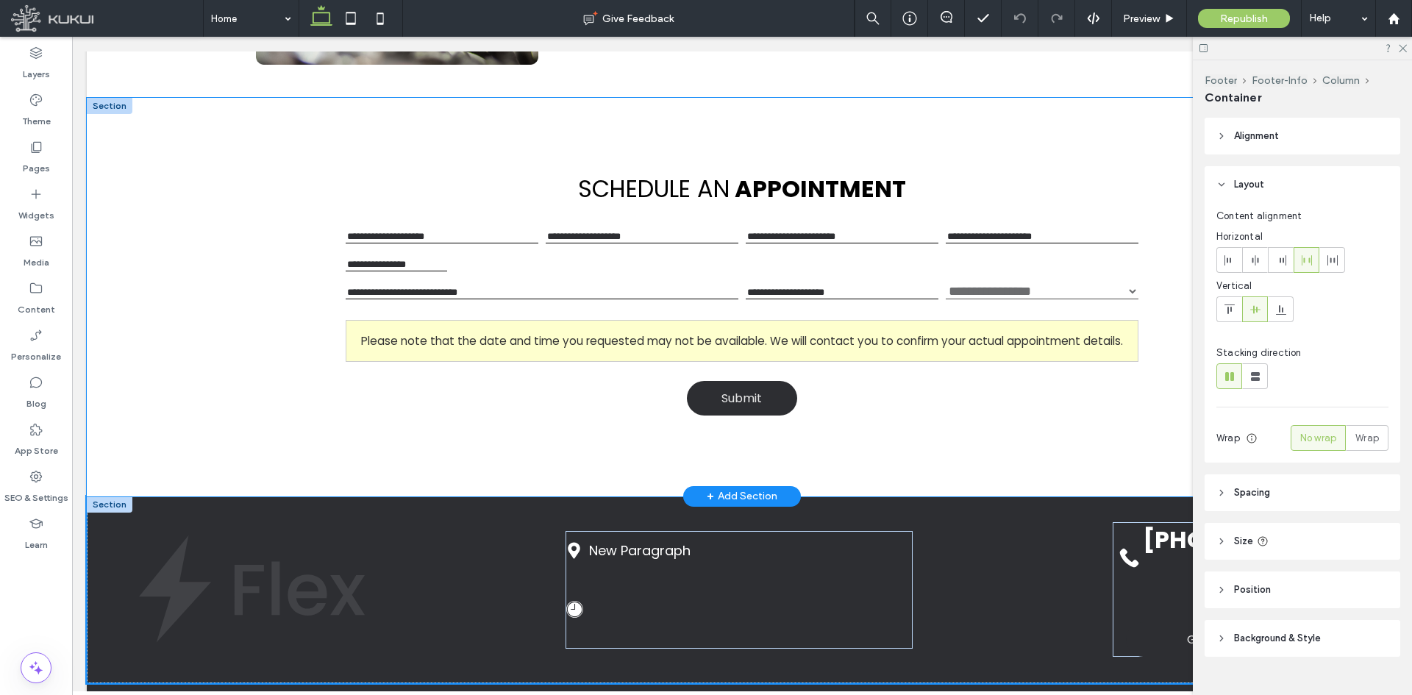
type input "**"
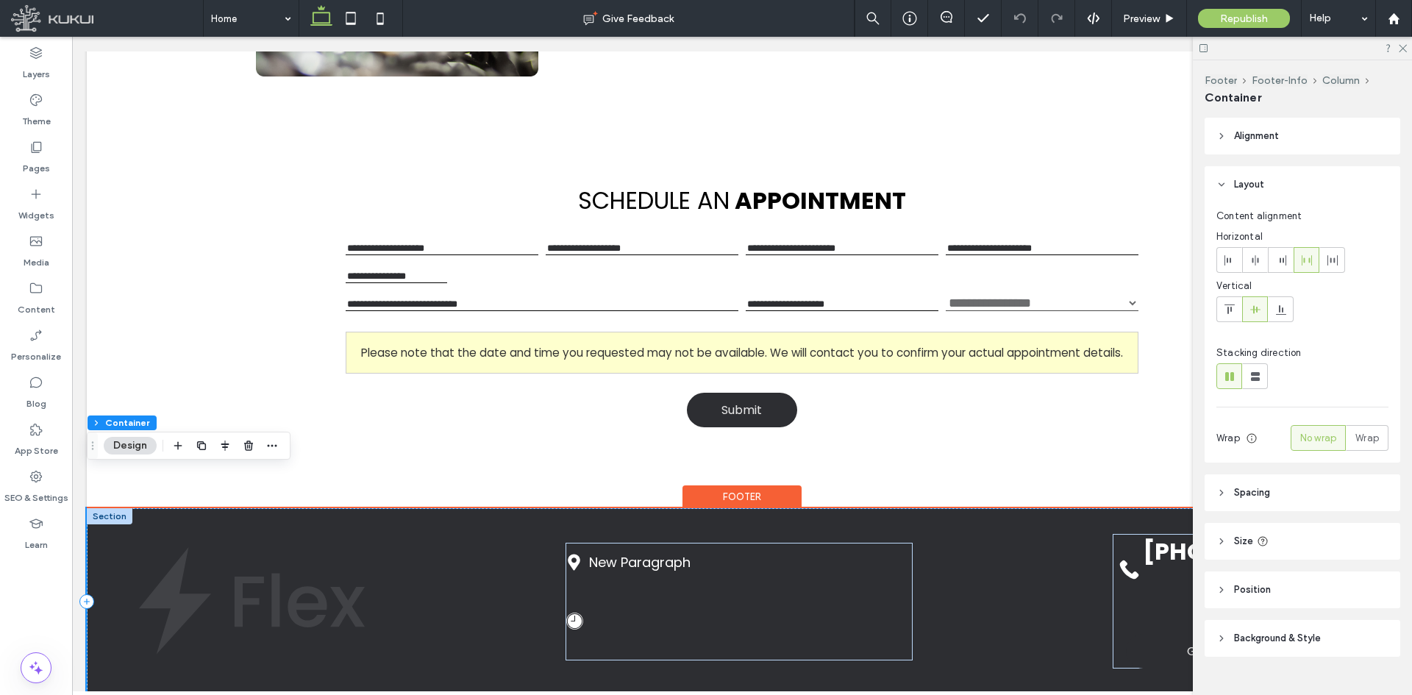
scroll to position [1470, 0]
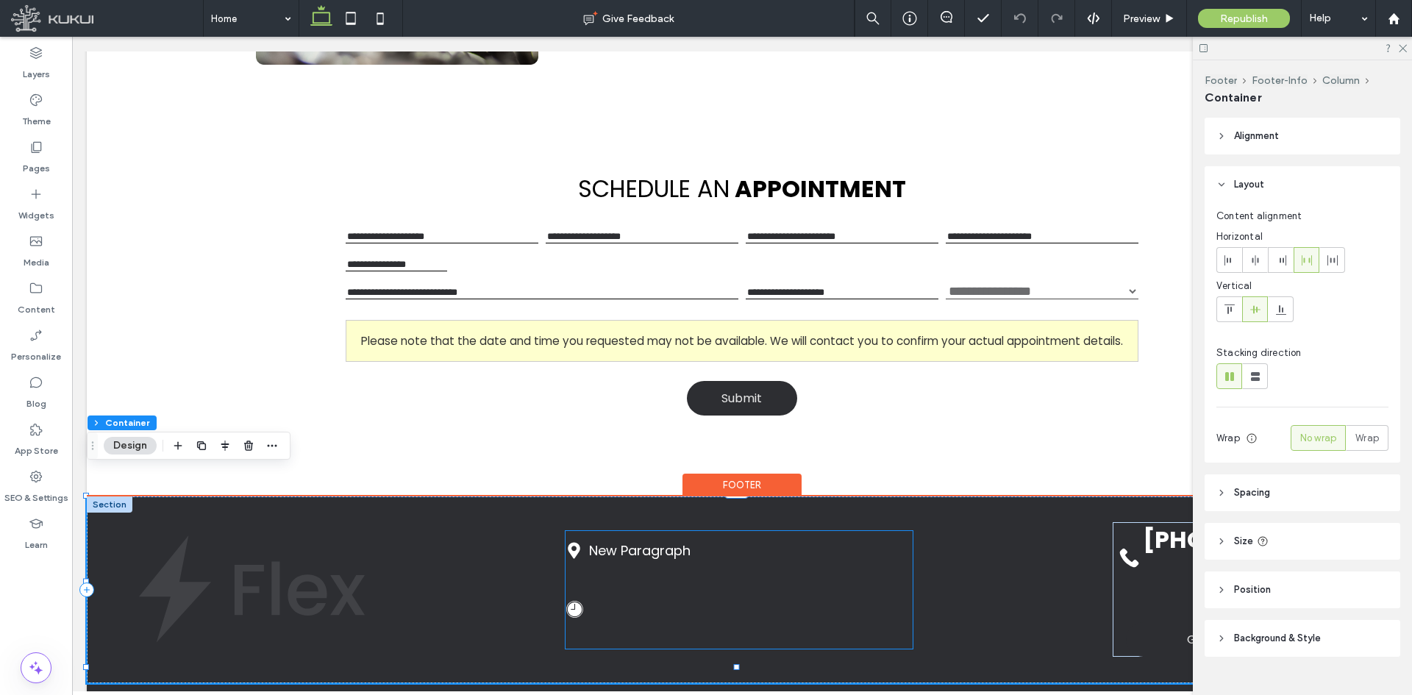
click at [655, 578] on div "Loading ... Missing business hours data / Error occurred while getting the data." at bounding box center [751, 609] width 322 height 62
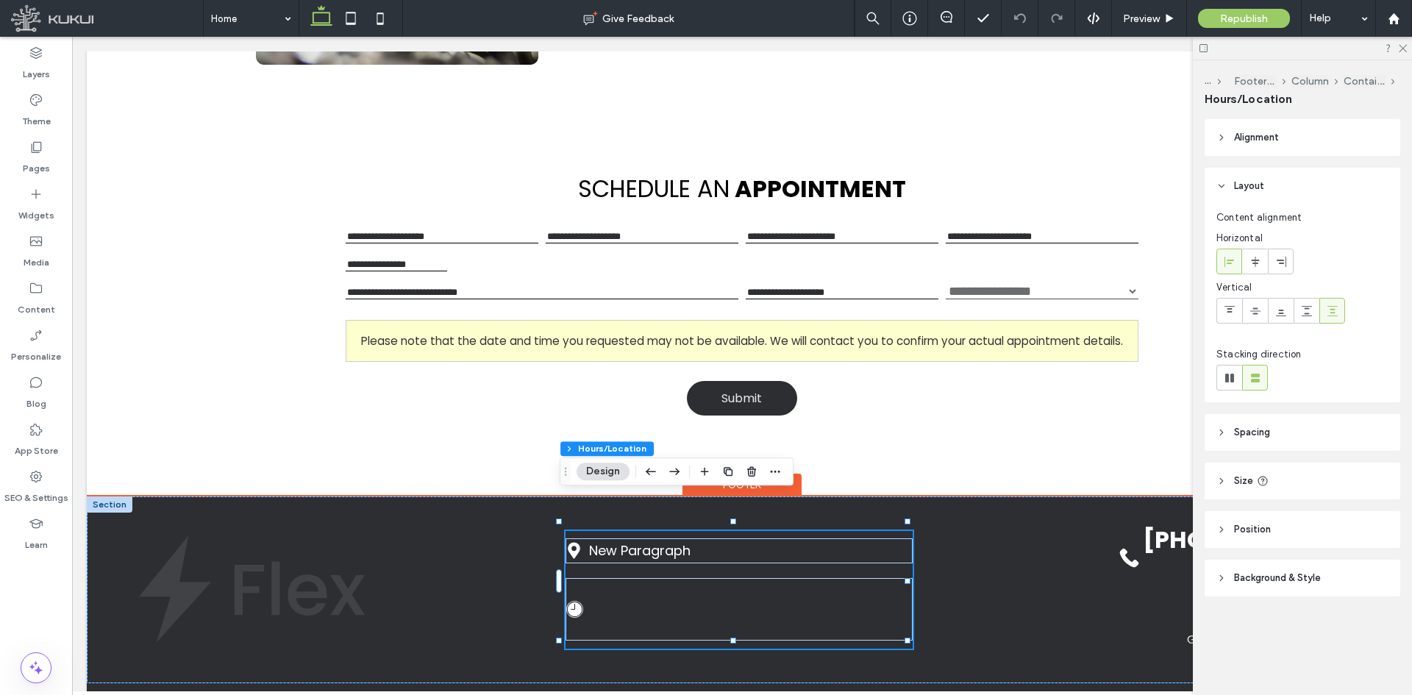
type input "**"
click at [655, 578] on div "Loading ... Missing business hours data / Error occurred while getting the data." at bounding box center [751, 609] width 322 height 62
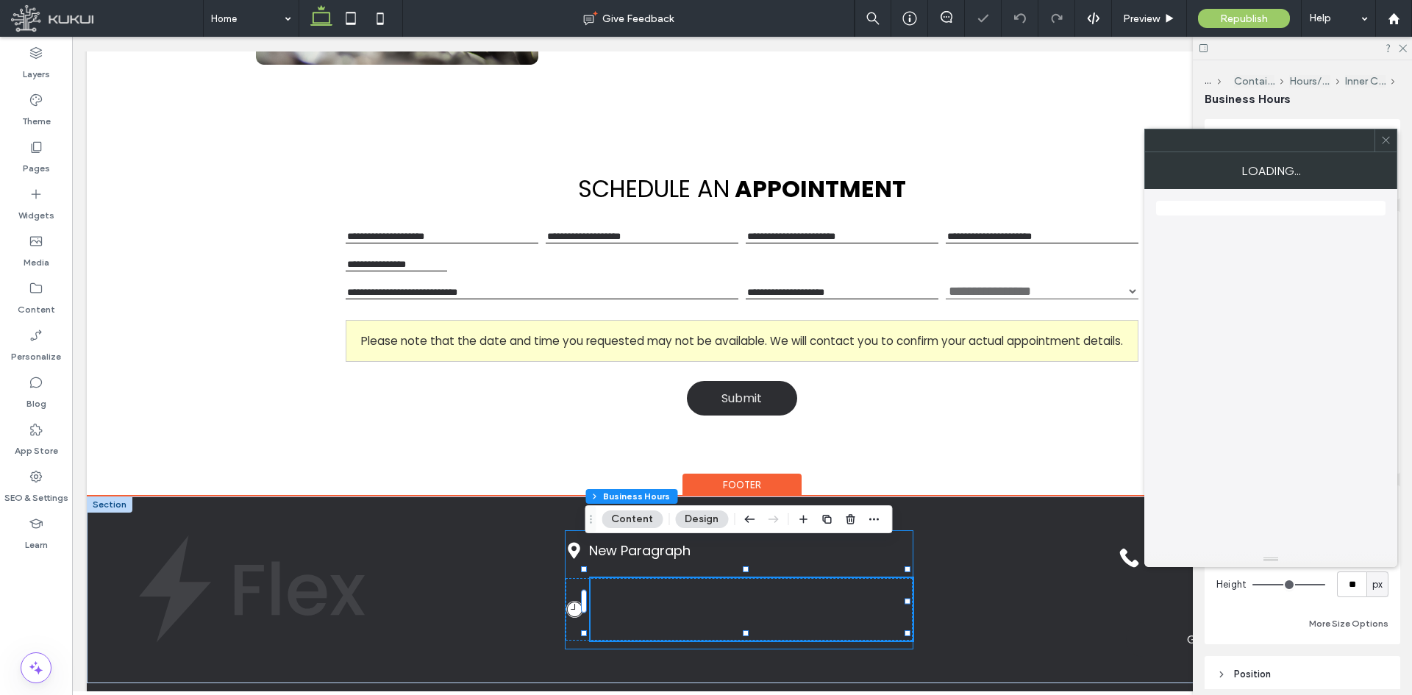
click at [623, 578] on div "Loading ... Missing business hours data / Error occurred while getting the data." at bounding box center [751, 609] width 322 height 62
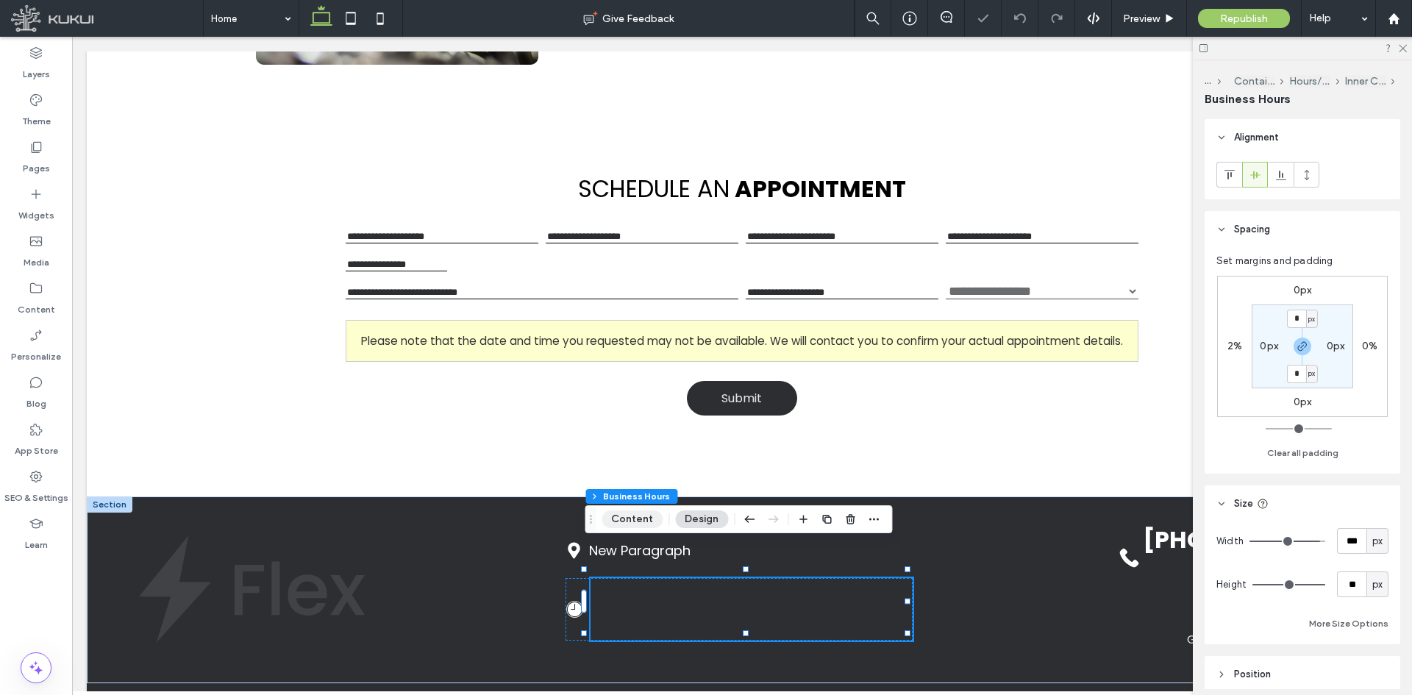
click at [637, 520] on button "Content" at bounding box center [631, 519] width 61 height 18
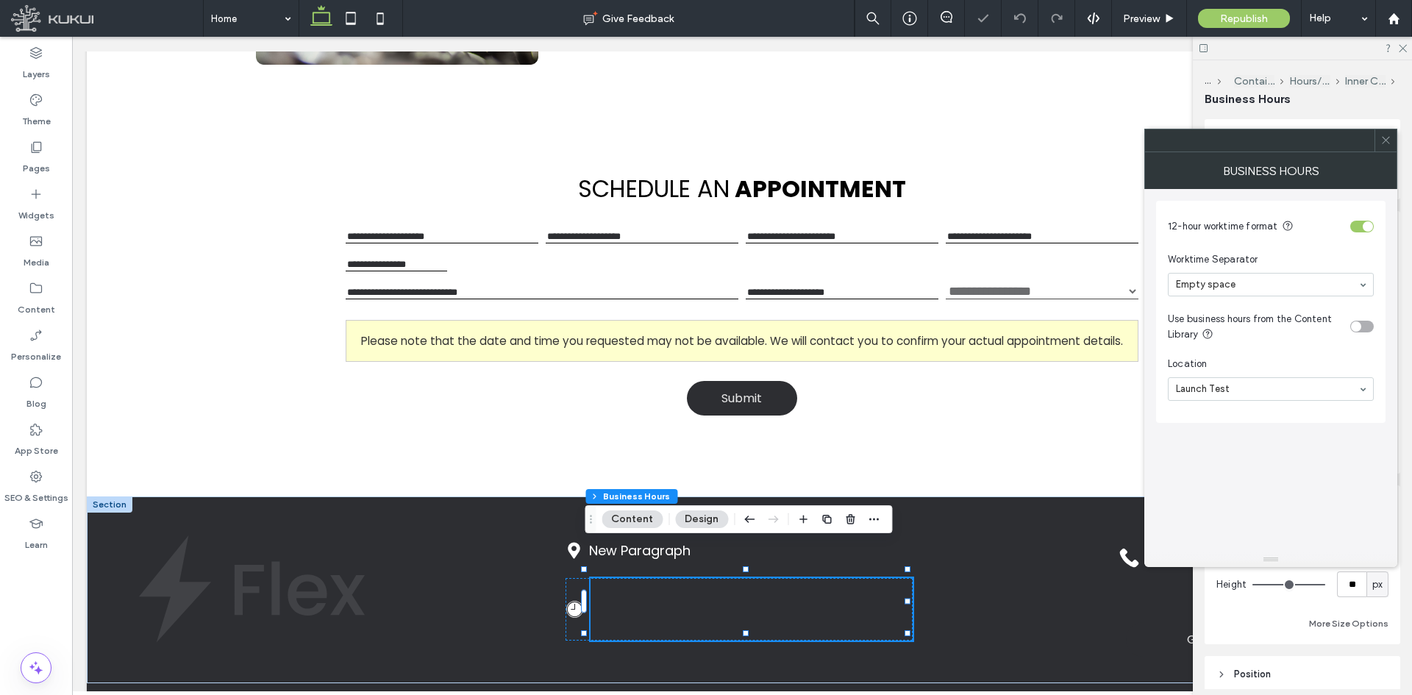
drag, startPoint x: 1244, startPoint y: 412, endPoint x: 1357, endPoint y: 293, distance: 164.3
click at [1387, 141] on use at bounding box center [1384, 140] width 7 height 7
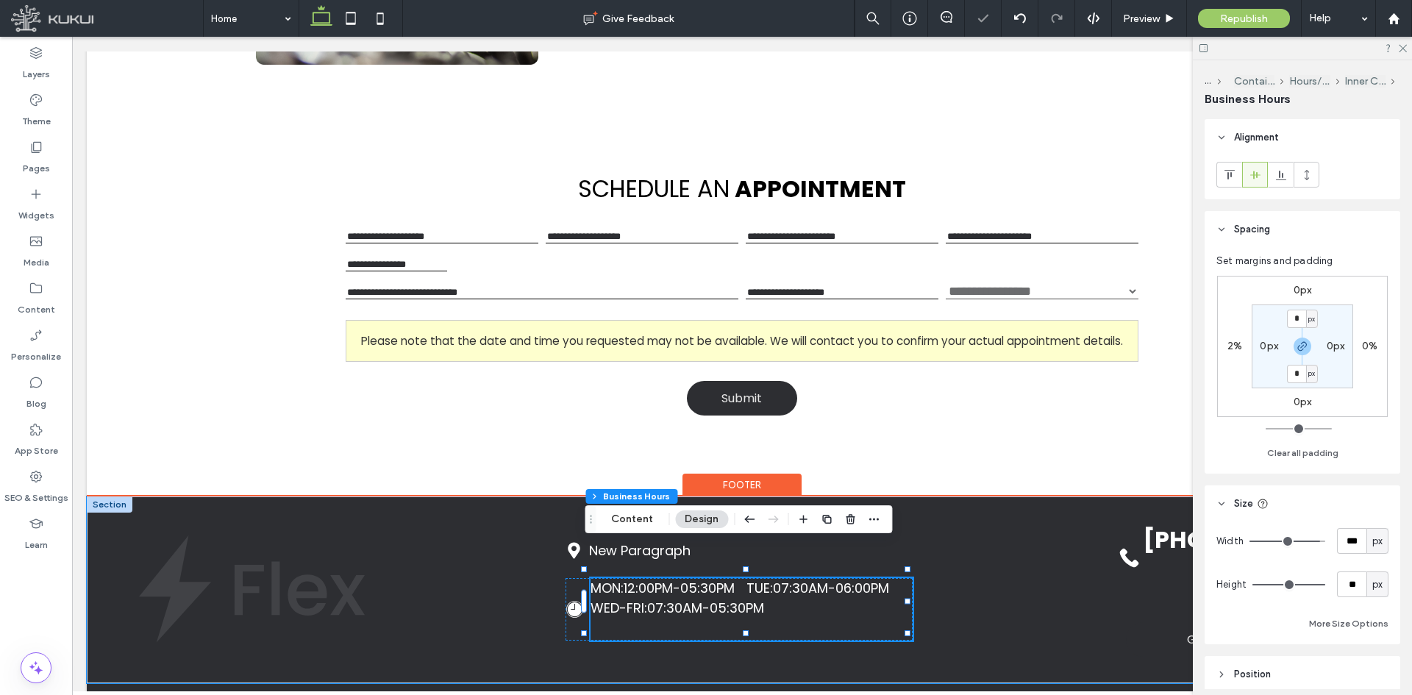
click at [472, 557] on div "New Paragraph Loading ... Missing business hours data / Error occurred while ge…" at bounding box center [742, 589] width 1310 height 187
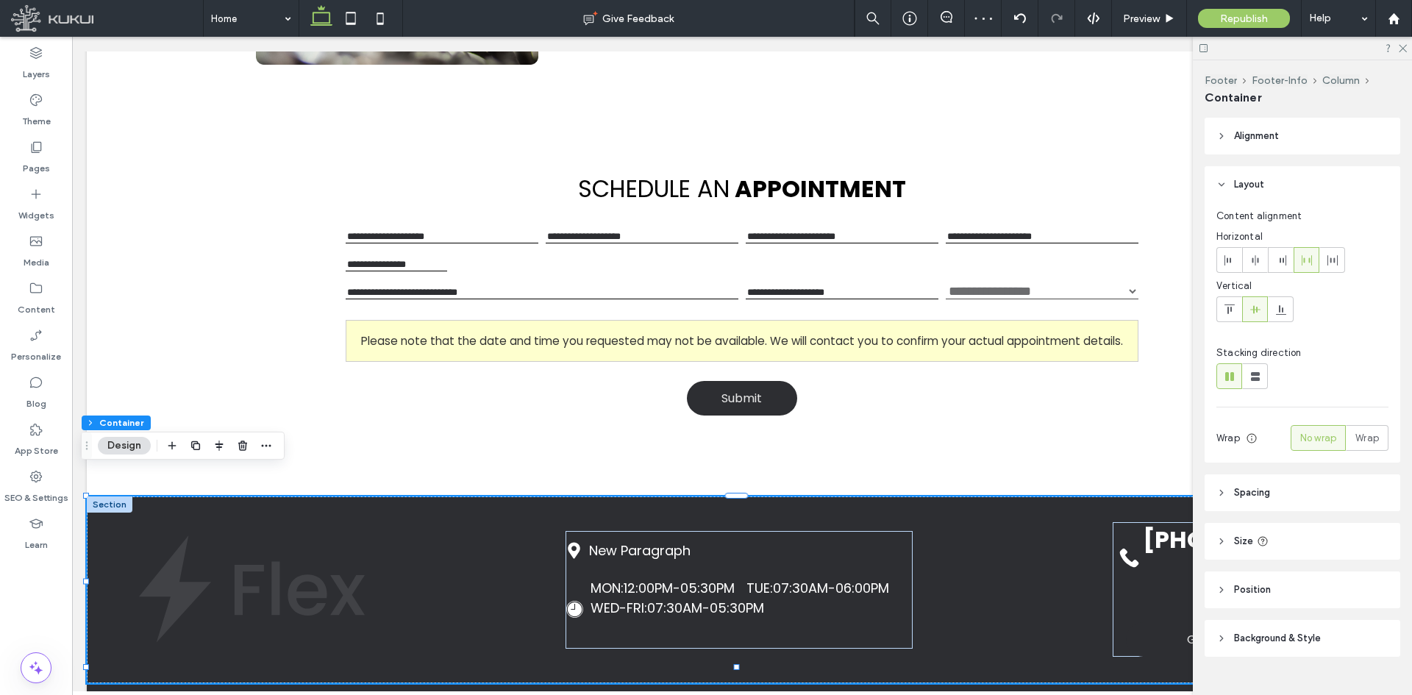
scroll to position [0, 219]
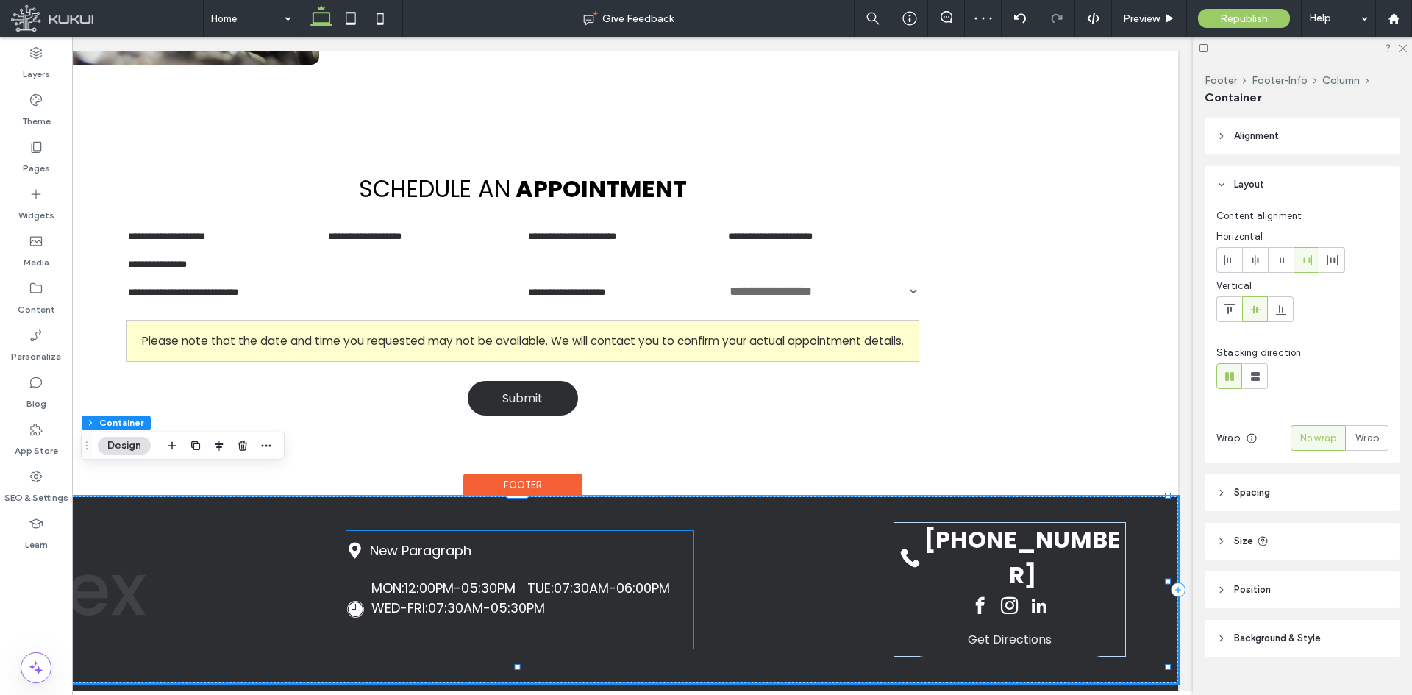
click at [598, 596] on div "Loading ... Missing business hours data / Error occurred while getting the data…" at bounding box center [532, 609] width 322 height 62
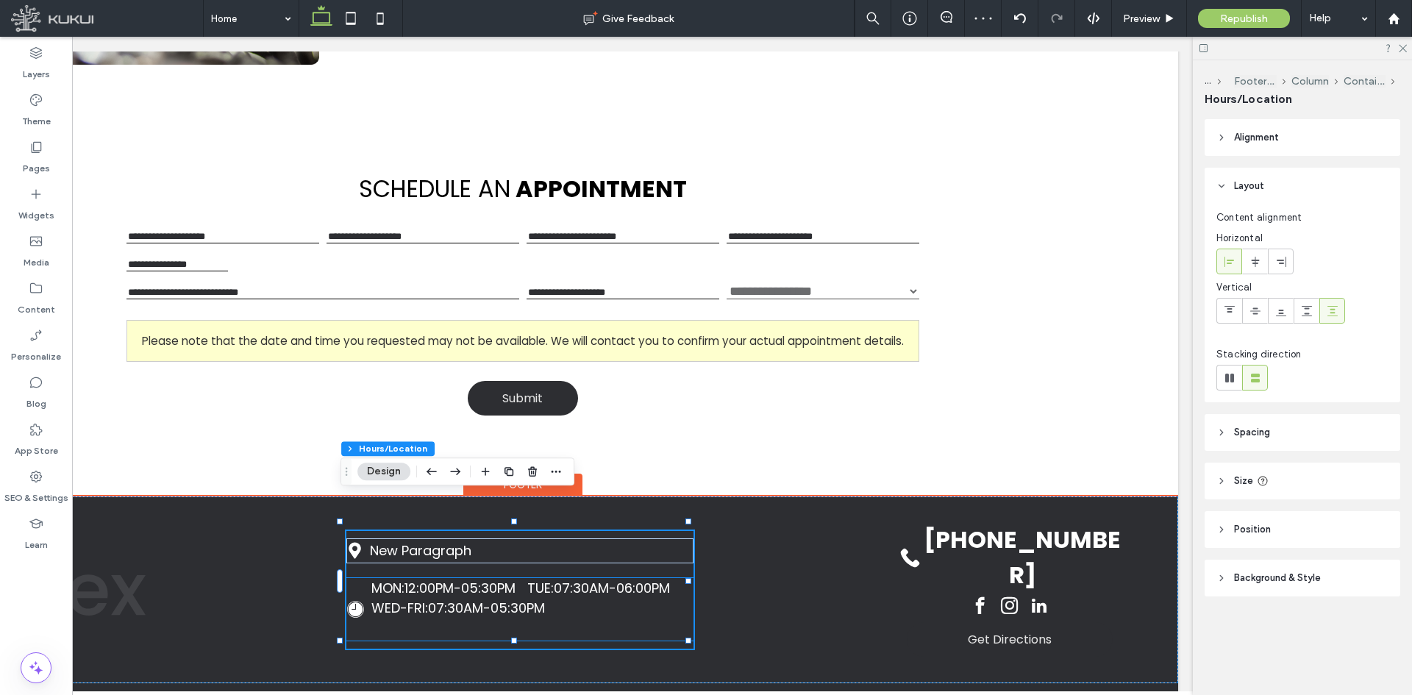
click at [434, 579] on span "12:00PM-05:30PM" at bounding box center [459, 588] width 111 height 18
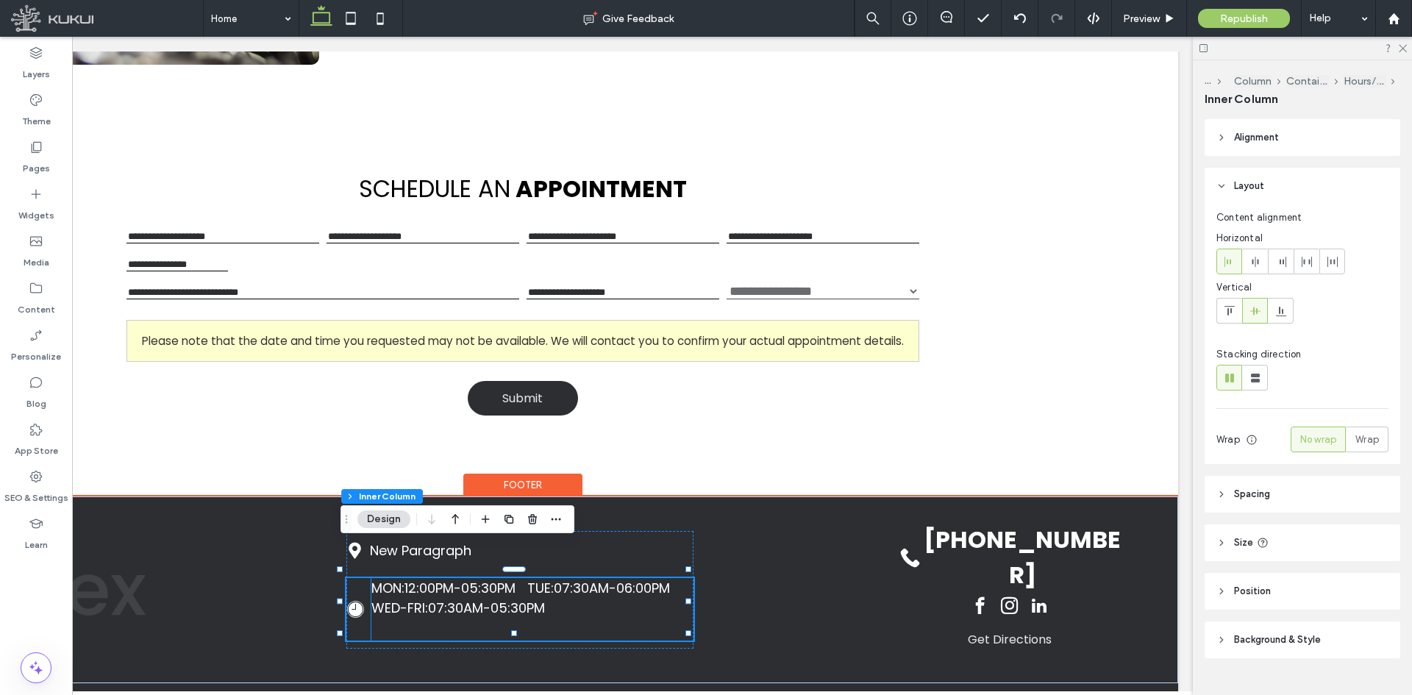
click at [393, 585] on div "Loading ... Missing business hours data / Error occurred while getting the data…" at bounding box center [532, 609] width 322 height 62
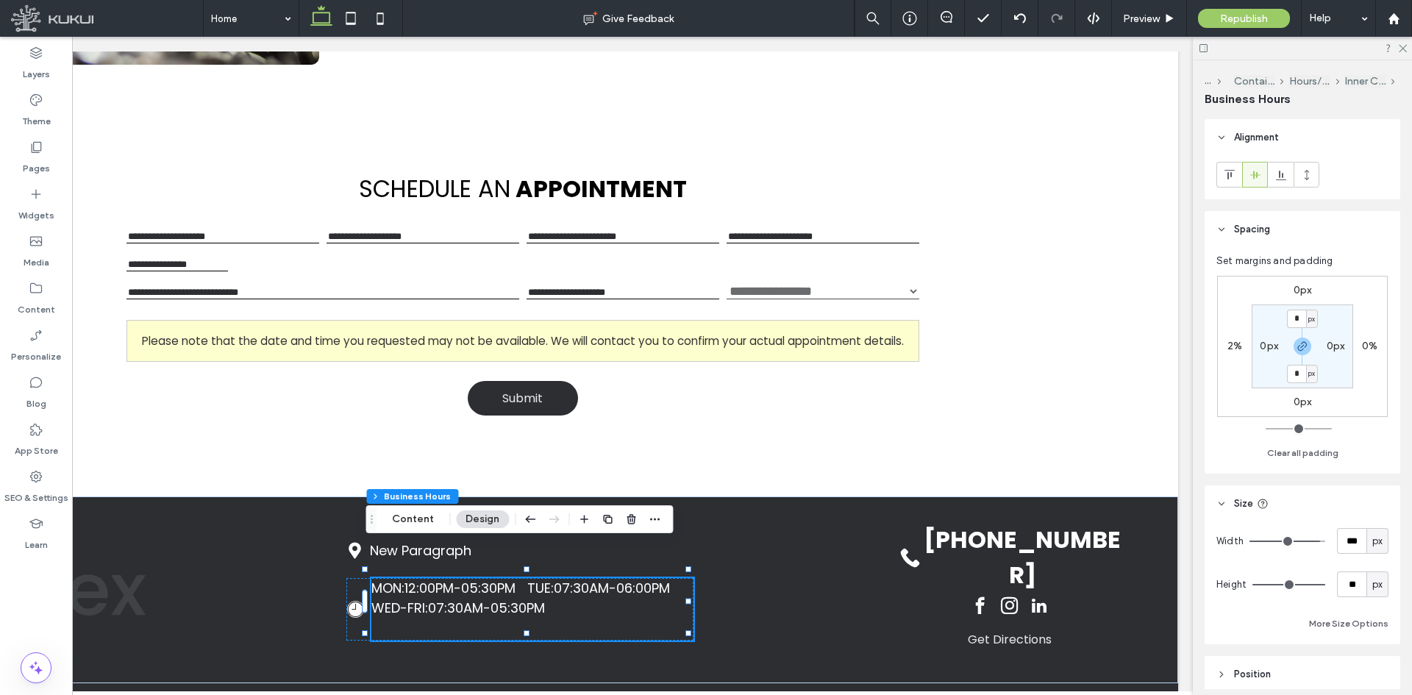
click at [1372, 572] on div "px" at bounding box center [1377, 584] width 22 height 26
click at [1375, 557] on div "A" at bounding box center [1369, 559] width 21 height 26
type input "*"
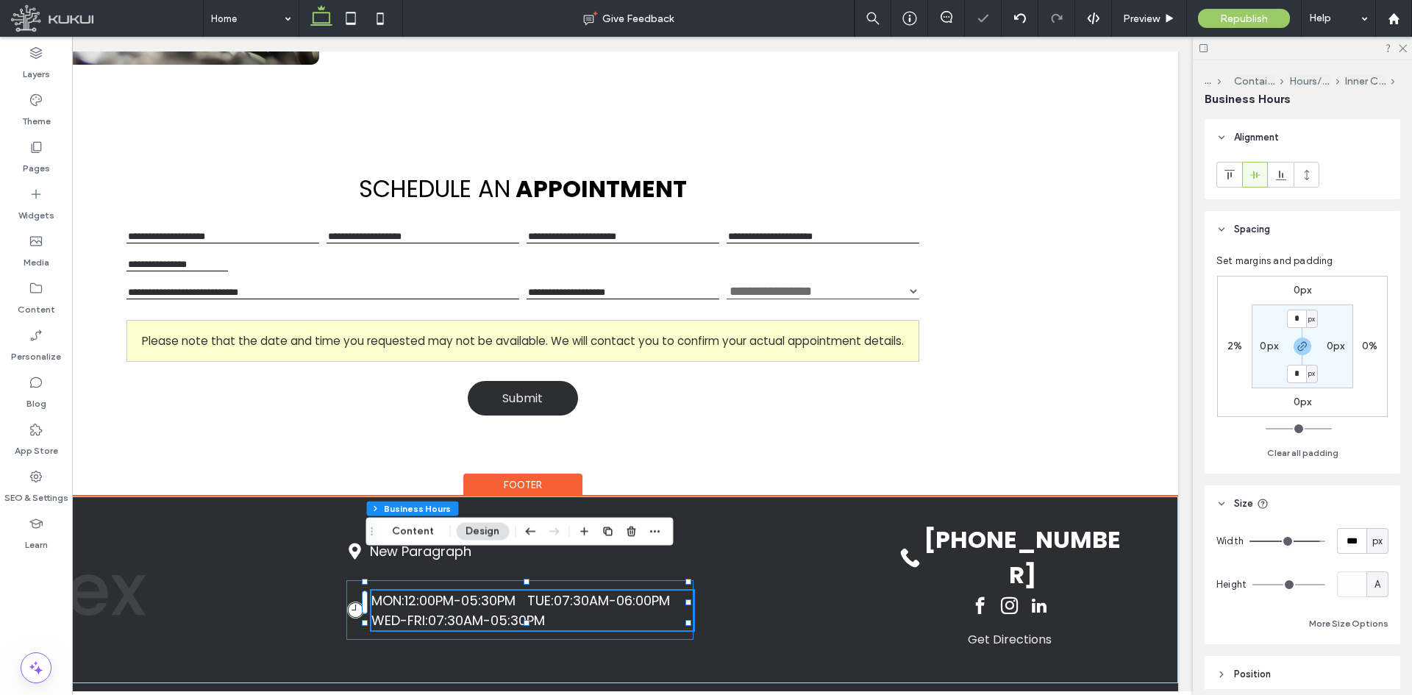
click at [355, 591] on div "Loading ... Missing business hours data / Error occurred while getting the data…" at bounding box center [519, 610] width 347 height 60
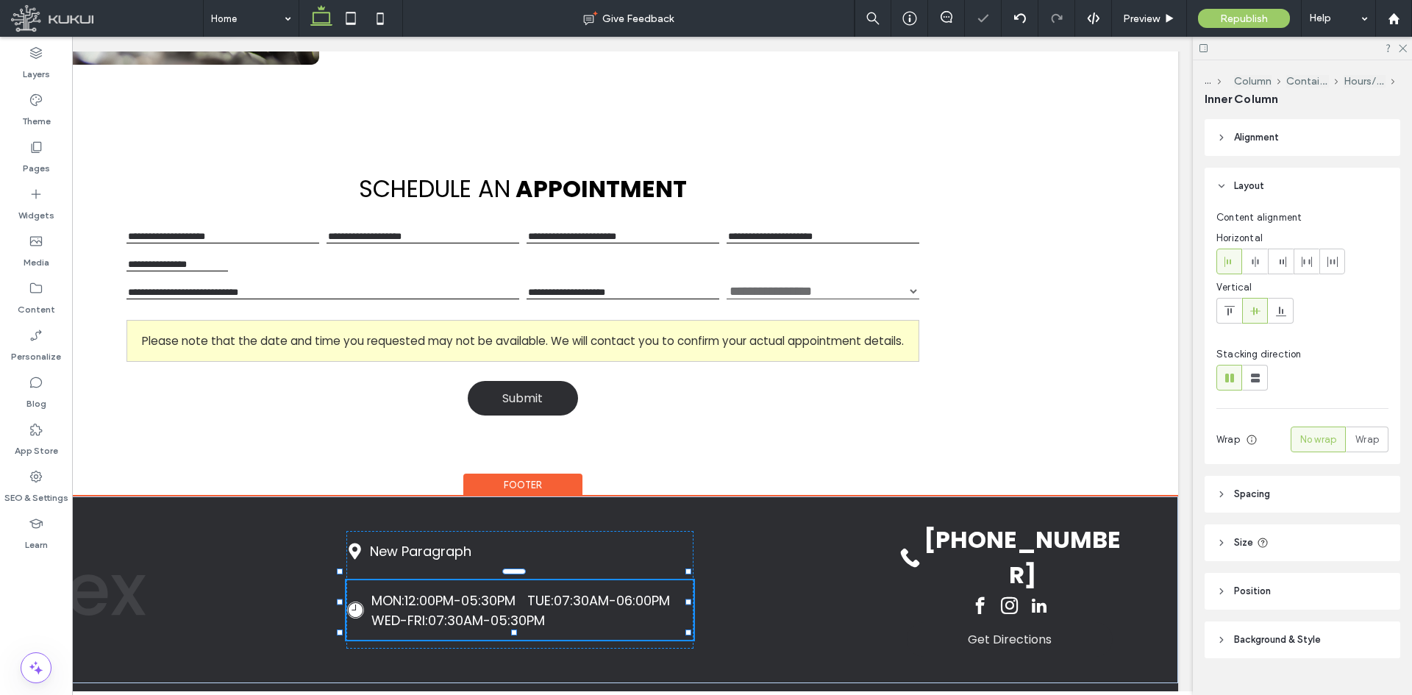
type input "**"
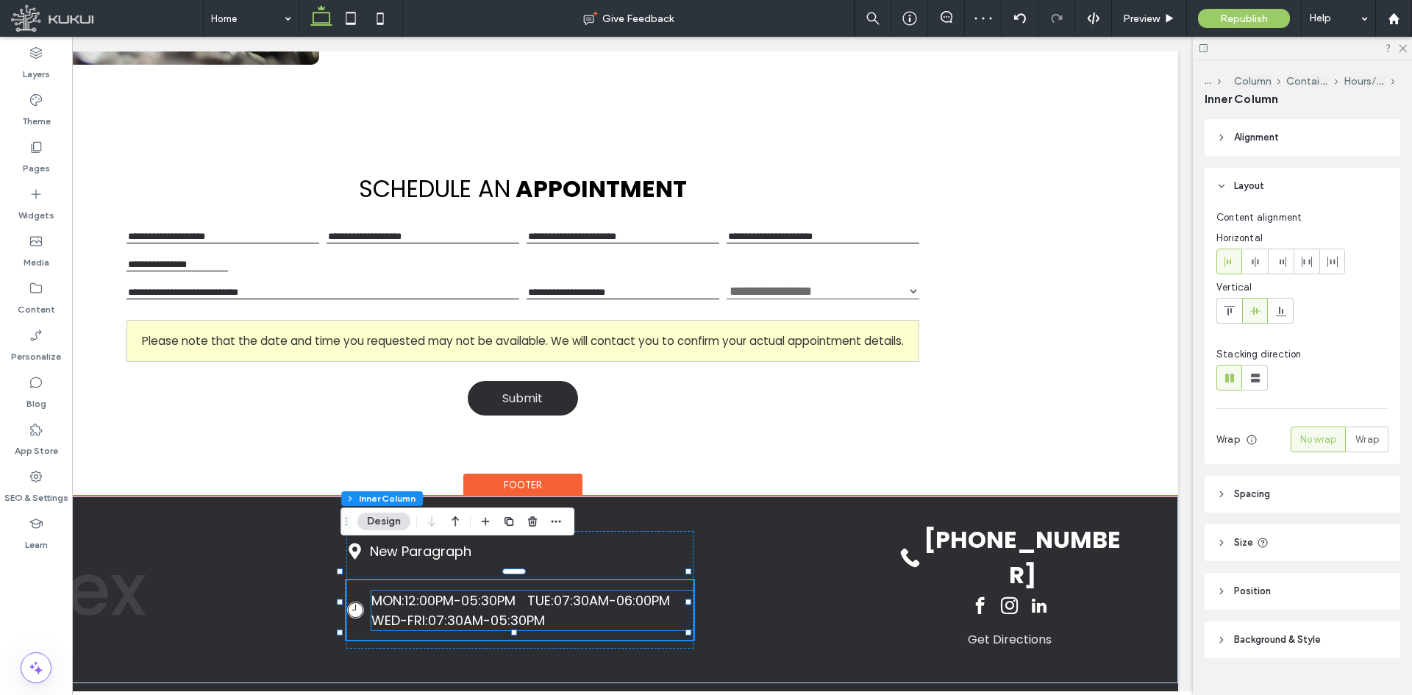
click at [607, 590] on div "MON: 12:00PM-05:30PM TUE: 07:30AM-06:00PM WED-FRI: 07:30AM-05:30PM" at bounding box center [532, 610] width 322 height 40
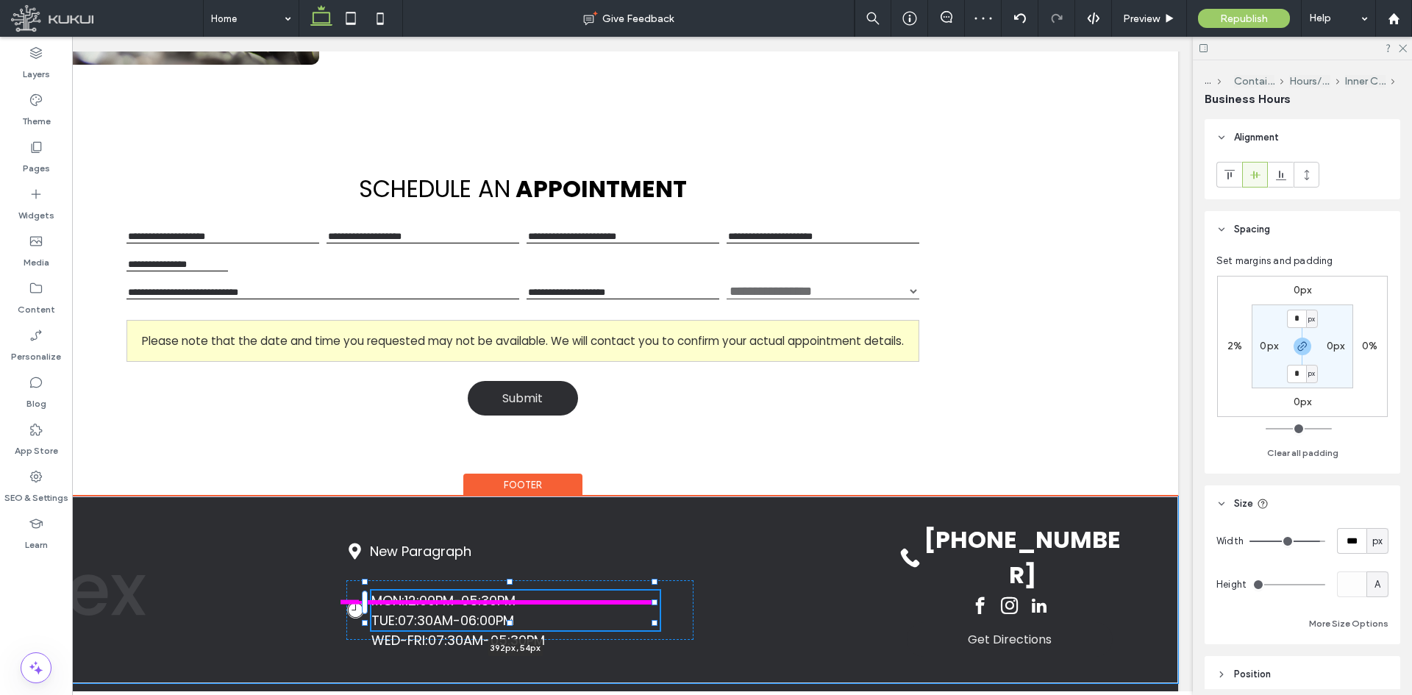
drag, startPoint x: 690, startPoint y: 576, endPoint x: 656, endPoint y: 579, distance: 33.9
click at [656, 579] on div "New Paragraph Loading ... Missing business hours data / Error occurred while ge…" at bounding box center [523, 589] width 1310 height 187
type input "***"
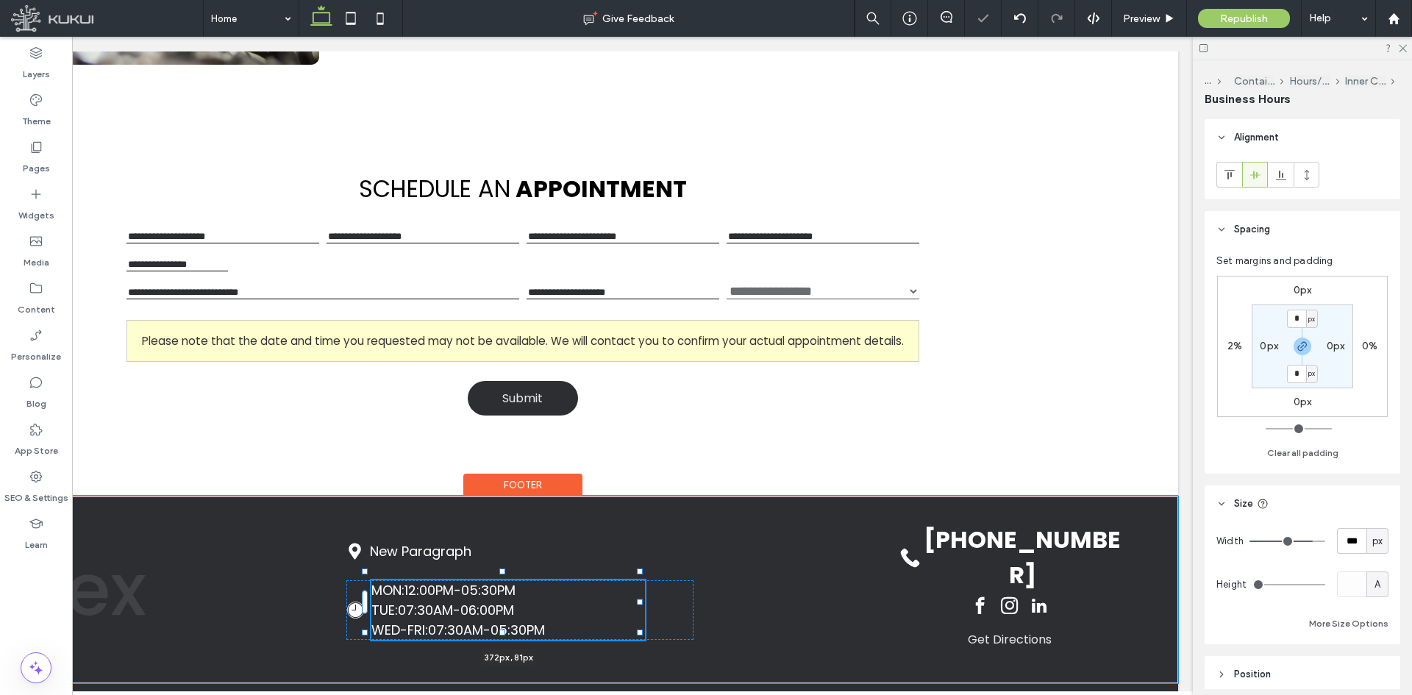
drag, startPoint x: 656, startPoint y: 574, endPoint x: 632, endPoint y: 579, distance: 24.7
click at [632, 579] on div "New Paragraph Loading ... Missing business hours data / Error occurred while ge…" at bounding box center [523, 589] width 1310 height 187
type input "***"
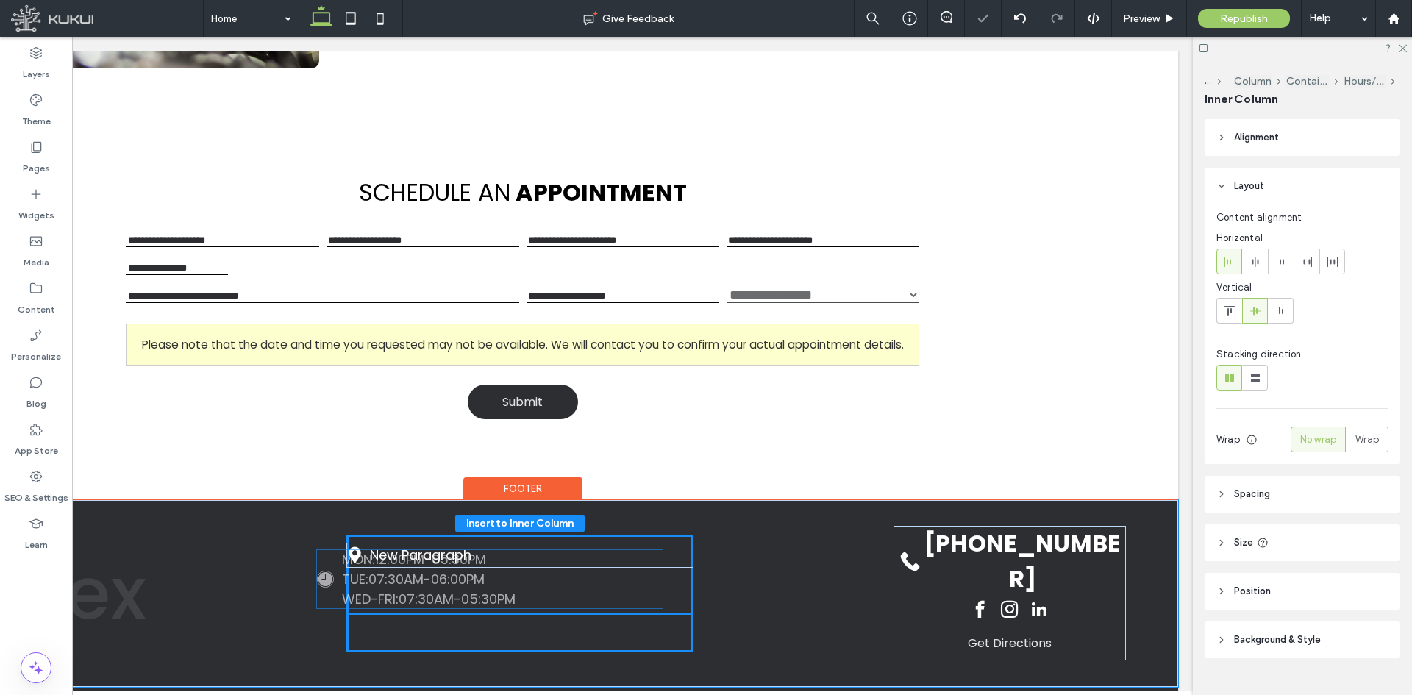
drag, startPoint x: 634, startPoint y: 576, endPoint x: 609, endPoint y: 580, distance: 25.3
type input "**"
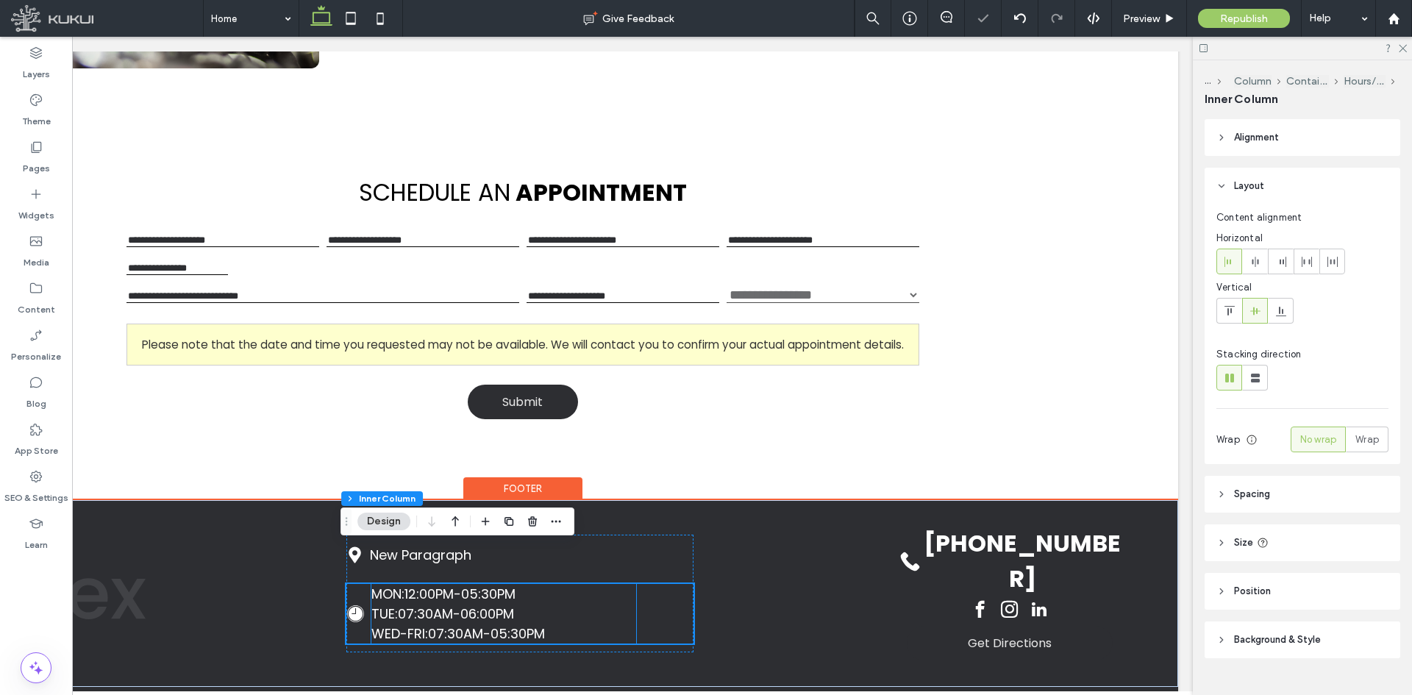
scroll to position [1470, 0]
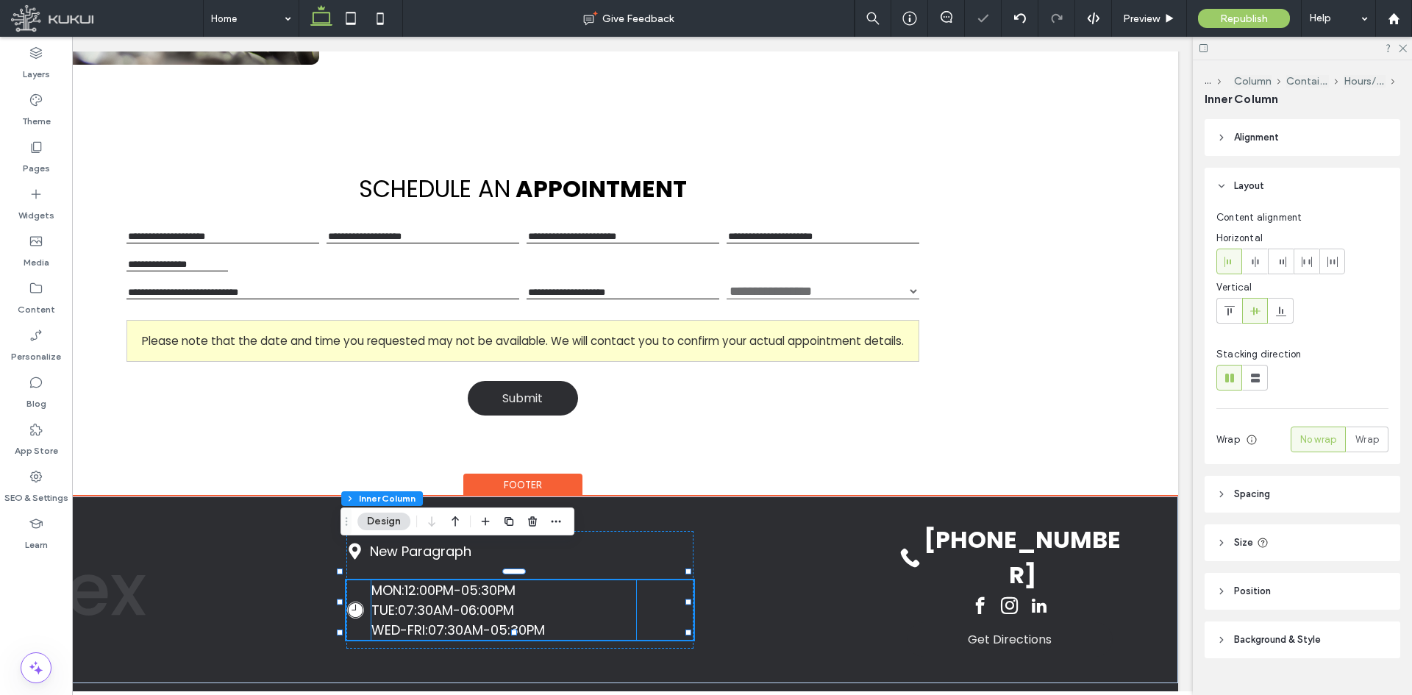
click at [609, 580] on div "MON: 12:00PM-05:30PM TUE: 07:30AM-06:00PM WED-FRI: 07:30AM-05:30PM" at bounding box center [503, 610] width 265 height 60
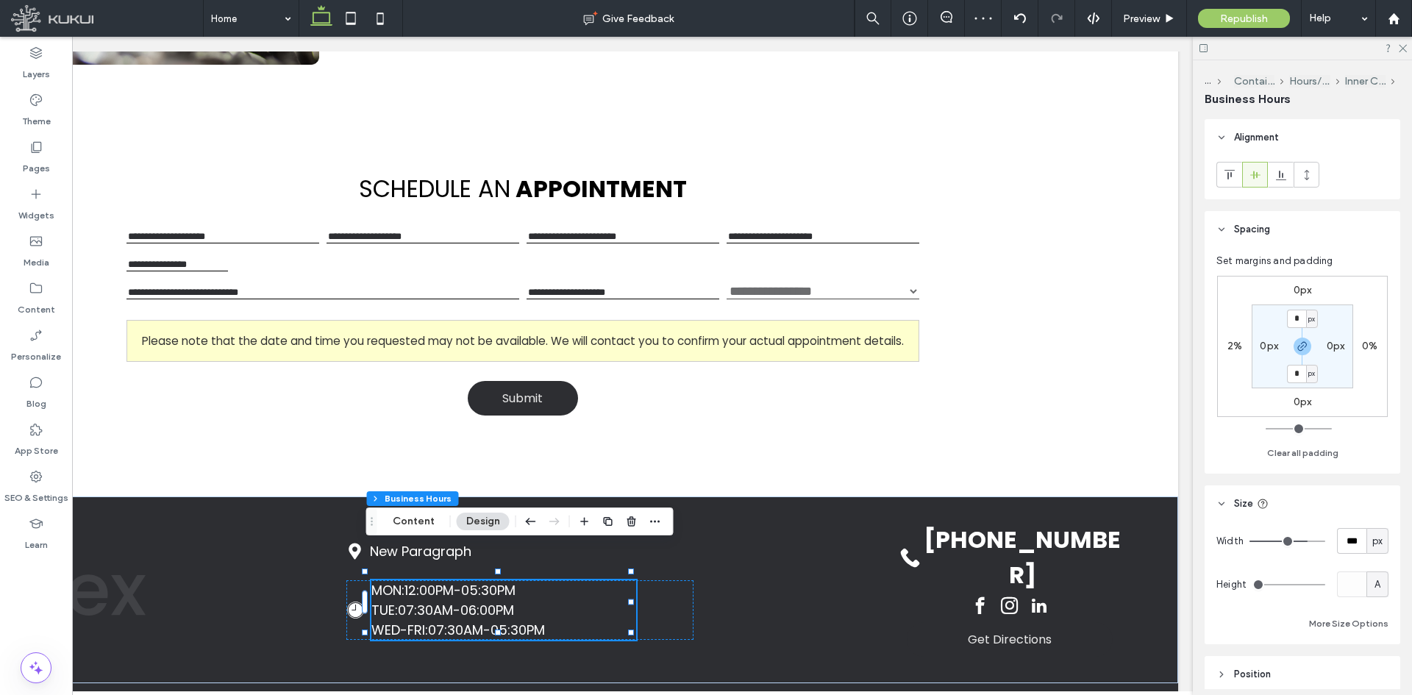
type input "***"
drag, startPoint x: 1373, startPoint y: 534, endPoint x: 1411, endPoint y: 535, distance: 38.2
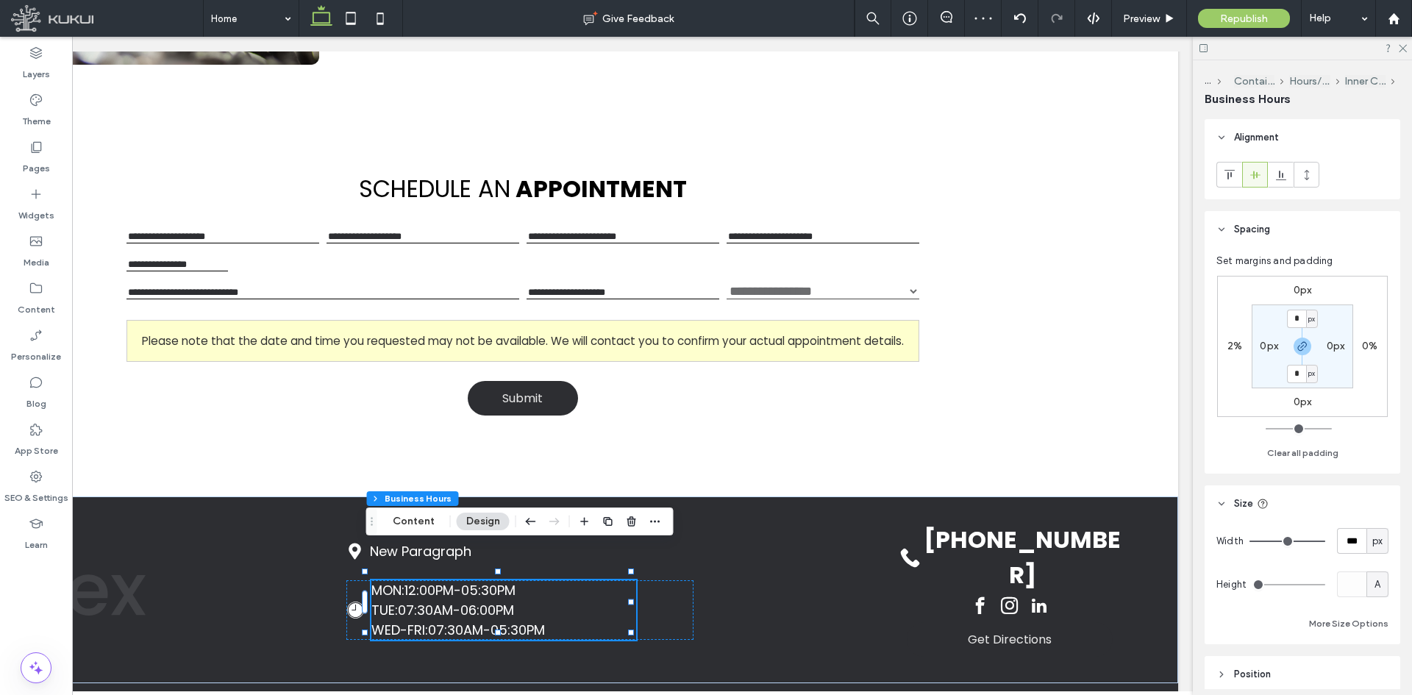
type input "***"
click at [1325, 540] on input "range" at bounding box center [1287, 540] width 76 height 1
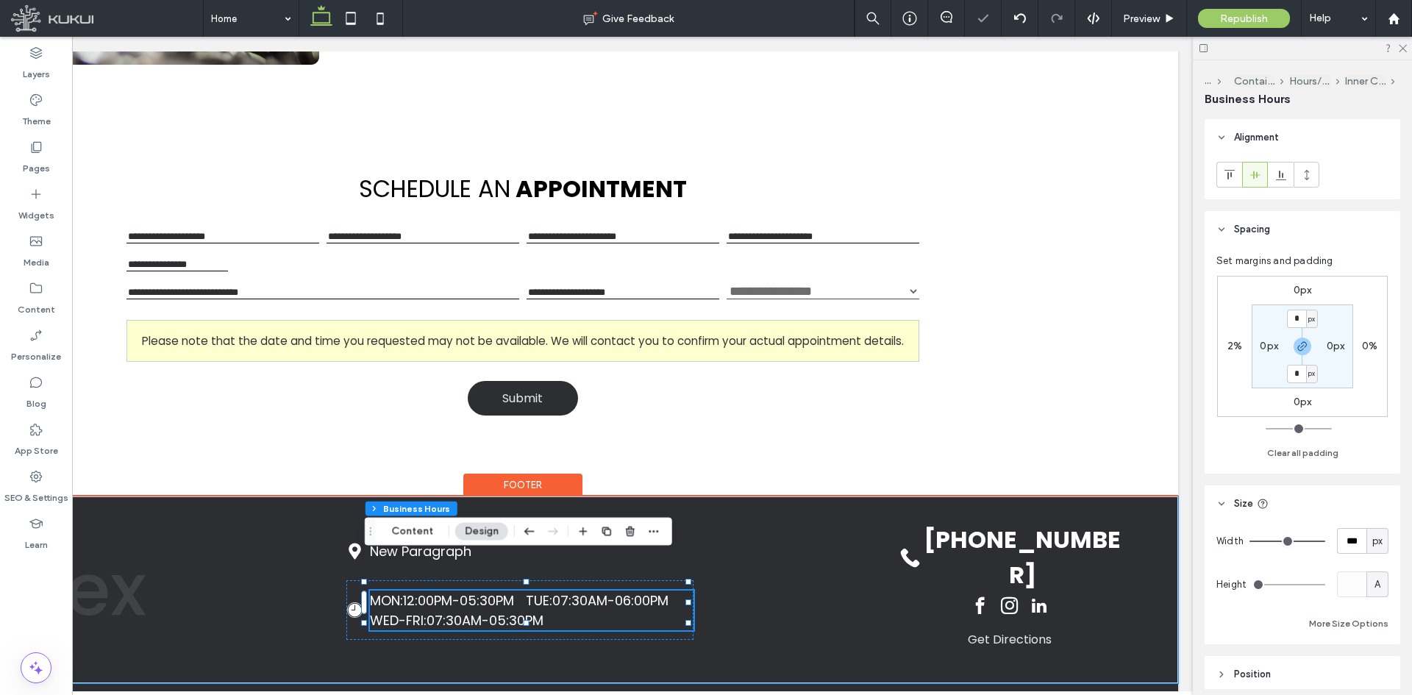
click at [846, 605] on div "New Paragraph Loading ... Missing business hours data / Error occurred while ge…" at bounding box center [523, 589] width 1310 height 187
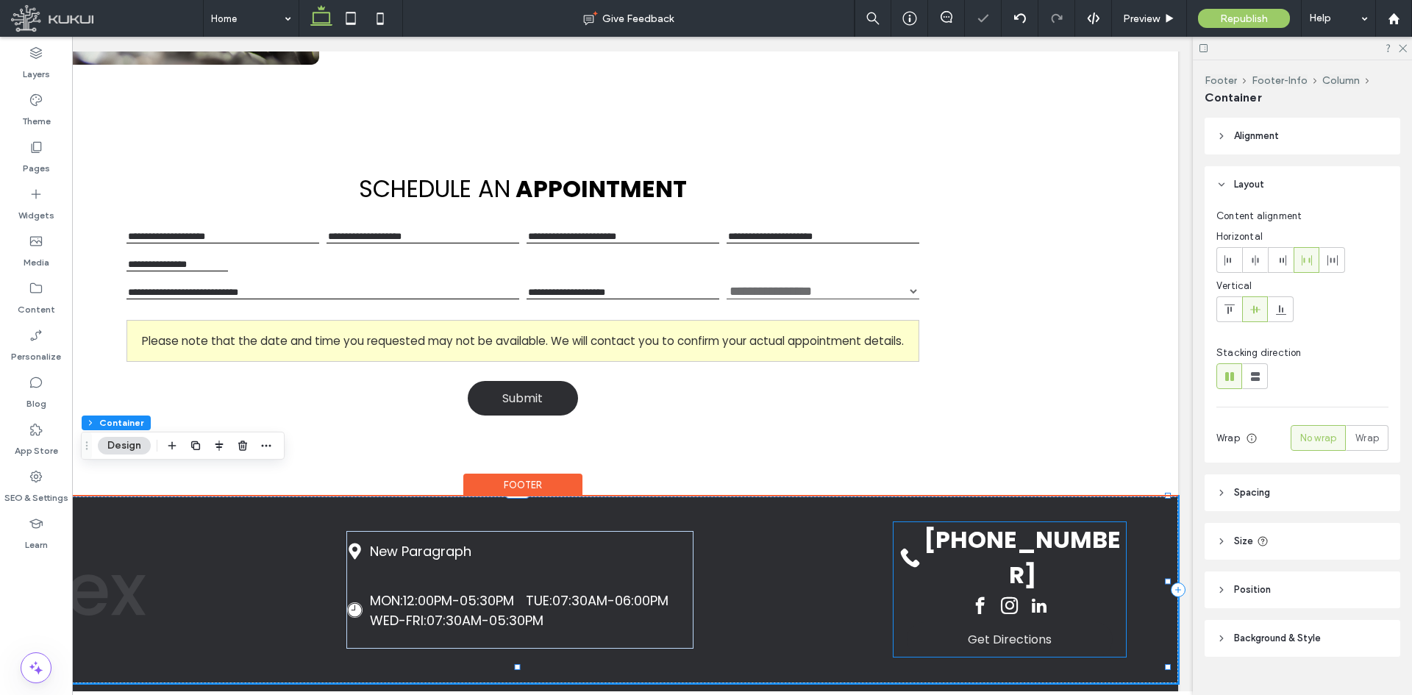
click at [962, 571] on div "[PHONE_NUMBER] Get Directions" at bounding box center [1009, 589] width 232 height 135
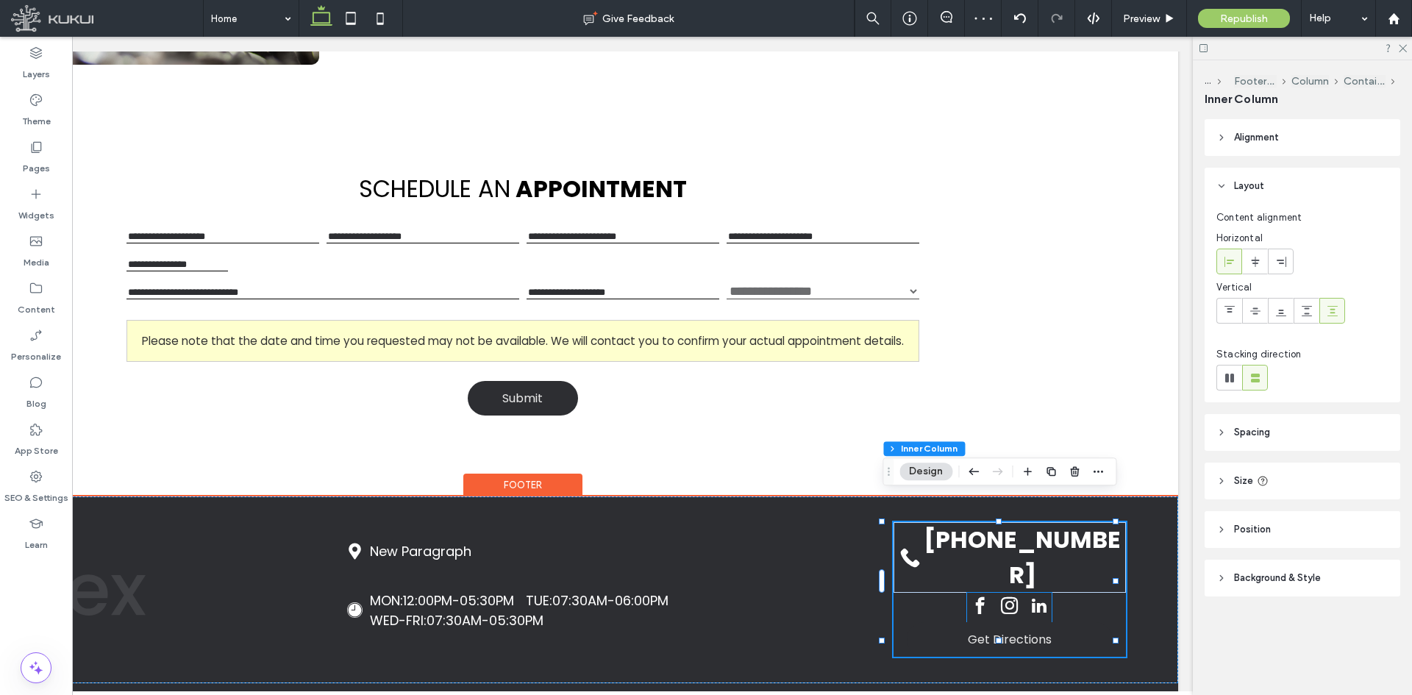
click at [967, 593] on span "facebook" at bounding box center [980, 606] width 26 height 26
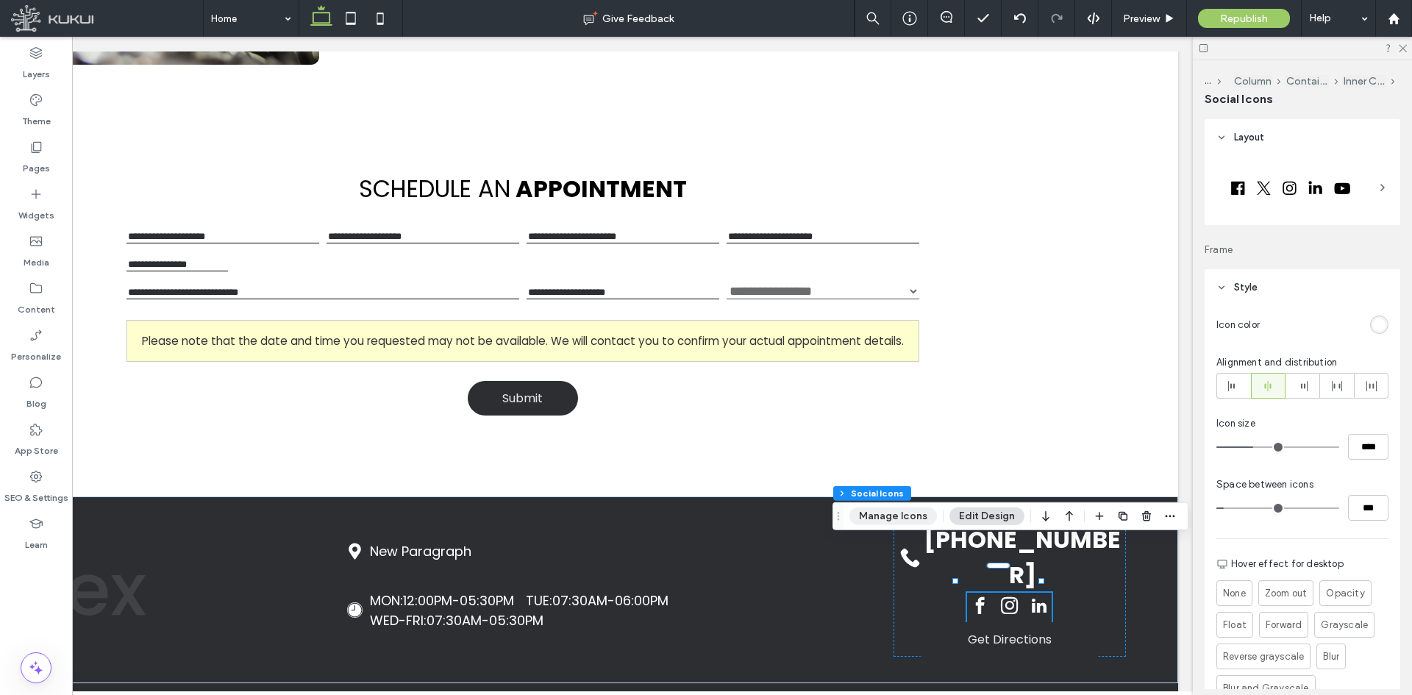
click at [904, 516] on button "Manage Icons" at bounding box center [892, 516] width 87 height 18
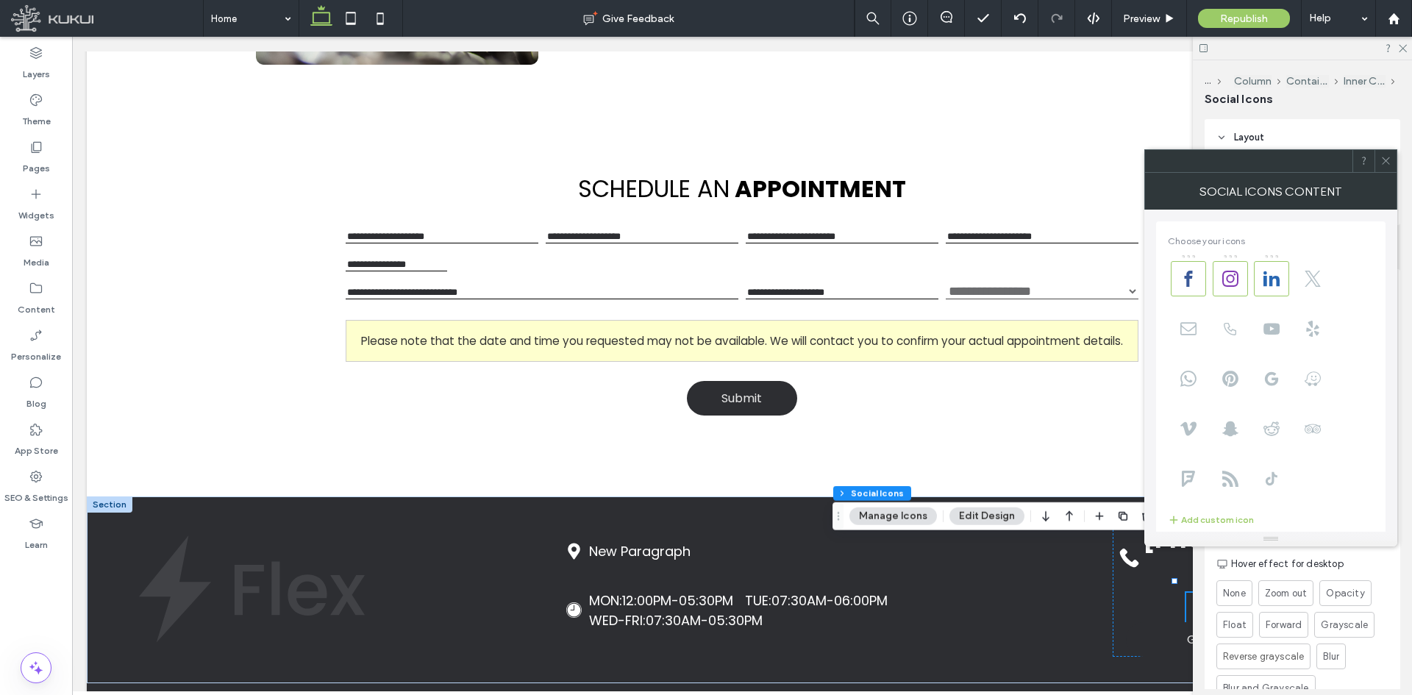
scroll to position [257, 0]
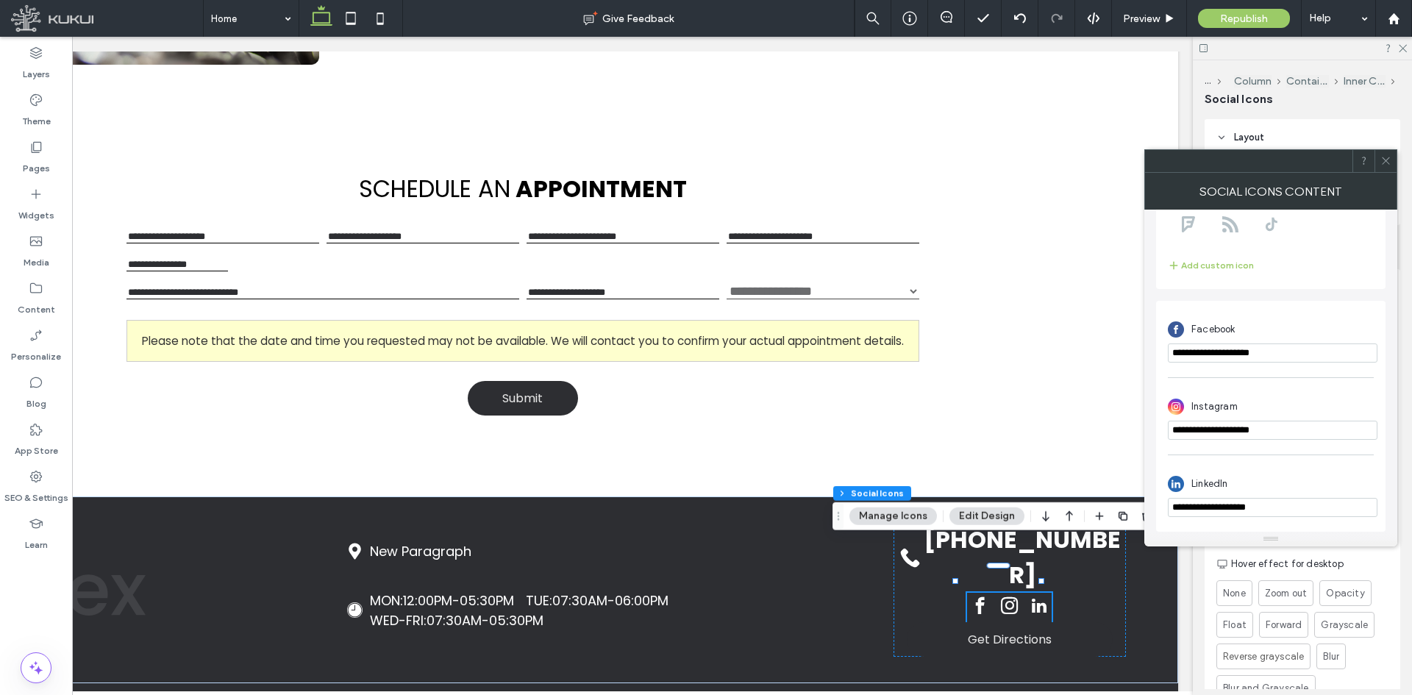
click at [1387, 159] on icon at bounding box center [1385, 160] width 11 height 11
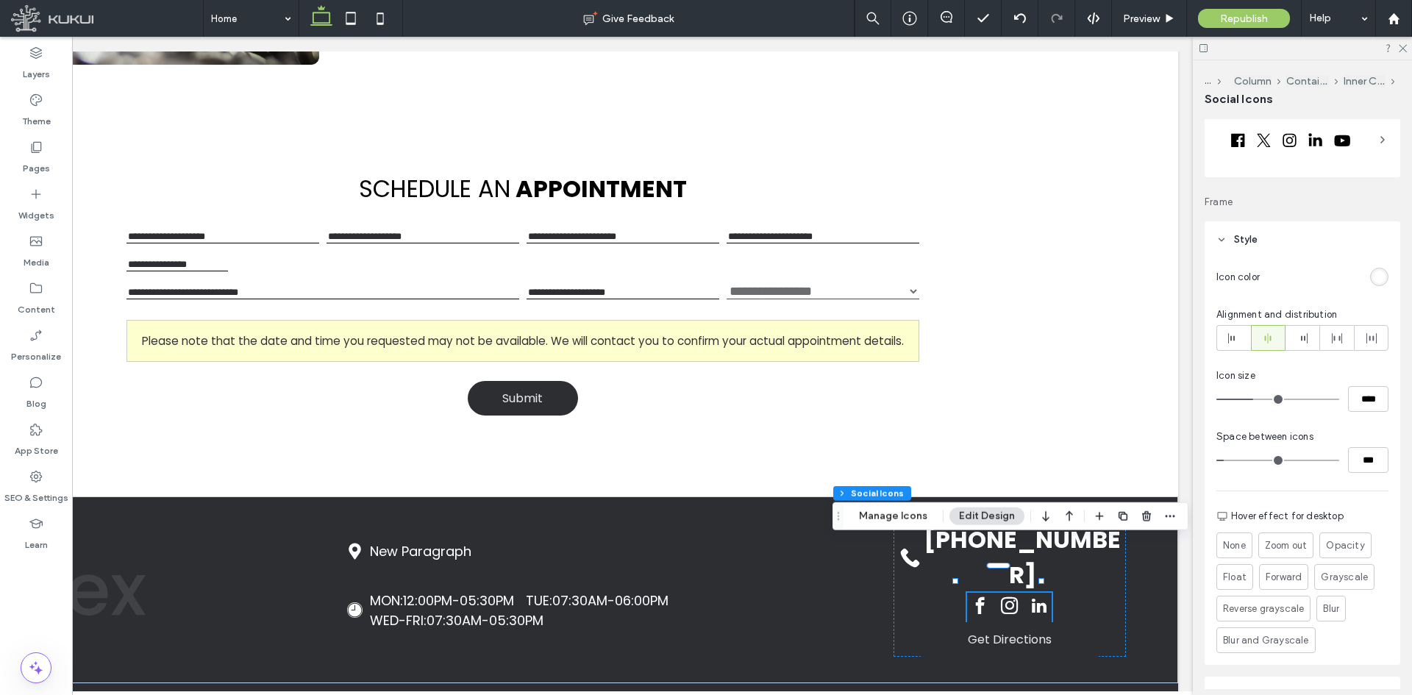
scroll to position [74, 0]
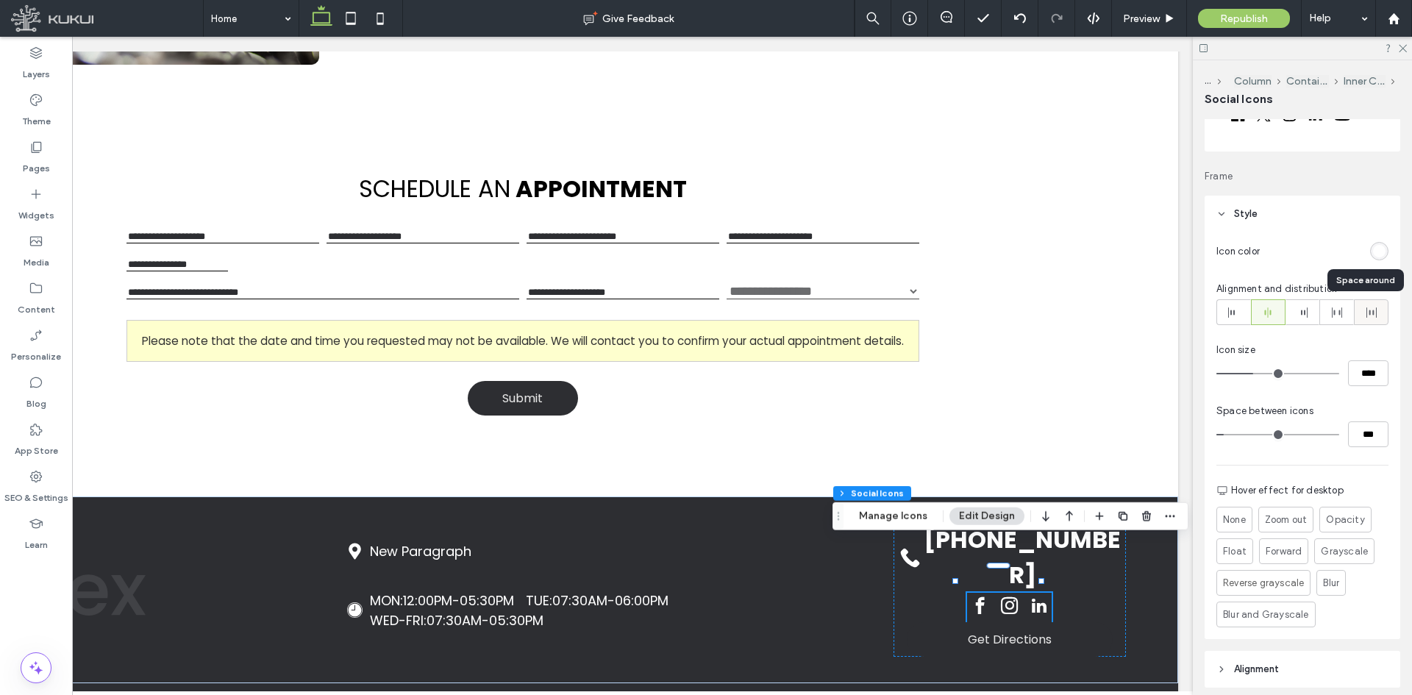
click at [1365, 310] on icon at bounding box center [1371, 313] width 12 height 12
click at [1336, 315] on use at bounding box center [1336, 312] width 10 height 10
click at [1251, 318] on div at bounding box center [1267, 312] width 33 height 24
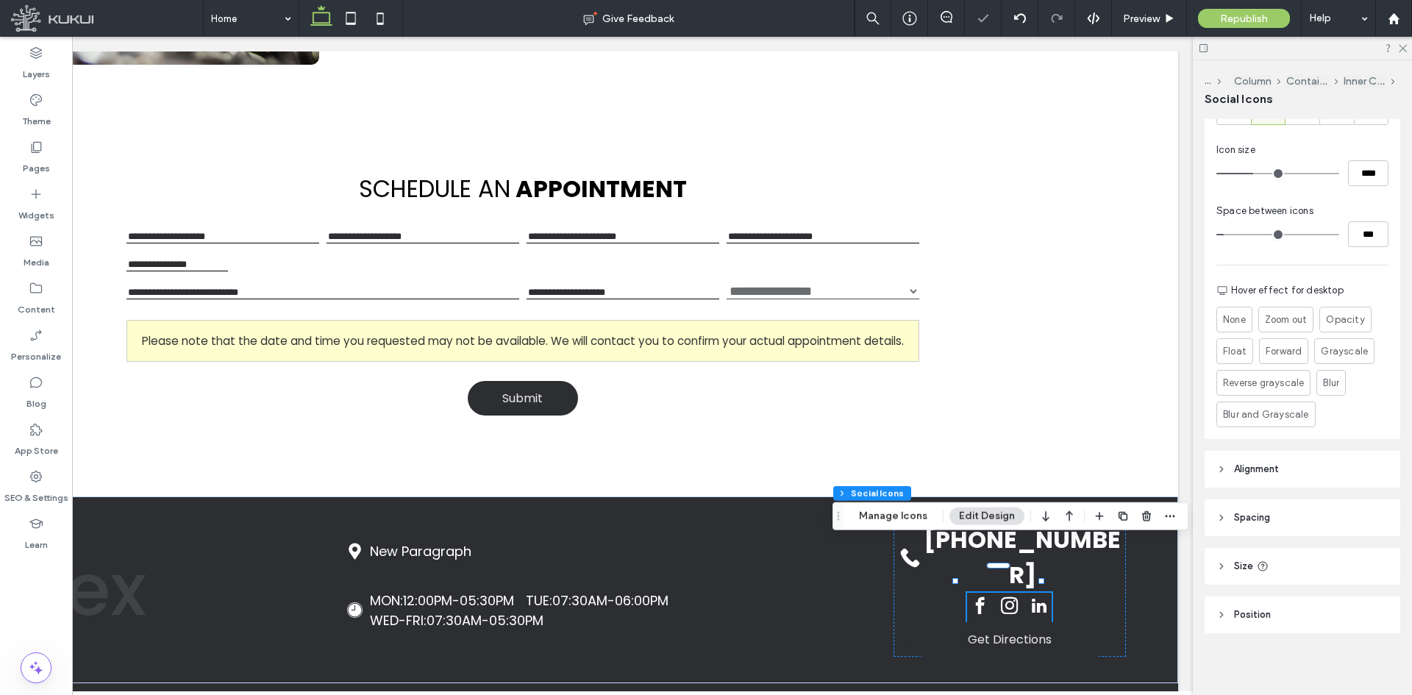
scroll to position [276, 0]
click at [1268, 462] on span "Alignment" at bounding box center [1256, 466] width 45 height 15
drag, startPoint x: 1267, startPoint y: 508, endPoint x: 1267, endPoint y: 529, distance: 20.6
click at [1267, 516] on div "Layout Frame Style Icon color Alignment and distribution Icon size **** Space b…" at bounding box center [1306, 404] width 205 height 570
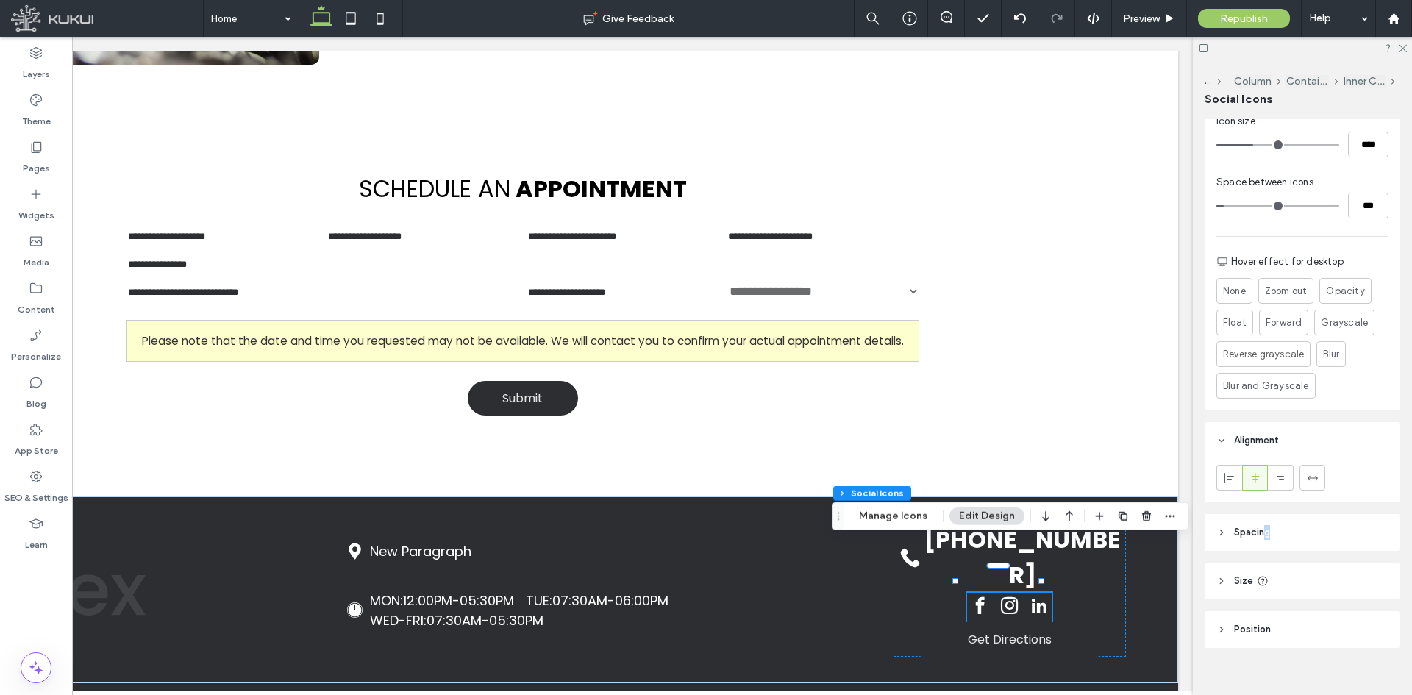
click at [1269, 532] on span "Spacing" at bounding box center [1252, 532] width 36 height 15
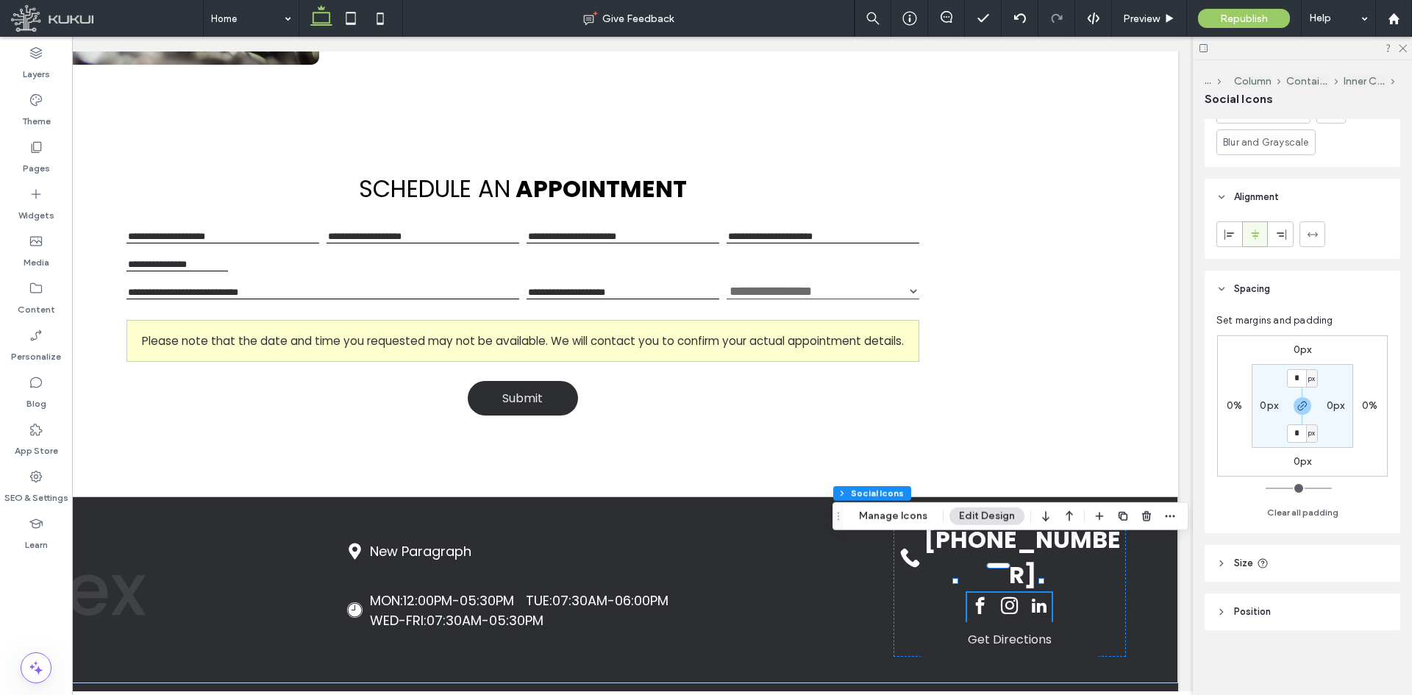
click at [1269, 556] on header "Size" at bounding box center [1302, 563] width 196 height 37
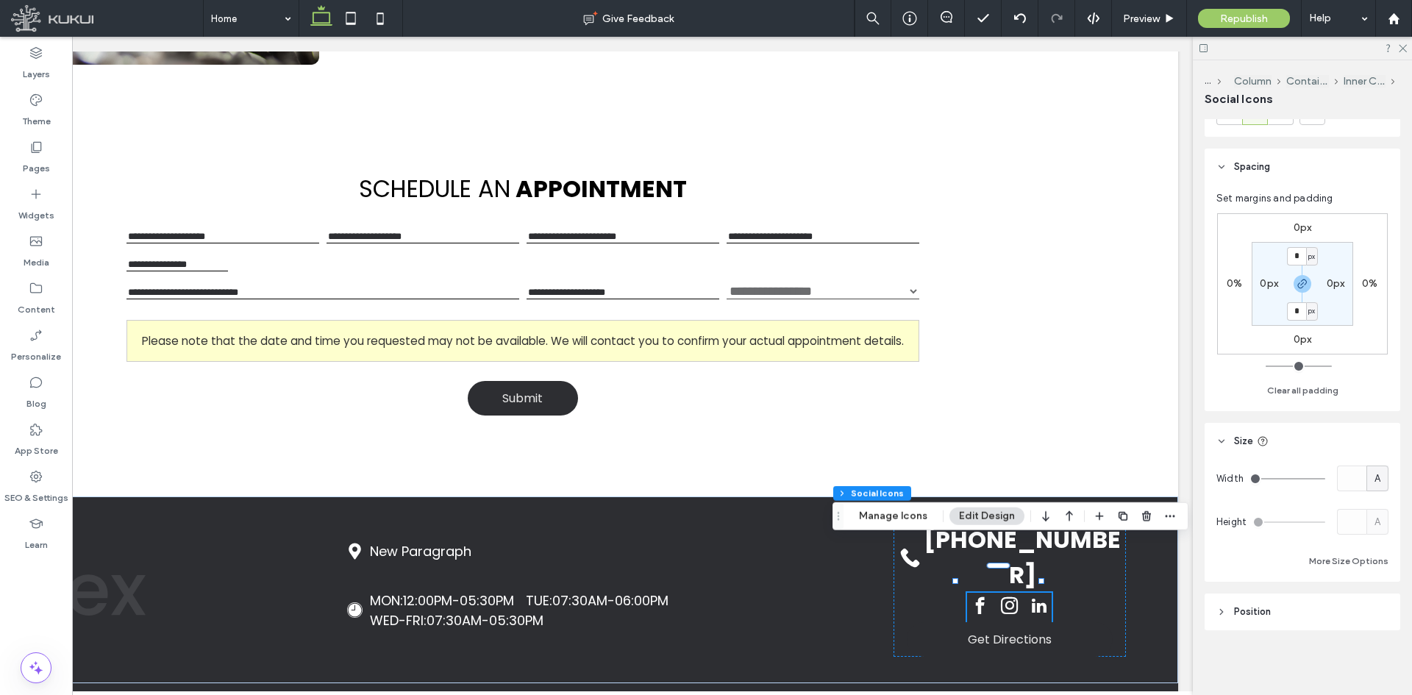
click at [1265, 601] on header "Position" at bounding box center [1302, 611] width 196 height 37
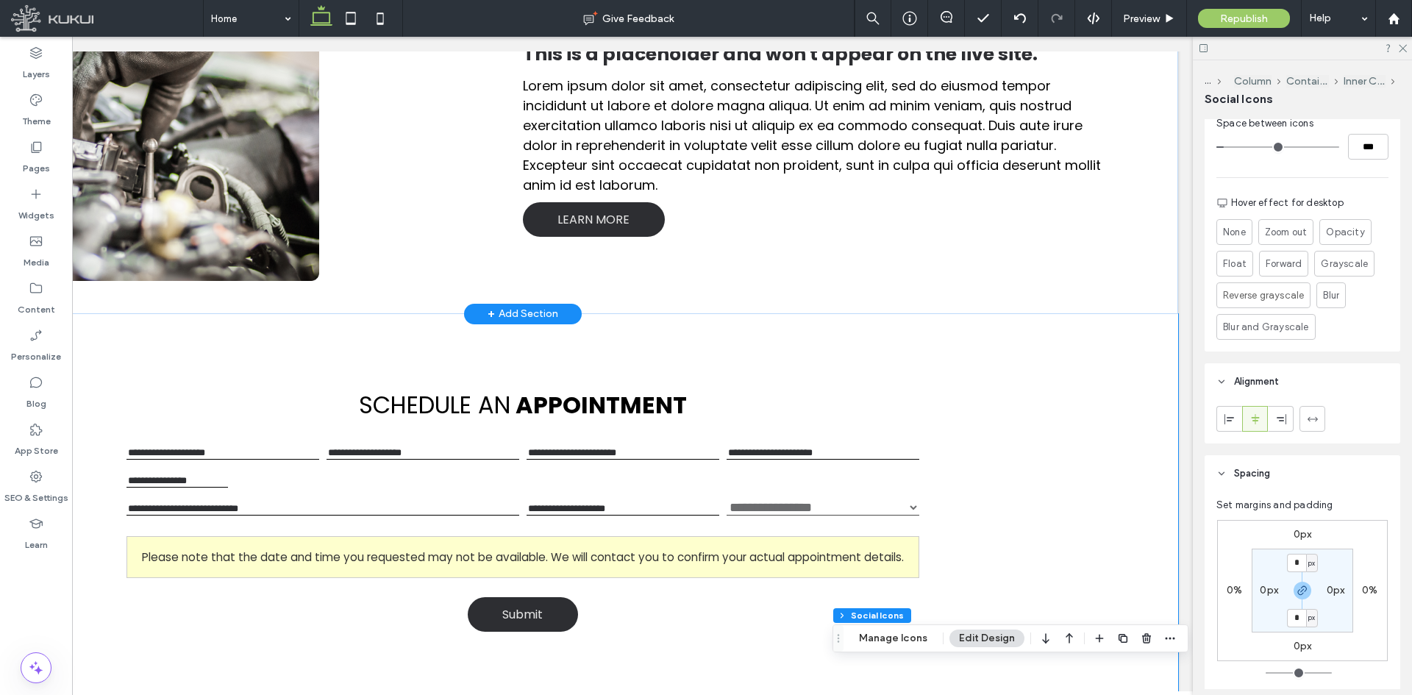
scroll to position [1102, 0]
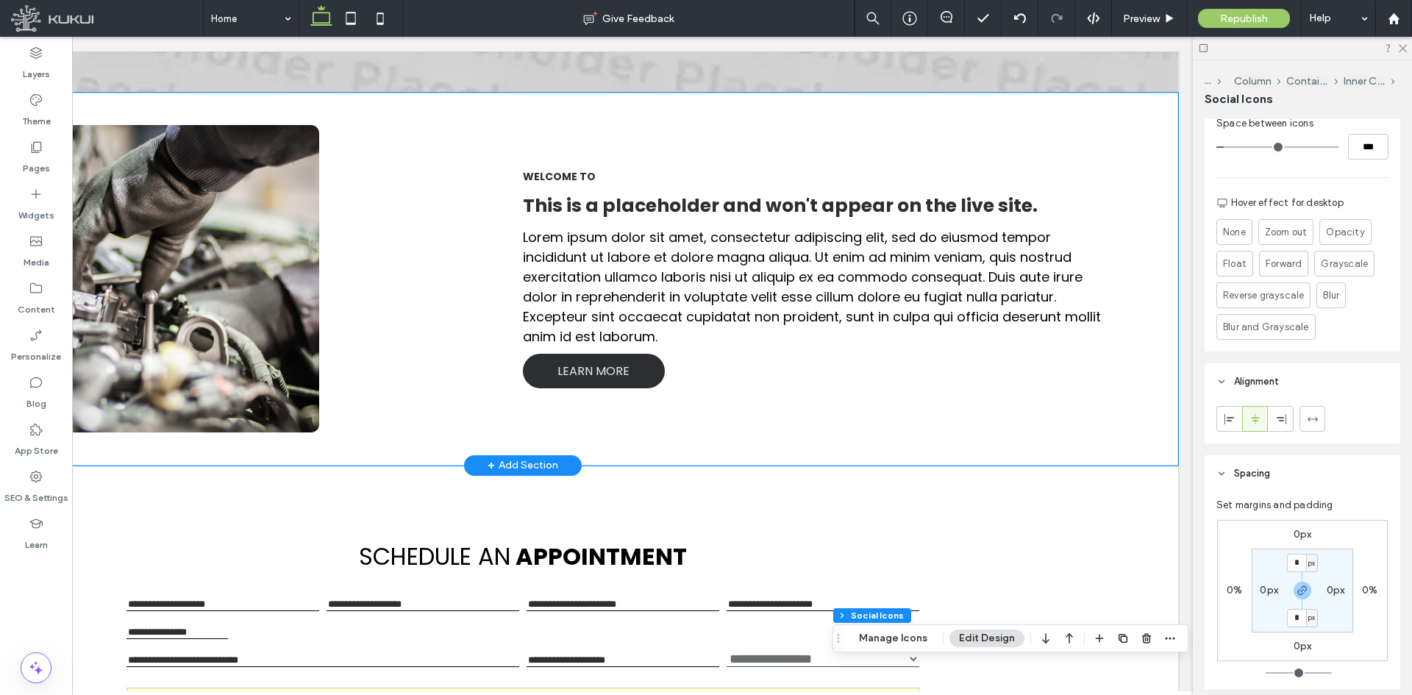
click at [828, 416] on div "WELCOME TO This is a placeholder and won't appear on the live site. Lorem ipsum…" at bounding box center [523, 279] width 1310 height 372
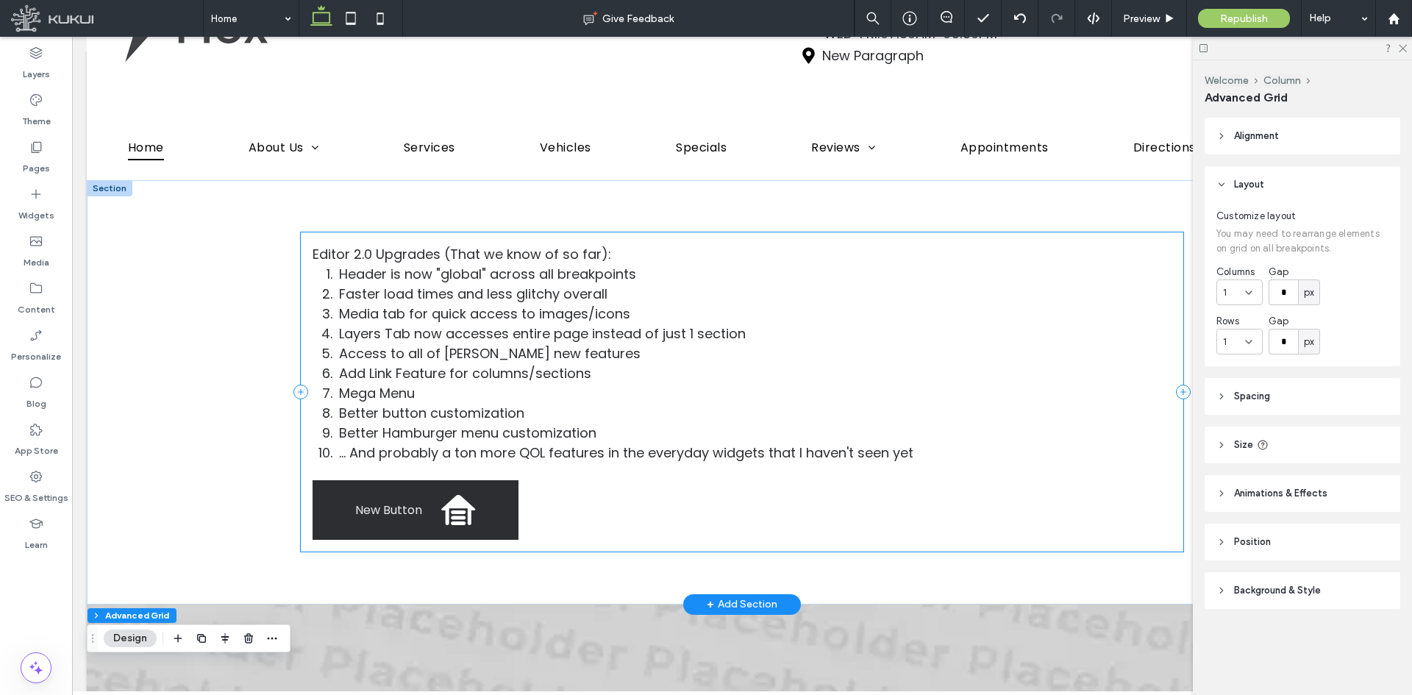
scroll to position [0, 0]
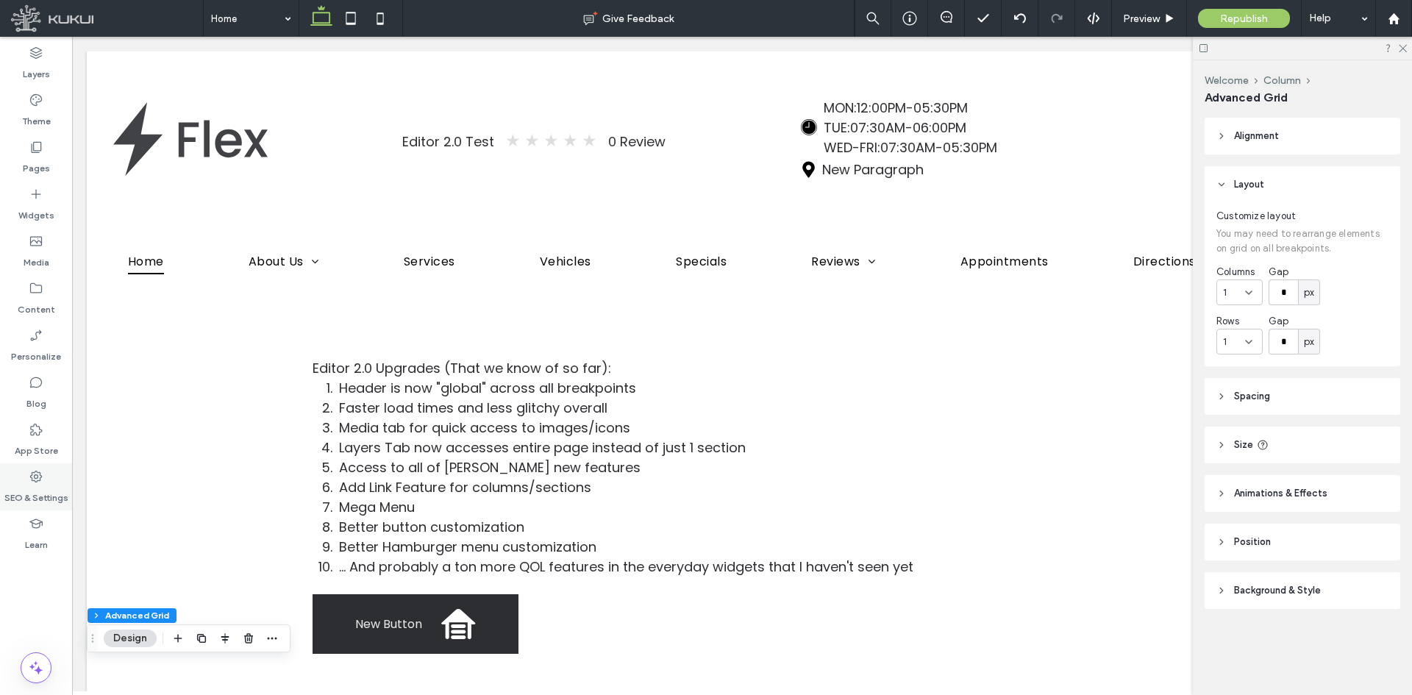
click at [43, 479] on icon at bounding box center [36, 476] width 15 height 15
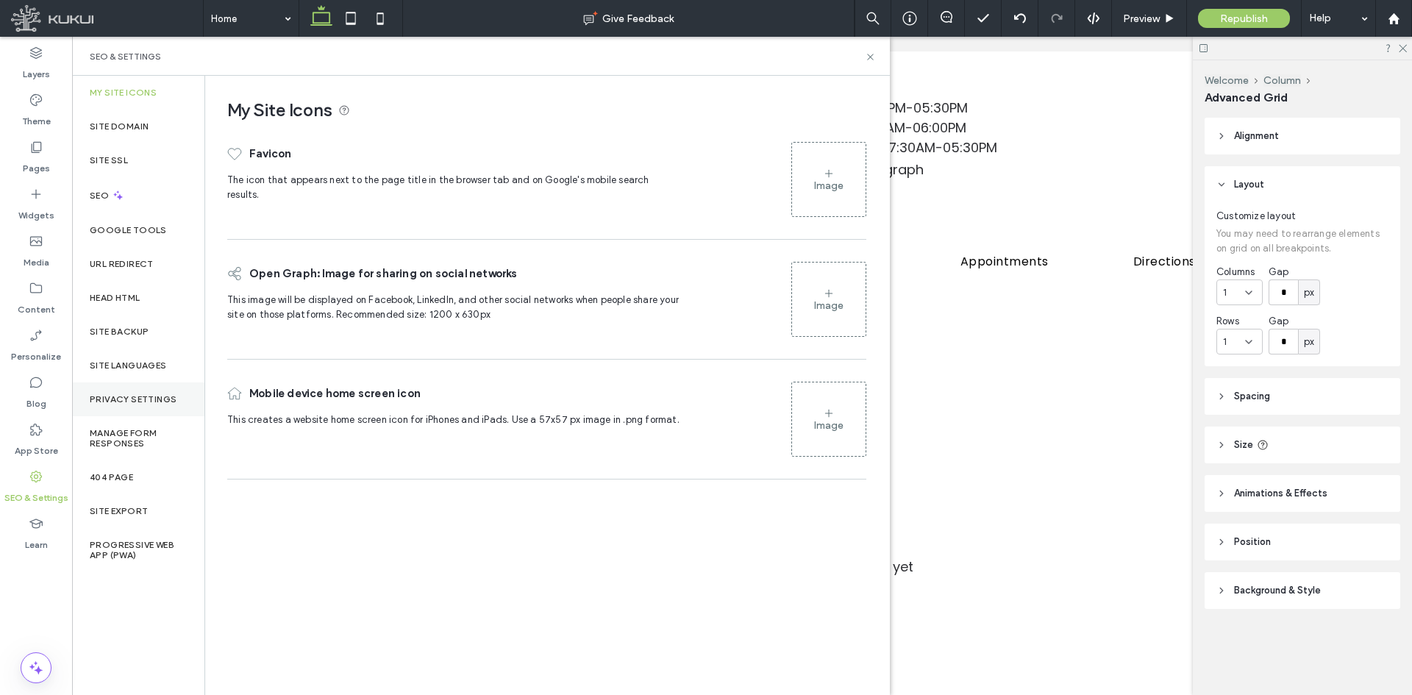
click at [116, 407] on div "Privacy Settings" at bounding box center [138, 399] width 132 height 34
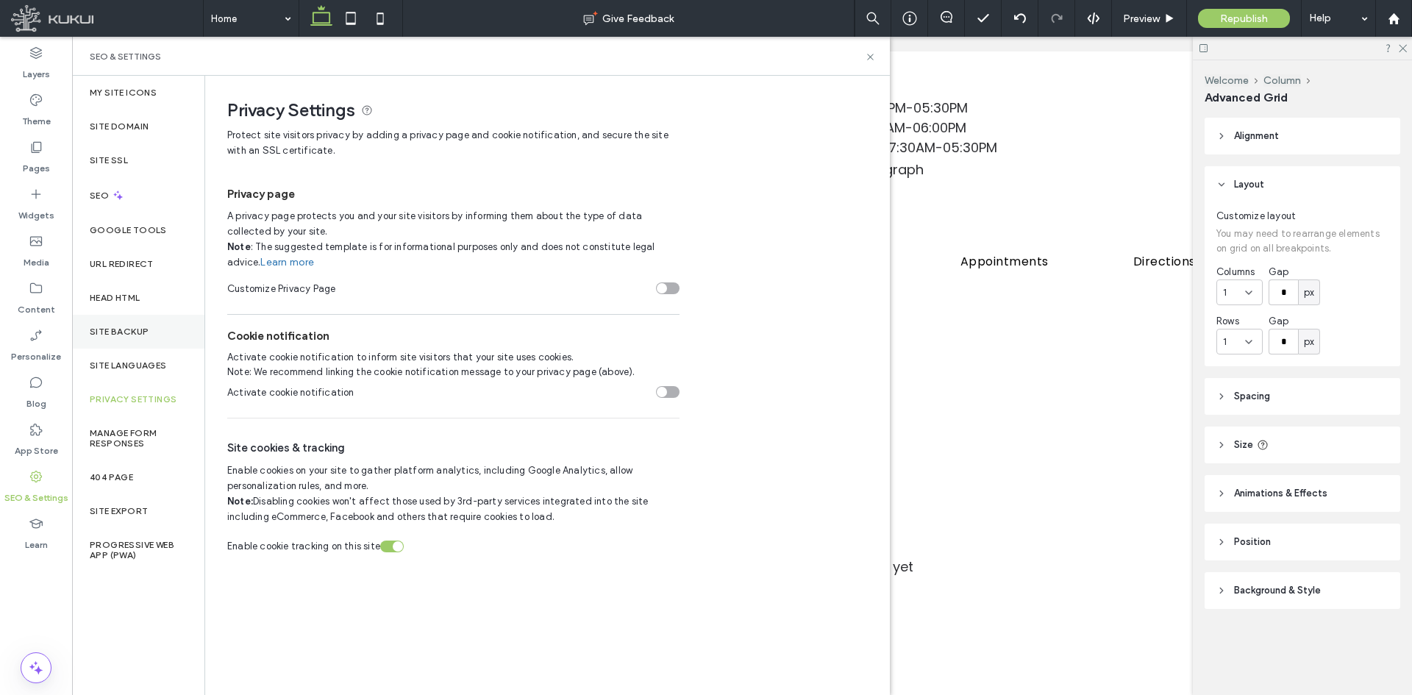
click at [177, 321] on div "Site Backup" at bounding box center [138, 332] width 132 height 34
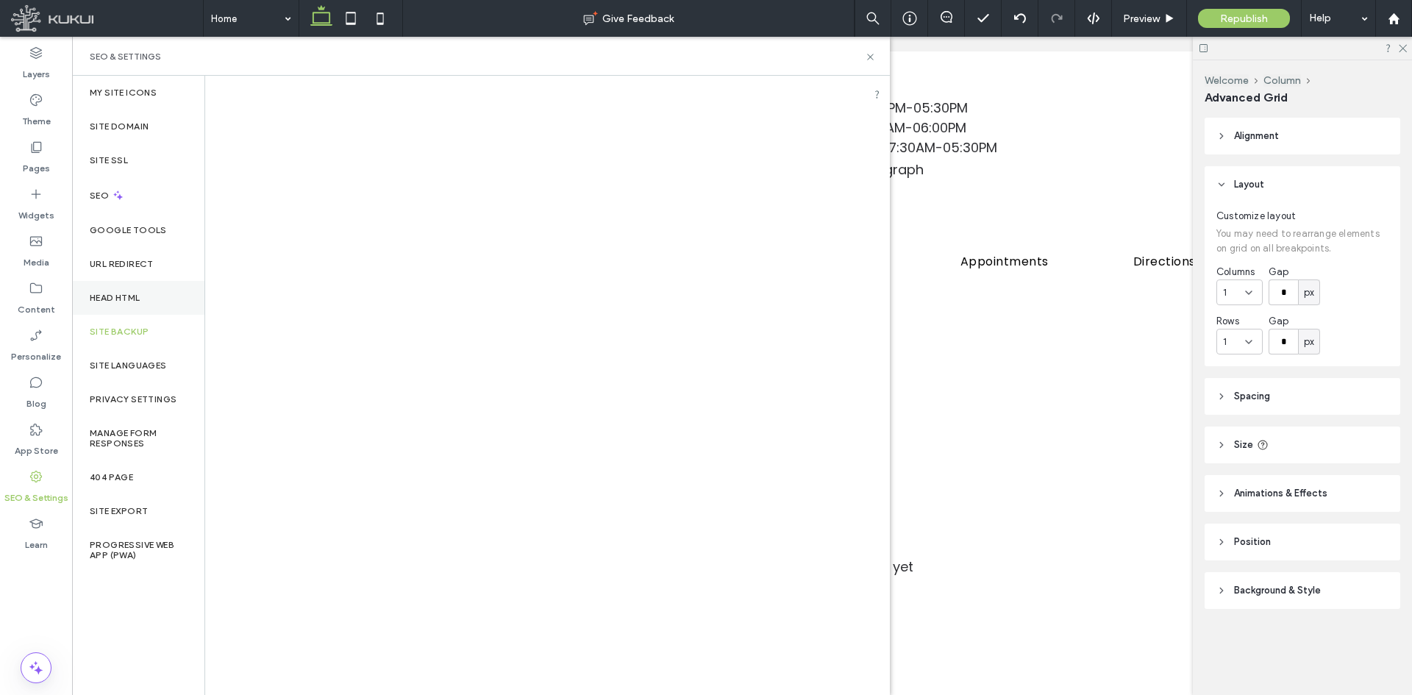
click at [181, 287] on div "Head HTML" at bounding box center [138, 298] width 132 height 34
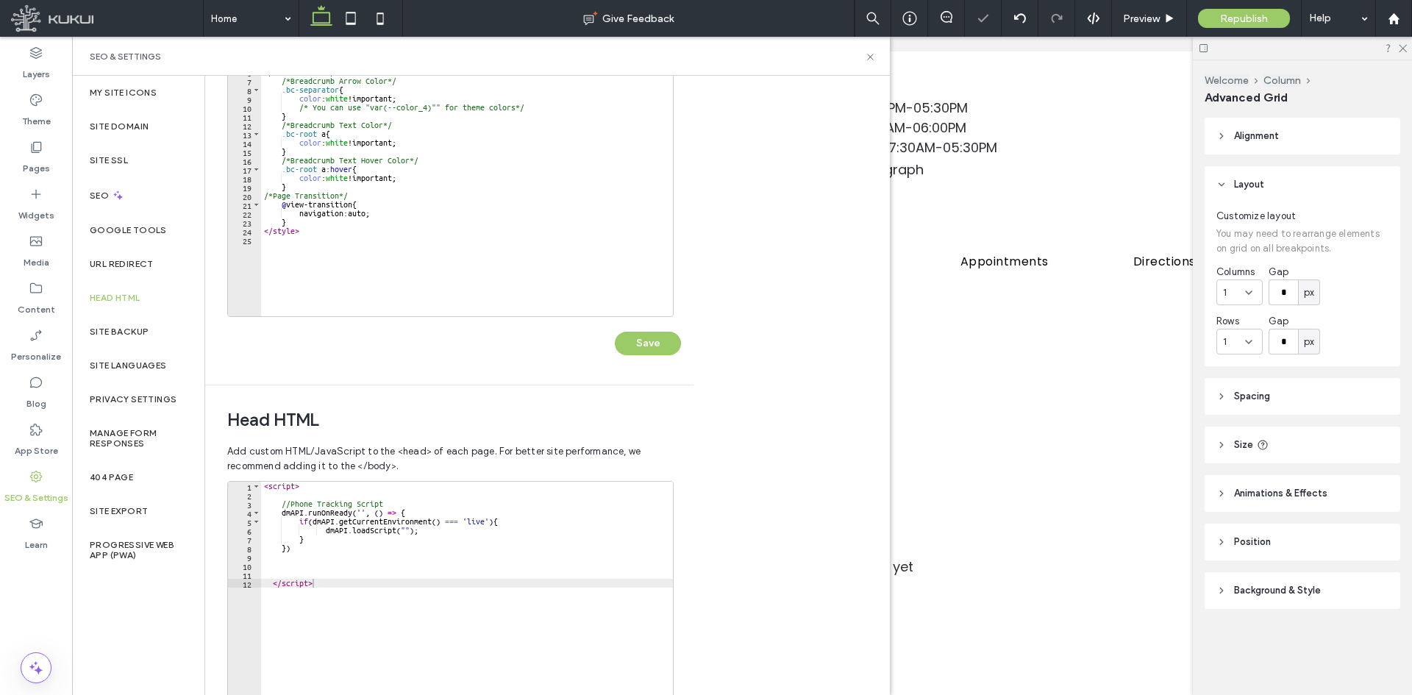
scroll to position [312, 0]
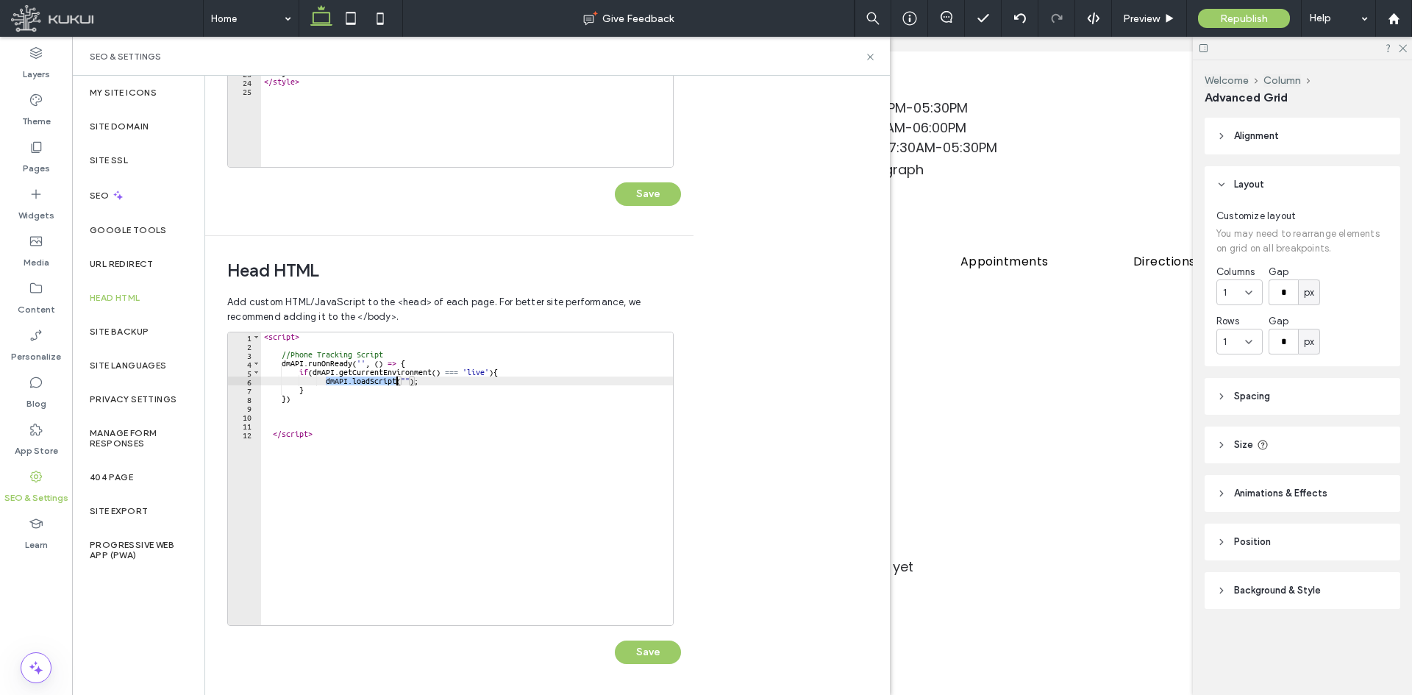
drag, startPoint x: 327, startPoint y: 382, endPoint x: 395, endPoint y: 382, distance: 67.6
click at [395, 382] on div "< script > //Phone Tracking Script dmAPI . runOnReady ( '' , ( ) => { if ( dmAP…" at bounding box center [467, 487] width 412 height 310
drag, startPoint x: 323, startPoint y: 384, endPoint x: 356, endPoint y: 384, distance: 32.3
click at [356, 384] on div "< script > //Phone Tracking Script dmAPI . runOnReady ( '' , ( ) => { if ( dmAP…" at bounding box center [467, 487] width 412 height 310
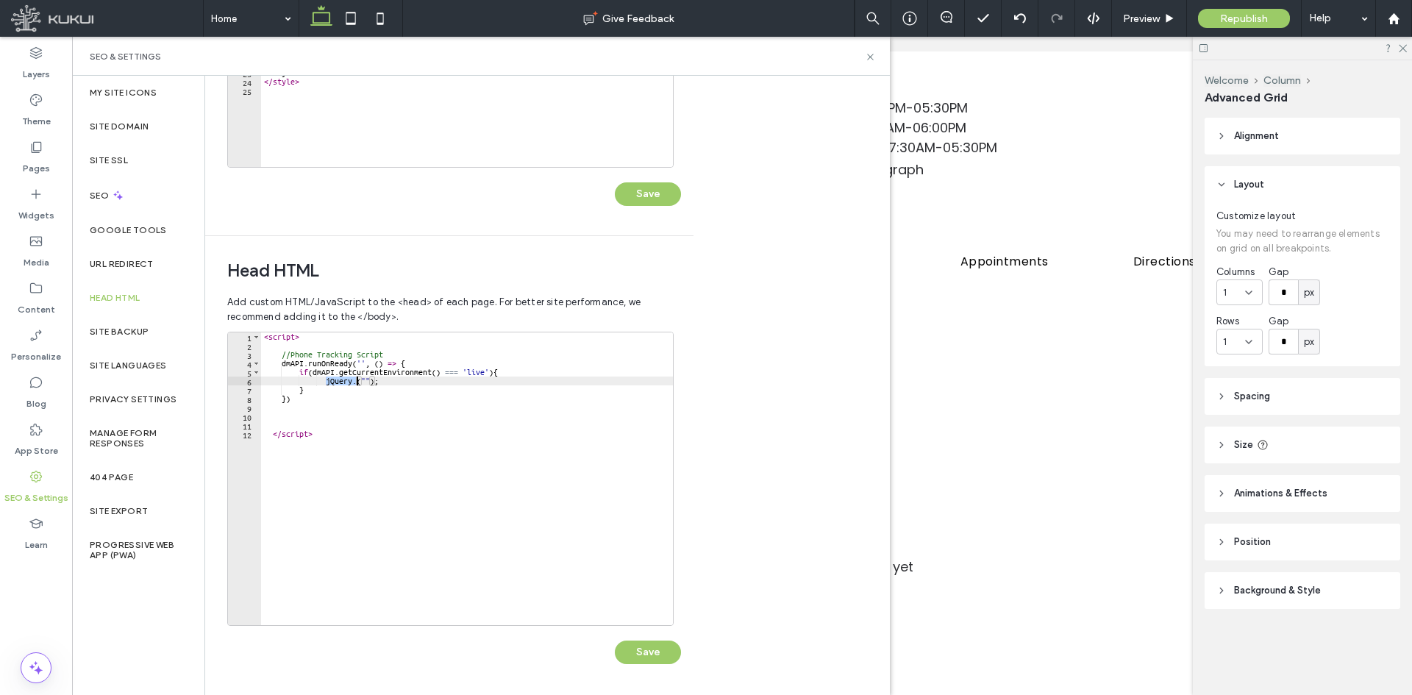
paste textarea "*********"
type textarea "**********"
click at [671, 647] on button "Save" at bounding box center [648, 652] width 66 height 24
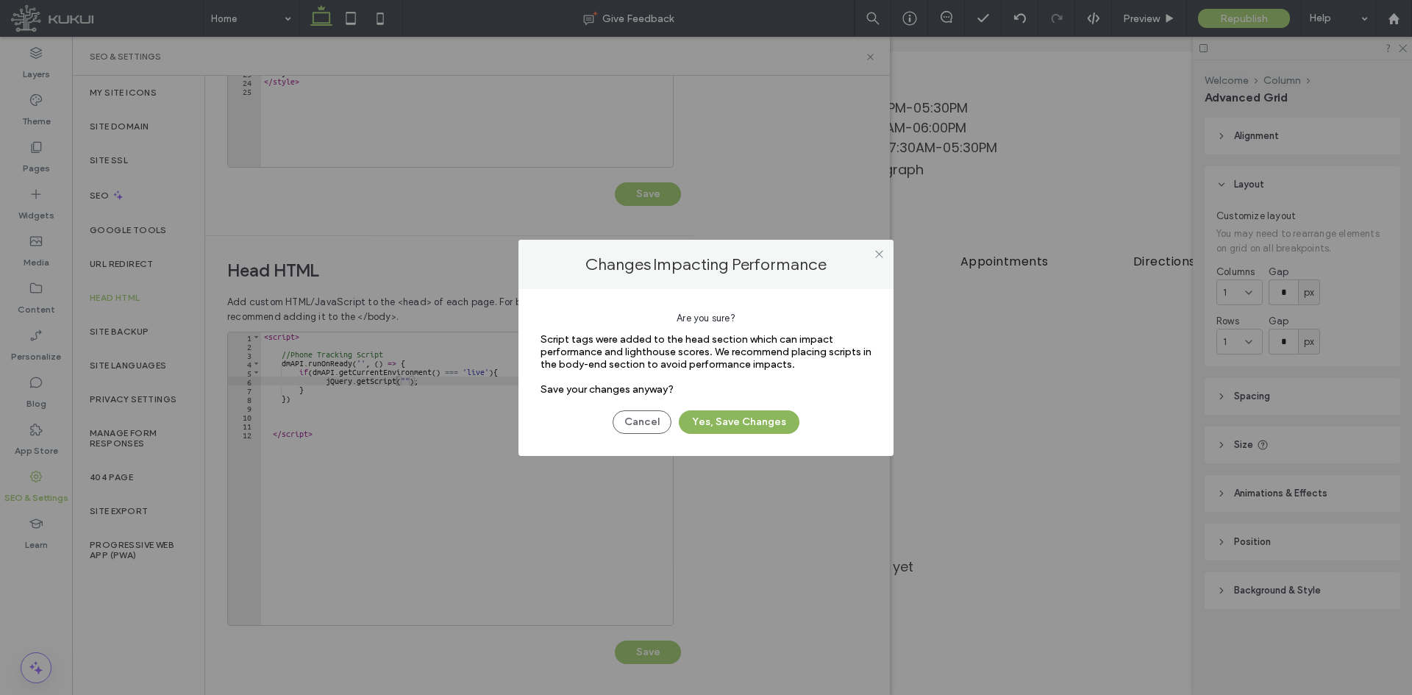
click at [762, 424] on button "Yes, Save Changes" at bounding box center [739, 422] width 121 height 24
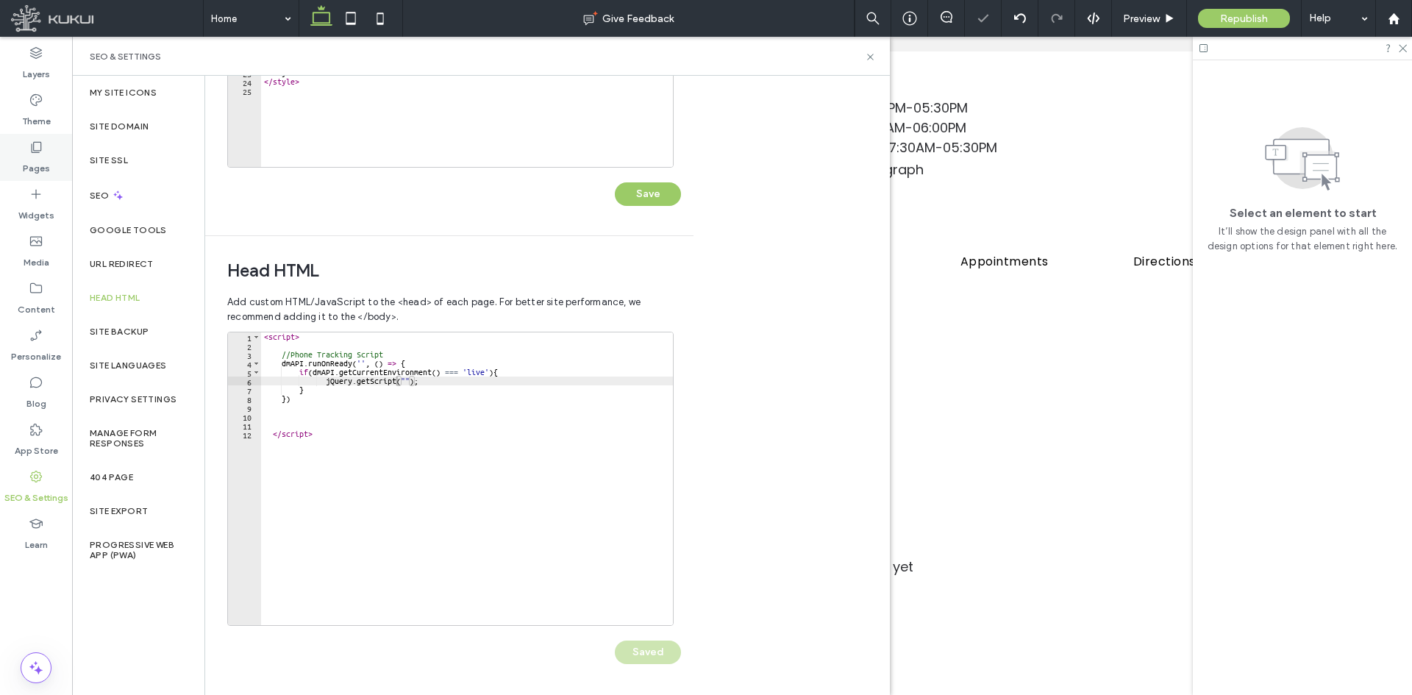
click at [32, 158] on label "Pages" at bounding box center [36, 164] width 27 height 21
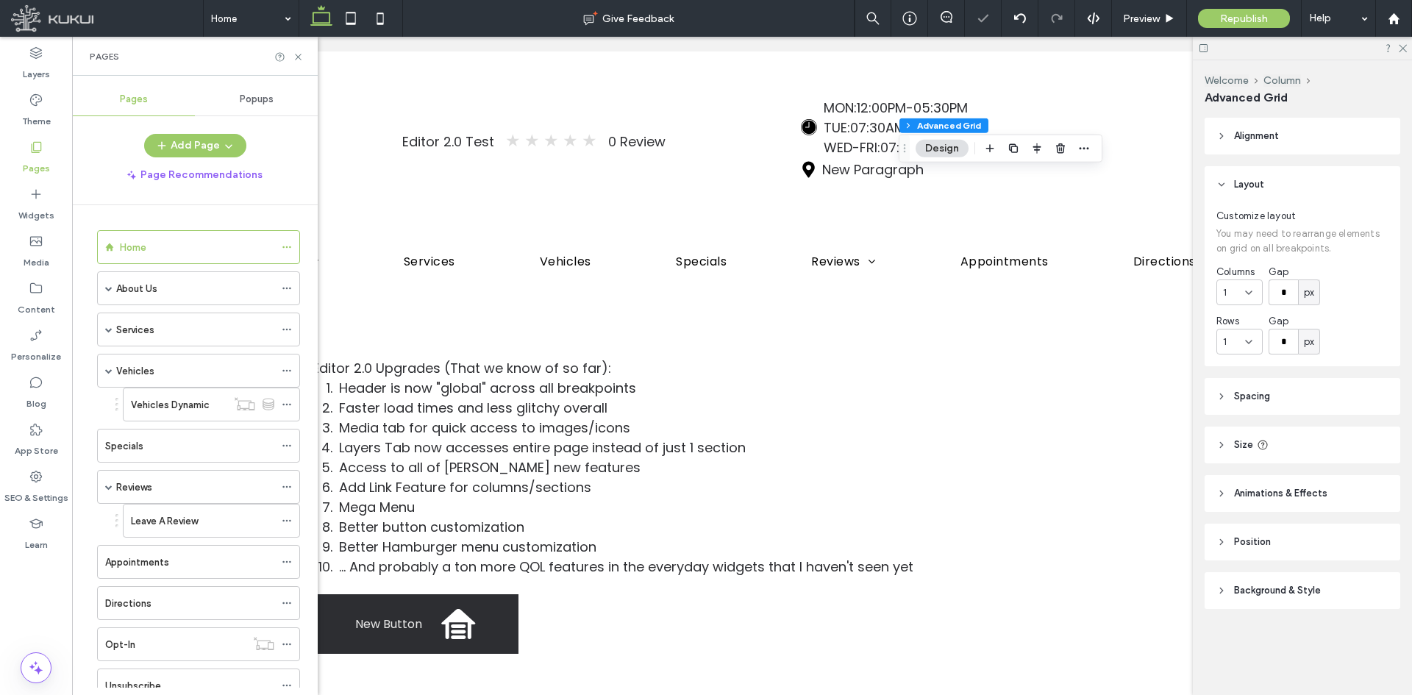
click at [253, 82] on div "Pages Popups Add Page Page Recommendations Home About Us Blog Contact Us Career…" at bounding box center [195, 385] width 246 height 619
click at [249, 99] on span "Popups" at bounding box center [257, 99] width 34 height 12
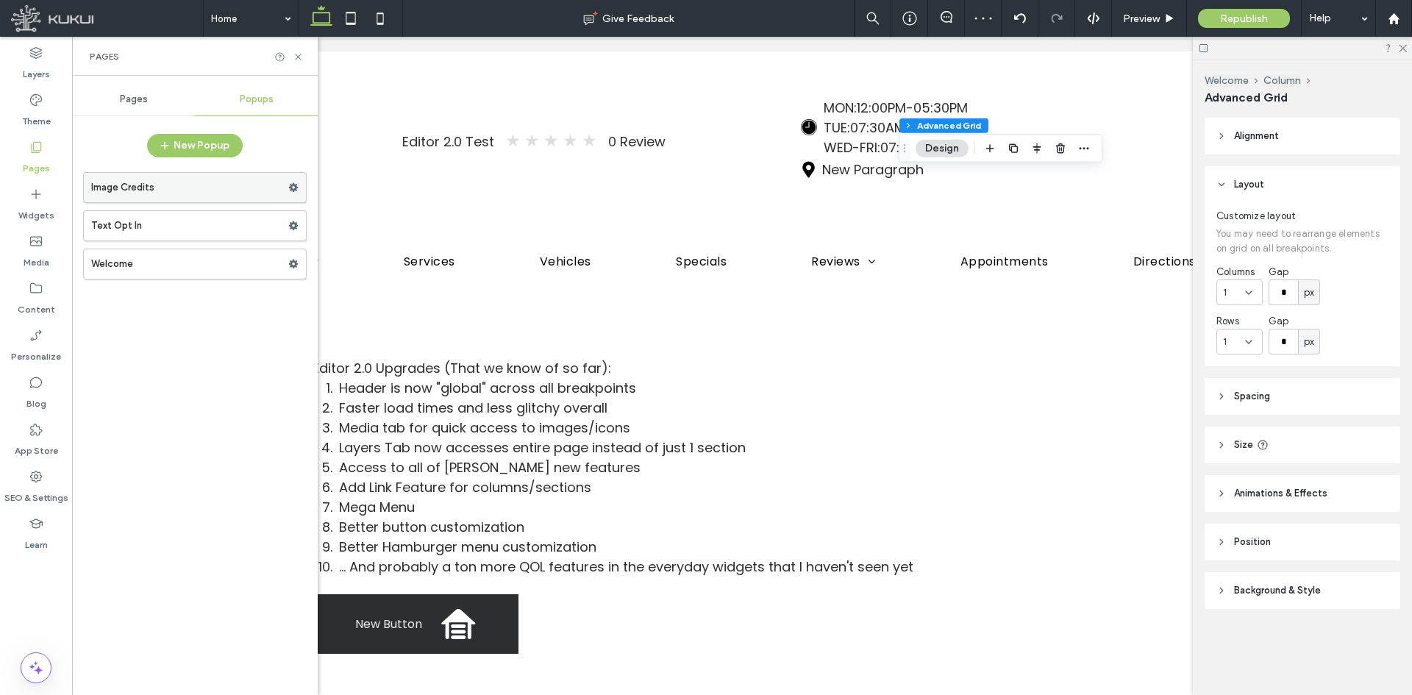
click at [201, 191] on label "Image Credits" at bounding box center [189, 187] width 197 height 29
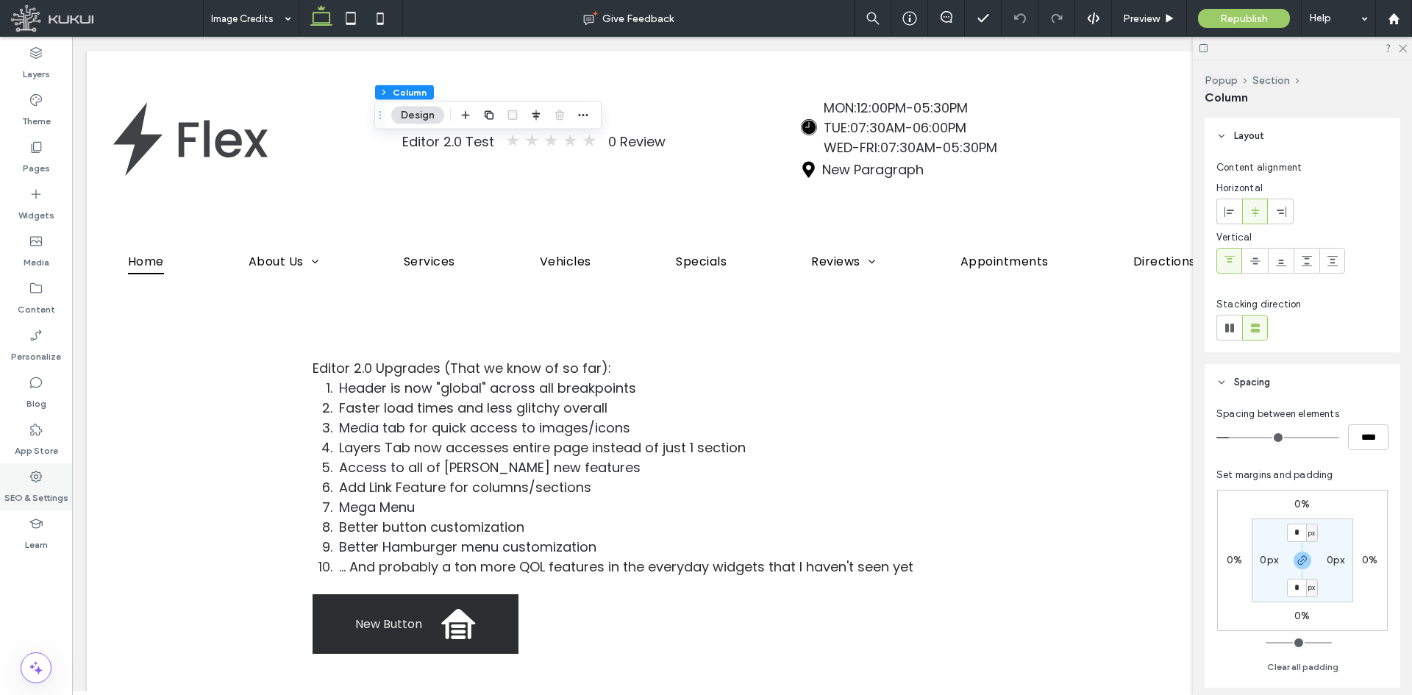
click at [37, 482] on icon at bounding box center [36, 476] width 15 height 15
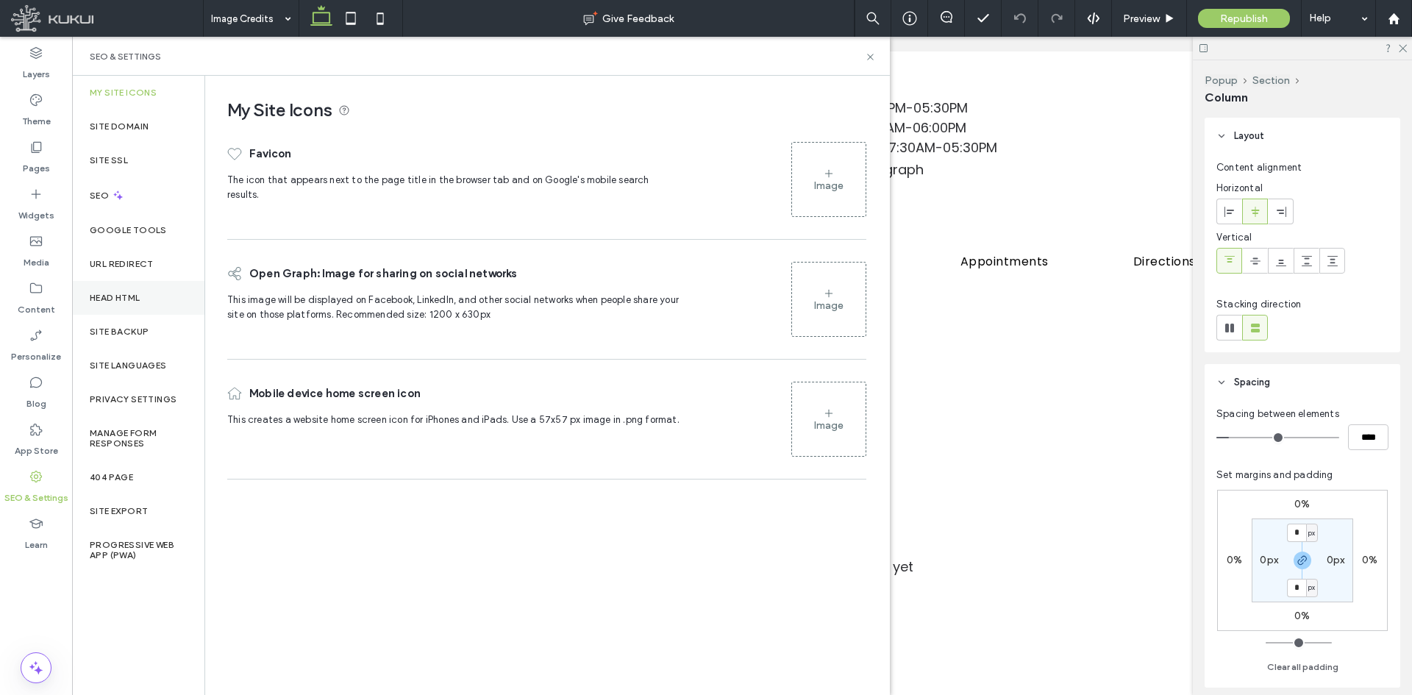
click at [138, 305] on div "Head HTML" at bounding box center [138, 298] width 132 height 34
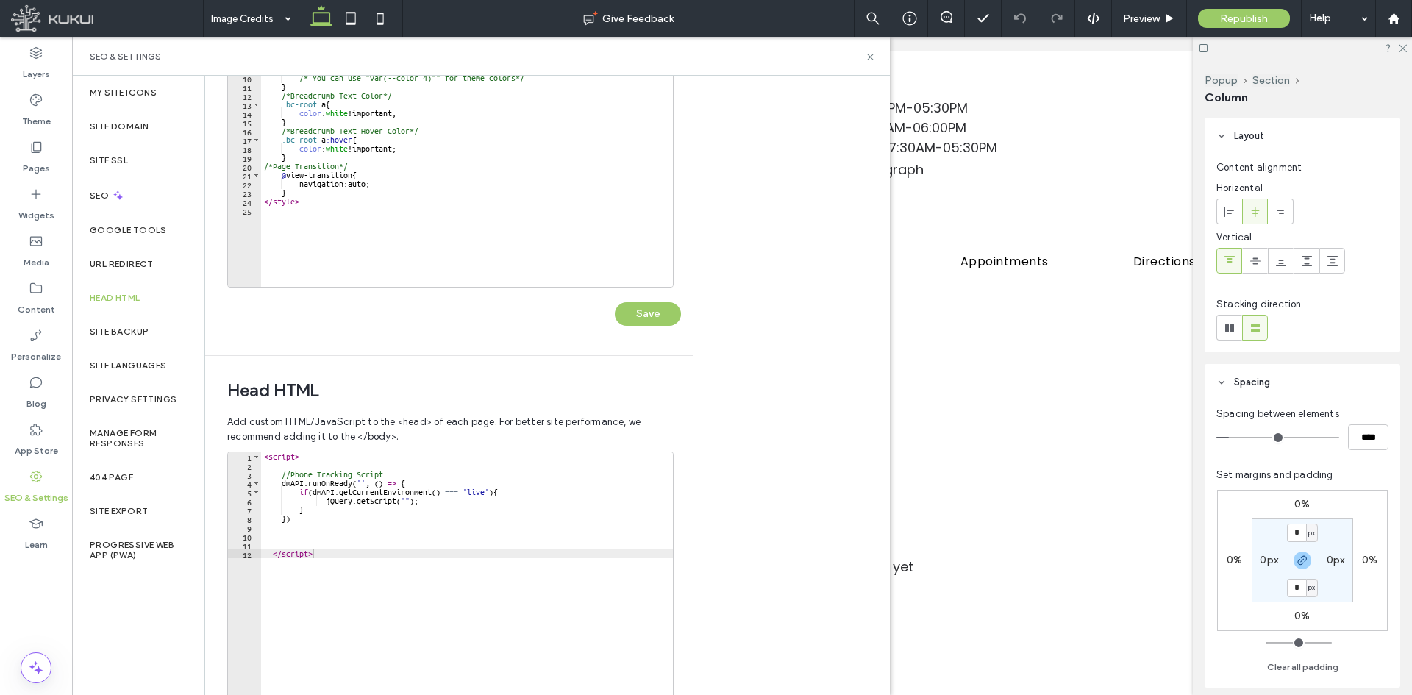
scroll to position [312, 0]
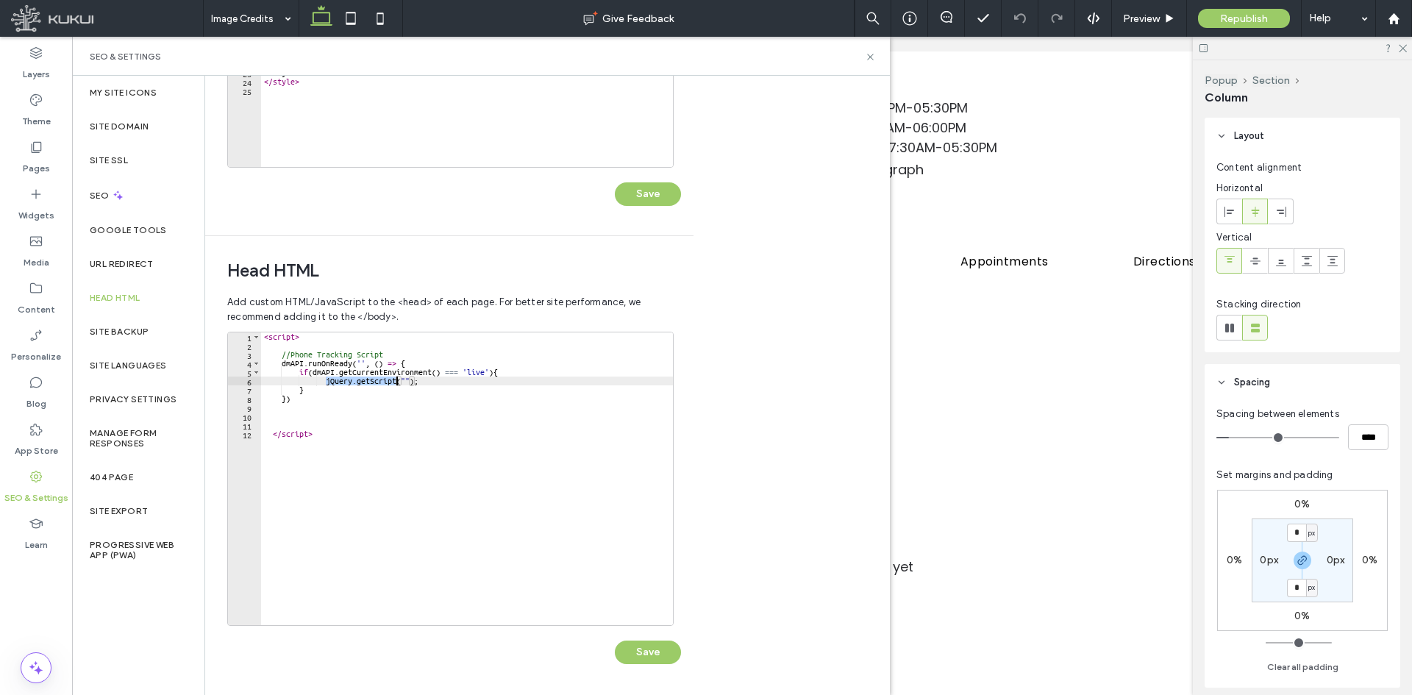
drag, startPoint x: 327, startPoint y: 382, endPoint x: 396, endPoint y: 382, distance: 68.4
click at [396, 382] on div "< script > //Phone Tracking Script dmAPI . runOnReady ( '' , ( ) => { if ( dmAP…" at bounding box center [467, 487] width 412 height 310
type textarea "**********"
click at [641, 651] on button "Save" at bounding box center [648, 652] width 66 height 24
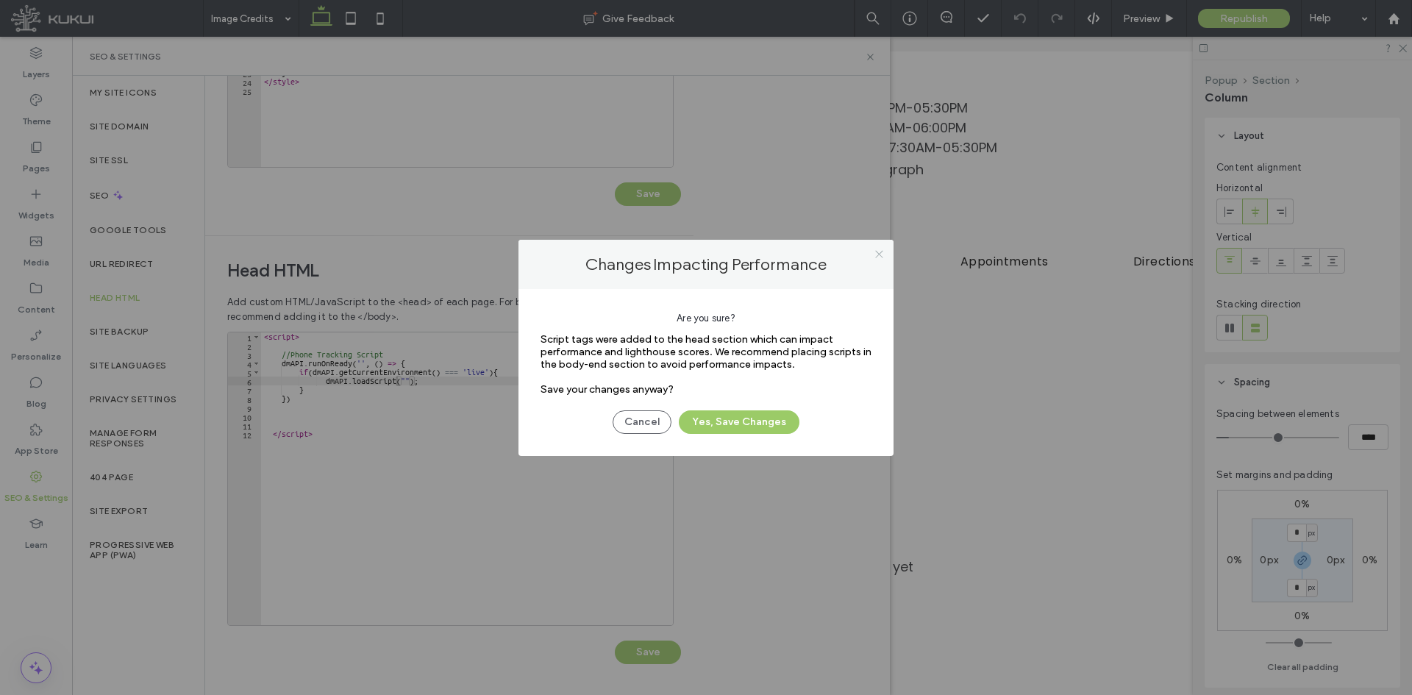
click at [876, 255] on icon at bounding box center [878, 254] width 11 height 11
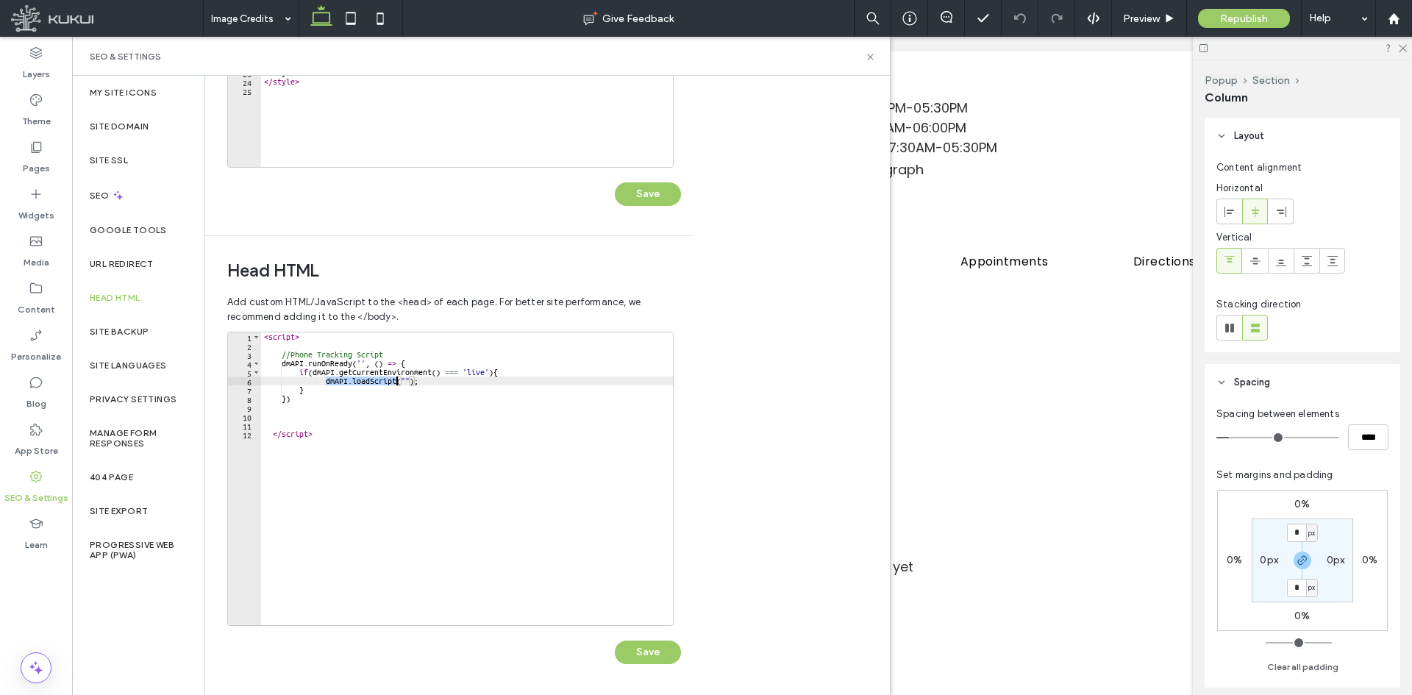
drag, startPoint x: 325, startPoint y: 382, endPoint x: 395, endPoint y: 384, distance: 69.9
click at [395, 384] on div "< script > //Phone Tracking Script dmAPI . runOnReady ( '' , ( ) => { if ( dmAP…" at bounding box center [467, 487] width 412 height 310
click at [657, 667] on div "**********" at bounding box center [454, 505] width 454 height 347
click at [657, 656] on button "Save" at bounding box center [648, 652] width 66 height 24
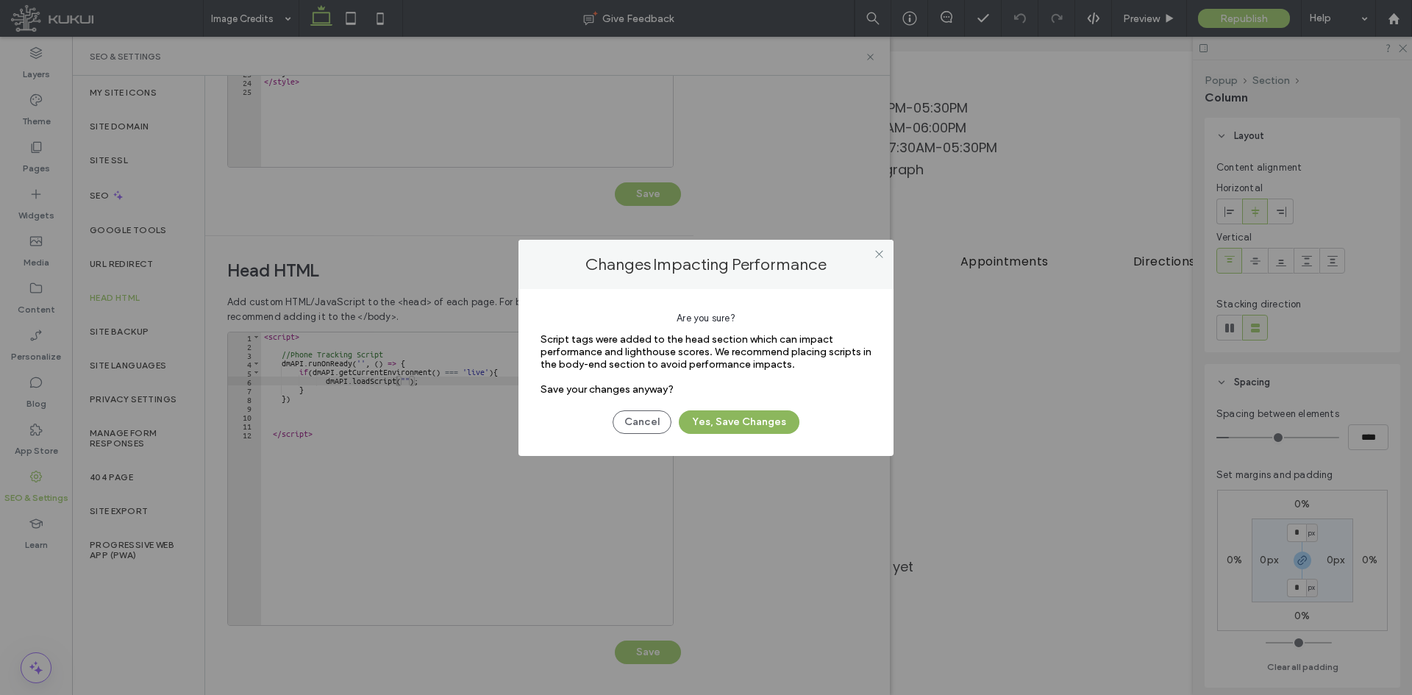
click at [768, 418] on button "Yes, Save Changes" at bounding box center [739, 422] width 121 height 24
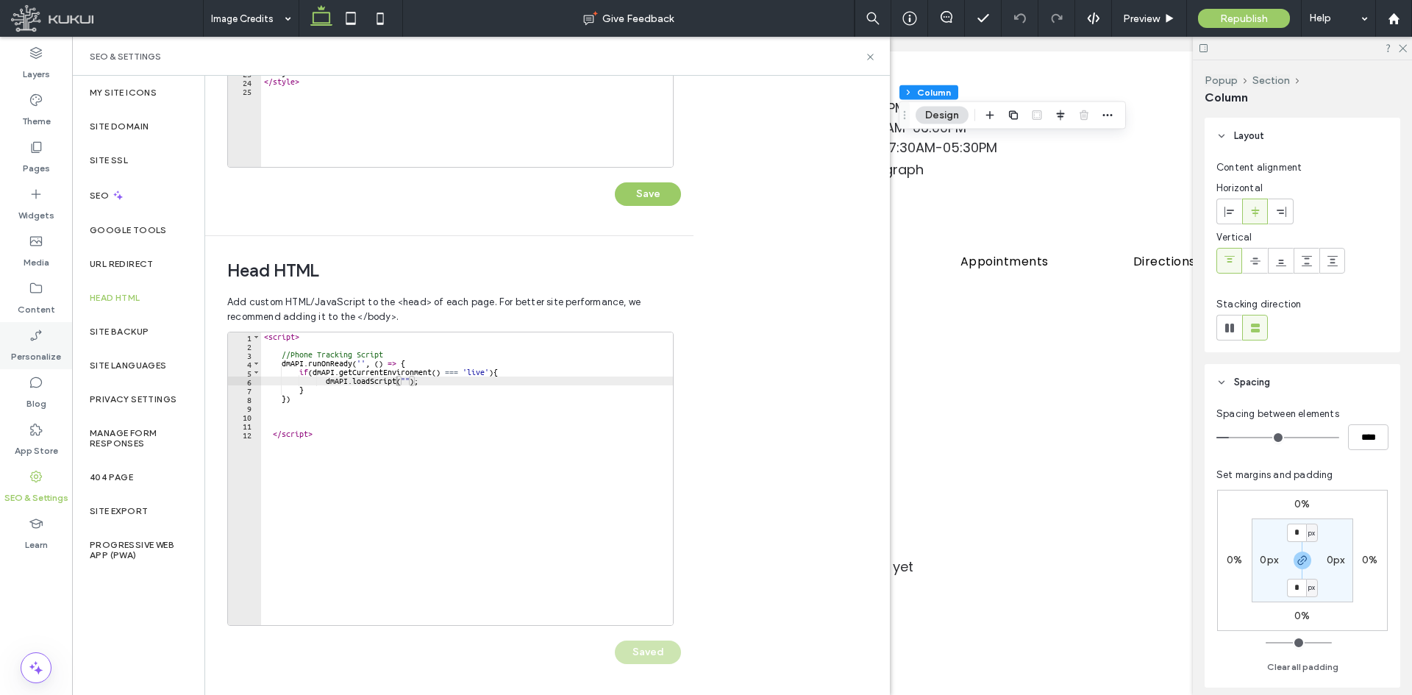
click at [46, 340] on div "Personalize" at bounding box center [36, 345] width 72 height 47
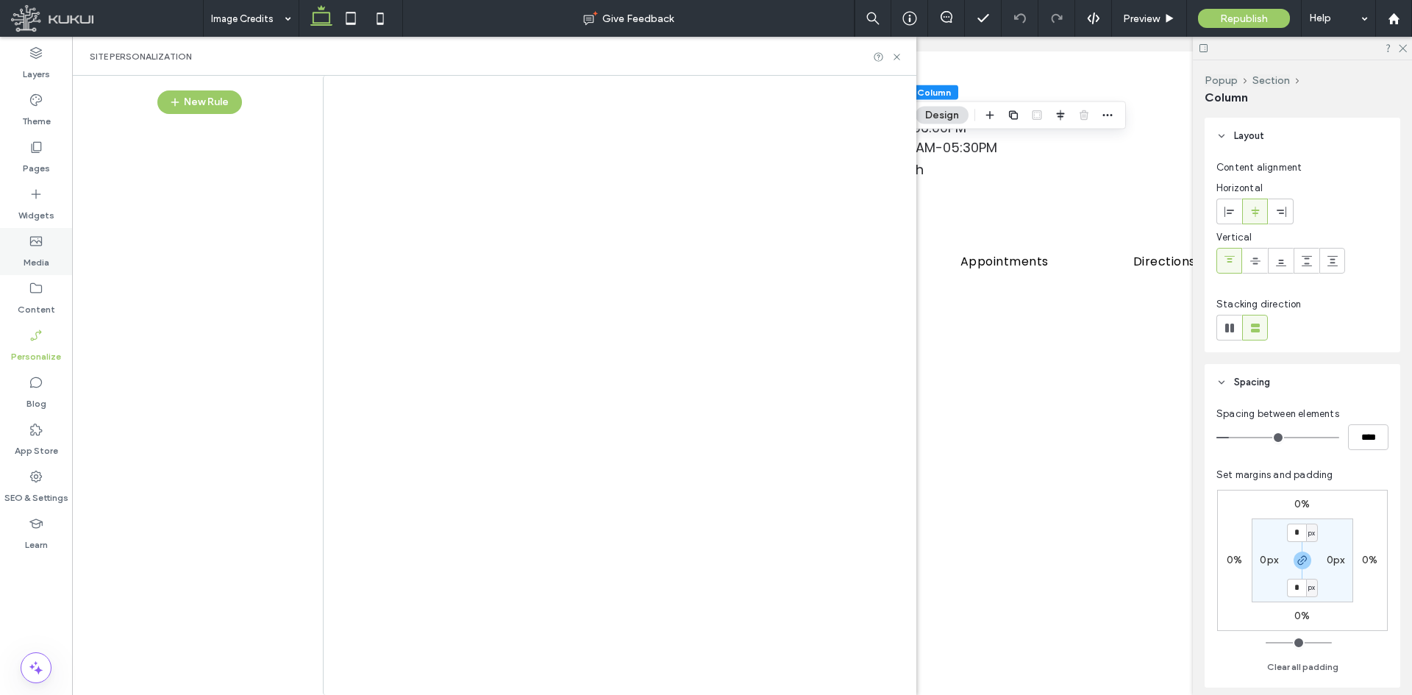
click at [47, 231] on div "Media" at bounding box center [36, 251] width 72 height 47
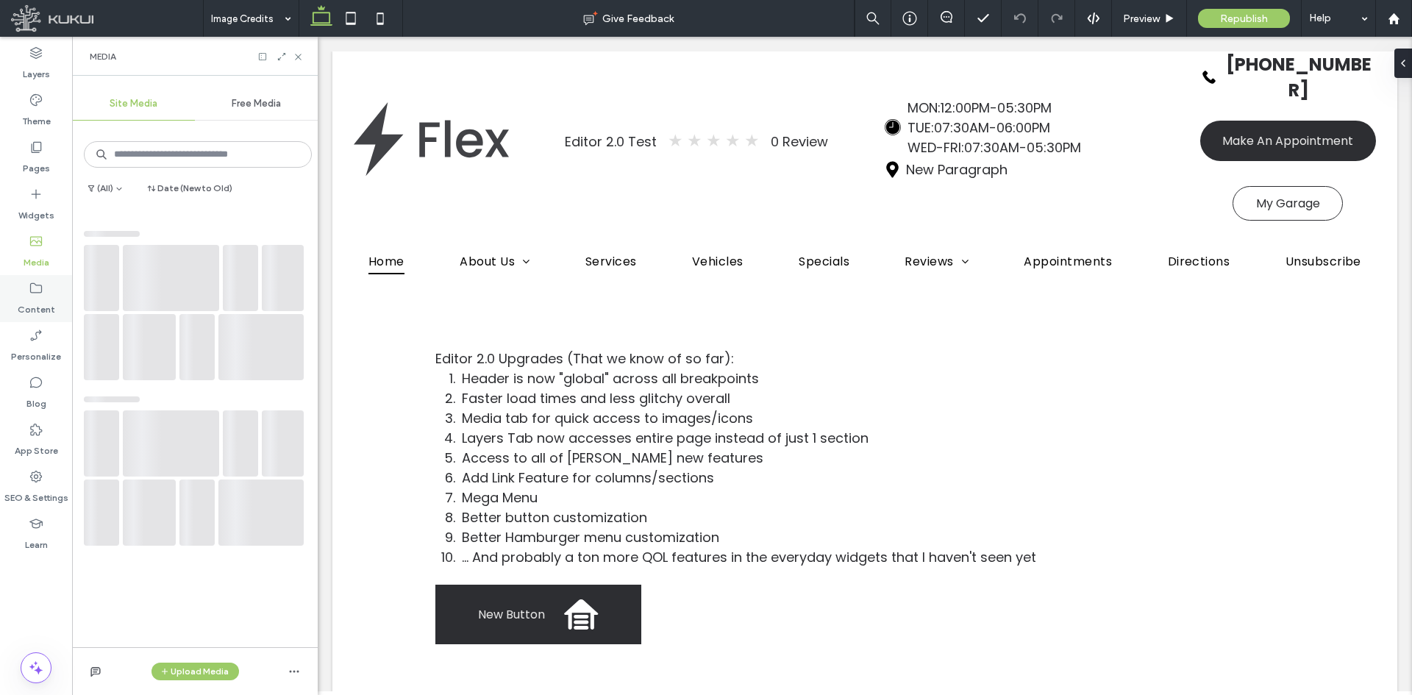
click at [42, 288] on use at bounding box center [36, 288] width 12 height 10
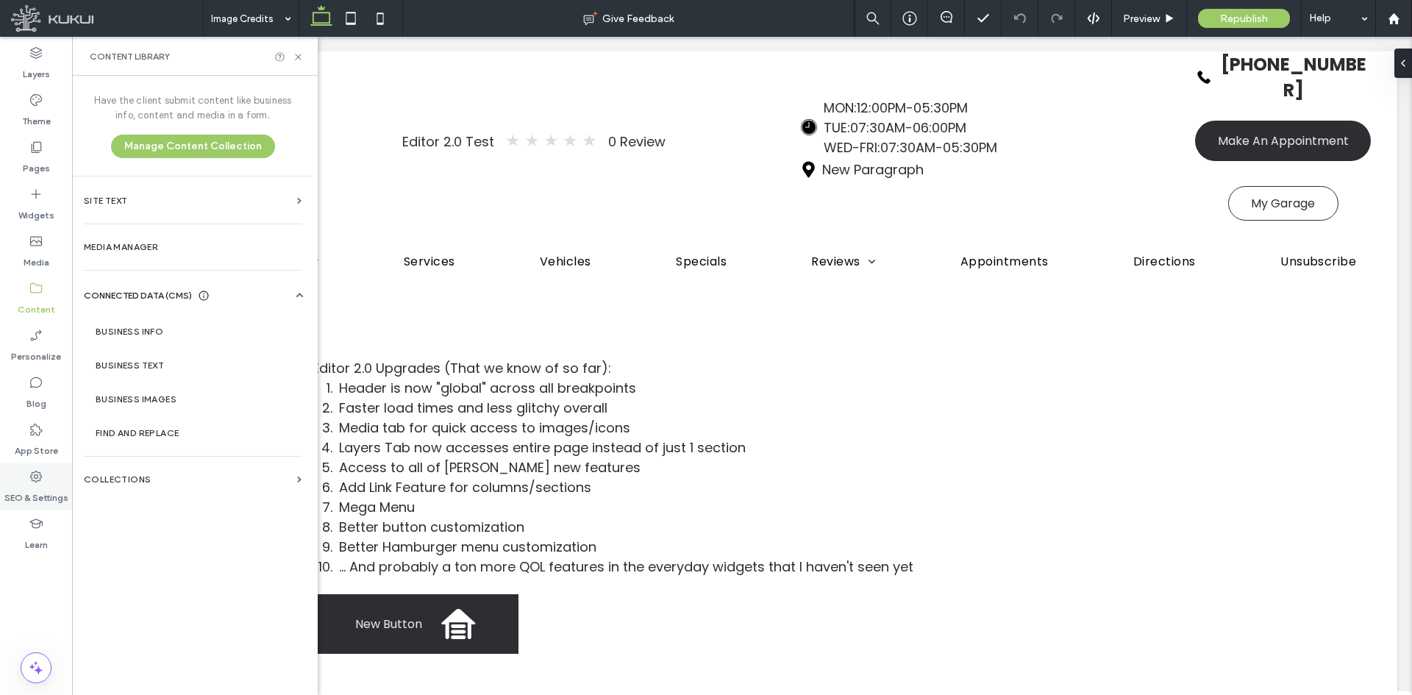
click at [35, 483] on div "SEO & Settings" at bounding box center [36, 486] width 72 height 47
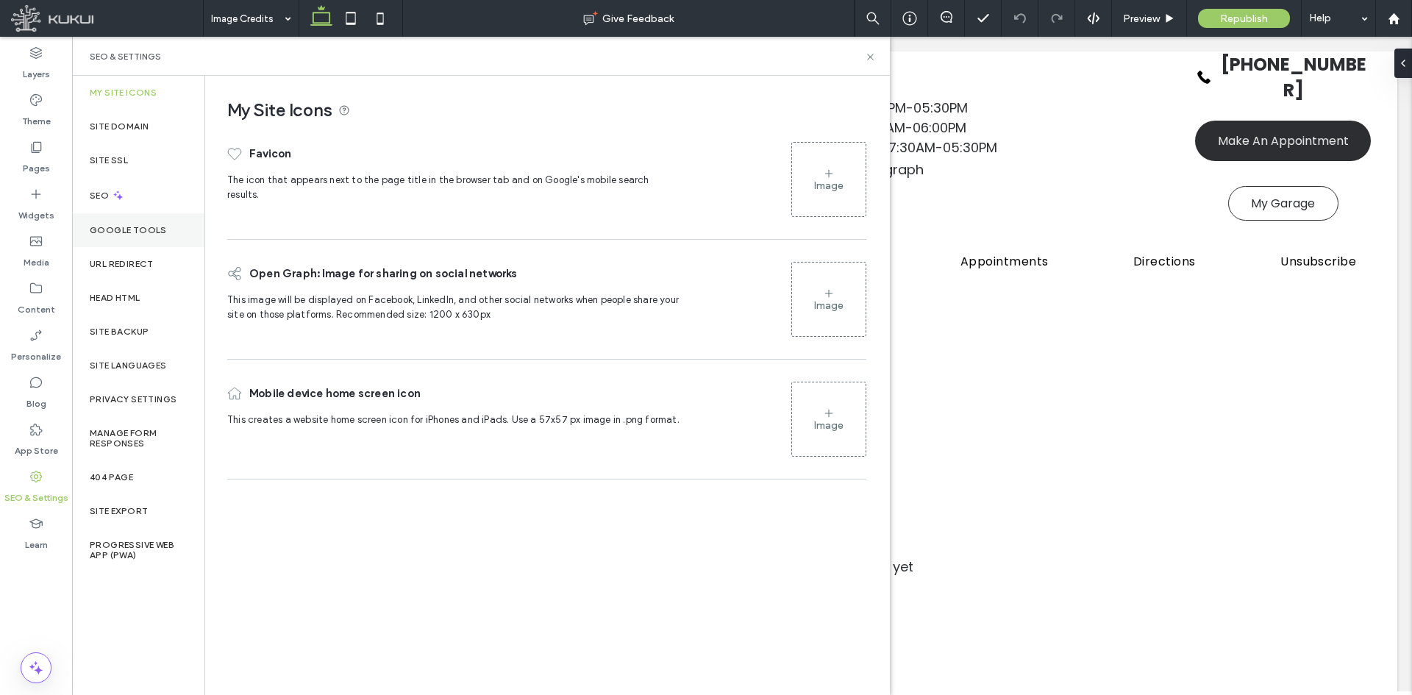
click at [149, 232] on label "Google Tools" at bounding box center [128, 230] width 77 height 10
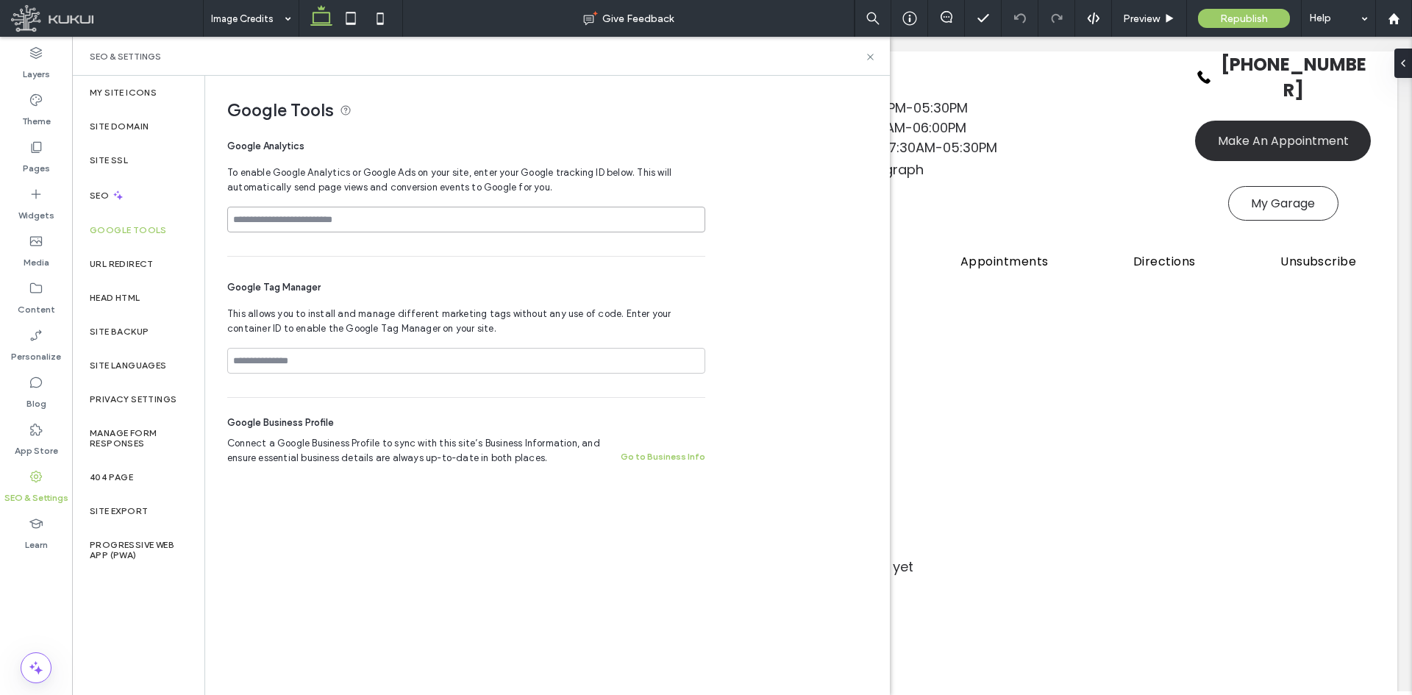
click at [319, 212] on input at bounding box center [466, 220] width 478 height 26
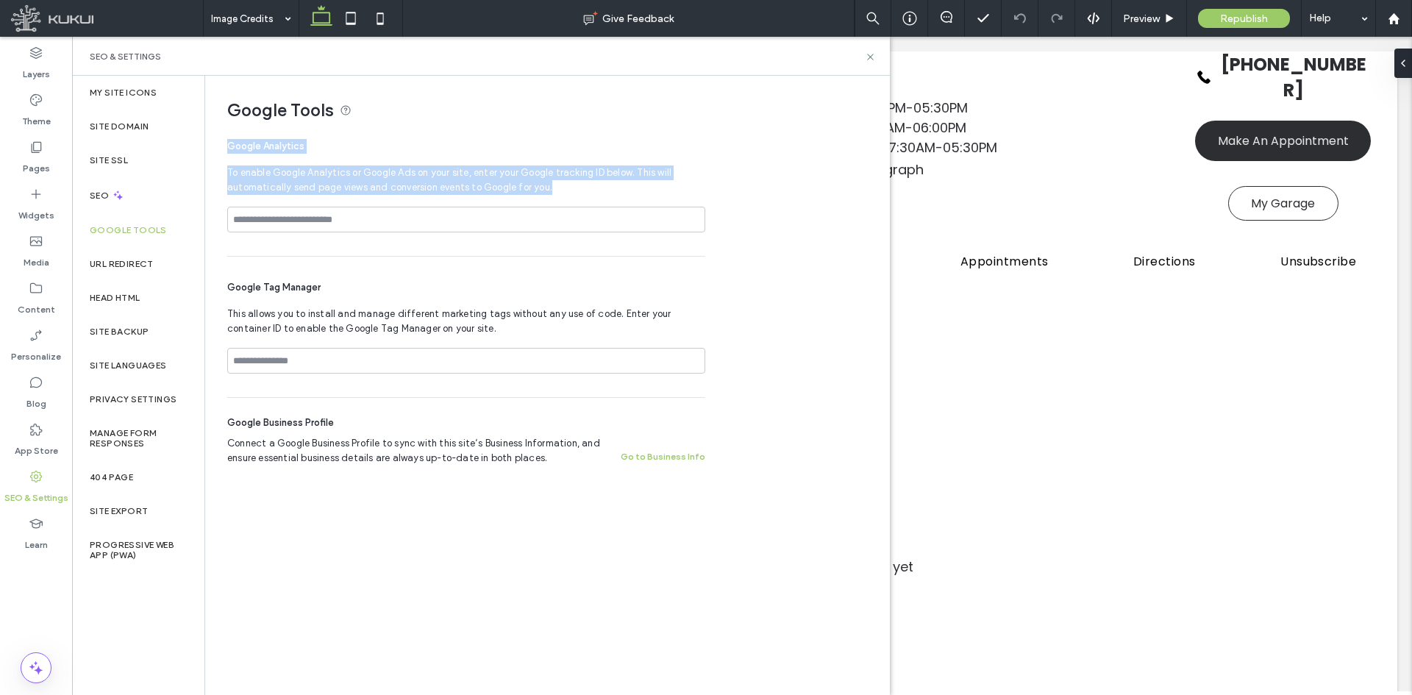
click at [302, 256] on div "Google Analytics To enable Google Analytics or Google Ads on your site, enter y…" at bounding box center [466, 305] width 478 height 356
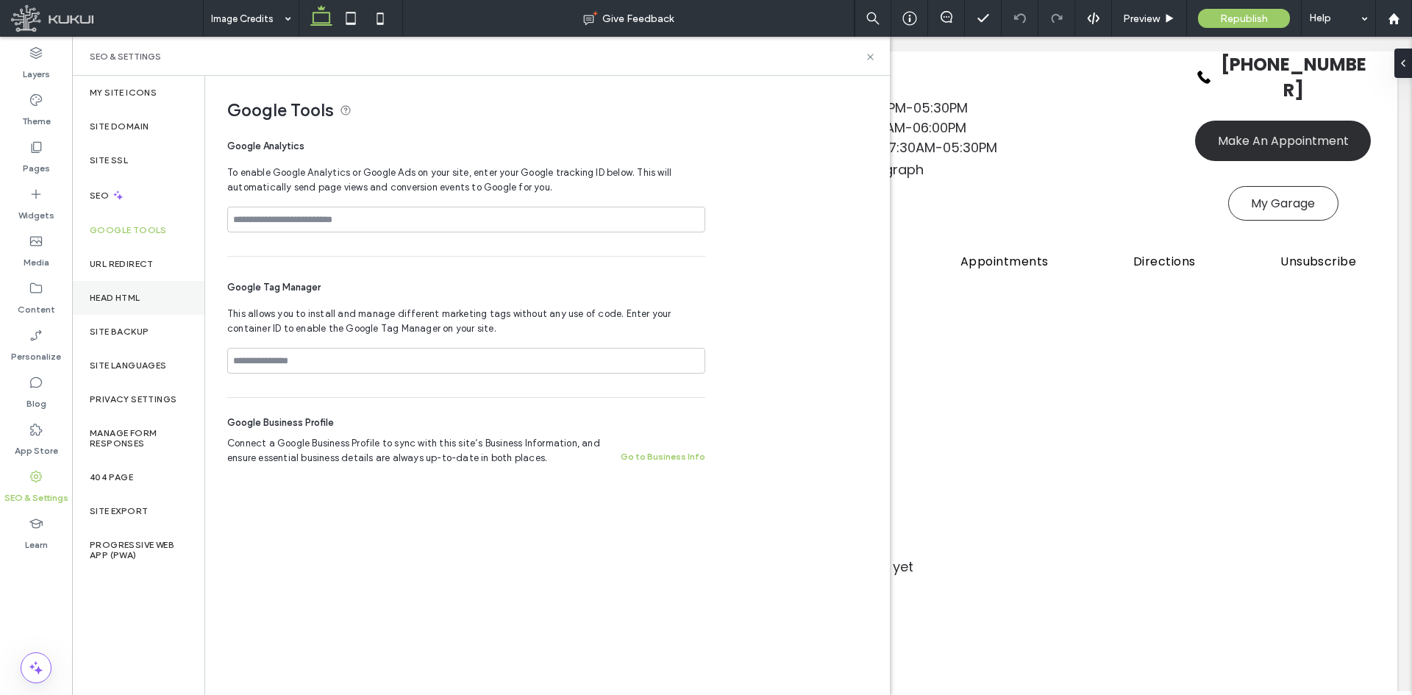
click at [179, 306] on div "Head HTML" at bounding box center [138, 298] width 132 height 34
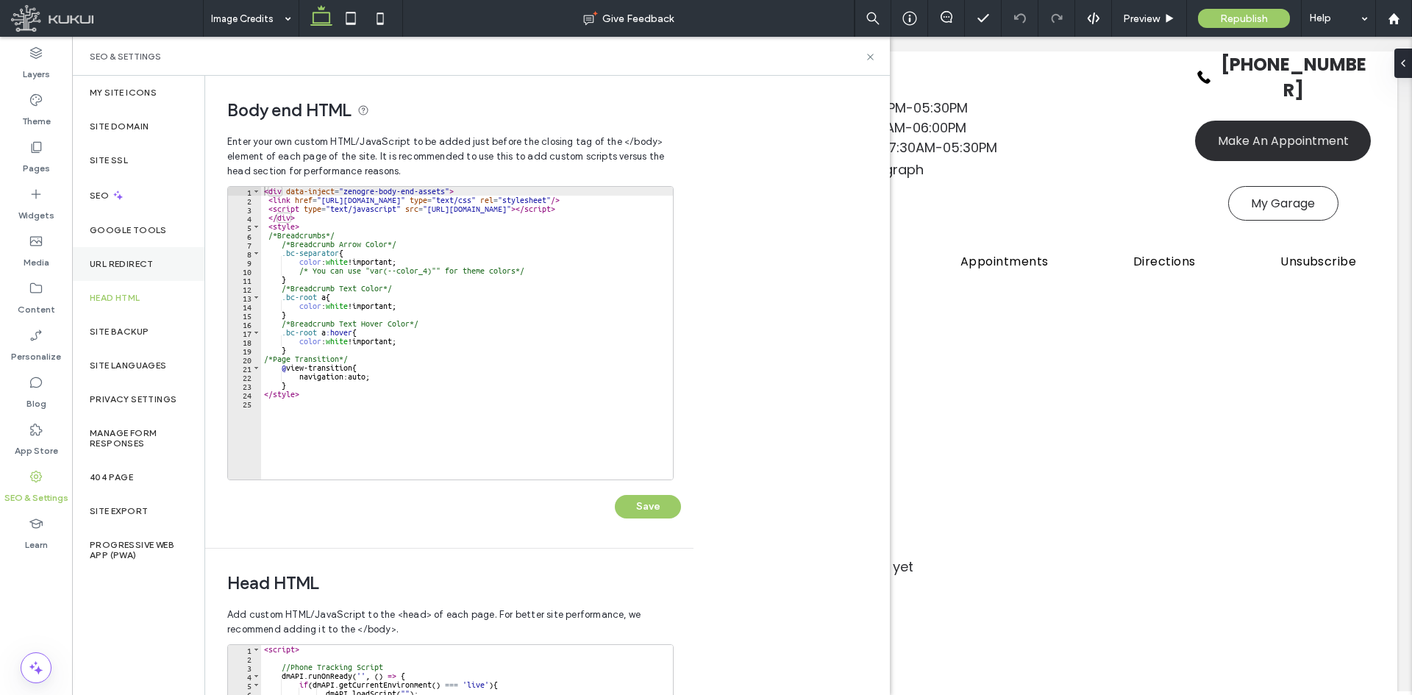
click at [157, 265] on div "URL Redirect" at bounding box center [138, 264] width 132 height 34
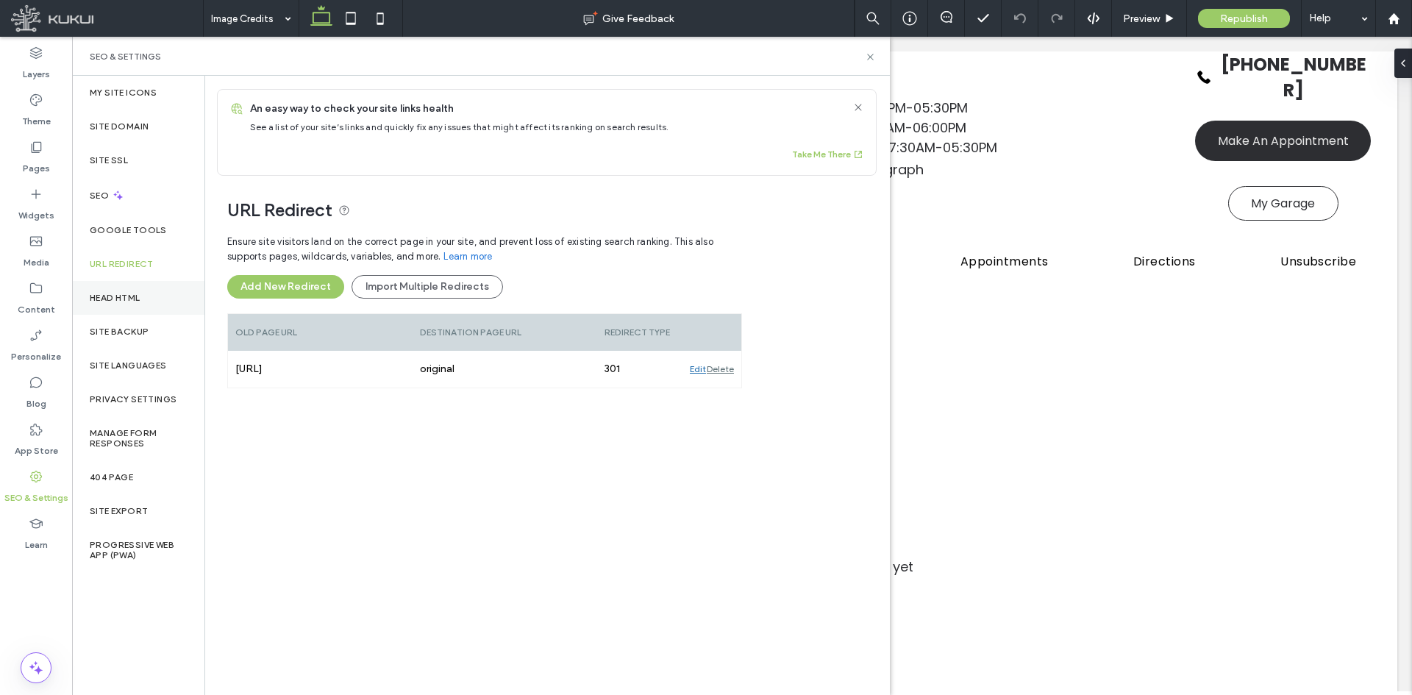
click at [135, 299] on label "Head HTML" at bounding box center [115, 298] width 51 height 10
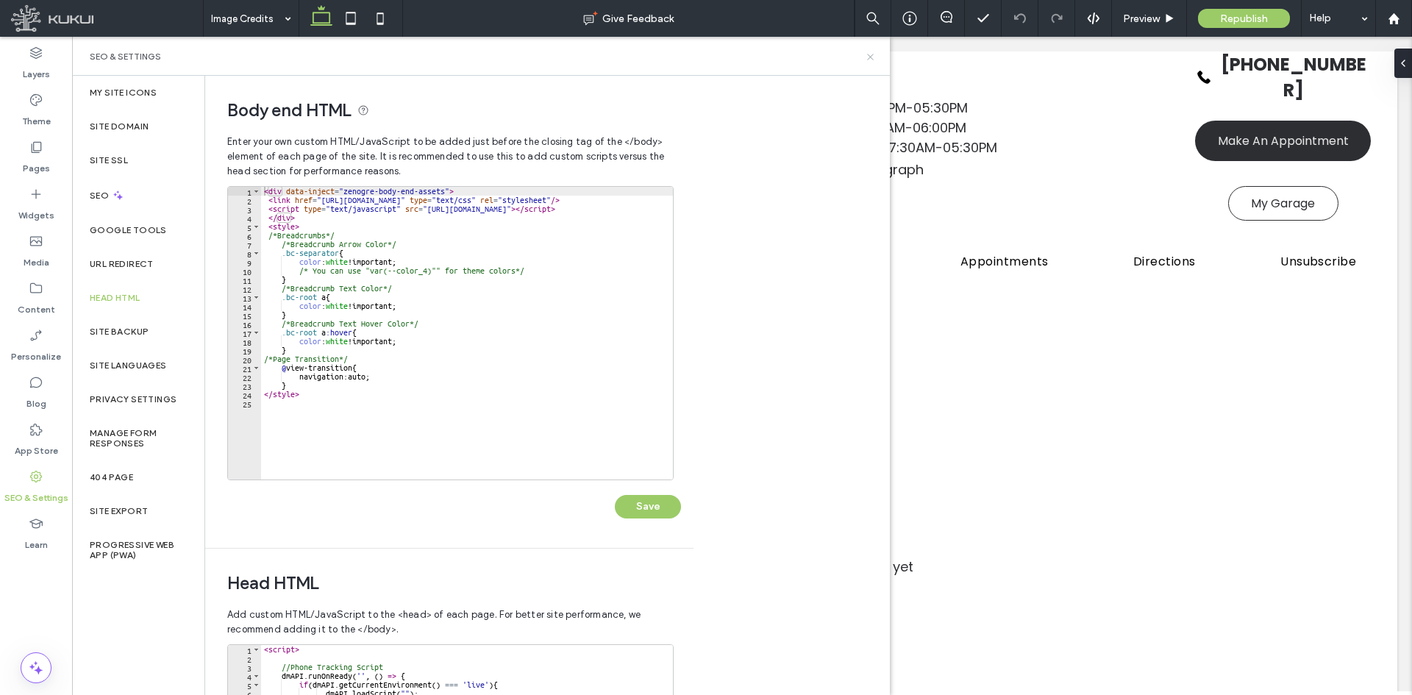
click at [872, 58] on use at bounding box center [870, 57] width 6 height 6
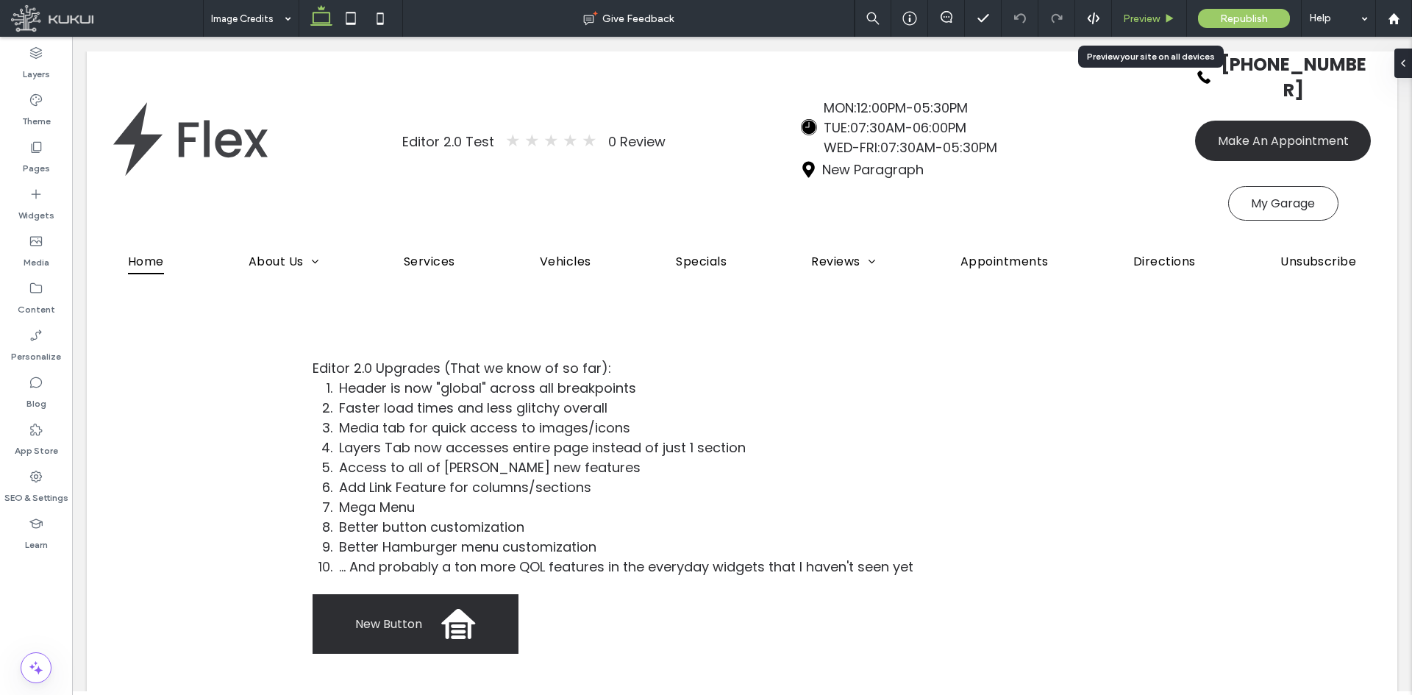
click at [1144, 17] on span "Preview" at bounding box center [1141, 18] width 37 height 12
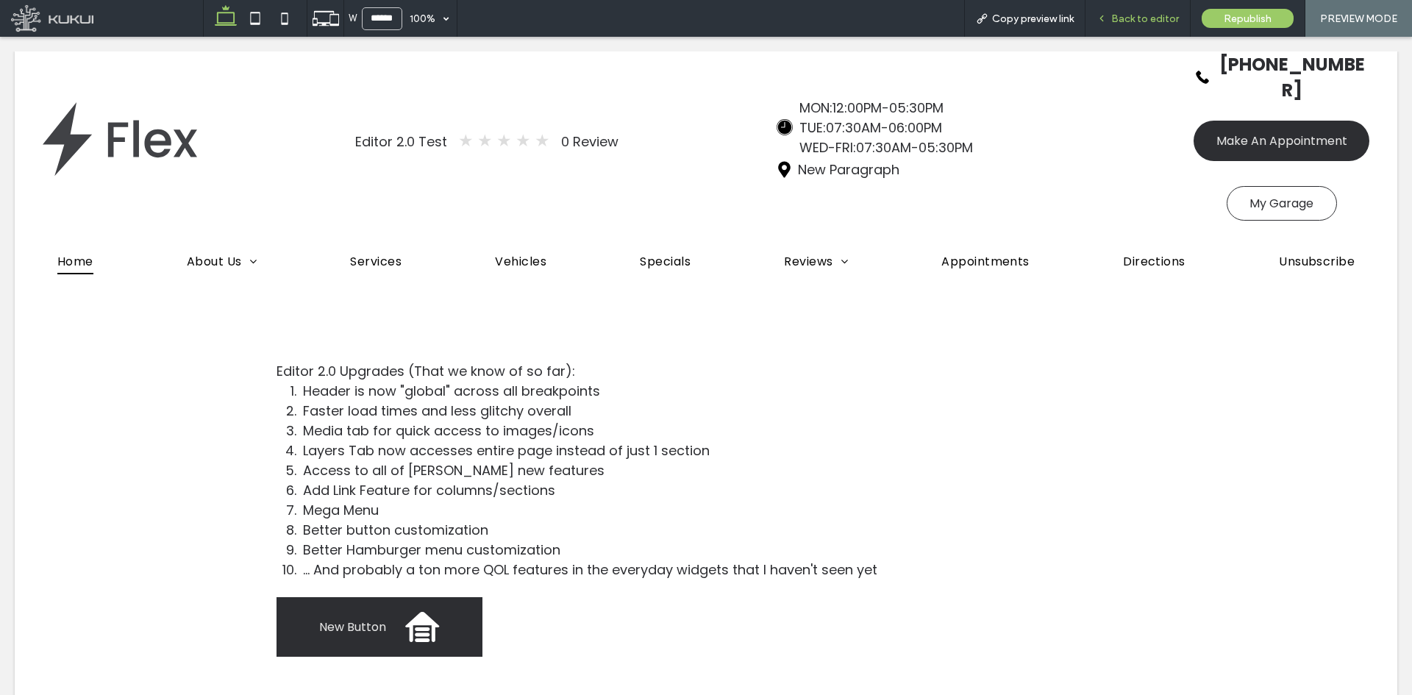
click at [1137, 13] on span "Back to editor" at bounding box center [1145, 18] width 68 height 12
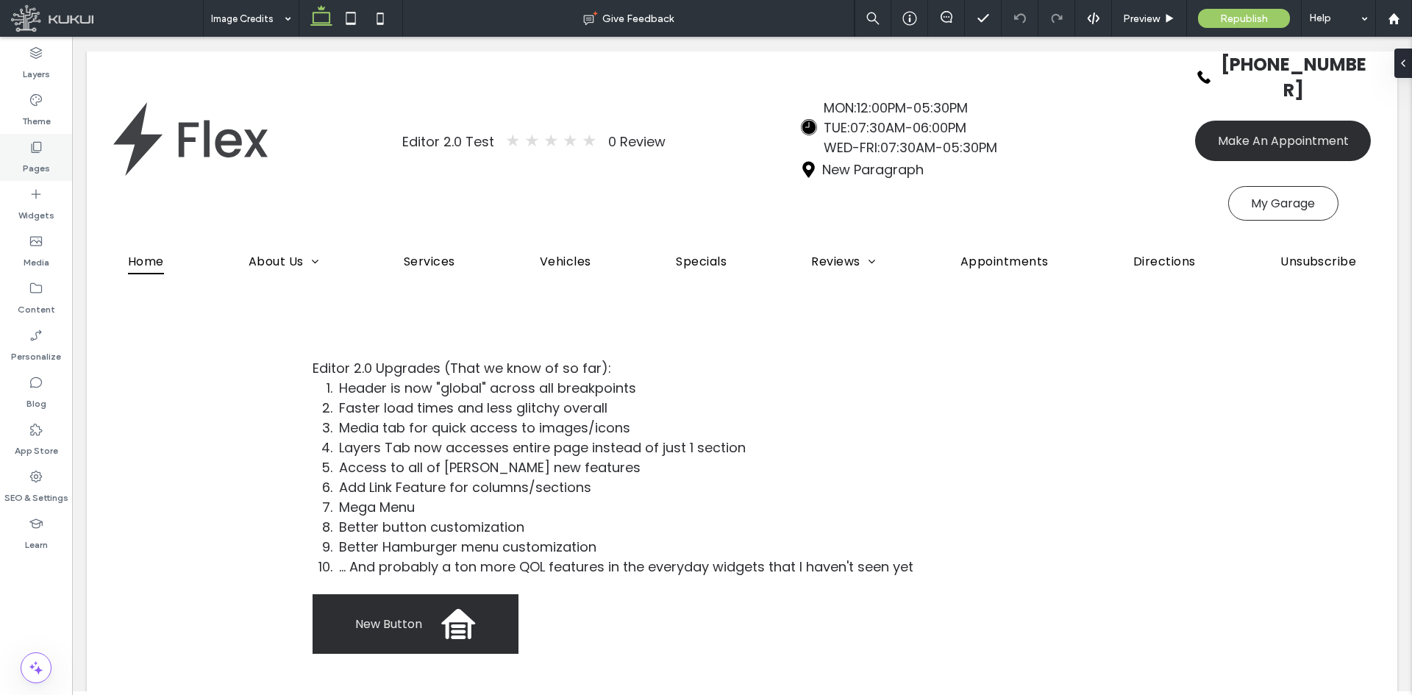
click at [42, 160] on label "Pages" at bounding box center [36, 164] width 27 height 21
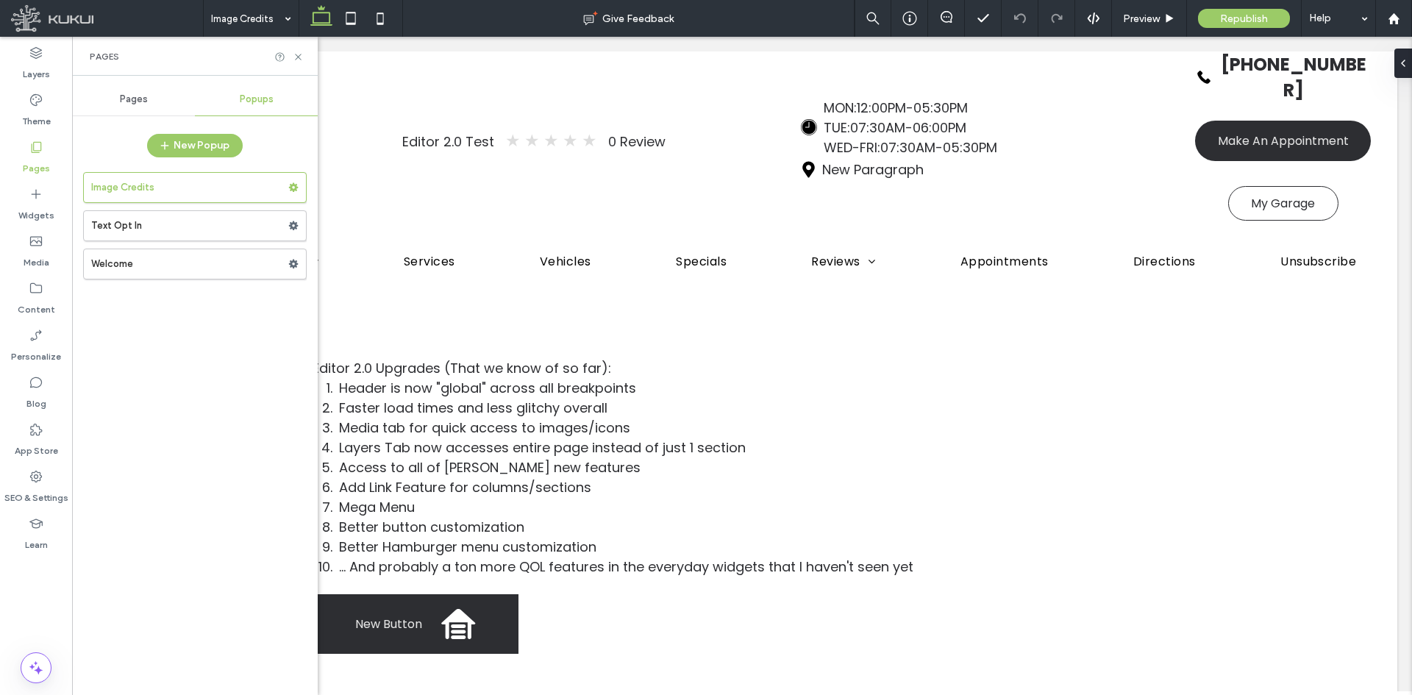
click at [145, 121] on div "Pages Popups New Popup Image Credits Text Opt In Welcome" at bounding box center [195, 385] width 246 height 604
drag, startPoint x: 140, startPoint y: 116, endPoint x: 131, endPoint y: 201, distance: 85.8
click at [140, 120] on div "Pages Popups New Popup Image Credits Text Opt In Welcome" at bounding box center [195, 385] width 246 height 604
click at [143, 93] on div "Pages" at bounding box center [133, 99] width 123 height 32
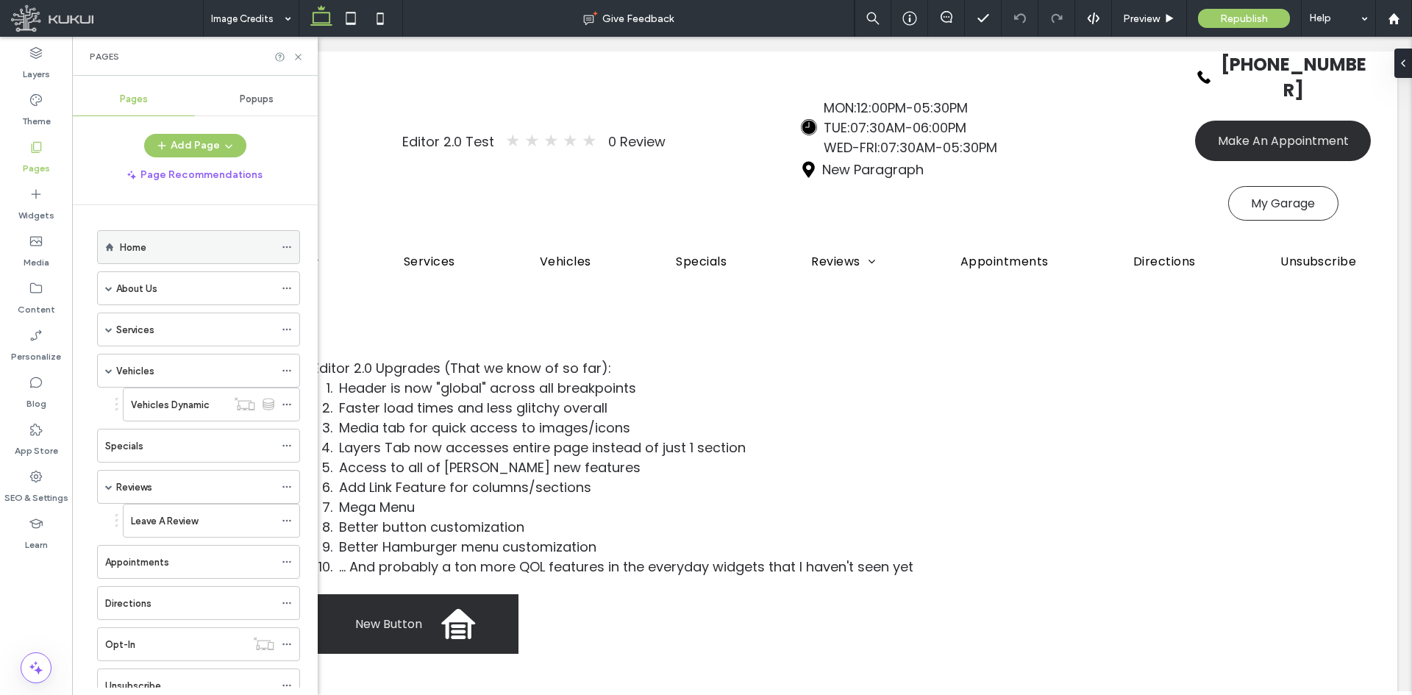
click at [125, 238] on div "Home" at bounding box center [197, 247] width 154 height 32
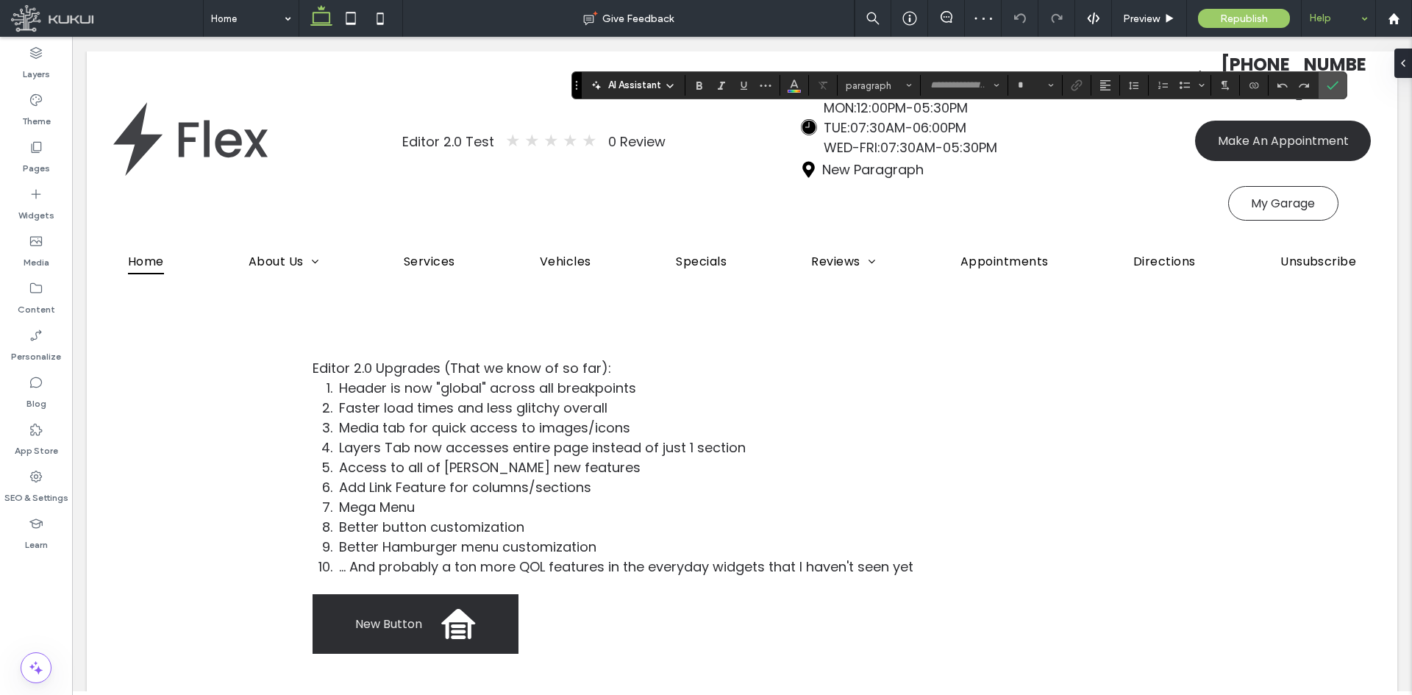
type input "*******"
type input "**"
click at [1256, 85] on icon "Connect To Data" at bounding box center [1254, 85] width 12 height 12
click at [1264, 157] on div "Edit Content" at bounding box center [1308, 150] width 131 height 28
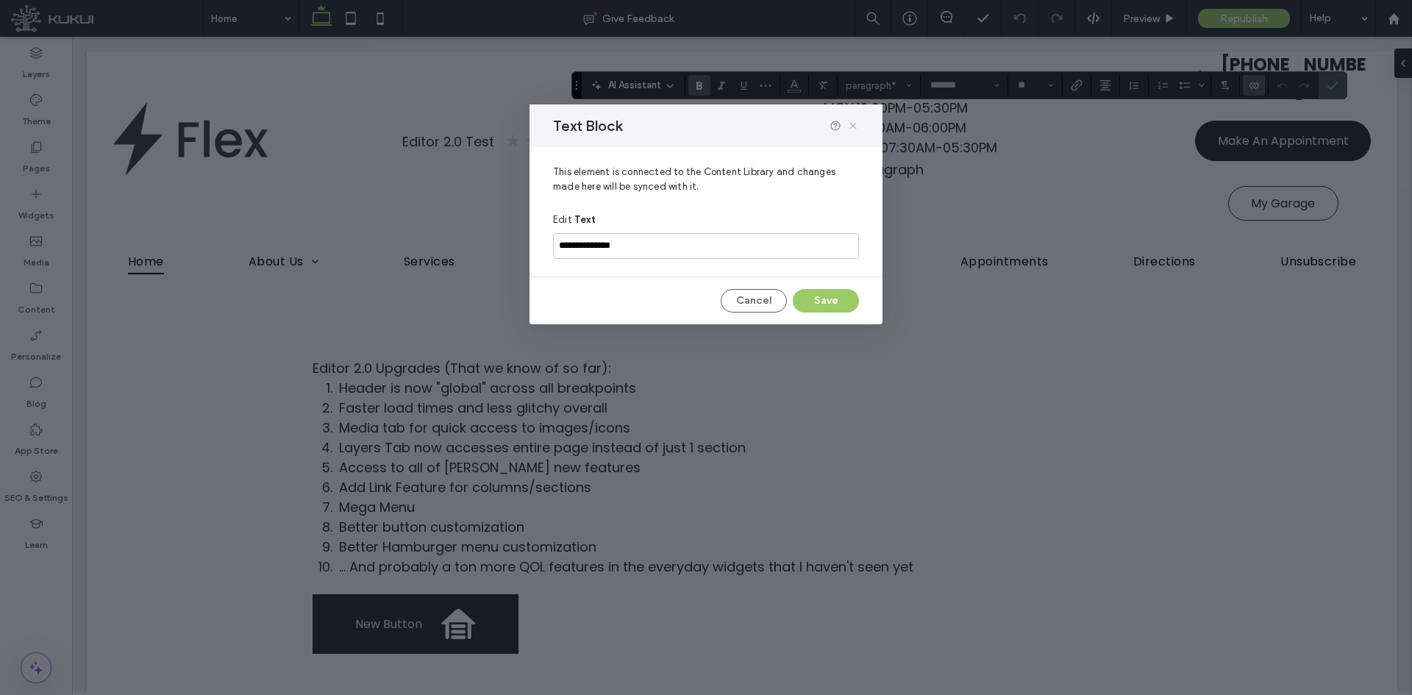
drag, startPoint x: 850, startPoint y: 126, endPoint x: 1143, endPoint y: 93, distance: 295.1
click at [851, 126] on icon at bounding box center [853, 126] width 12 height 12
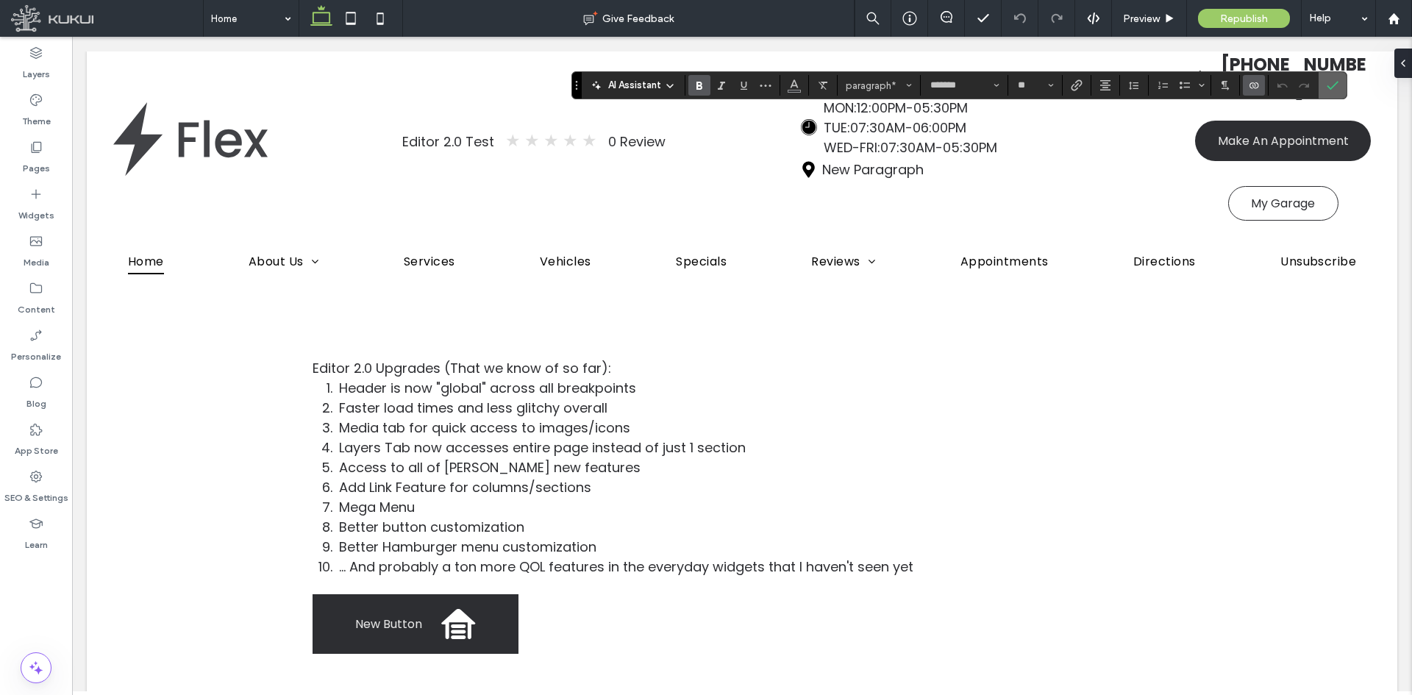
click at [1330, 86] on icon "Confirm" at bounding box center [1332, 85] width 12 height 12
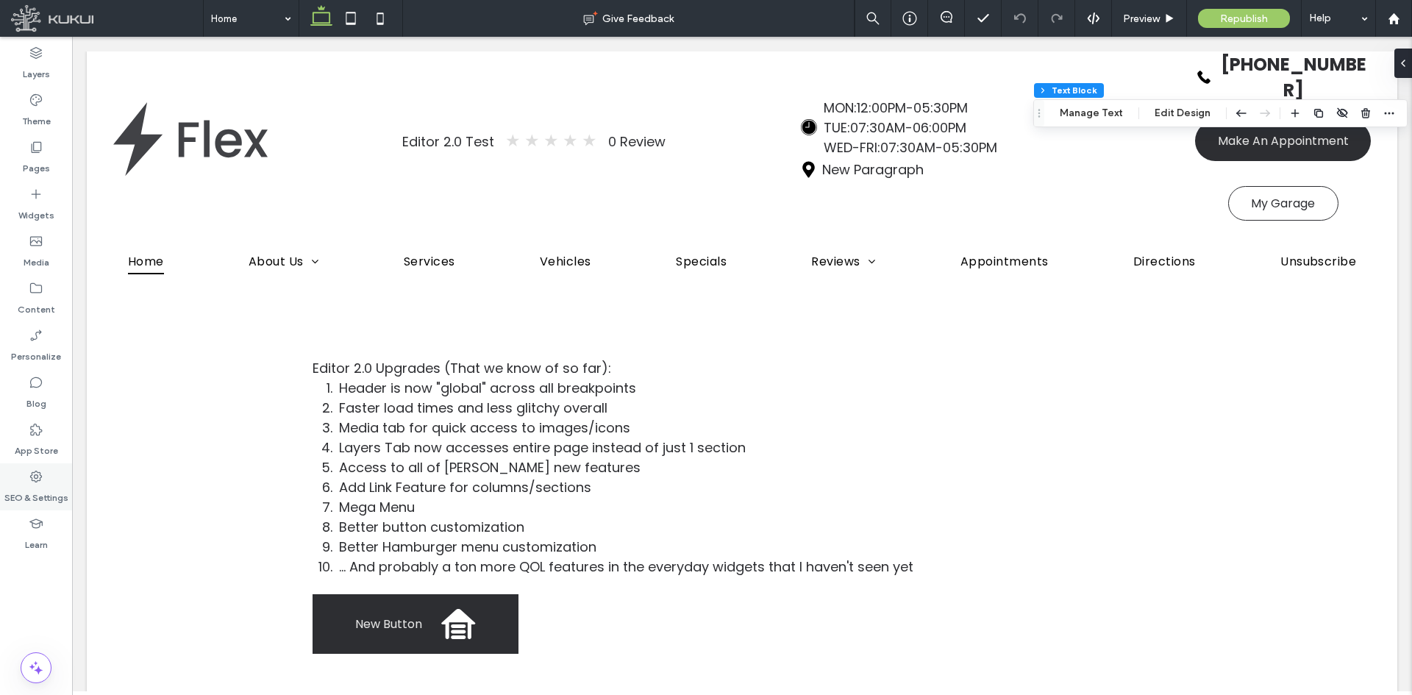
click at [58, 500] on label "SEO & Settings" at bounding box center [36, 494] width 64 height 21
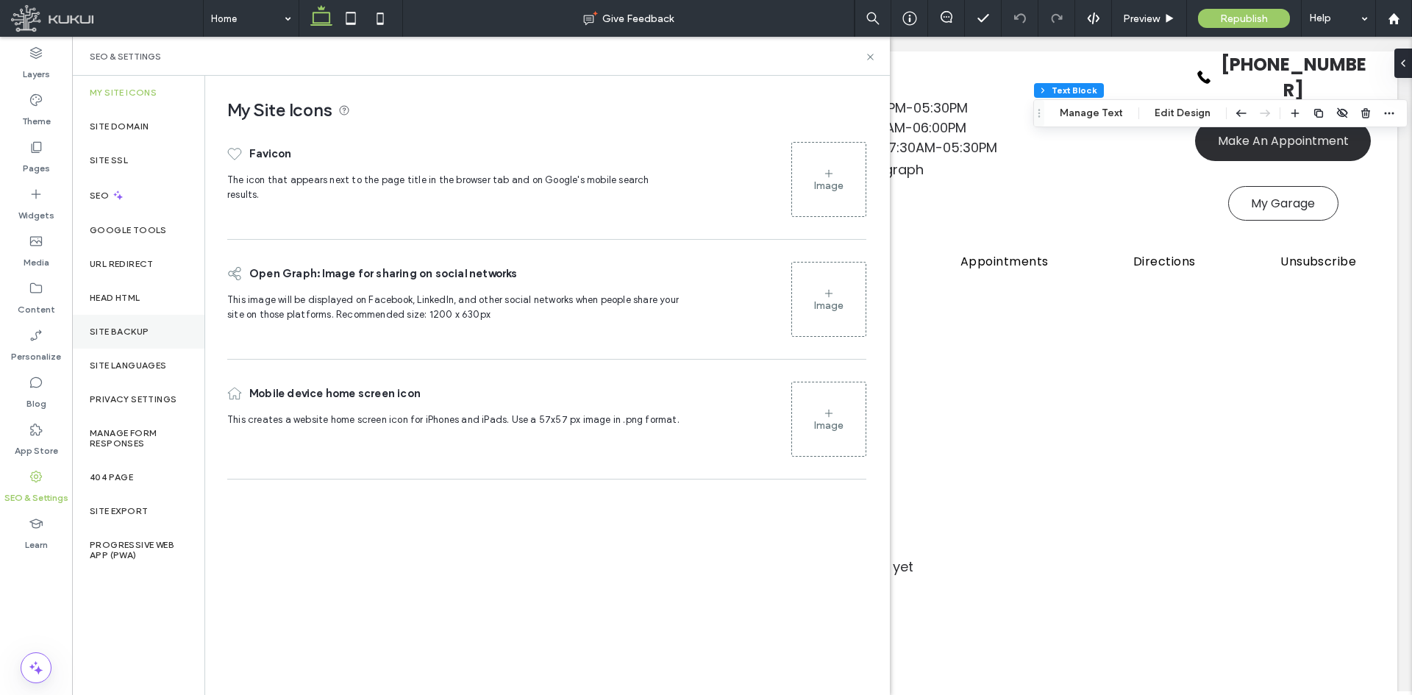
click at [114, 339] on div "Site Backup" at bounding box center [138, 332] width 132 height 34
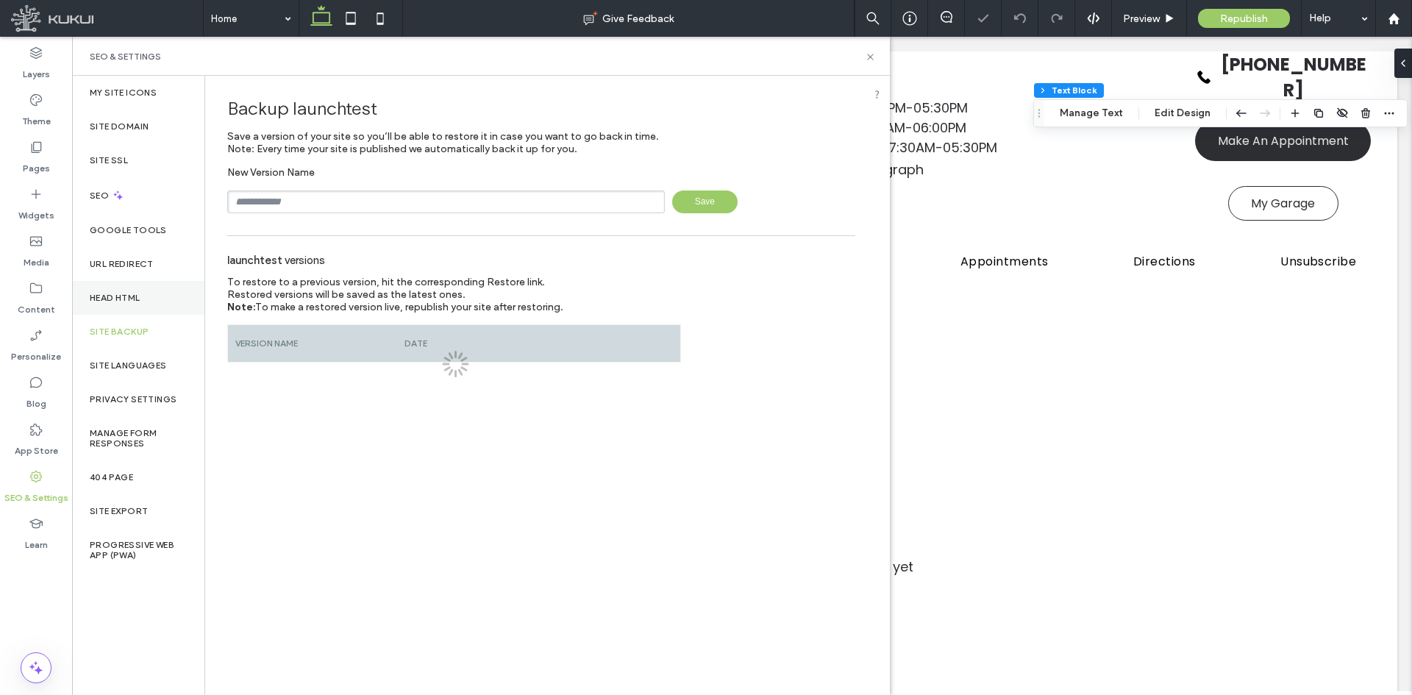
click at [157, 293] on div "Head HTML" at bounding box center [138, 298] width 132 height 34
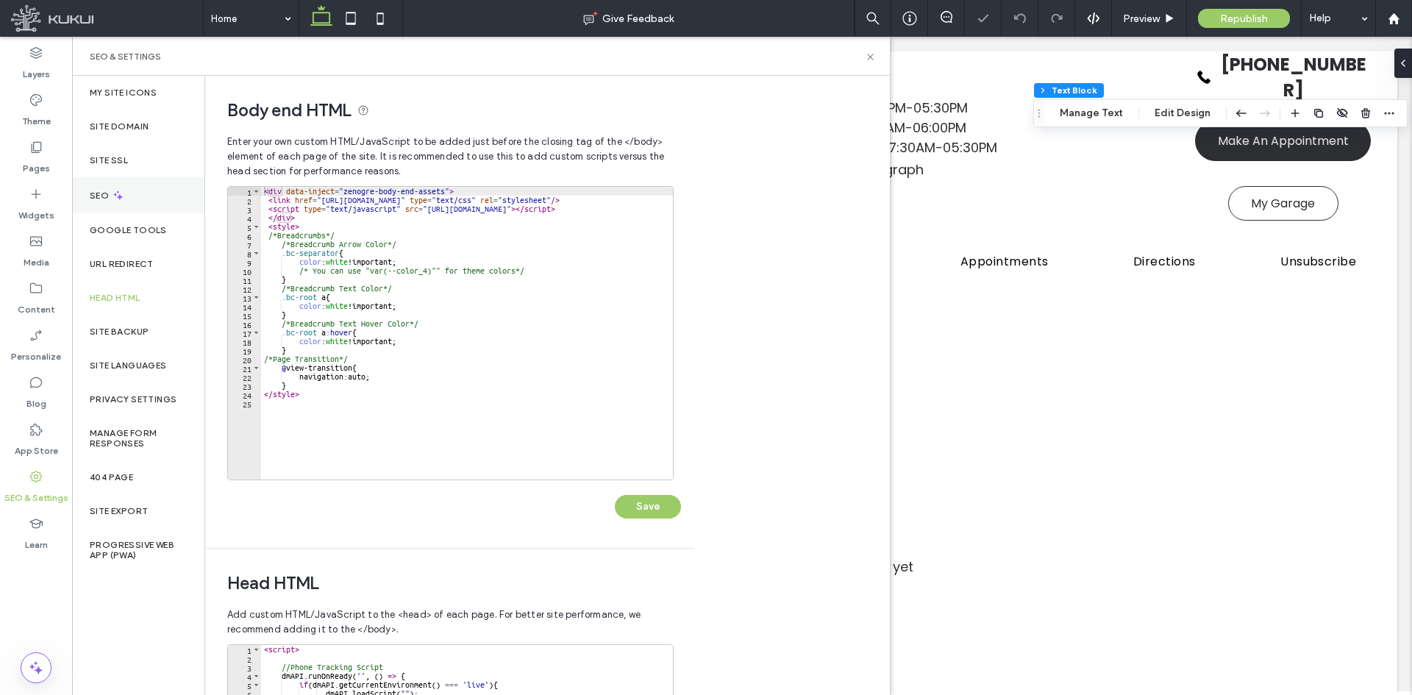
click at [151, 190] on div "SEO" at bounding box center [138, 195] width 132 height 36
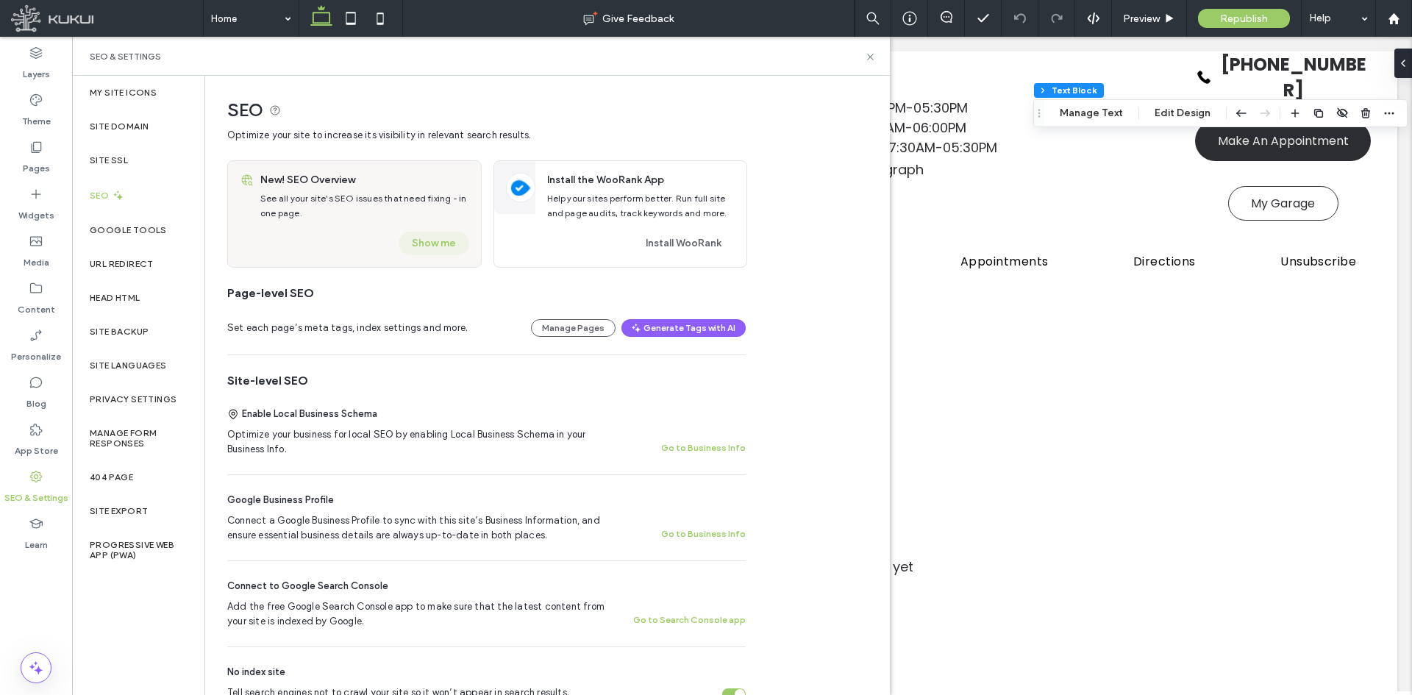
click at [443, 250] on button "Show me" at bounding box center [433, 244] width 71 height 24
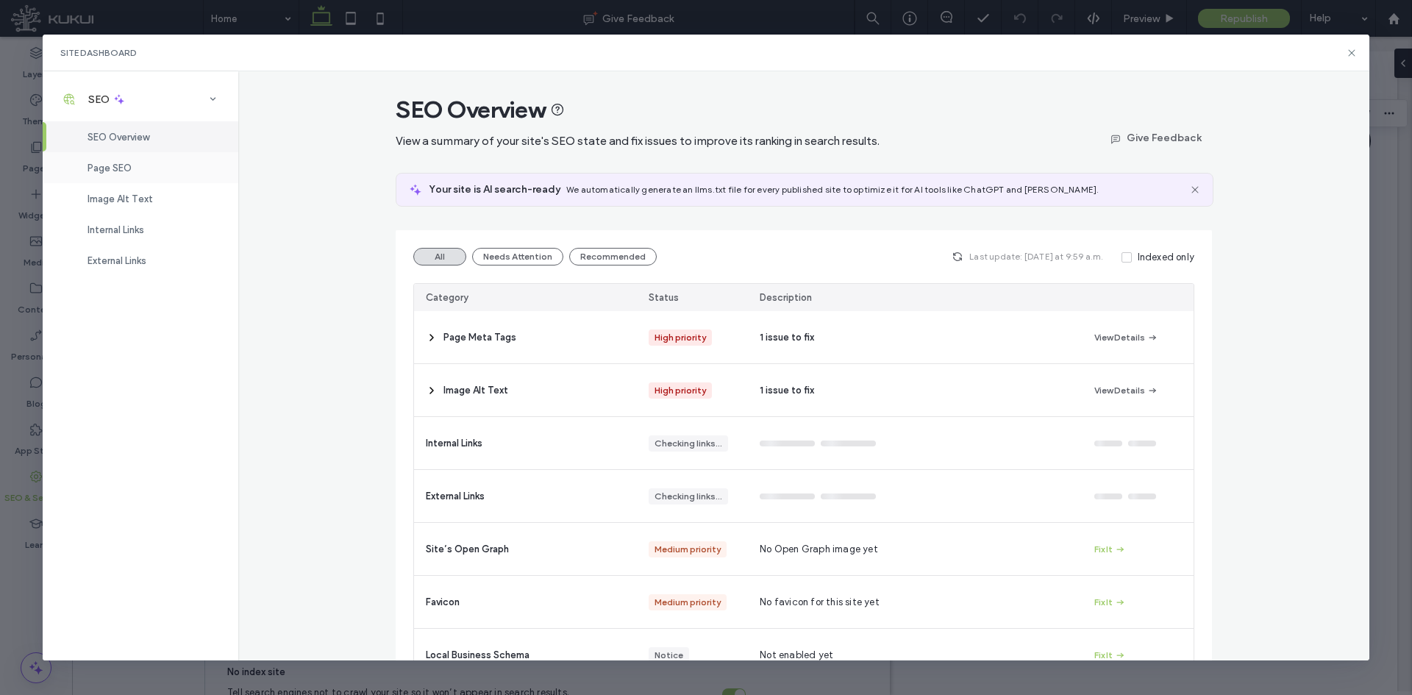
click at [159, 174] on div "Page SEO" at bounding box center [141, 167] width 196 height 31
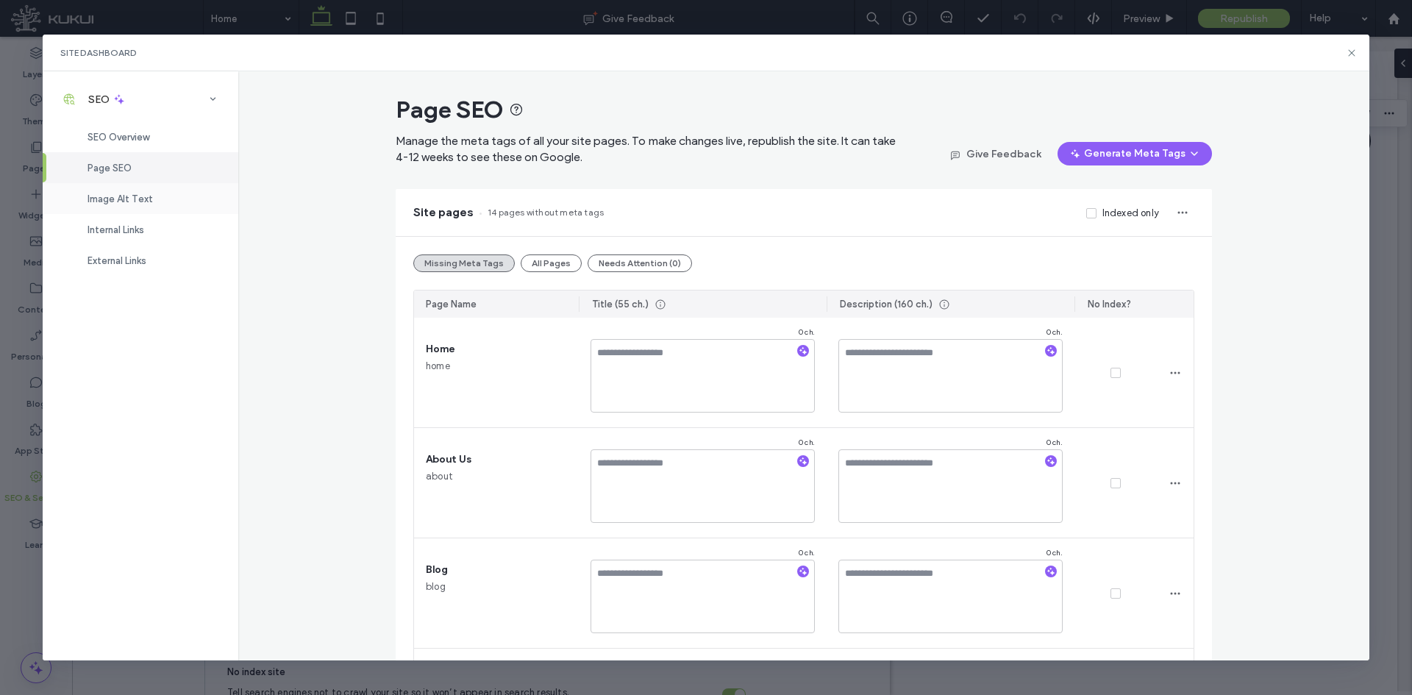
click at [159, 199] on div "Image Alt Text" at bounding box center [141, 198] width 196 height 31
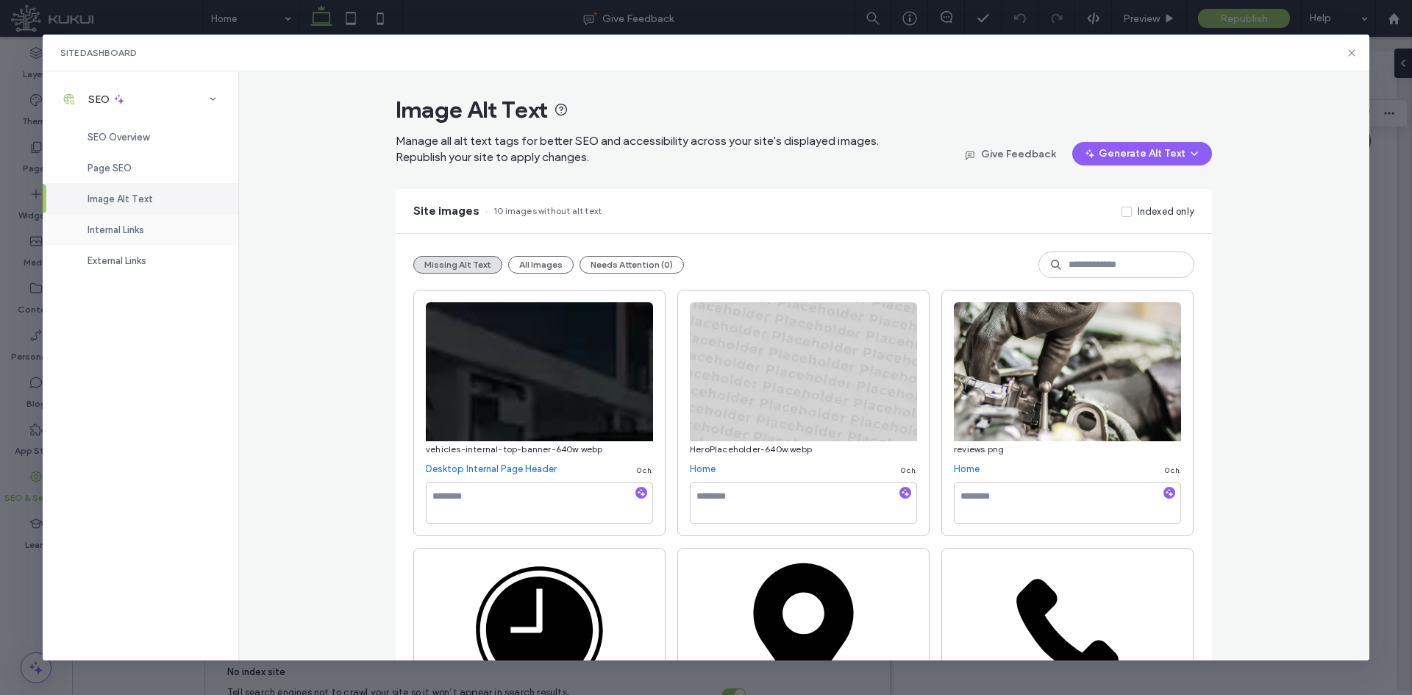
click at [156, 229] on div "Internal Links" at bounding box center [141, 229] width 196 height 31
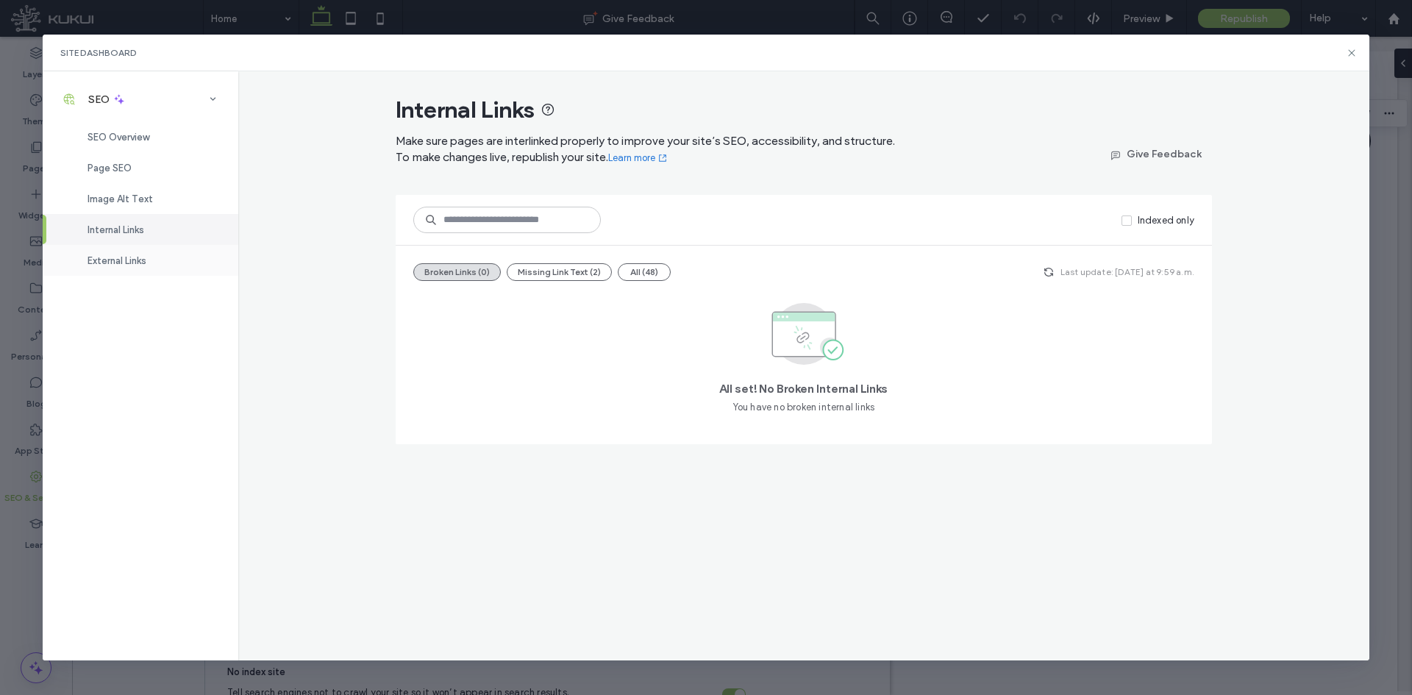
click at [154, 263] on div "External Links" at bounding box center [141, 260] width 196 height 31
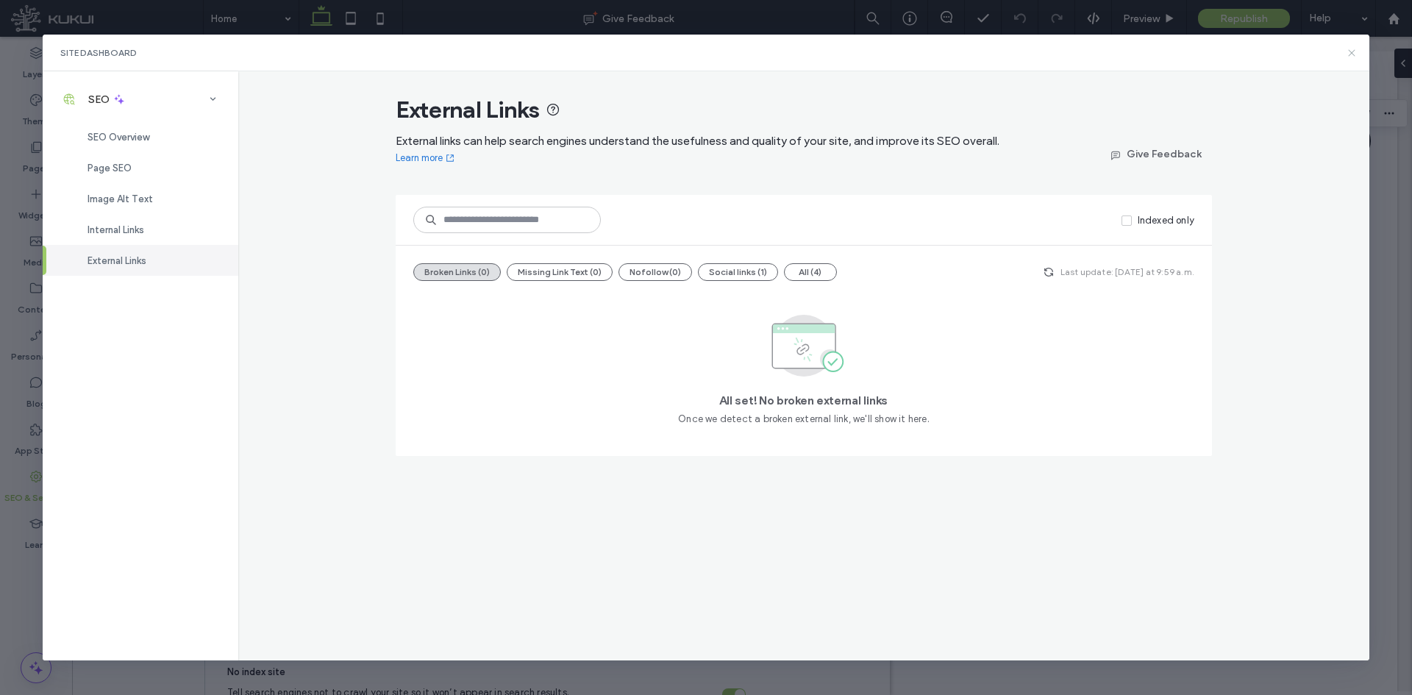
click at [1351, 56] on icon at bounding box center [1351, 53] width 12 height 12
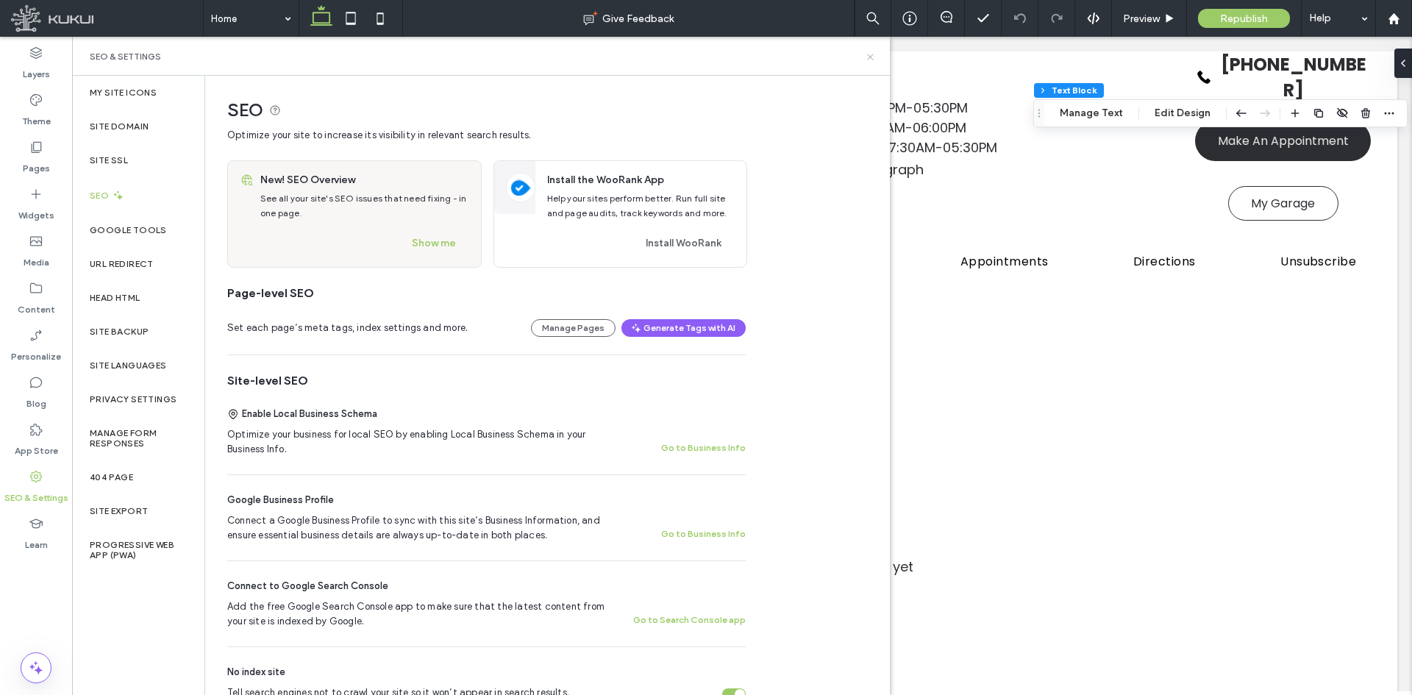
click at [873, 56] on icon at bounding box center [870, 56] width 11 height 11
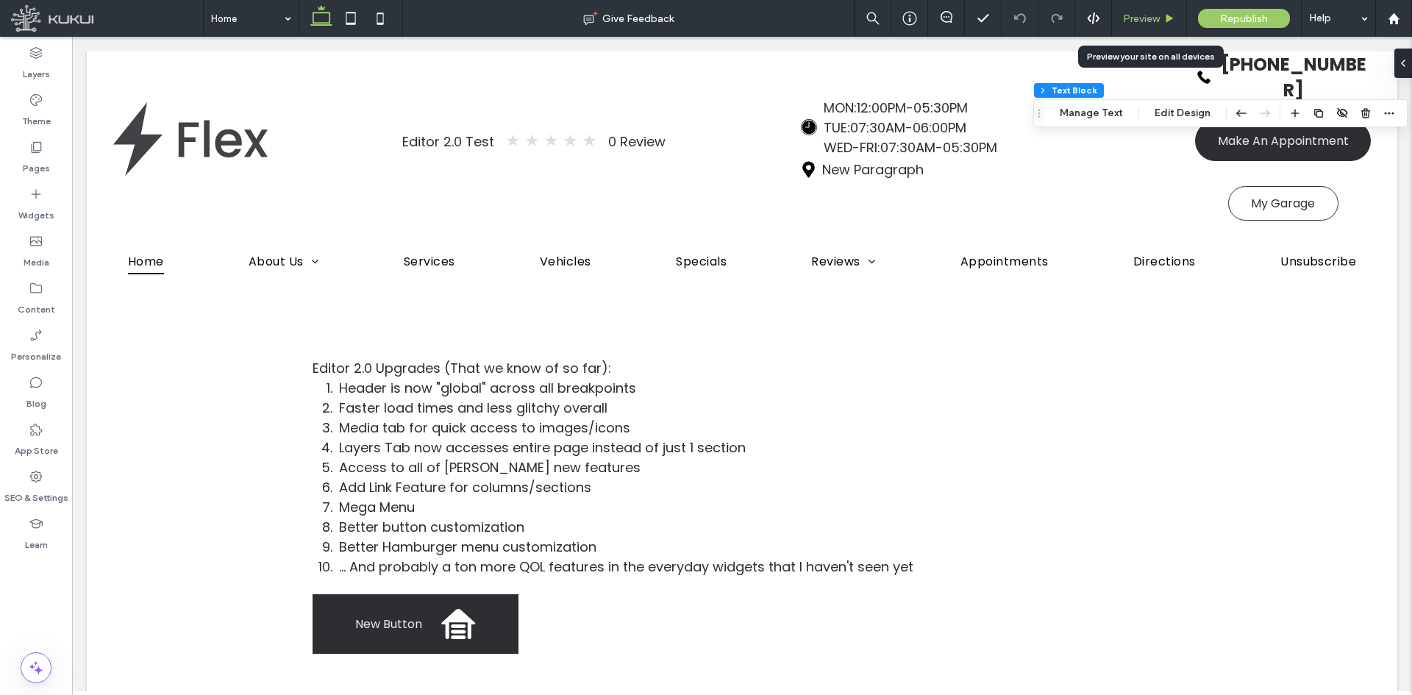
click at [1155, 21] on span "Preview" at bounding box center [1141, 18] width 37 height 12
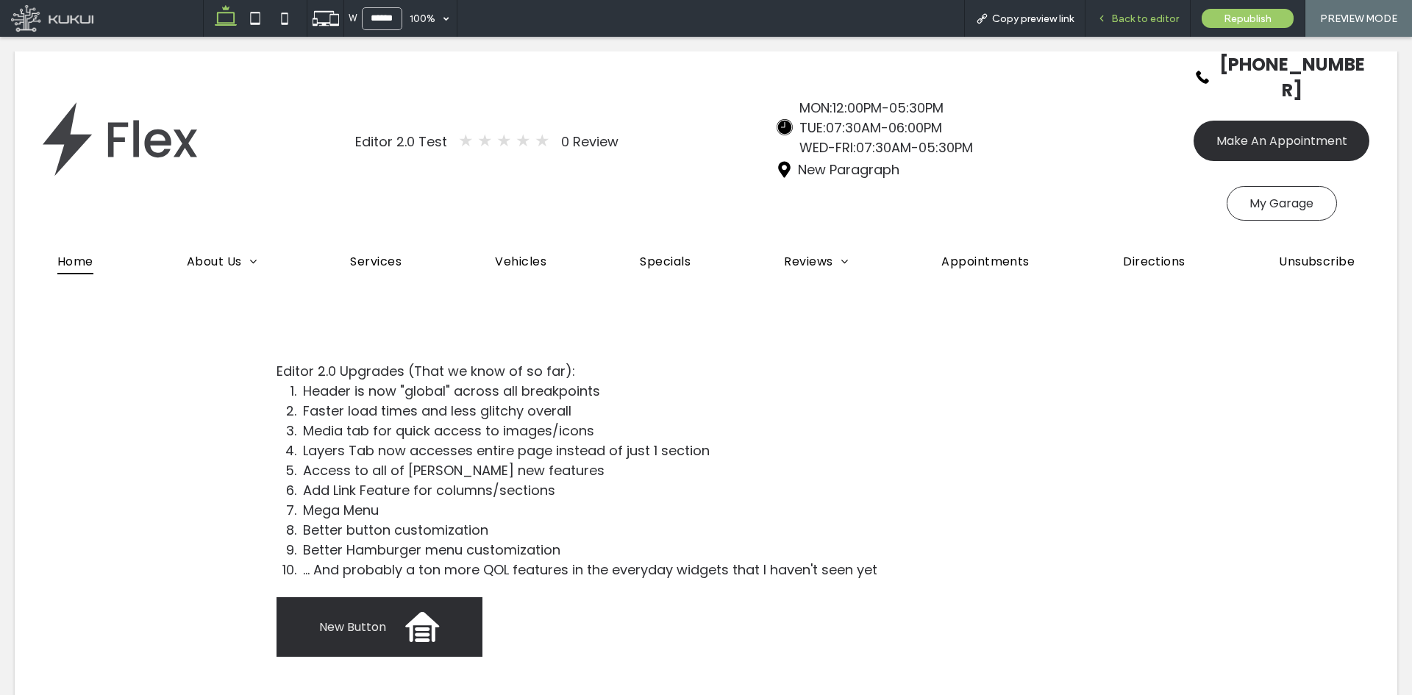
click at [1143, 19] on span "Back to editor" at bounding box center [1145, 18] width 68 height 12
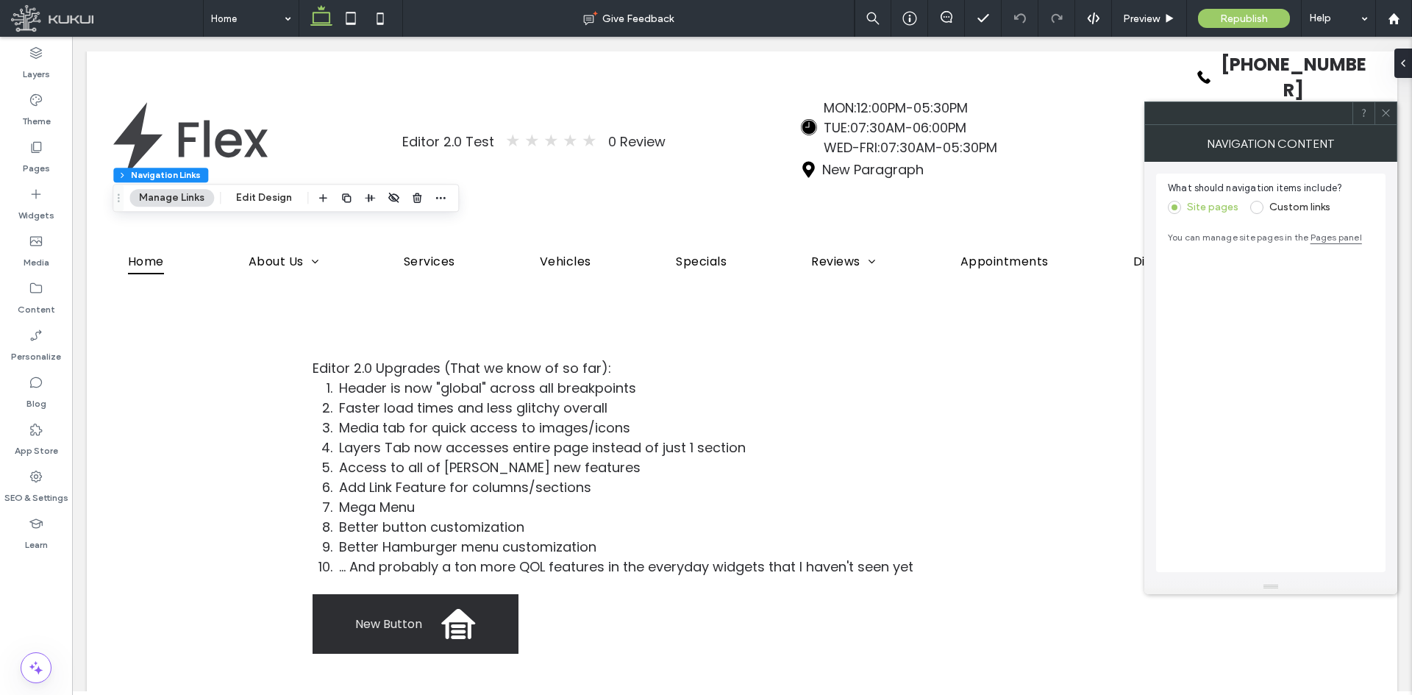
click at [1388, 116] on icon at bounding box center [1385, 112] width 11 height 11
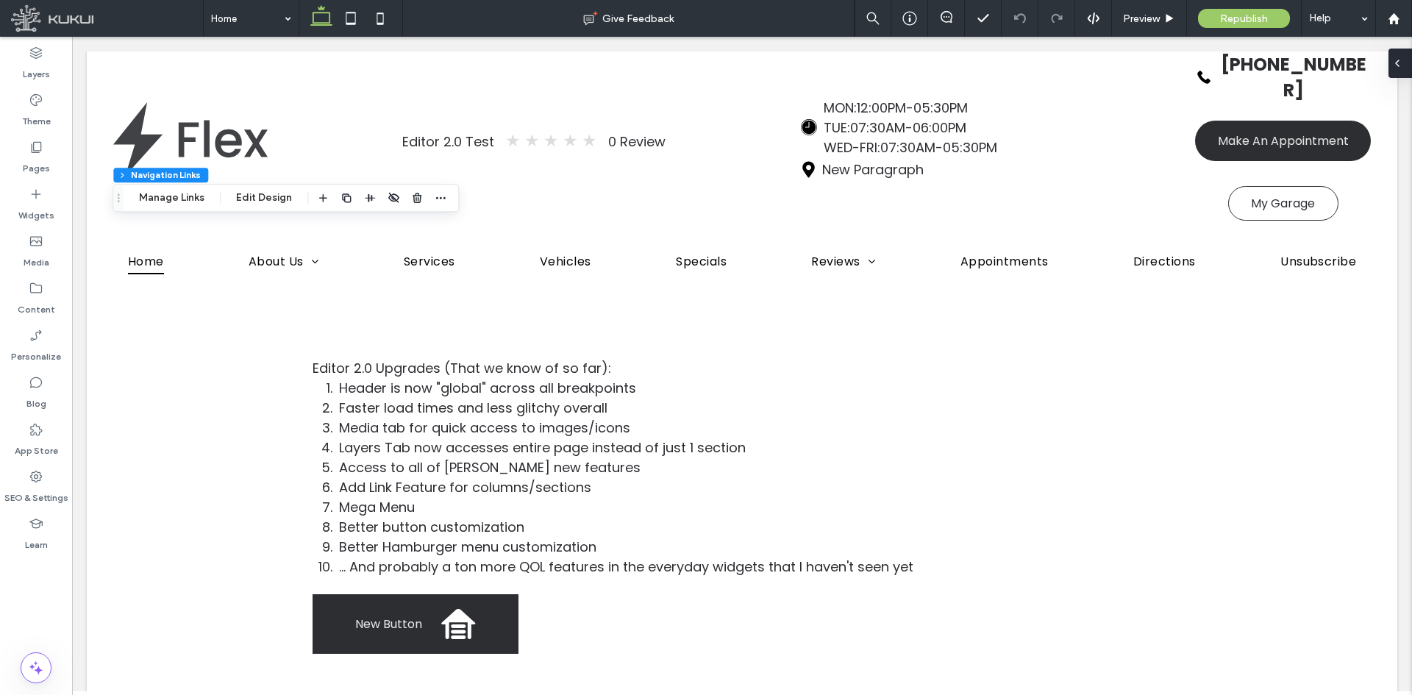
click at [1398, 68] on icon at bounding box center [1397, 63] width 12 height 12
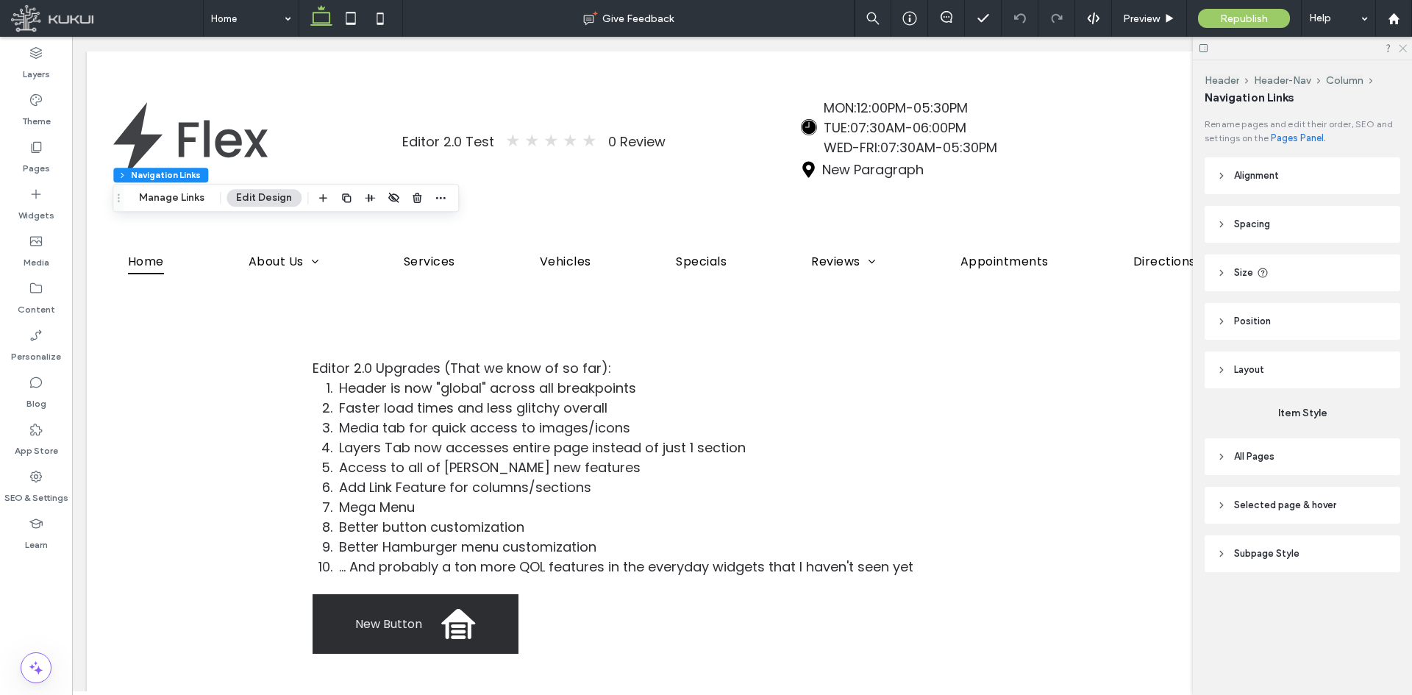
click at [1404, 49] on icon at bounding box center [1402, 48] width 10 height 10
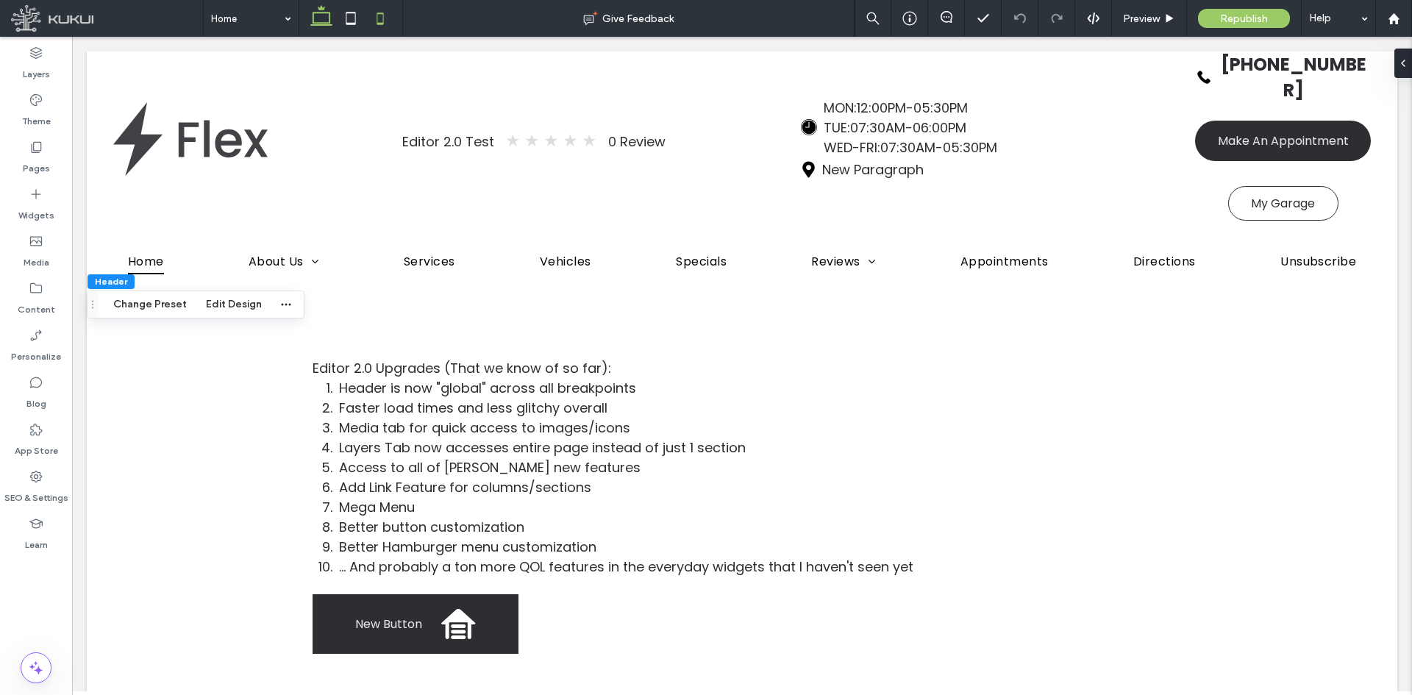
click at [377, 20] on use at bounding box center [380, 18] width 7 height 12
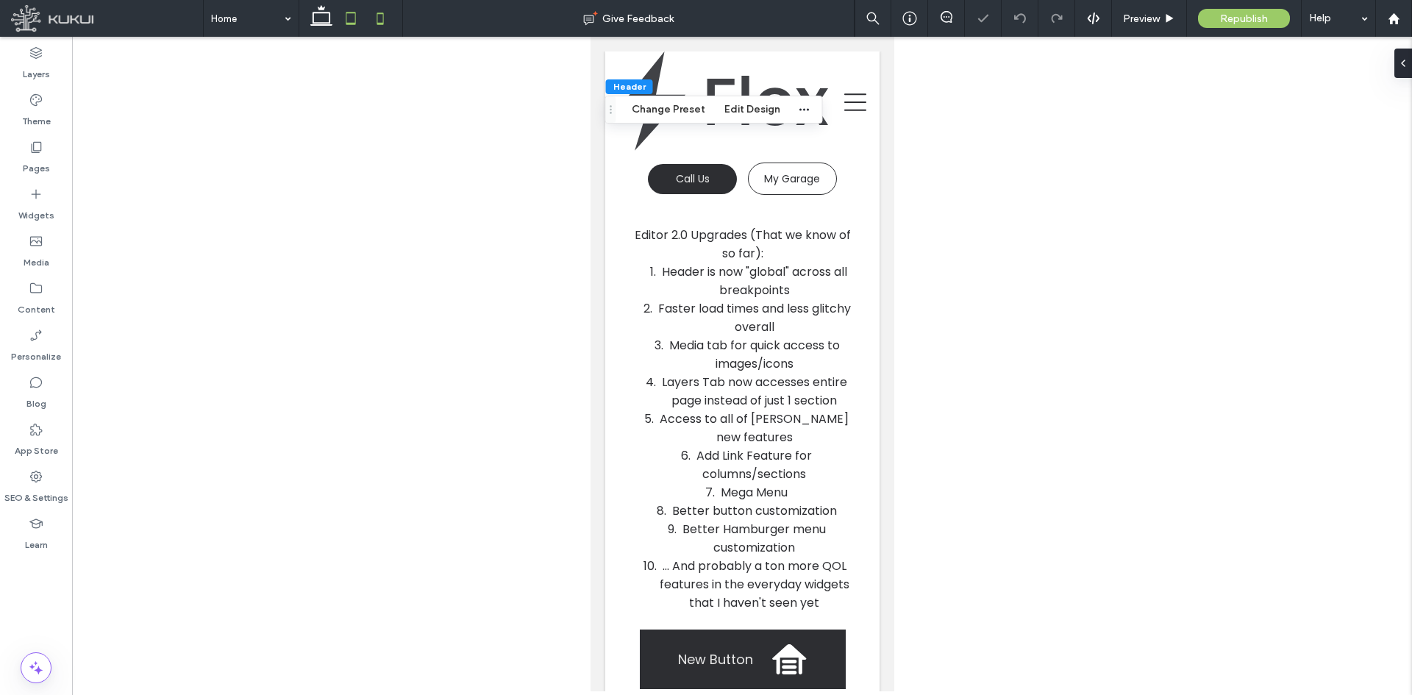
click at [351, 18] on icon at bounding box center [350, 18] width 29 height 29
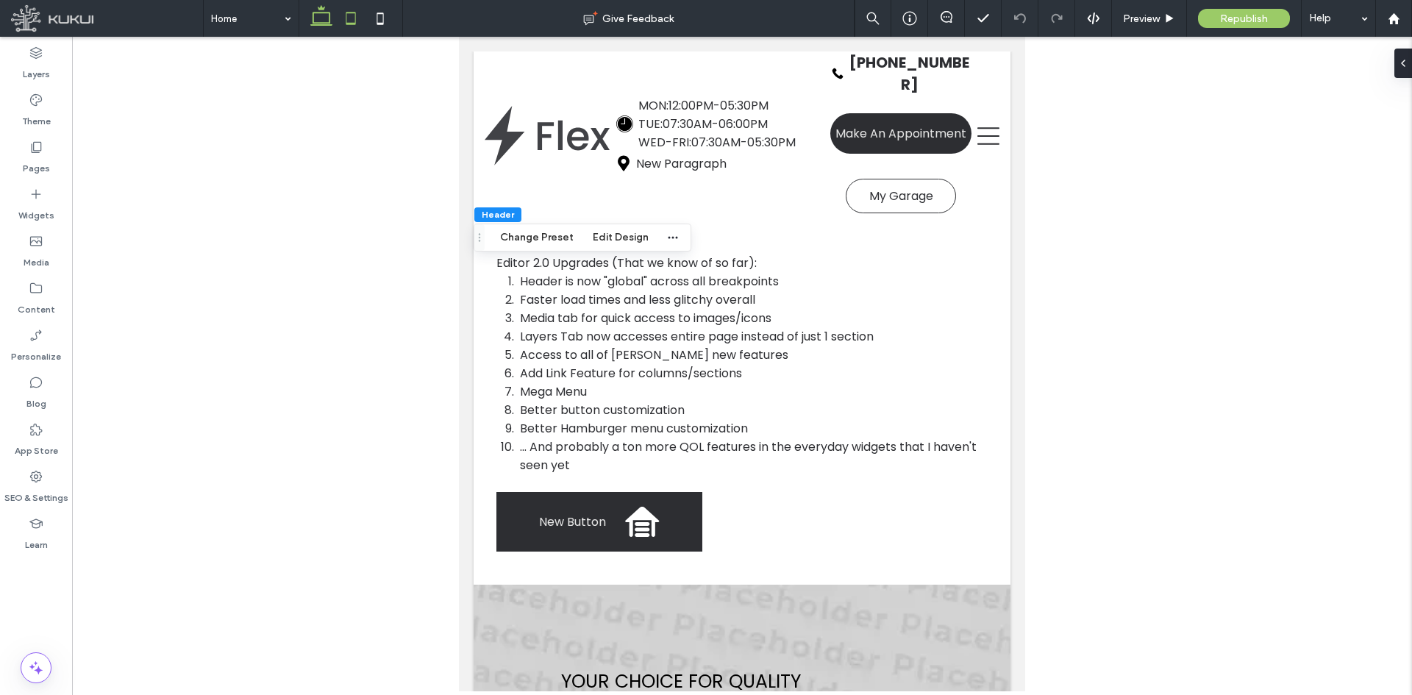
click at [319, 16] on icon at bounding box center [321, 18] width 29 height 29
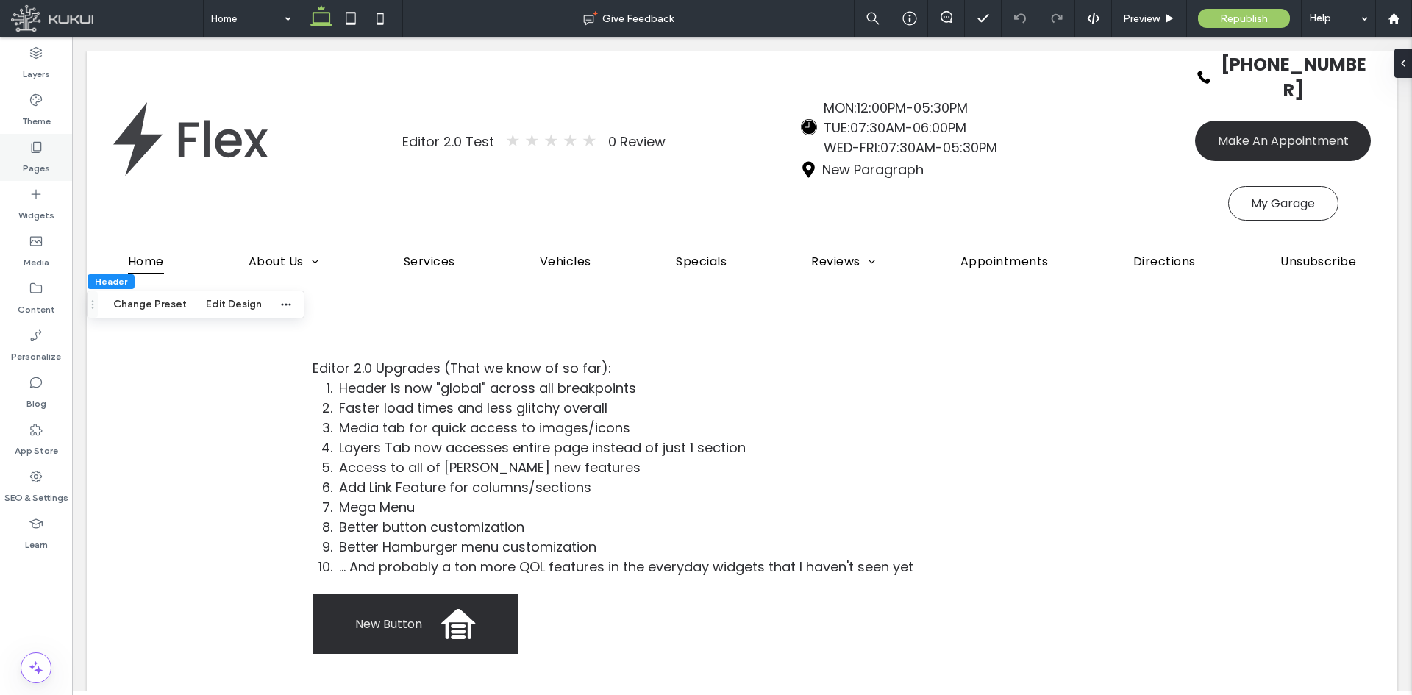
click at [34, 147] on use at bounding box center [37, 147] width 10 height 11
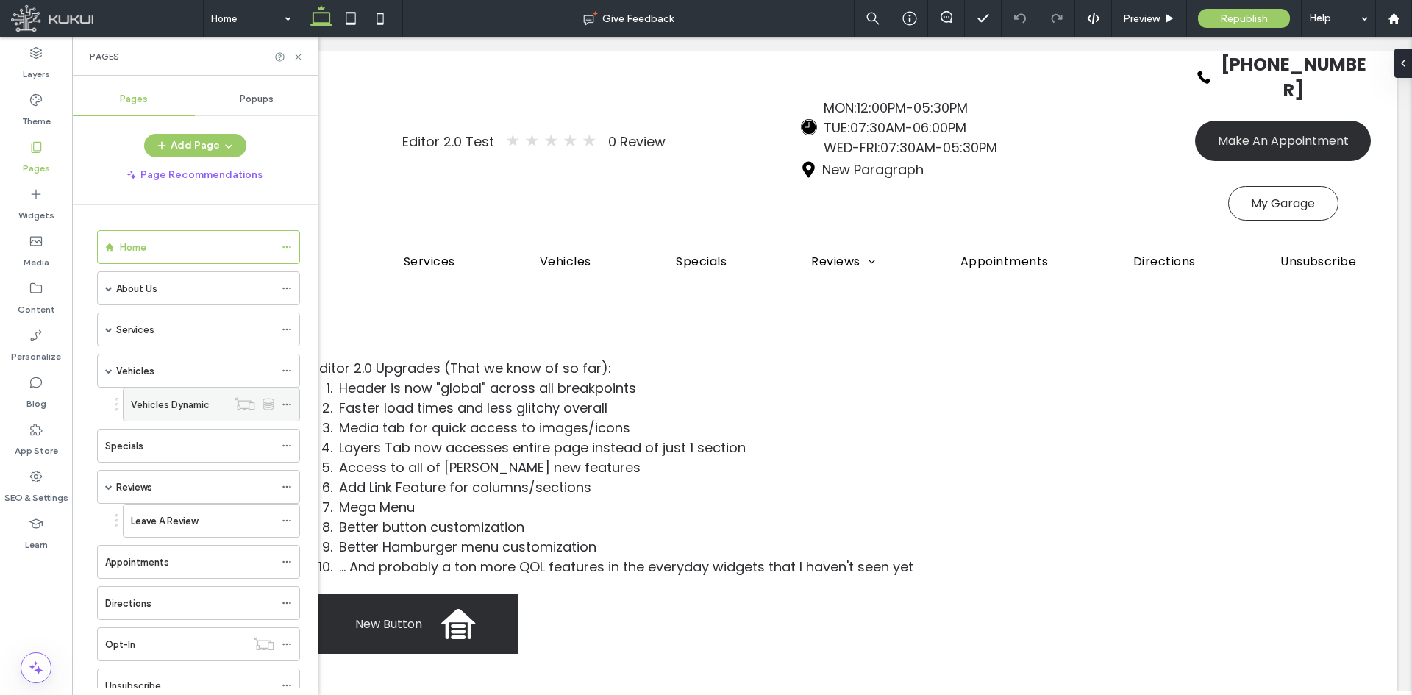
click at [157, 407] on label "Vehicles Dynamic" at bounding box center [170, 405] width 79 height 26
click at [299, 52] on icon at bounding box center [298, 56] width 11 height 11
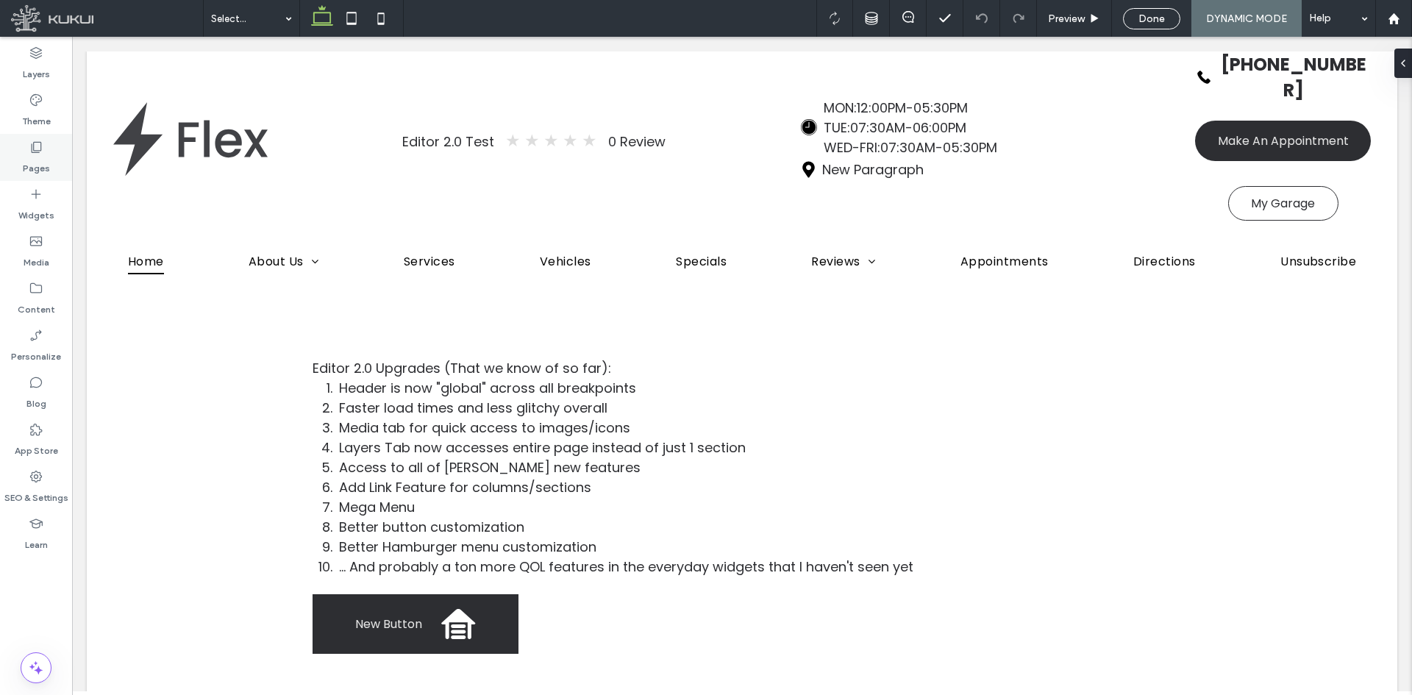
click at [37, 160] on label "Pages" at bounding box center [36, 164] width 27 height 21
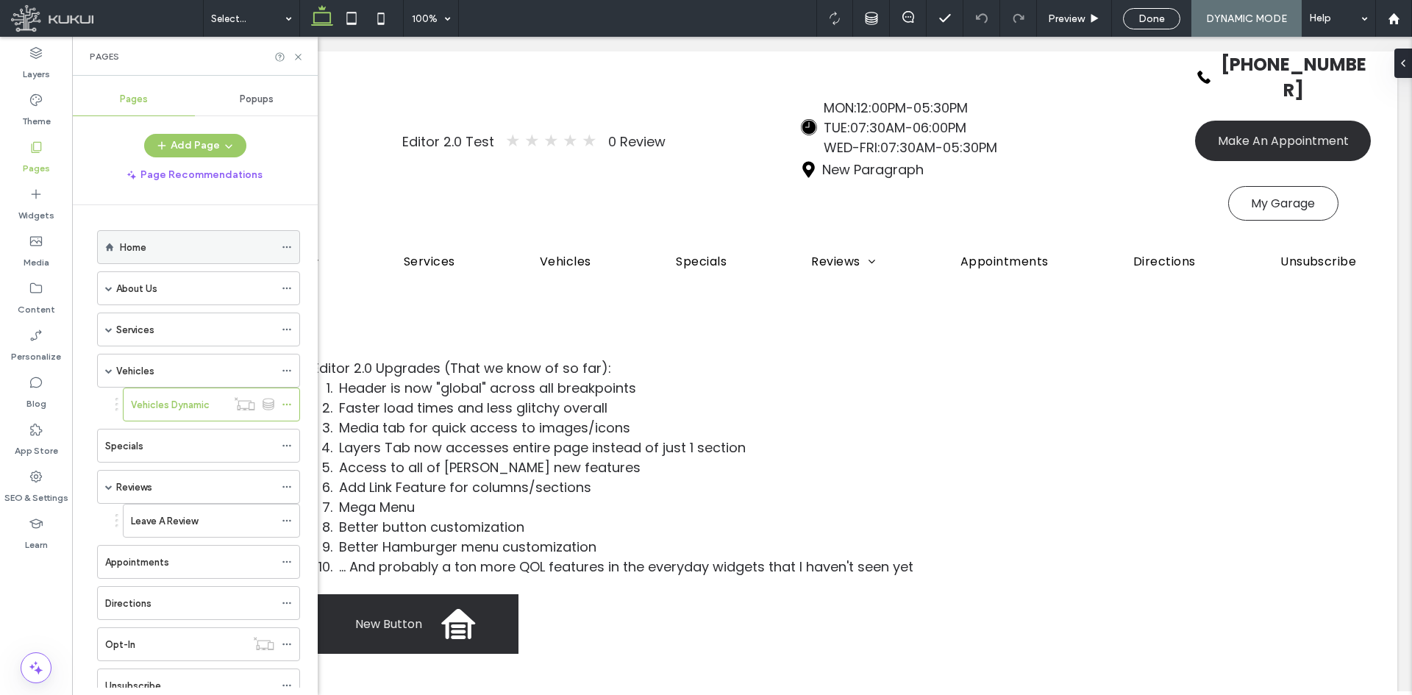
click at [165, 256] on div "Home" at bounding box center [197, 247] width 154 height 32
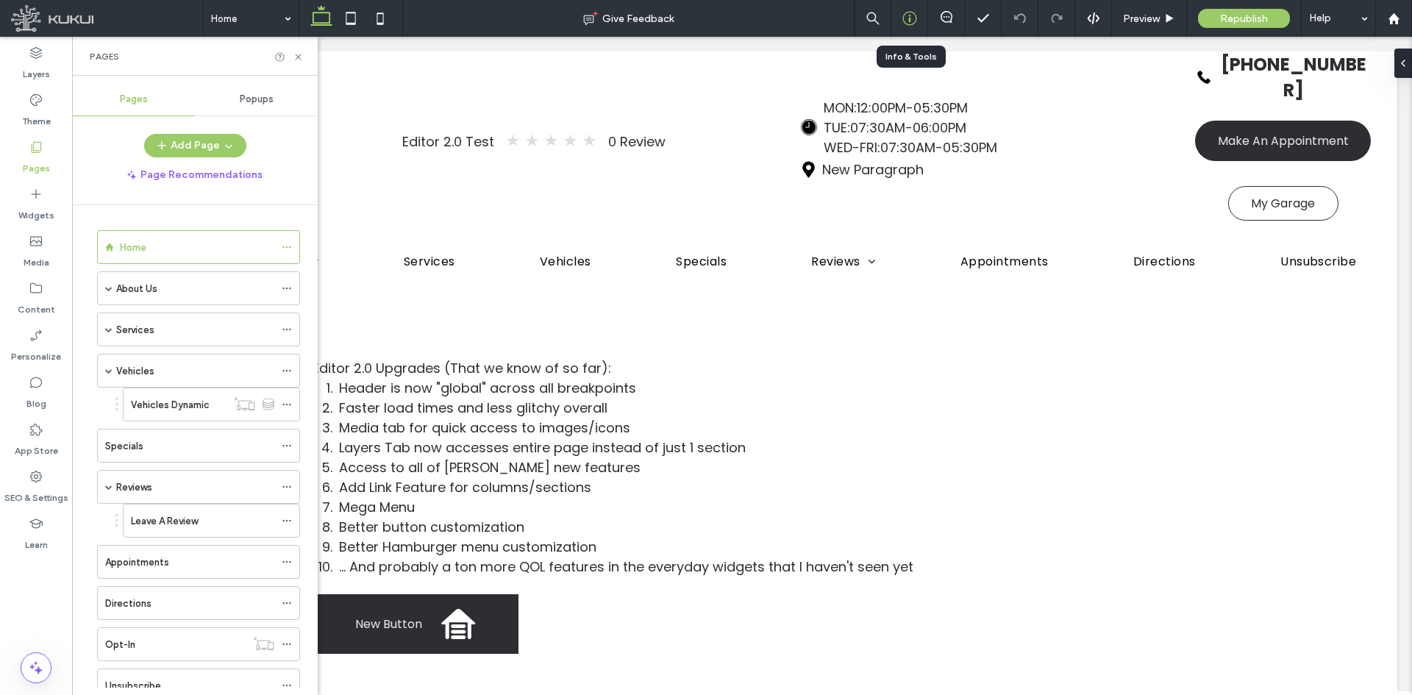
click at [915, 16] on icon at bounding box center [909, 18] width 15 height 15
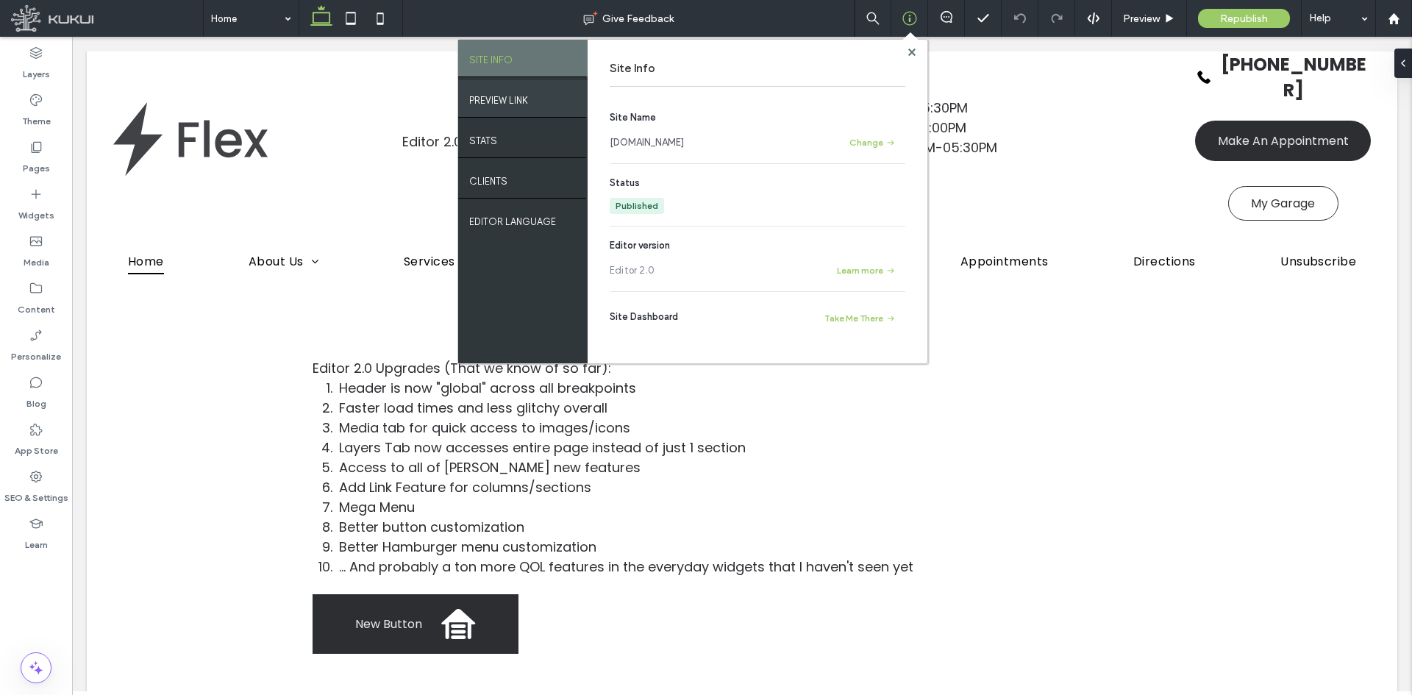
click at [549, 105] on div "PREVIEW LINK" at bounding box center [522, 98] width 129 height 37
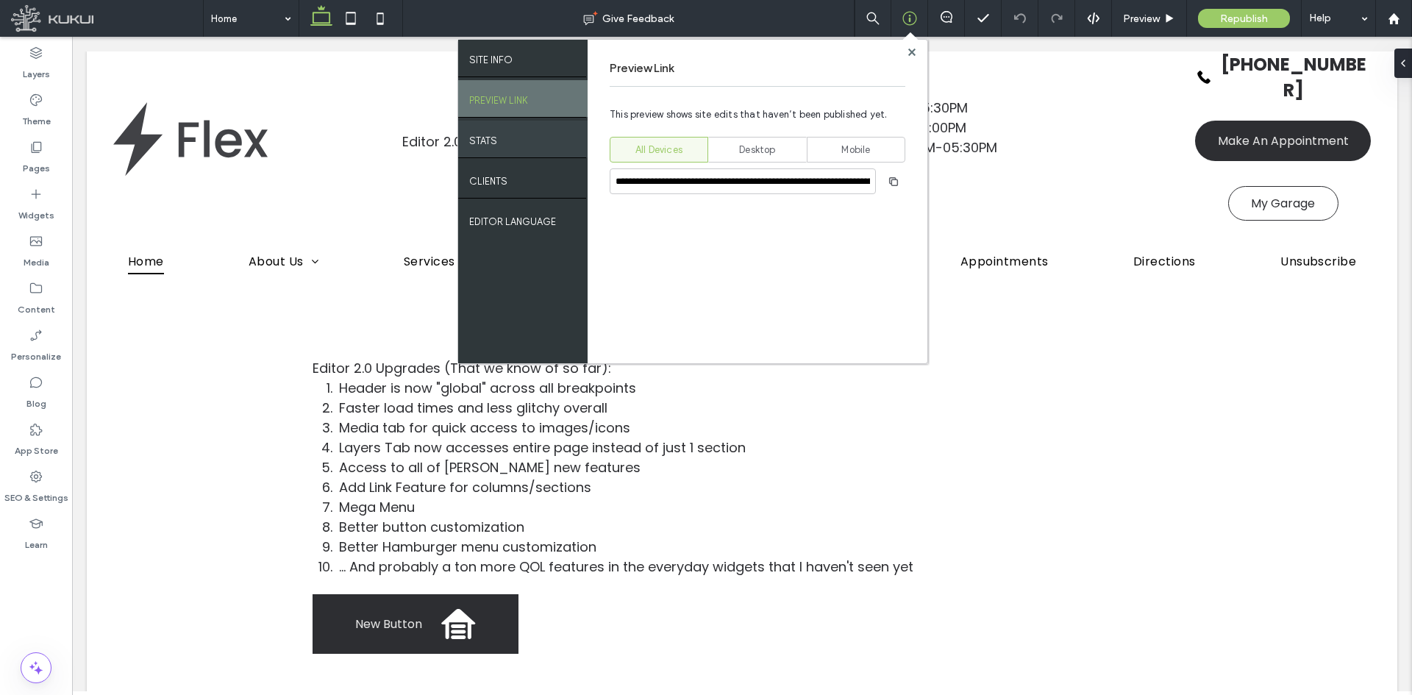
click at [521, 142] on div "STATS" at bounding box center [522, 139] width 129 height 37
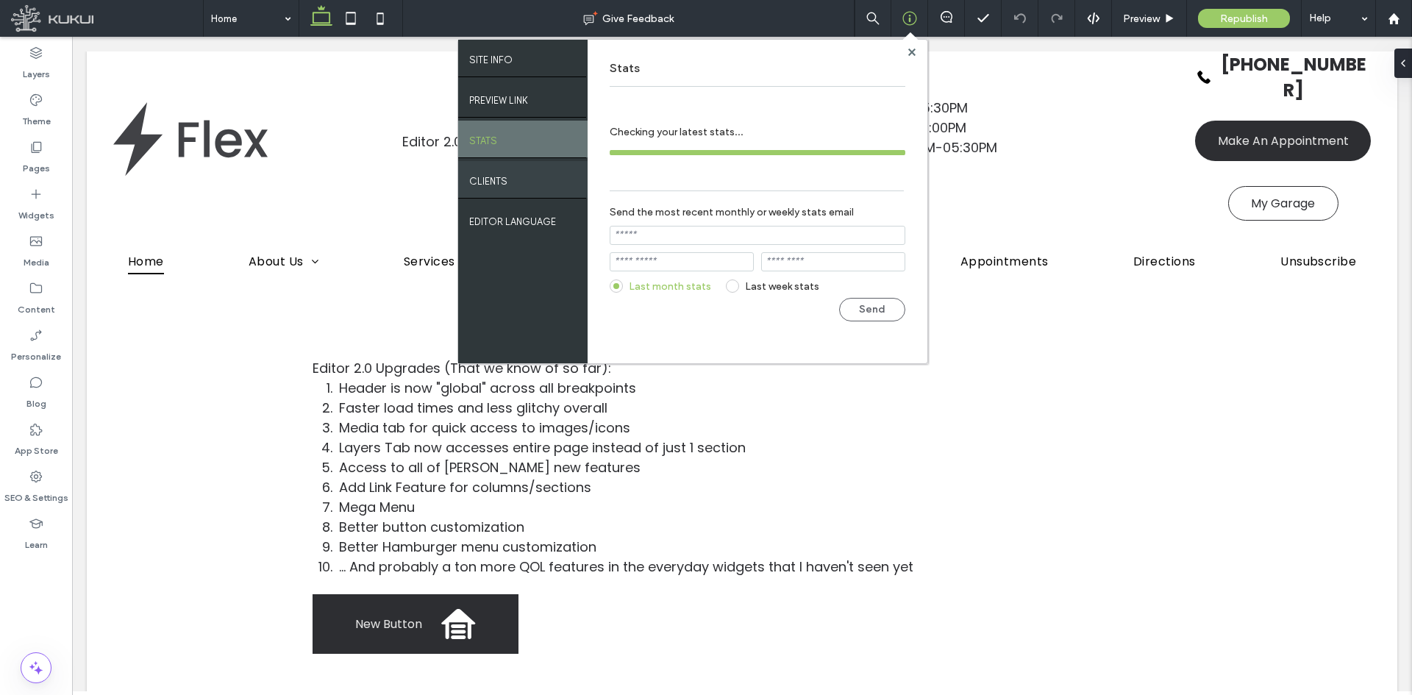
click at [504, 179] on label "Clients" at bounding box center [488, 177] width 38 height 18
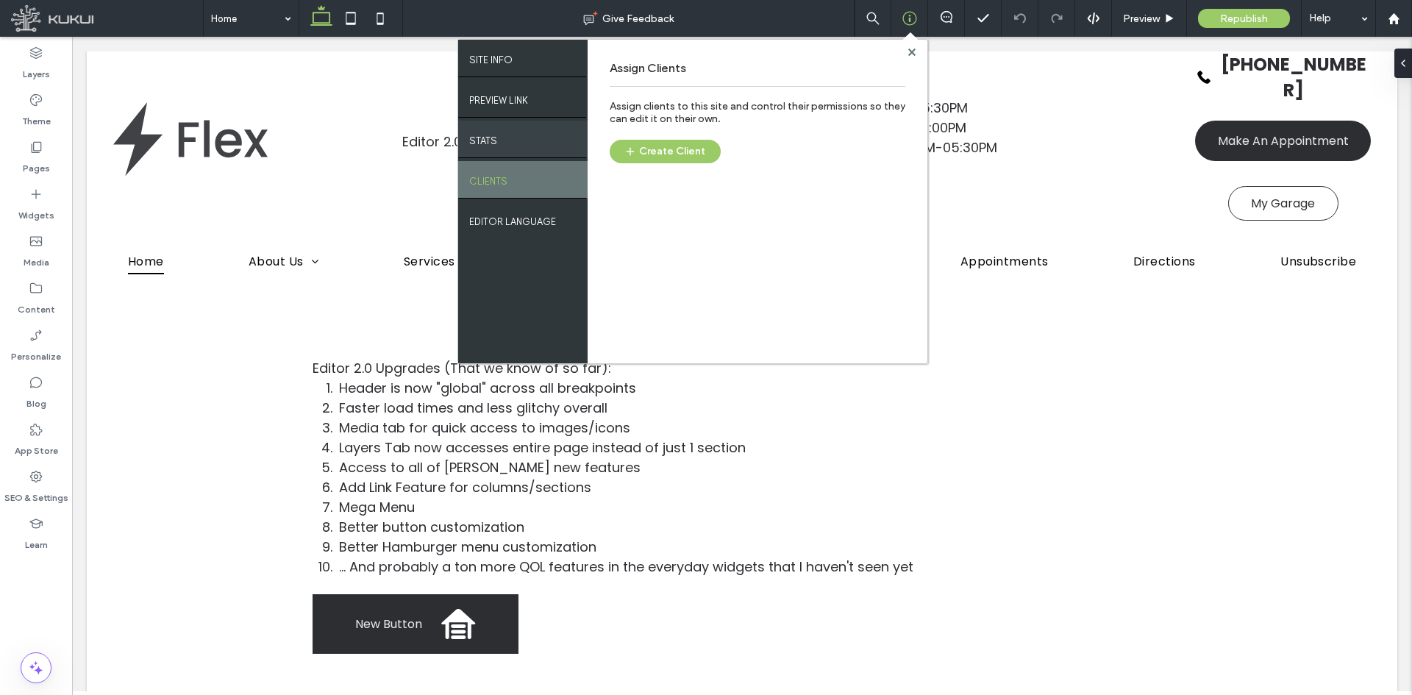
click at [523, 138] on div "STATS" at bounding box center [522, 139] width 129 height 37
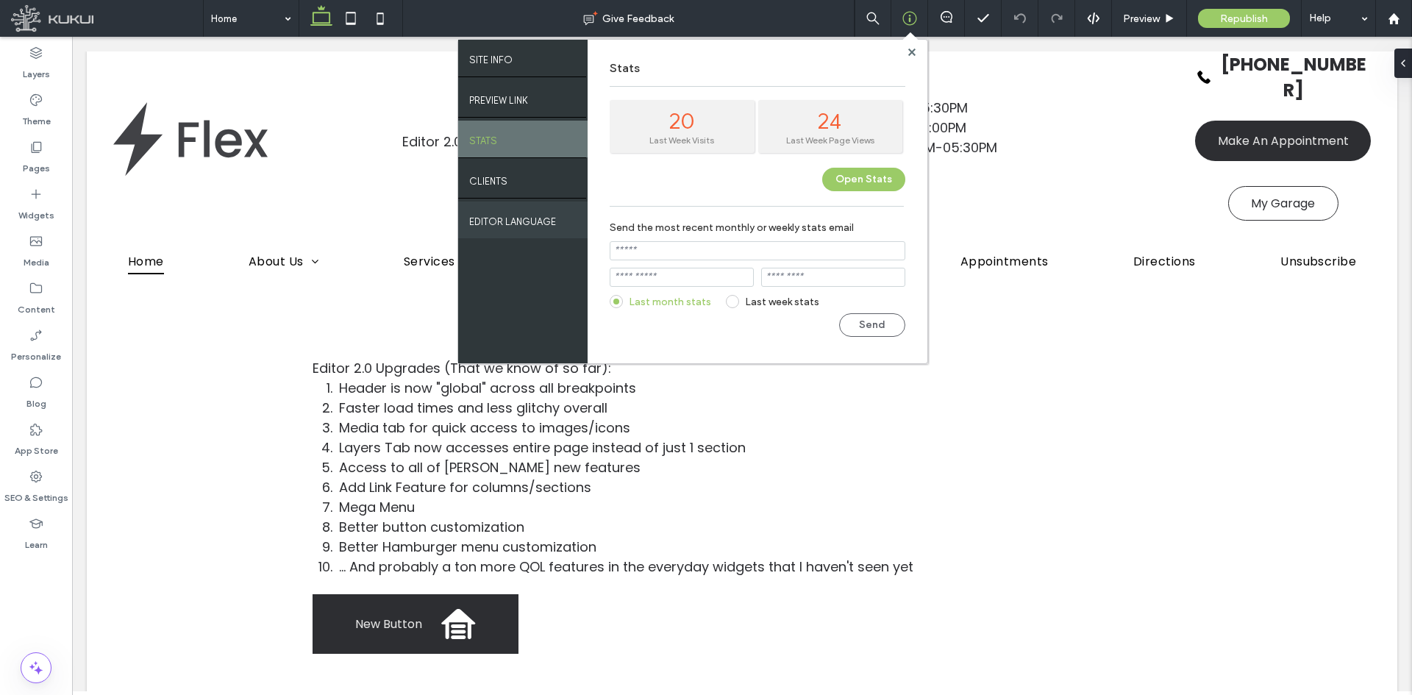
click at [545, 225] on label "EDITOR LANGUAGE" at bounding box center [512, 218] width 87 height 18
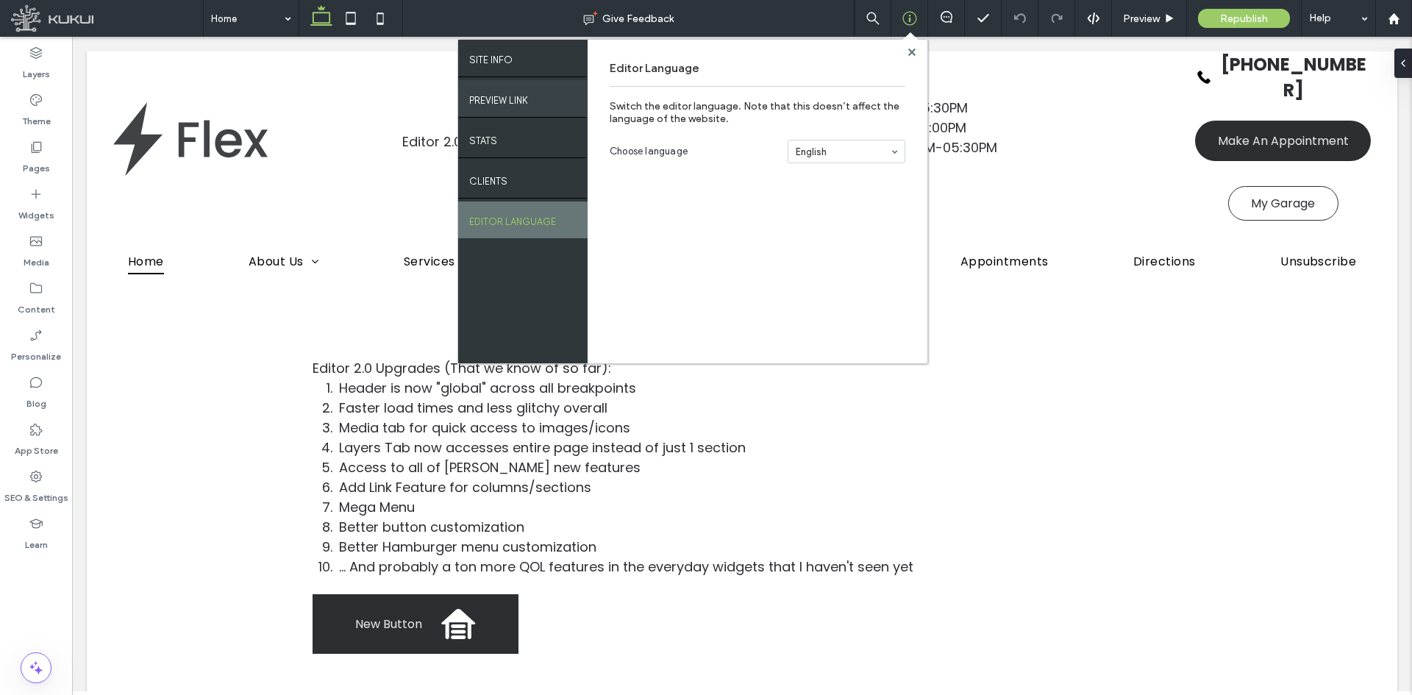
click at [560, 88] on div "PREVIEW LINK" at bounding box center [522, 98] width 129 height 37
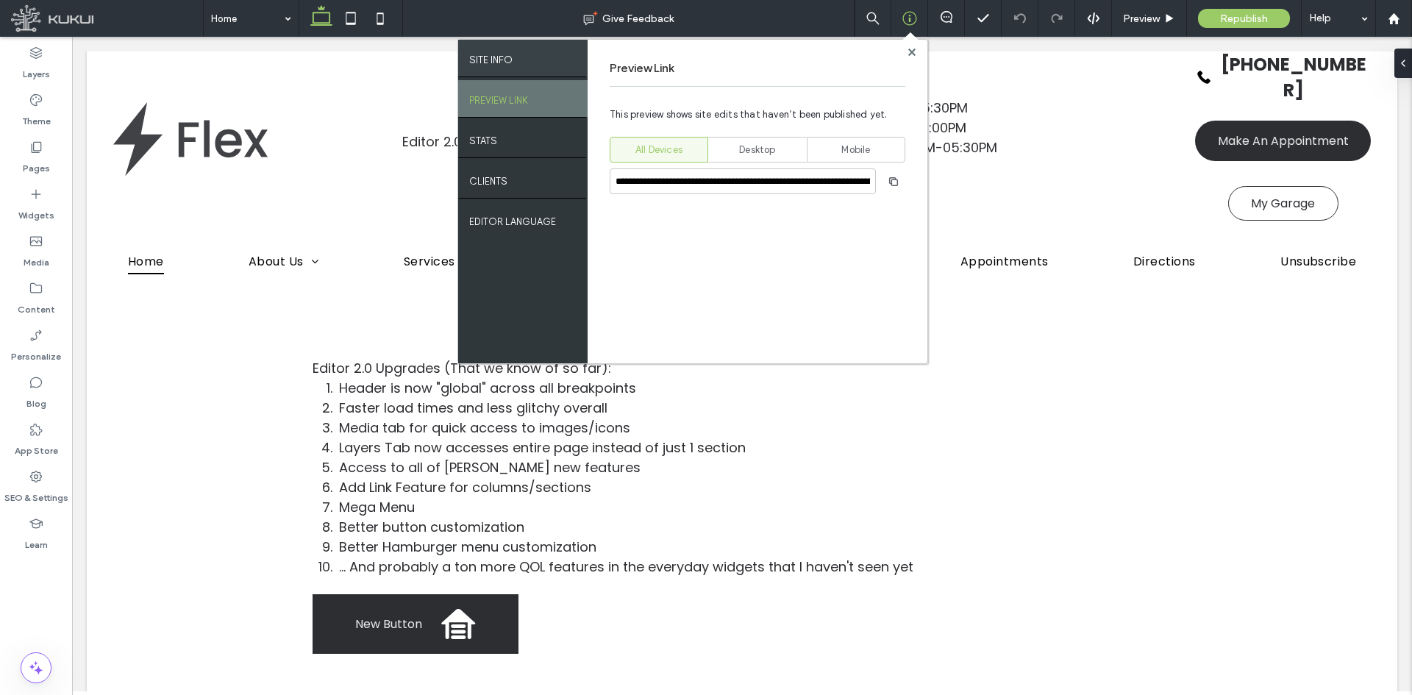
click at [557, 61] on div "SITE INFO" at bounding box center [522, 58] width 129 height 37
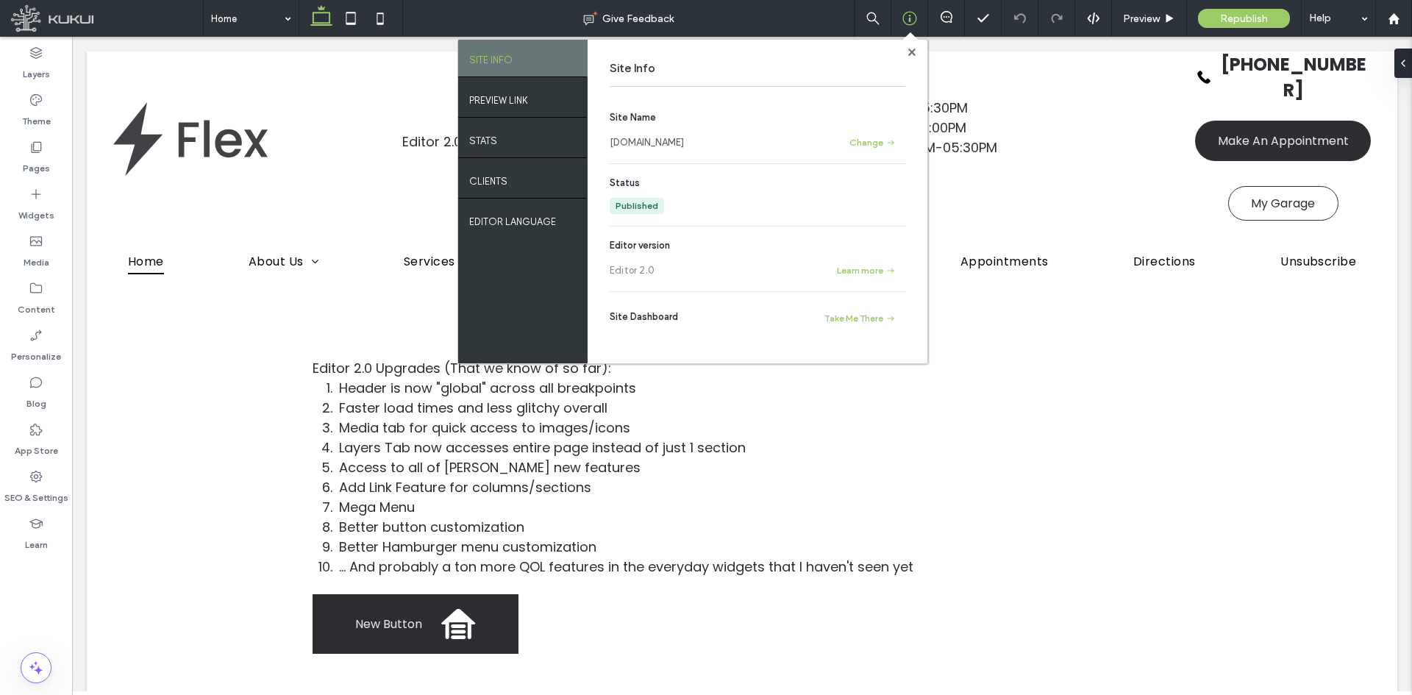
click at [904, 50] on div "Site Info Site Name www.editor2.kukuiwebsite.com Change Status Published Editor…" at bounding box center [757, 201] width 340 height 323
drag, startPoint x: 912, startPoint y: 49, endPoint x: 906, endPoint y: 25, distance: 24.3
click at [912, 49] on icon at bounding box center [911, 52] width 7 height 7
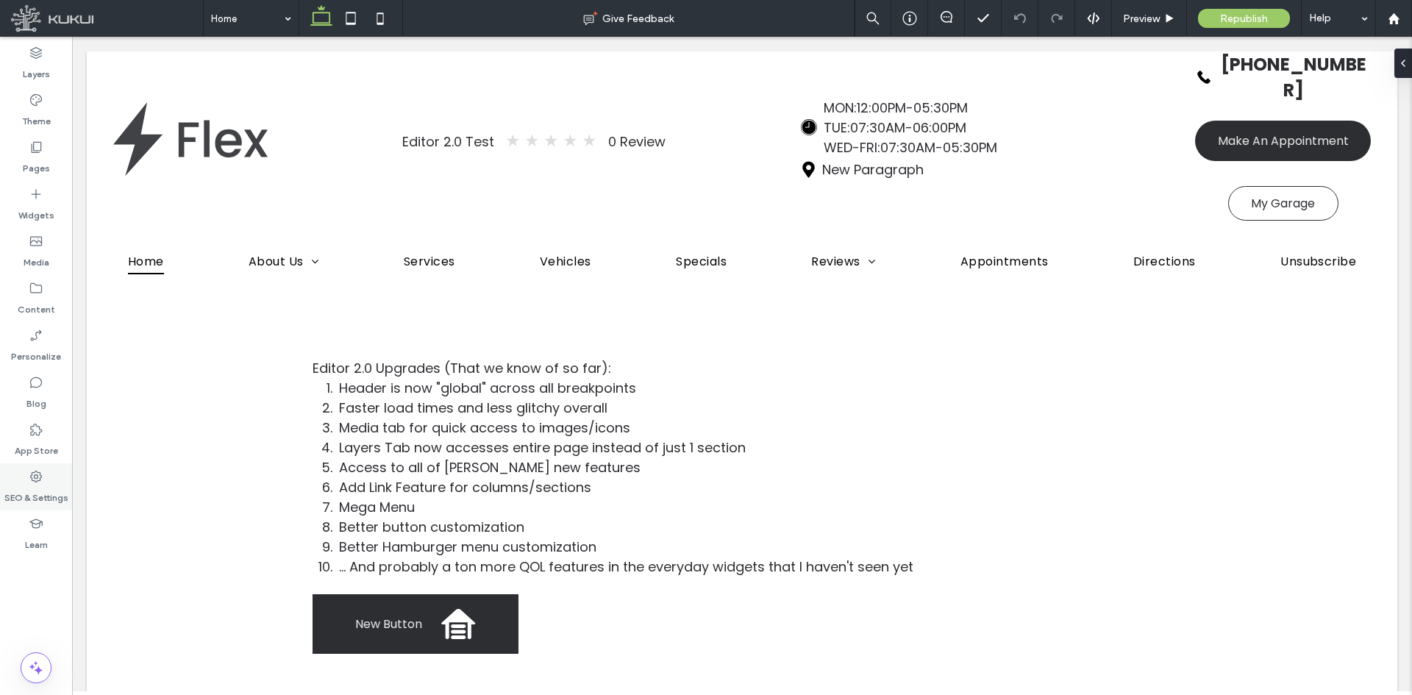
click at [18, 465] on div "SEO & Settings" at bounding box center [36, 486] width 72 height 47
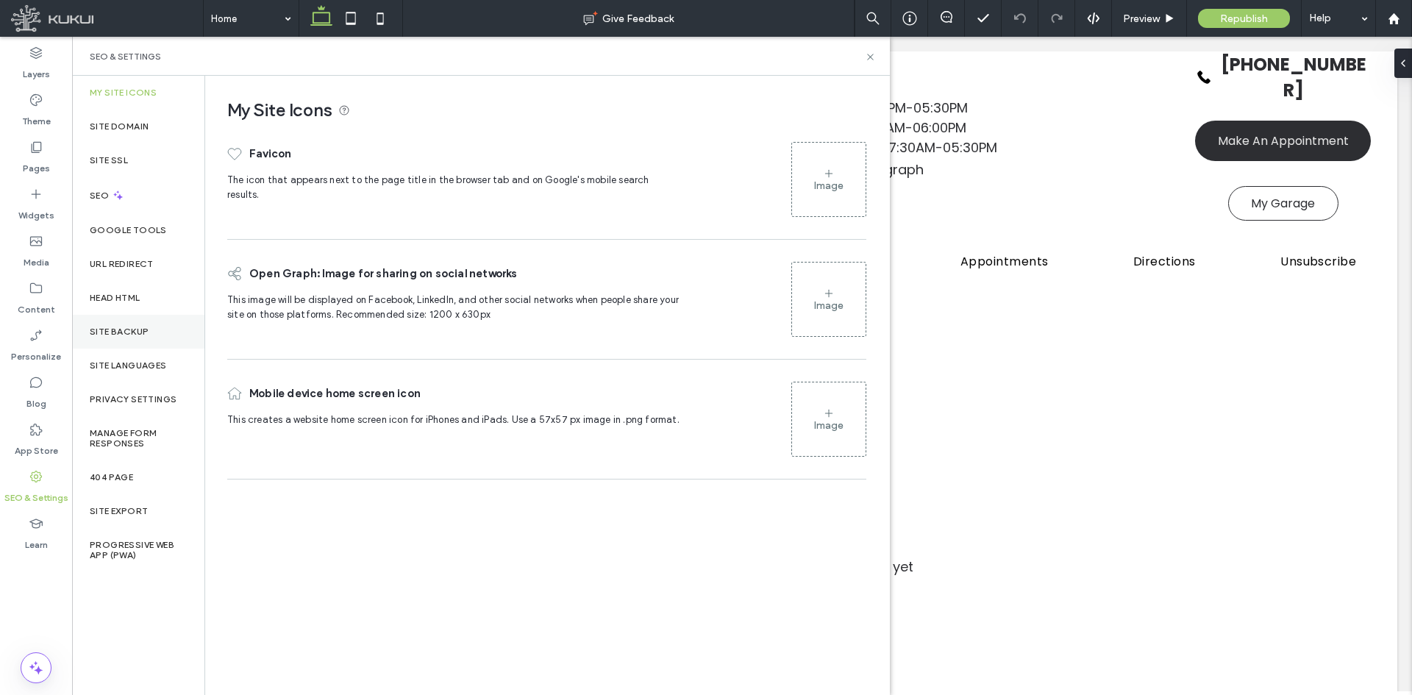
click at [149, 322] on div "Site Backup" at bounding box center [138, 332] width 132 height 34
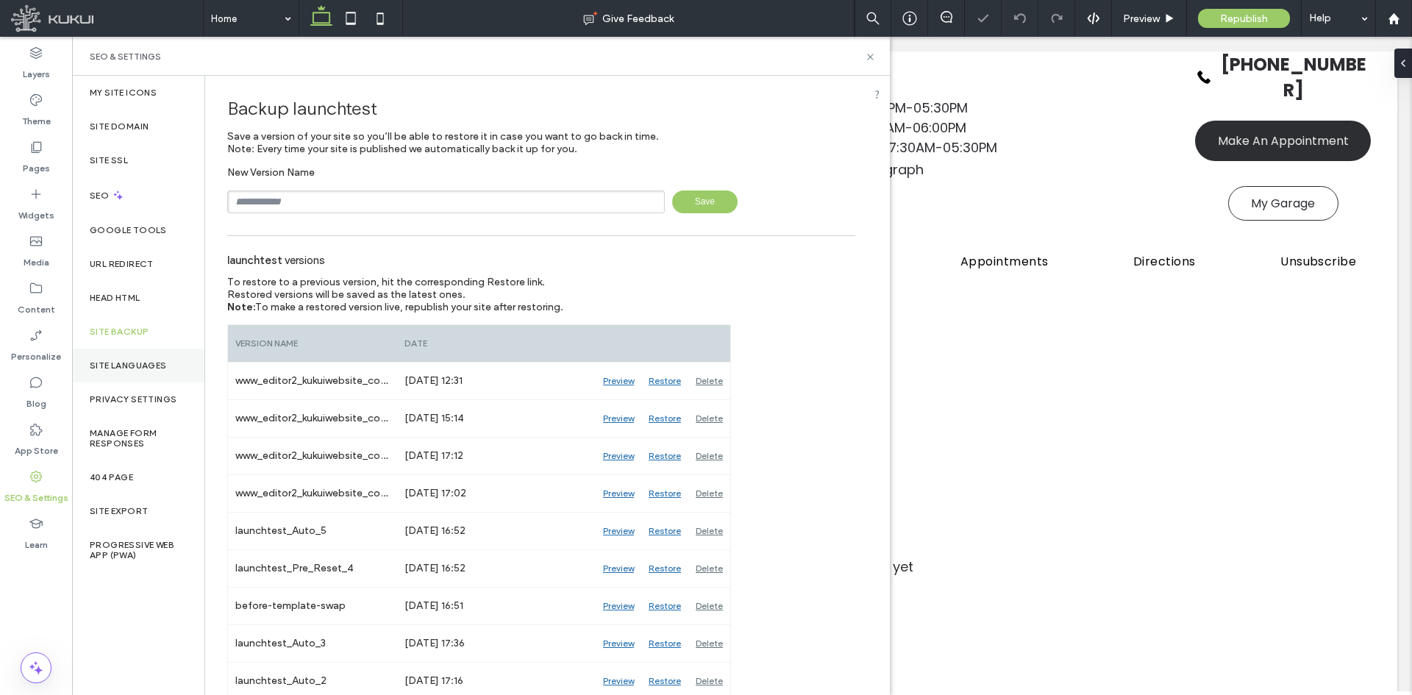
click at [132, 365] on label "Site Languages" at bounding box center [128, 365] width 77 height 10
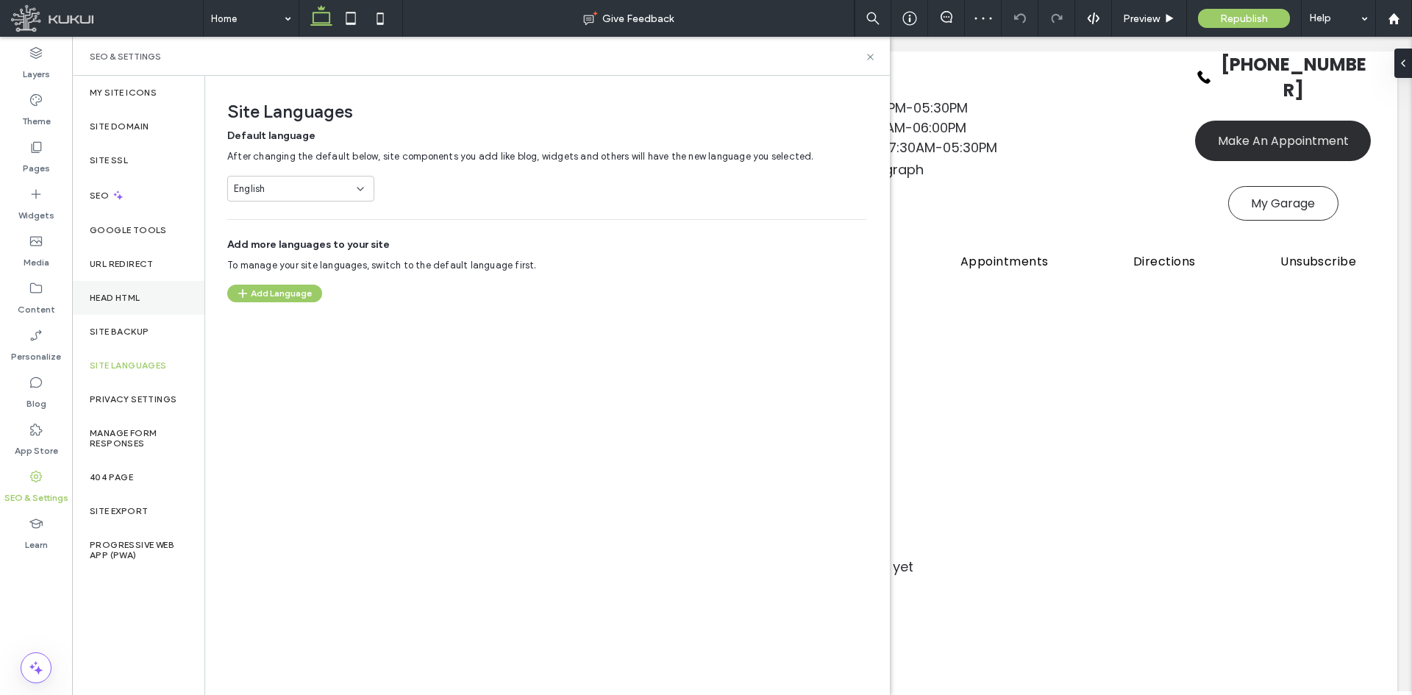
click at [128, 287] on div "Head HTML" at bounding box center [138, 298] width 132 height 34
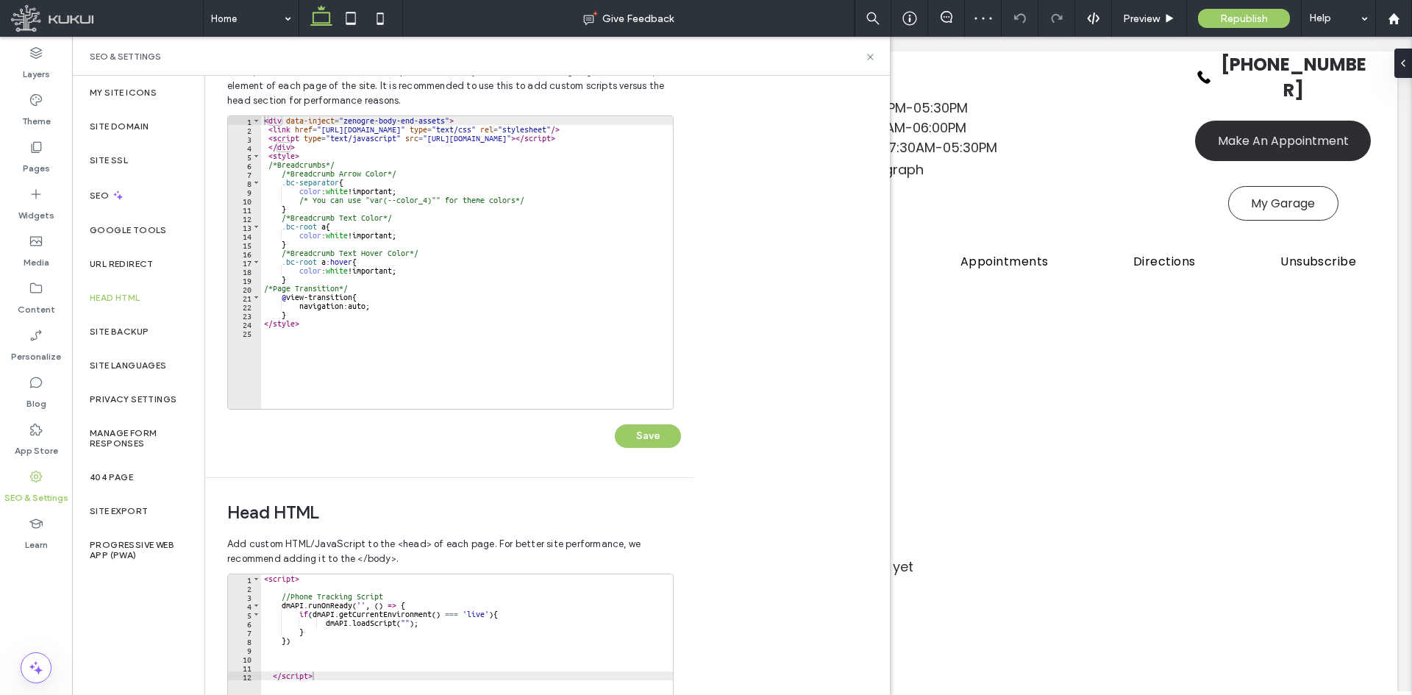
scroll to position [221, 0]
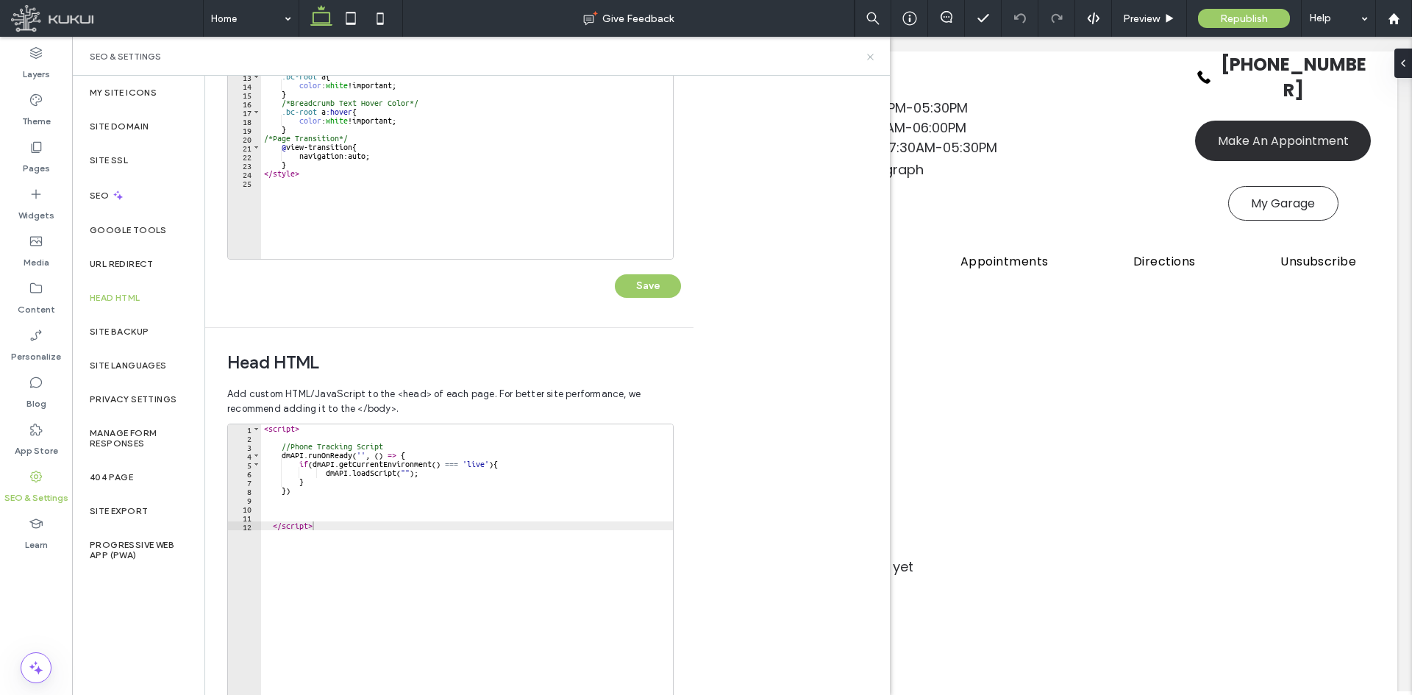
click at [868, 54] on use at bounding box center [870, 57] width 6 height 6
